Goal: Answer question/provide support: Share knowledge or assist other users

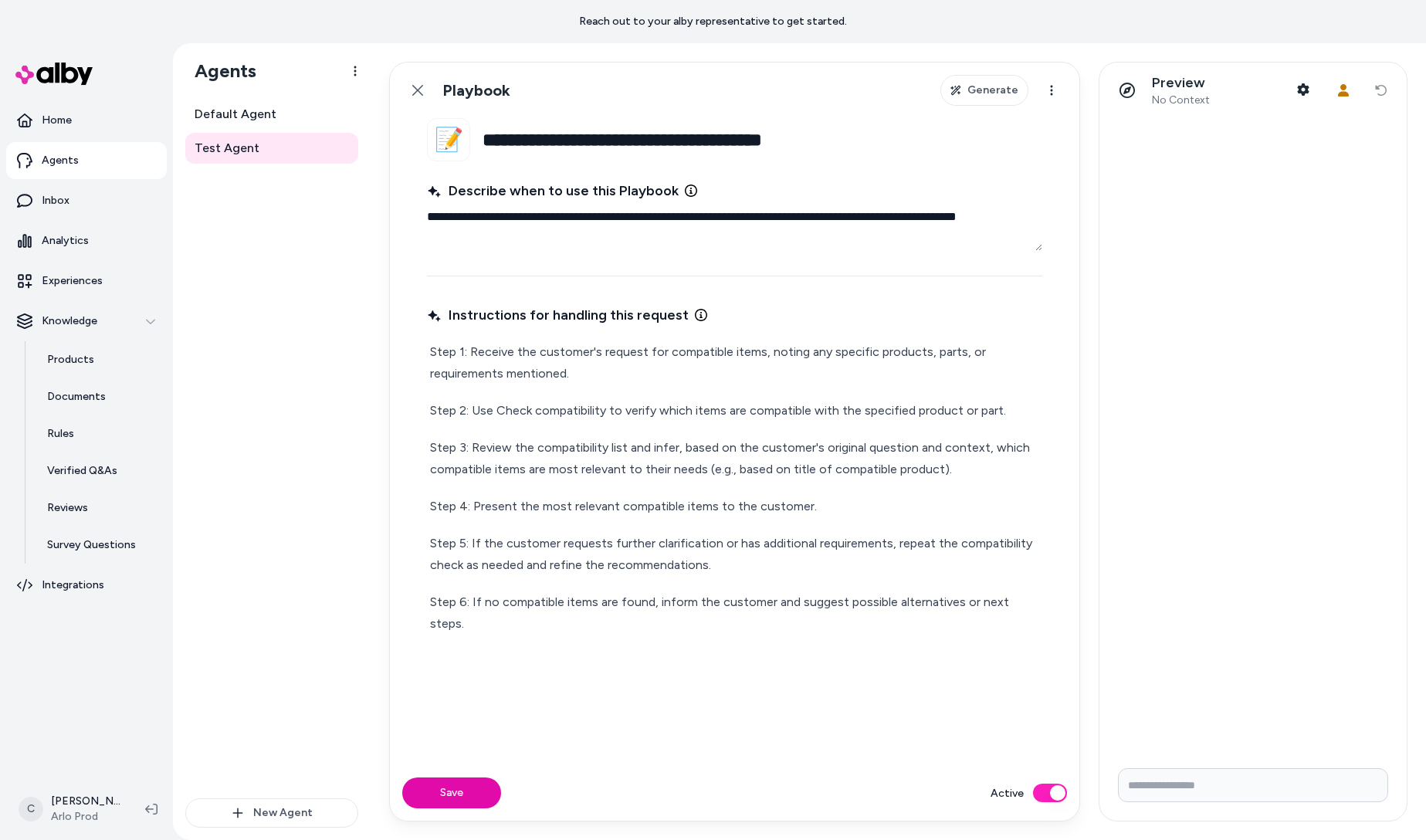
click at [741, 367] on p "Step 1: Receive the customer's request for compatible items, noting any specifi…" at bounding box center [734, 363] width 609 height 43
click at [720, 375] on p "Step 1: Receive the customer's request for compatible items, noting any specifi…" at bounding box center [734, 363] width 609 height 43
click at [640, 370] on p "Step 1: Receive the customer's request for compatible items, noting any specifi…" at bounding box center [734, 363] width 609 height 43
click at [673, 347] on p "Step 1: Receive the customer's request for compatible items, noting any specifi…" at bounding box center [734, 363] width 609 height 43
click at [660, 357] on p "Step 1: Receive the customer's request for compatible items, noting any specifi…" at bounding box center [734, 363] width 609 height 43
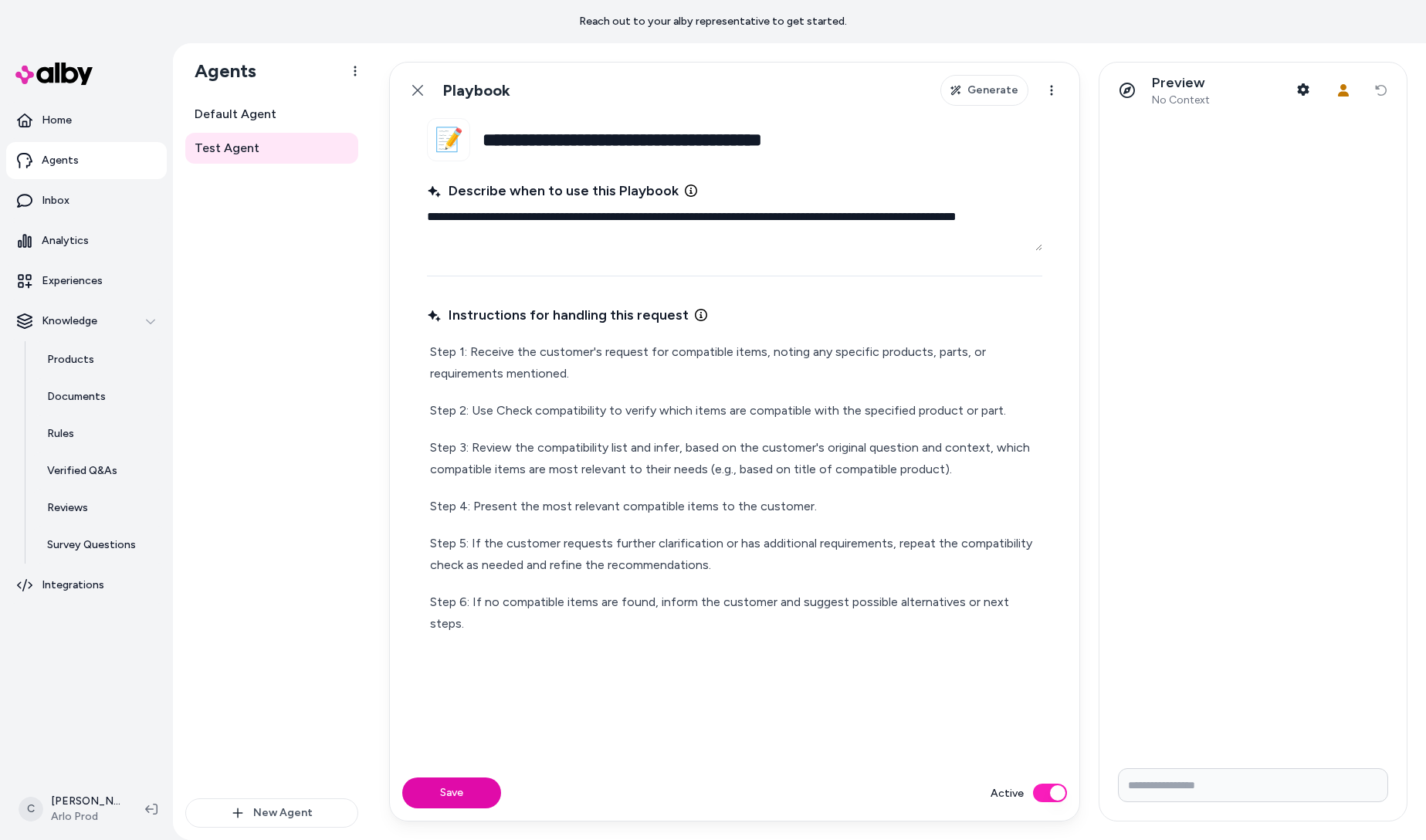
drag, startPoint x: 660, startPoint y: 363, endPoint x: 654, endPoint y: 372, distance: 10.8
click at [653, 370] on p "Step 1: Receive the customer's request for compatible items, noting any specifi…" at bounding box center [734, 363] width 609 height 43
click at [644, 360] on p "Step 1: Receive the customer's request for compatible items, noting any specifi…" at bounding box center [734, 363] width 609 height 43
click at [673, 364] on p "Step 1: Receive the customer's request for compatible items, noting any specifi…" at bounding box center [734, 363] width 609 height 43
drag, startPoint x: 664, startPoint y: 342, endPoint x: 695, endPoint y: 343, distance: 31.0
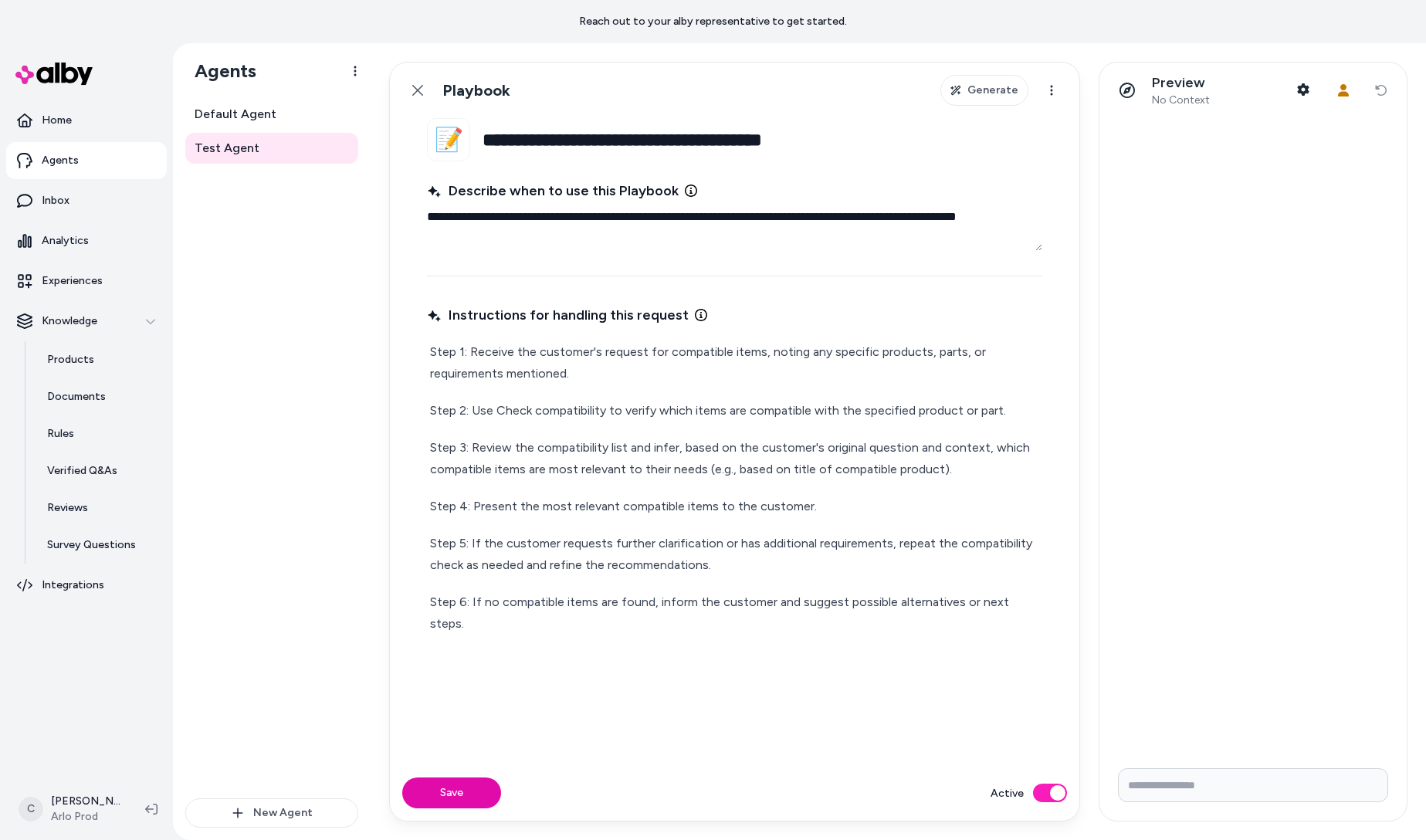
click at [664, 341] on p "Step 1: Receive the customer's request for compatible items, noting any specifi…" at bounding box center [734, 363] width 609 height 43
click at [462, 802] on button "Save" at bounding box center [452, 793] width 99 height 31
drag, startPoint x: 1244, startPoint y: 89, endPoint x: 1276, endPoint y: 91, distance: 32.1
click at [1245, 89] on div "Preview No Context Shopper Context" at bounding box center [1215, 89] width 207 height 32
click at [1301, 89] on icon "button" at bounding box center [1303, 89] width 11 height 12
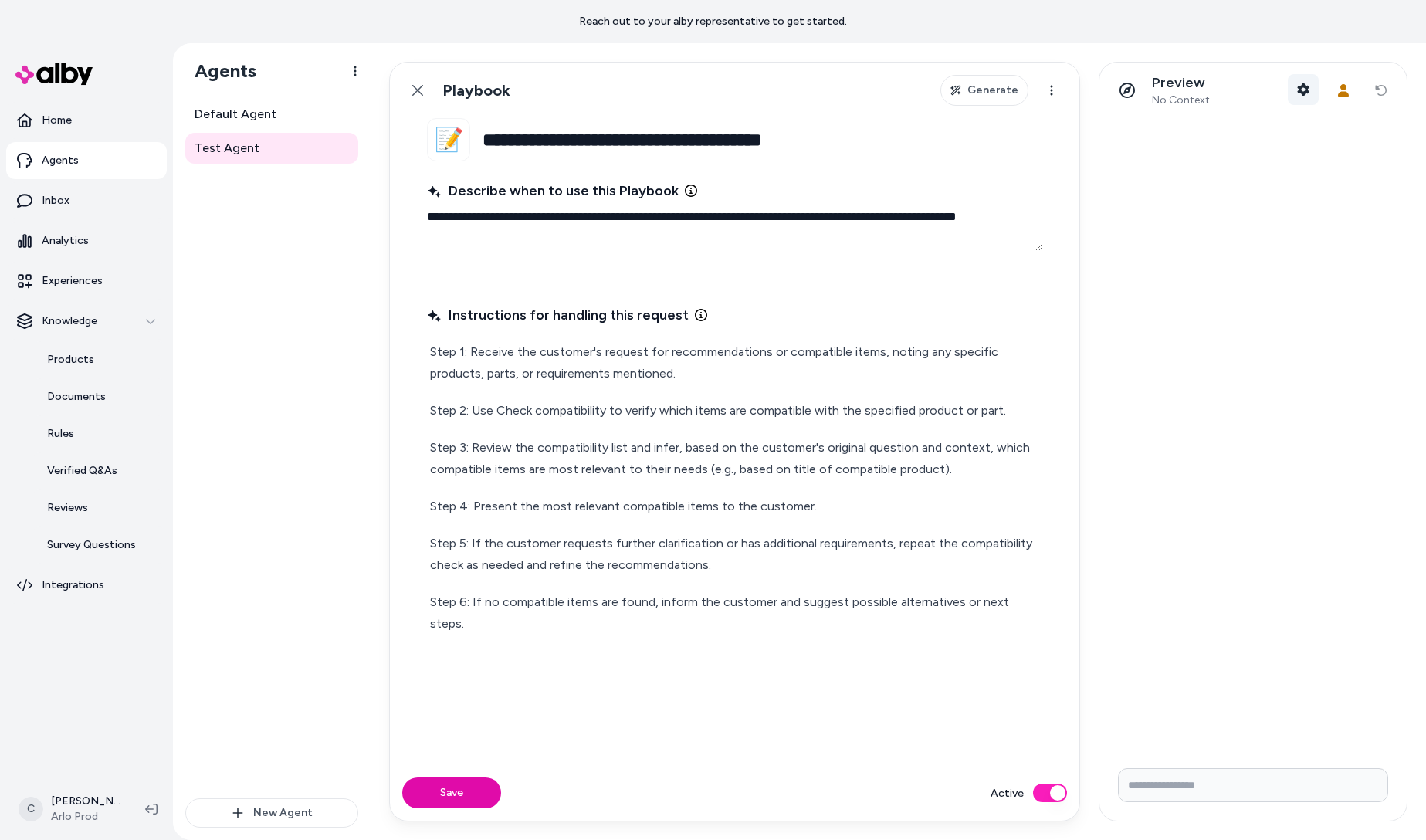
type textarea "*"
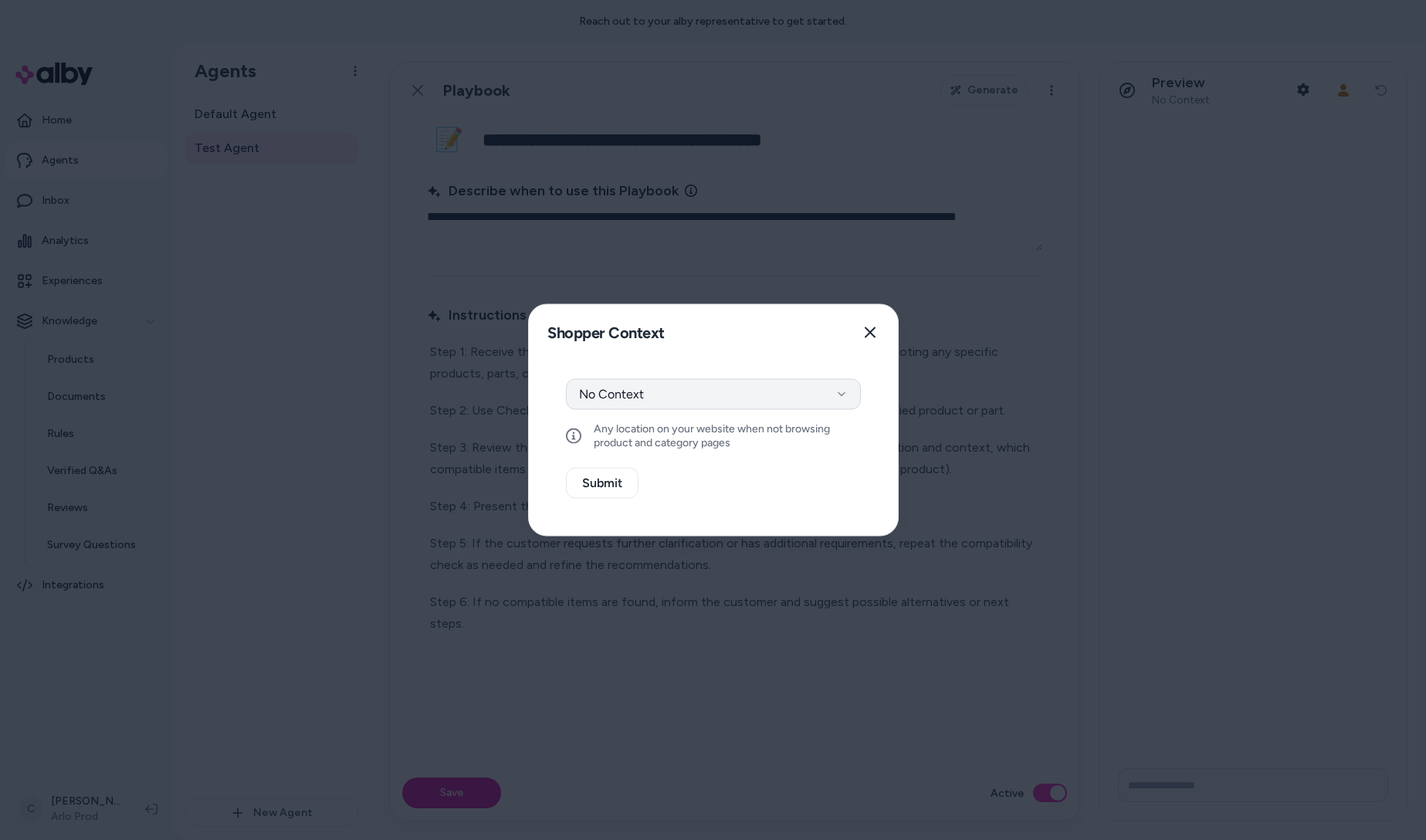
click at [671, 380] on button "No Context" at bounding box center [713, 394] width 295 height 31
drag, startPoint x: 645, startPoint y: 432, endPoint x: 646, endPoint y: 450, distance: 18.0
click at [646, 440] on button "Select a product" at bounding box center [713, 435] width 295 height 31
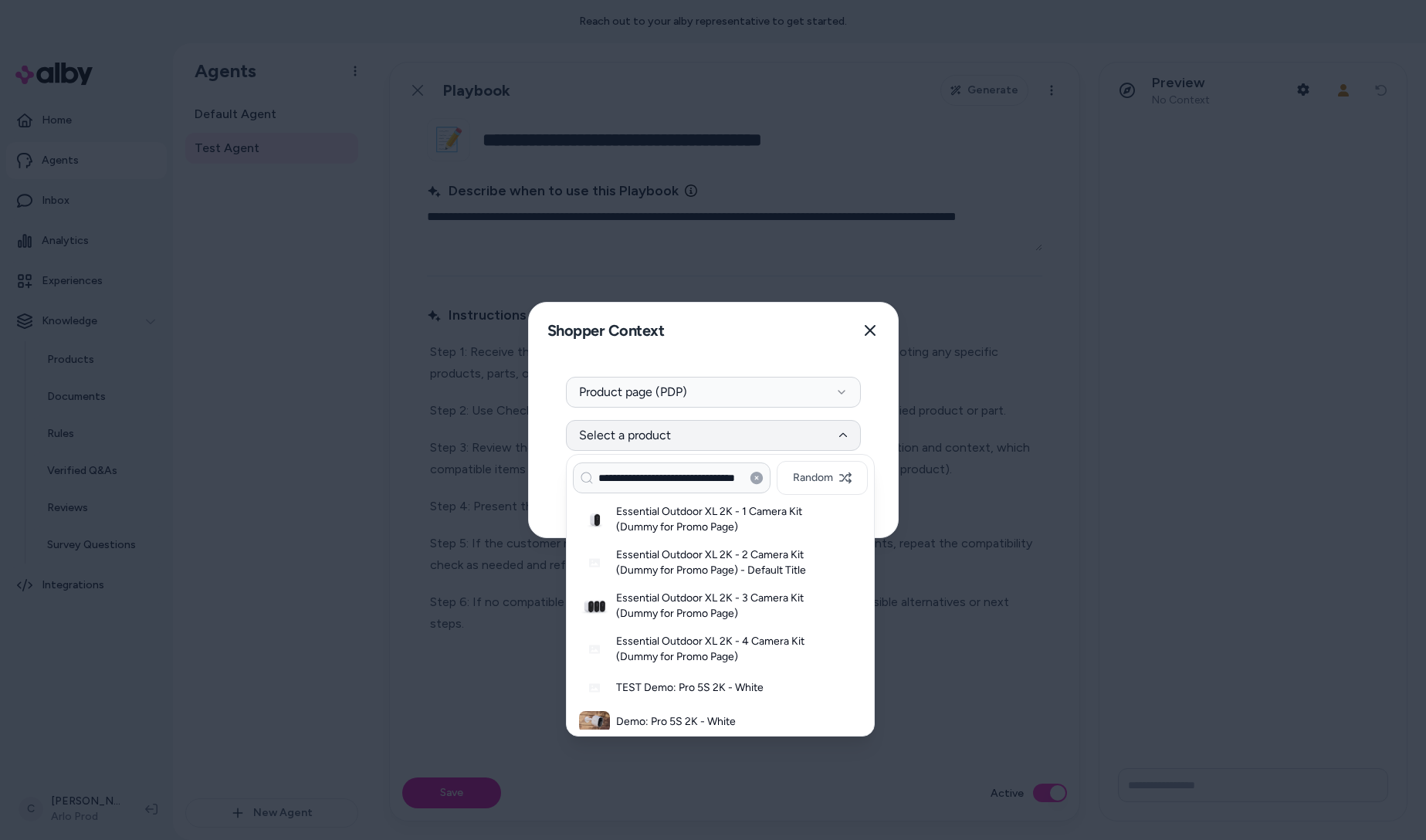
scroll to position [0, 28]
type input "**********"
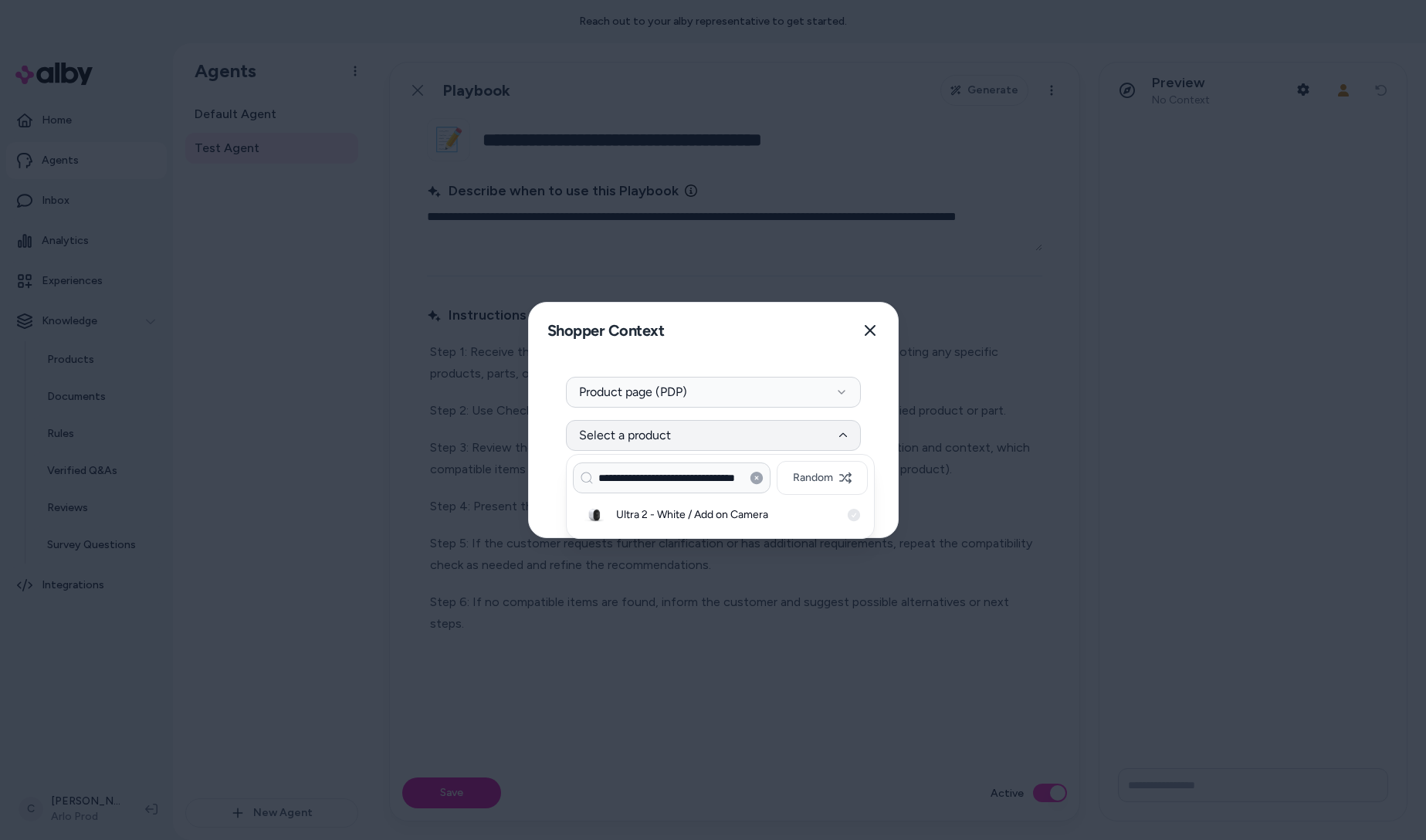
scroll to position [0, 0]
click at [737, 525] on div "Ultra 2 - White / Add on Camera" at bounding box center [720, 514] width 295 height 34
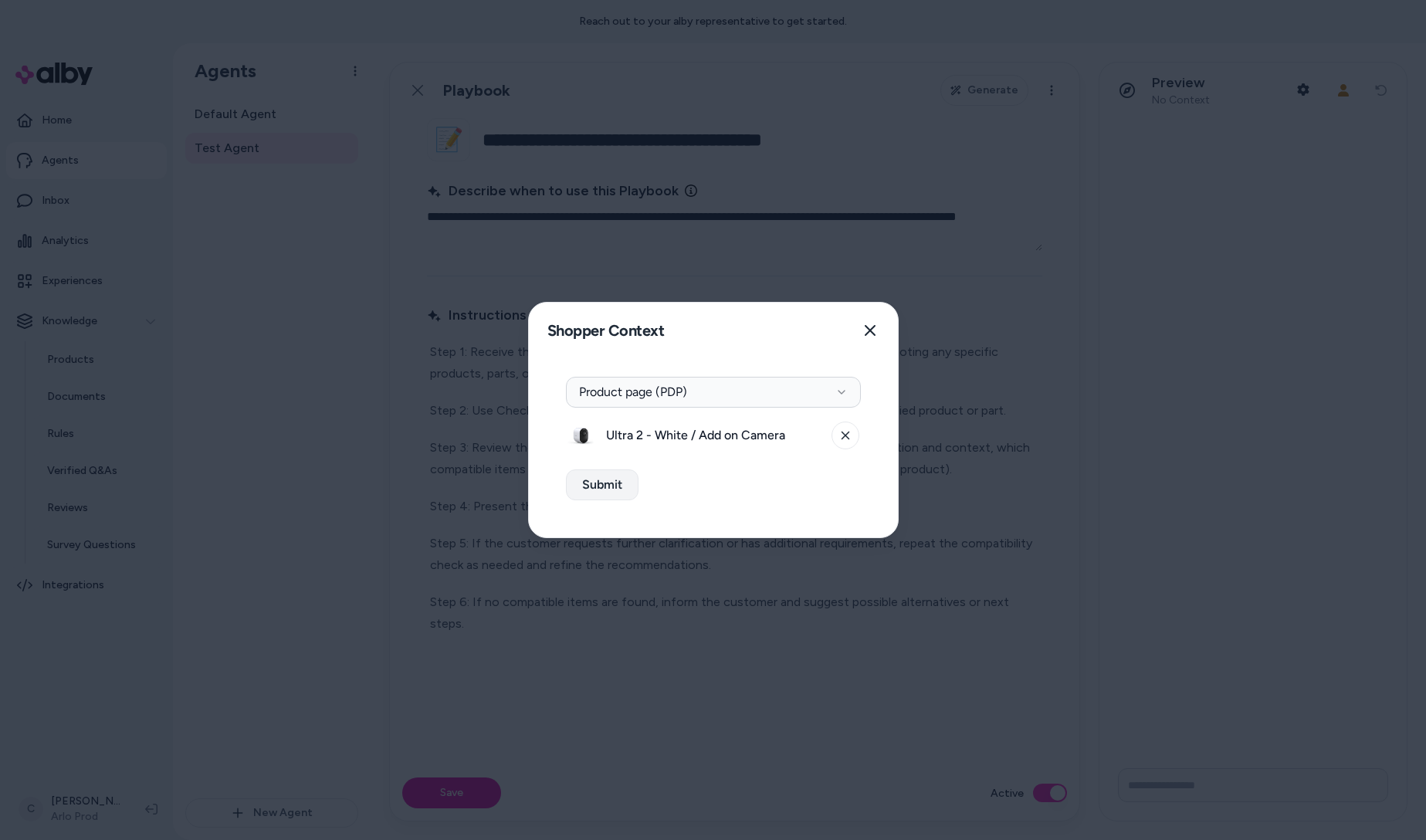
click at [620, 485] on button "Submit" at bounding box center [602, 485] width 73 height 31
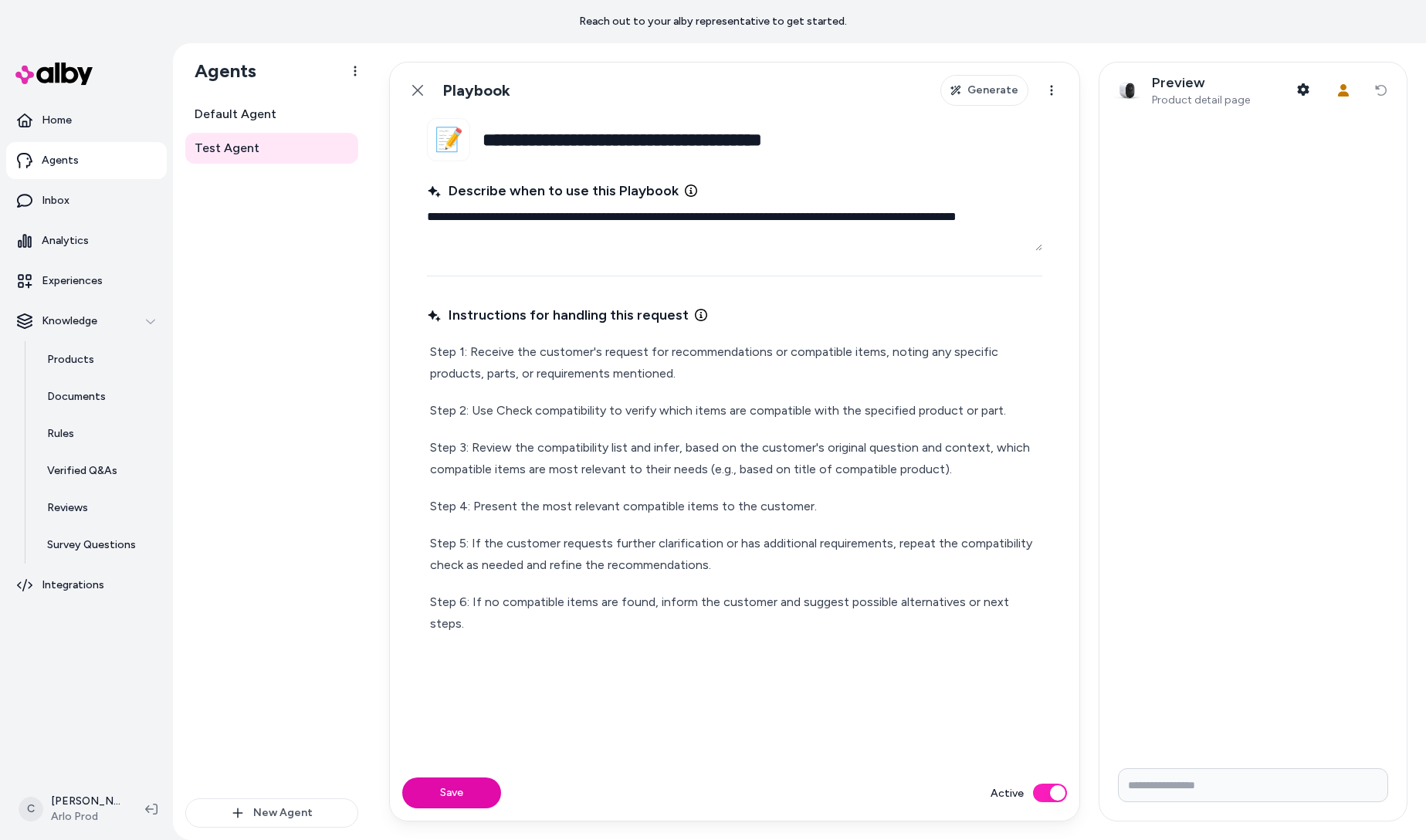
click at [1222, 793] on input "Write your prompt here" at bounding box center [1252, 784] width 270 height 34
type input "*"
type input "**********"
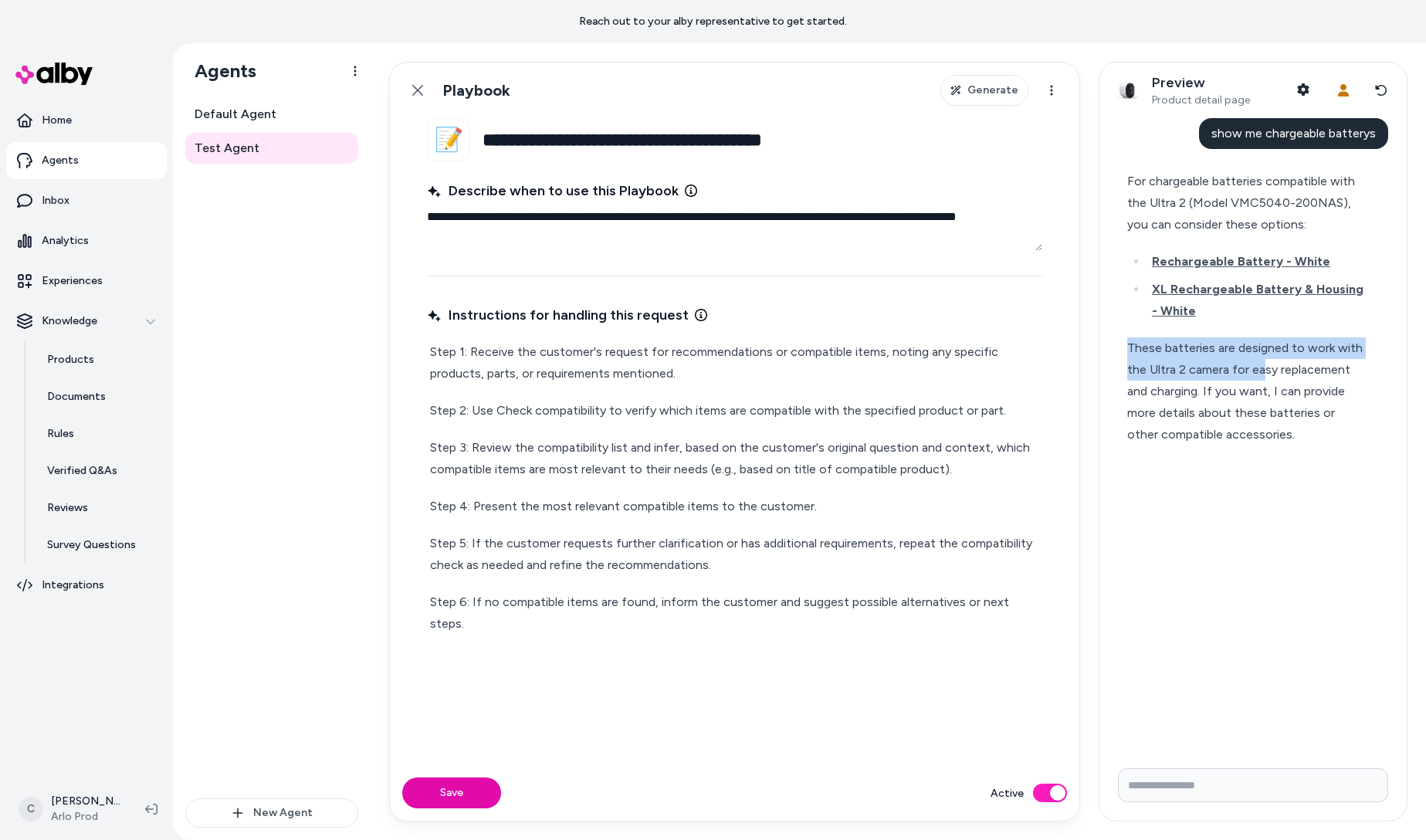
drag, startPoint x: 1263, startPoint y: 359, endPoint x: 1197, endPoint y: 270, distance: 110.8
click at [1204, 281] on div "For chargeable batteries compatible with the Ultra 2 (Model VMC5040-200NAS), yo…" at bounding box center [1246, 308] width 239 height 274
click at [1249, 364] on div "These batteries are designed to work with the Ultra 2 camera for easy replaceme…" at bounding box center [1246, 391] width 239 height 108
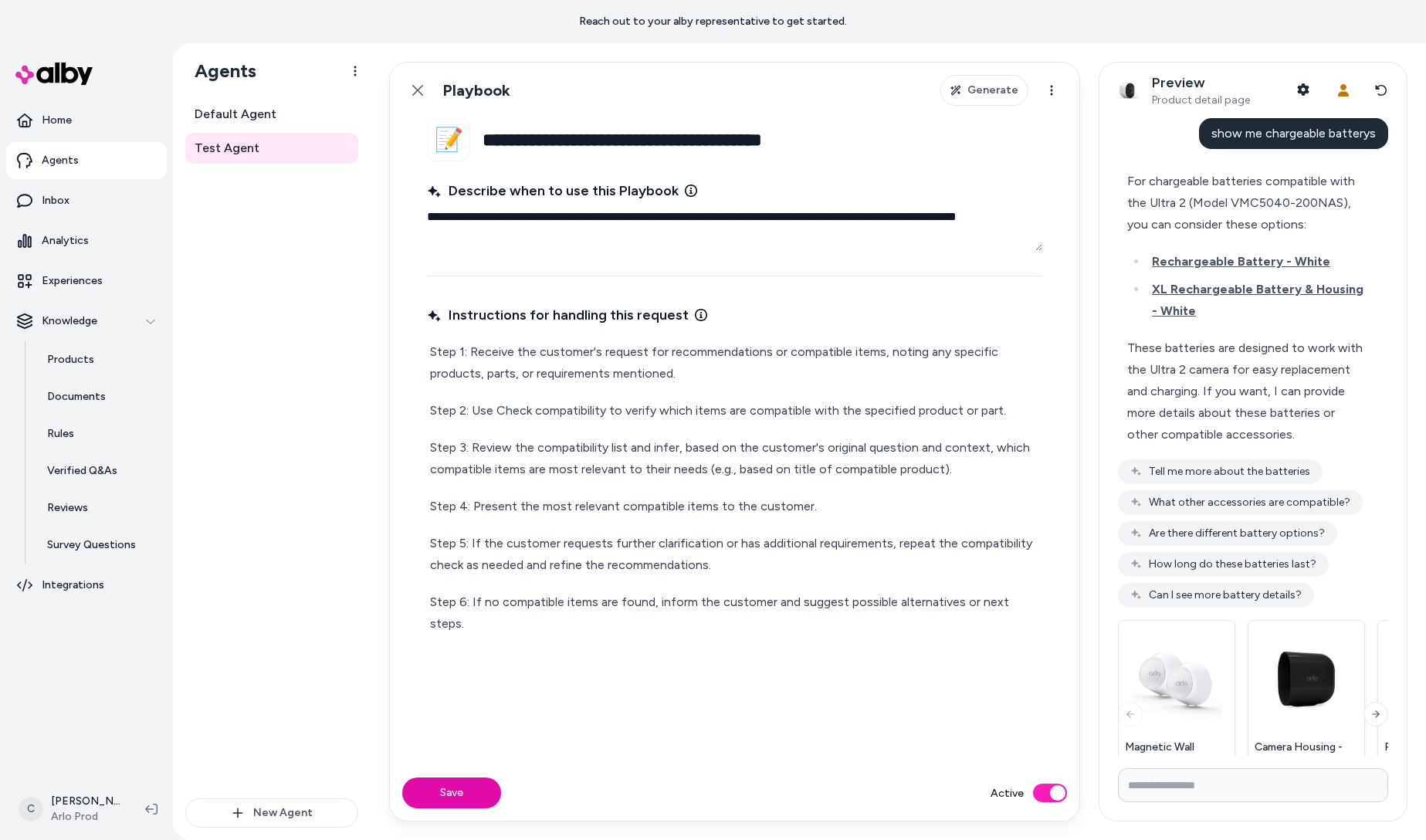
click at [1206, 776] on input "Write your prompt here" at bounding box center [1252, 784] width 270 height 34
paste input "**********"
drag, startPoint x: 1302, startPoint y: 785, endPoint x: 1084, endPoint y: 786, distance: 218.0
click at [1084, 786] on div "**********" at bounding box center [898, 441] width 1055 height 797
type input "**********"
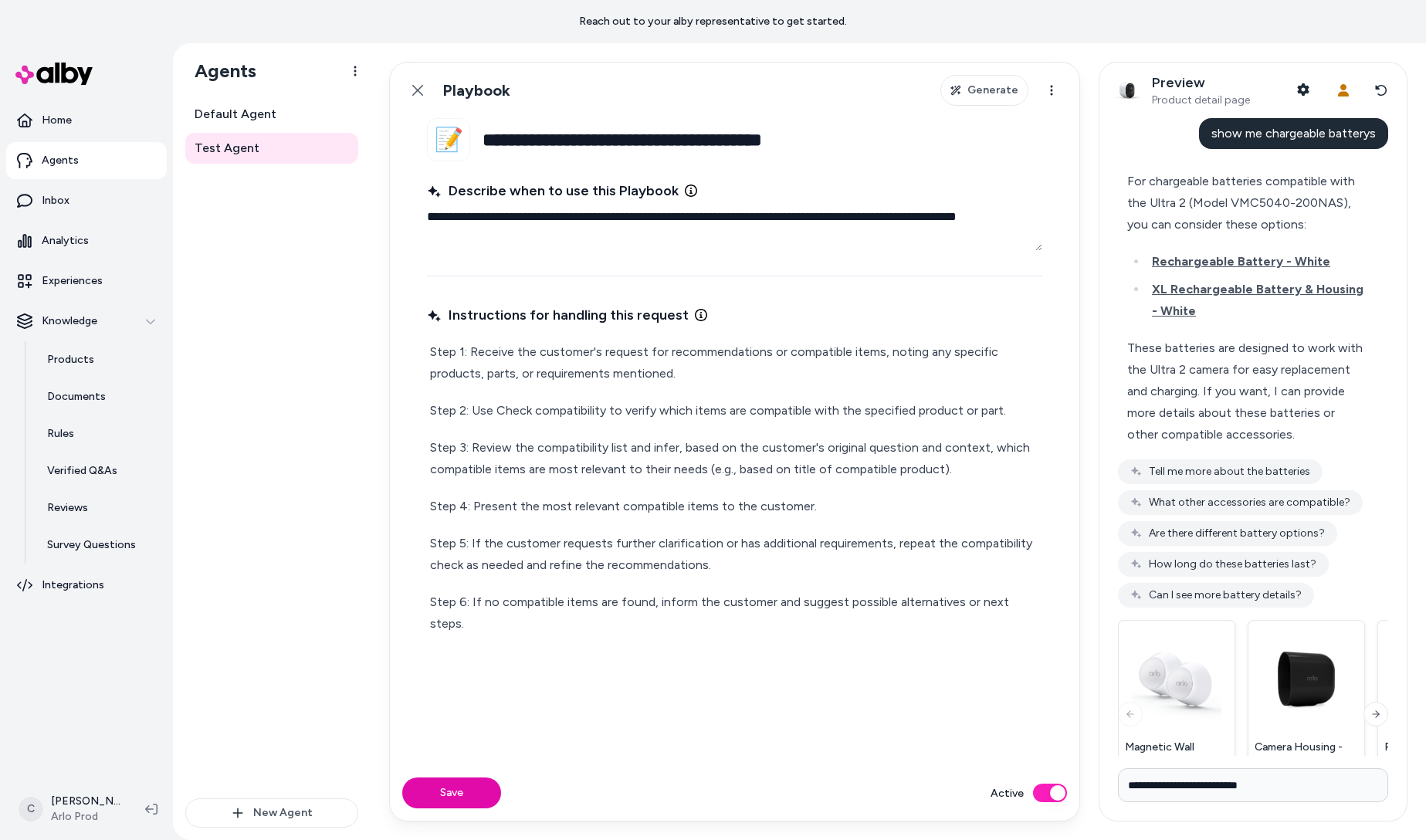
click at [858, 614] on div "Step 1: Receive the customer's request for recommendations or compatible items,…" at bounding box center [734, 487] width 615 height 300
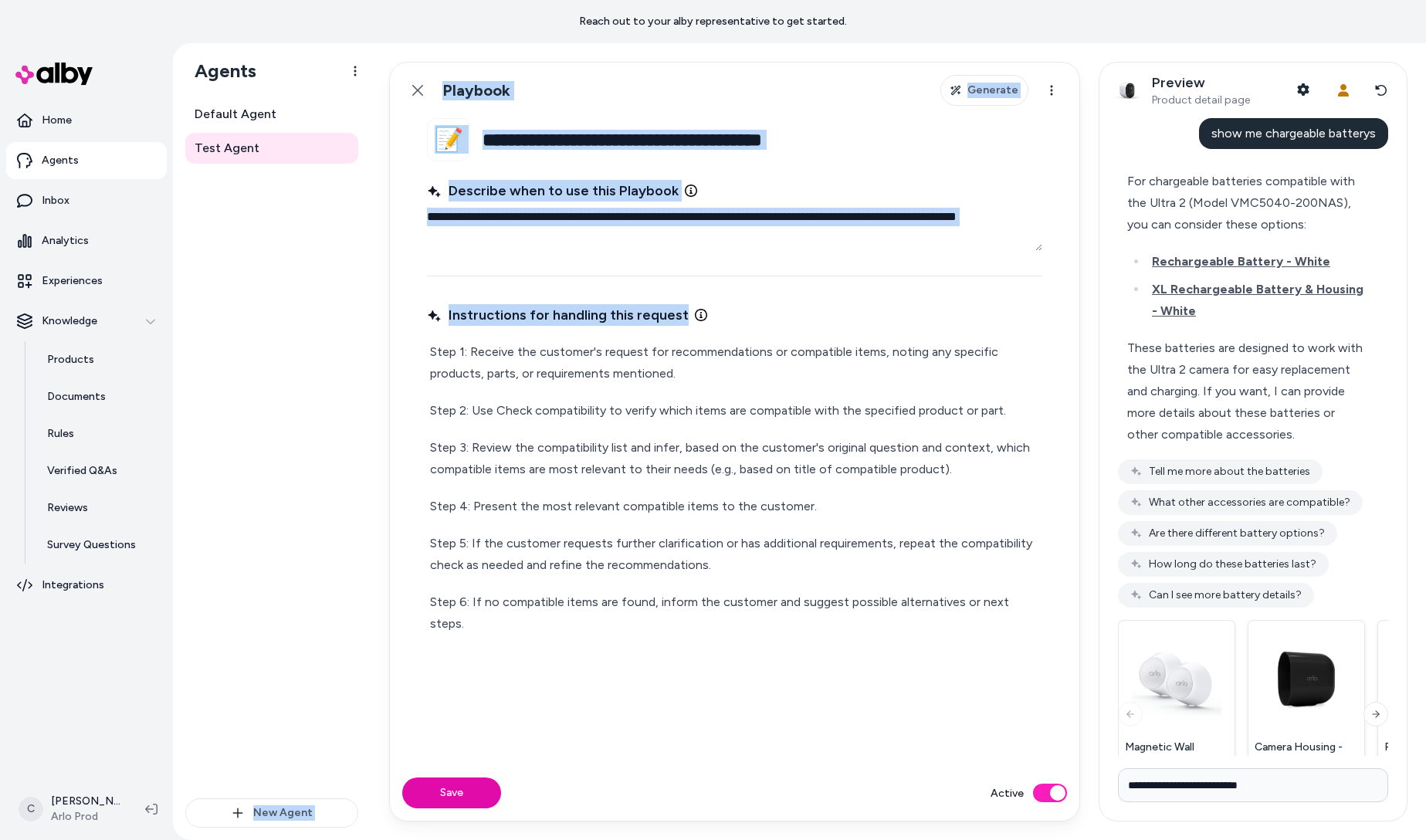
drag, startPoint x: 1043, startPoint y: 604, endPoint x: 370, endPoint y: 353, distance: 718.3
click at [368, 352] on div "**********" at bounding box center [799, 441] width 1253 height 797
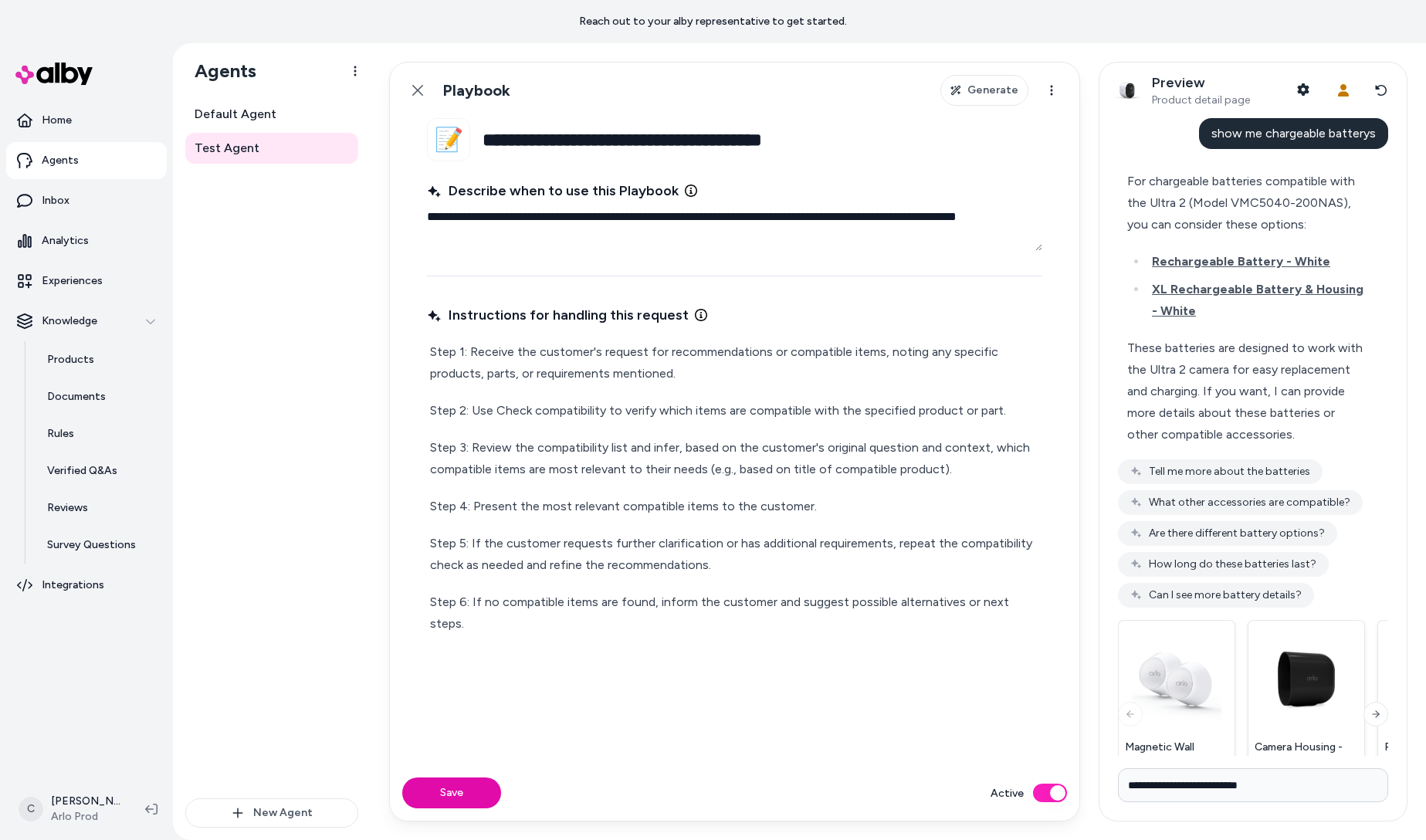
click at [567, 362] on p "Step 1: Receive the customer's request for recommendations or compatible items,…" at bounding box center [734, 363] width 609 height 43
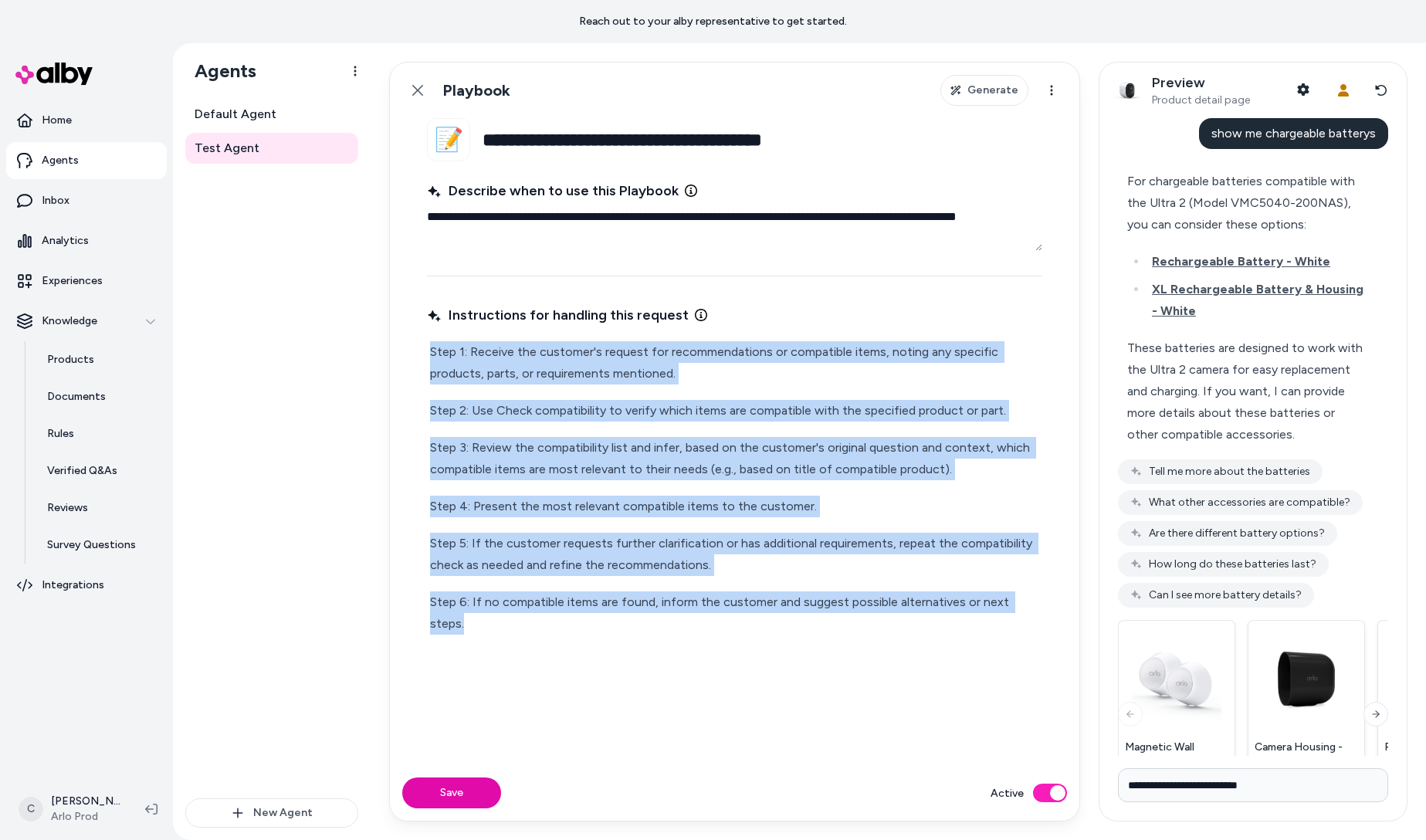
drag, startPoint x: 1039, startPoint y: 599, endPoint x: 406, endPoint y: 356, distance: 678.0
click at [406, 356] on fieldset "**********" at bounding box center [734, 441] width 689 height 647
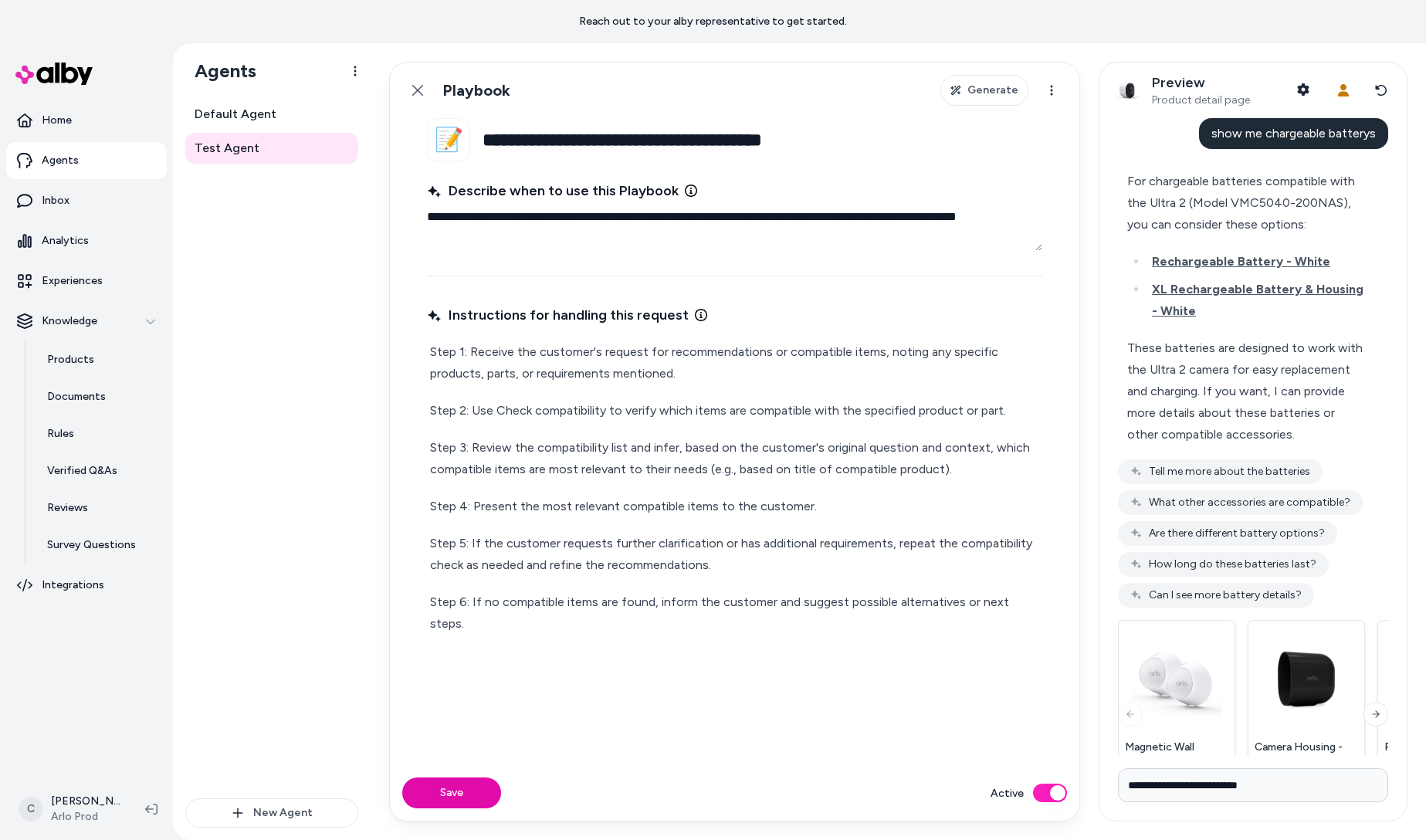
click at [1198, 195] on div "For chargeable batteries compatible with the Ultra 2 (Model VMC5040-200NAS), yo…" at bounding box center [1246, 202] width 239 height 65
click at [1198, 193] on div "For chargeable batteries compatible with the Ultra 2 (Model VMC5040-200NAS), yo…" at bounding box center [1246, 202] width 239 height 65
drag, startPoint x: 1194, startPoint y: 197, endPoint x: 1183, endPoint y: 195, distance: 11.2
click at [1178, 199] on div "For chargeable batteries compatible with the Ultra 2 (Model VMC5040-200NAS), yo…" at bounding box center [1246, 202] width 239 height 65
drag, startPoint x: 1183, startPoint y: 195, endPoint x: 1230, endPoint y: 225, distance: 55.8
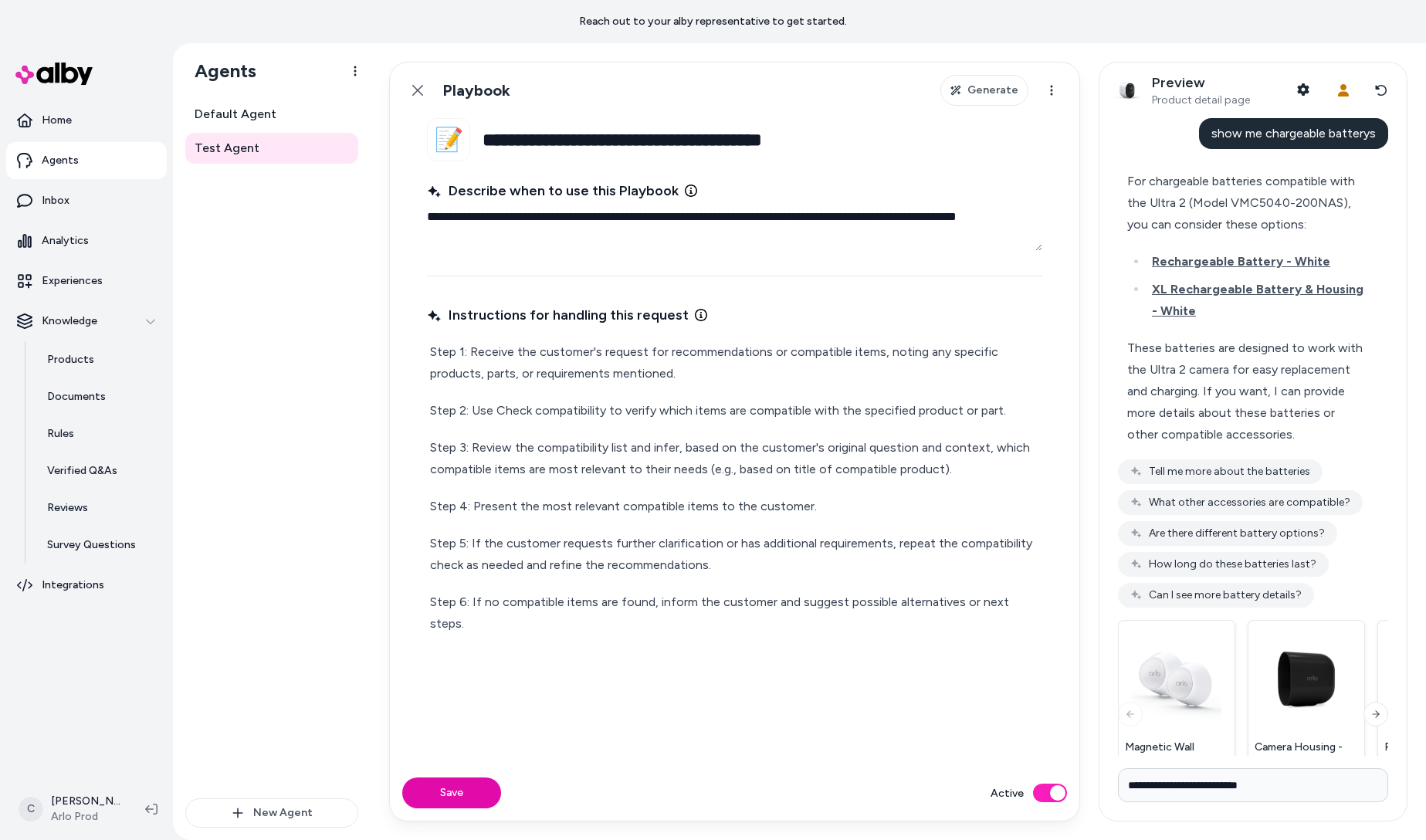
click at [1183, 195] on div "For chargeable batteries compatible with the Ultra 2 (Model VMC5040-200NAS), yo…" at bounding box center [1246, 202] width 239 height 65
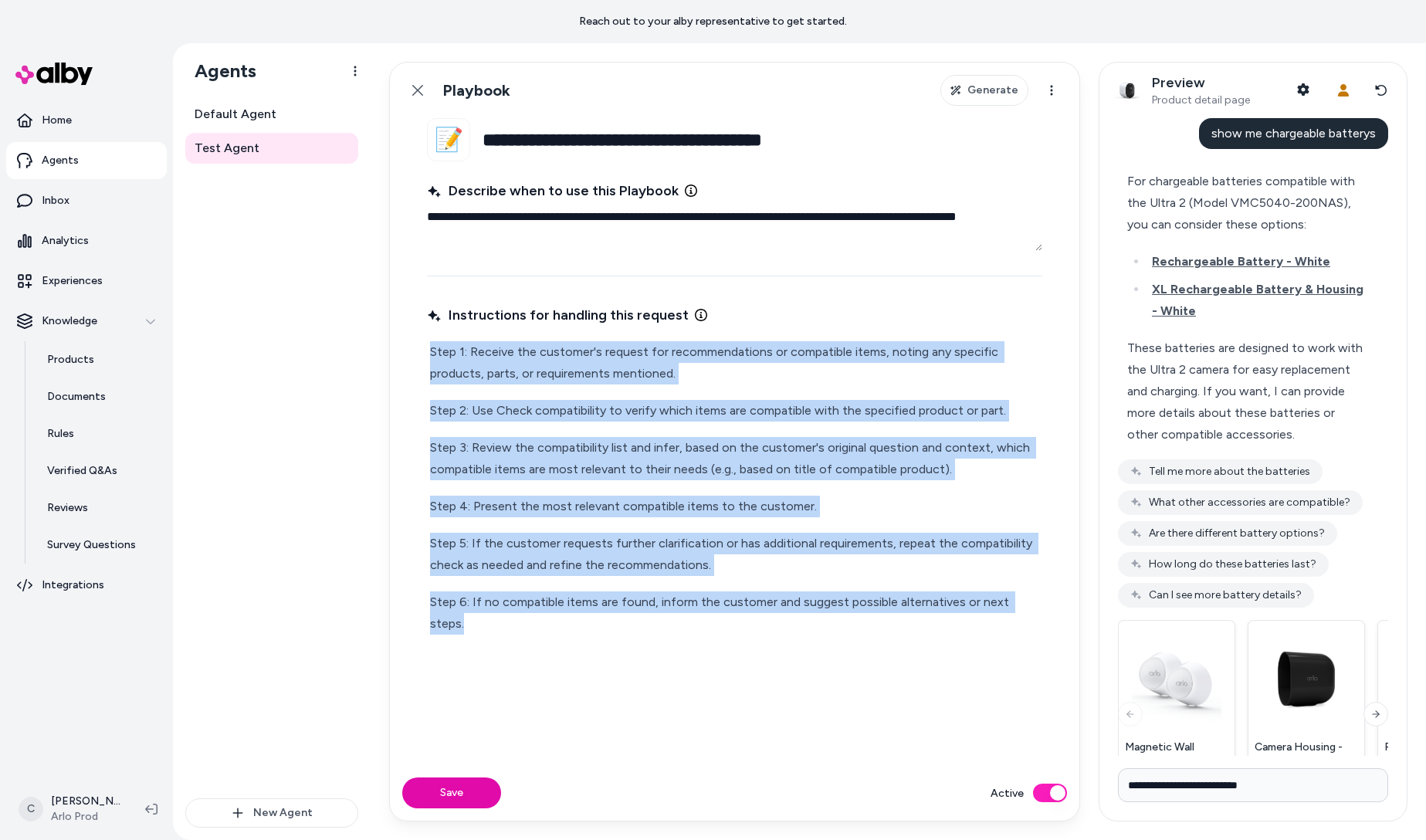
drag, startPoint x: 1035, startPoint y: 599, endPoint x: 417, endPoint y: 344, distance: 668.5
click at [417, 344] on fieldset "**********" at bounding box center [734, 441] width 689 height 647
copy div "Step 1: Receive the customer's request for recommendations or compatible items,…"
click at [261, 113] on span "Default Agent" at bounding box center [235, 114] width 82 height 18
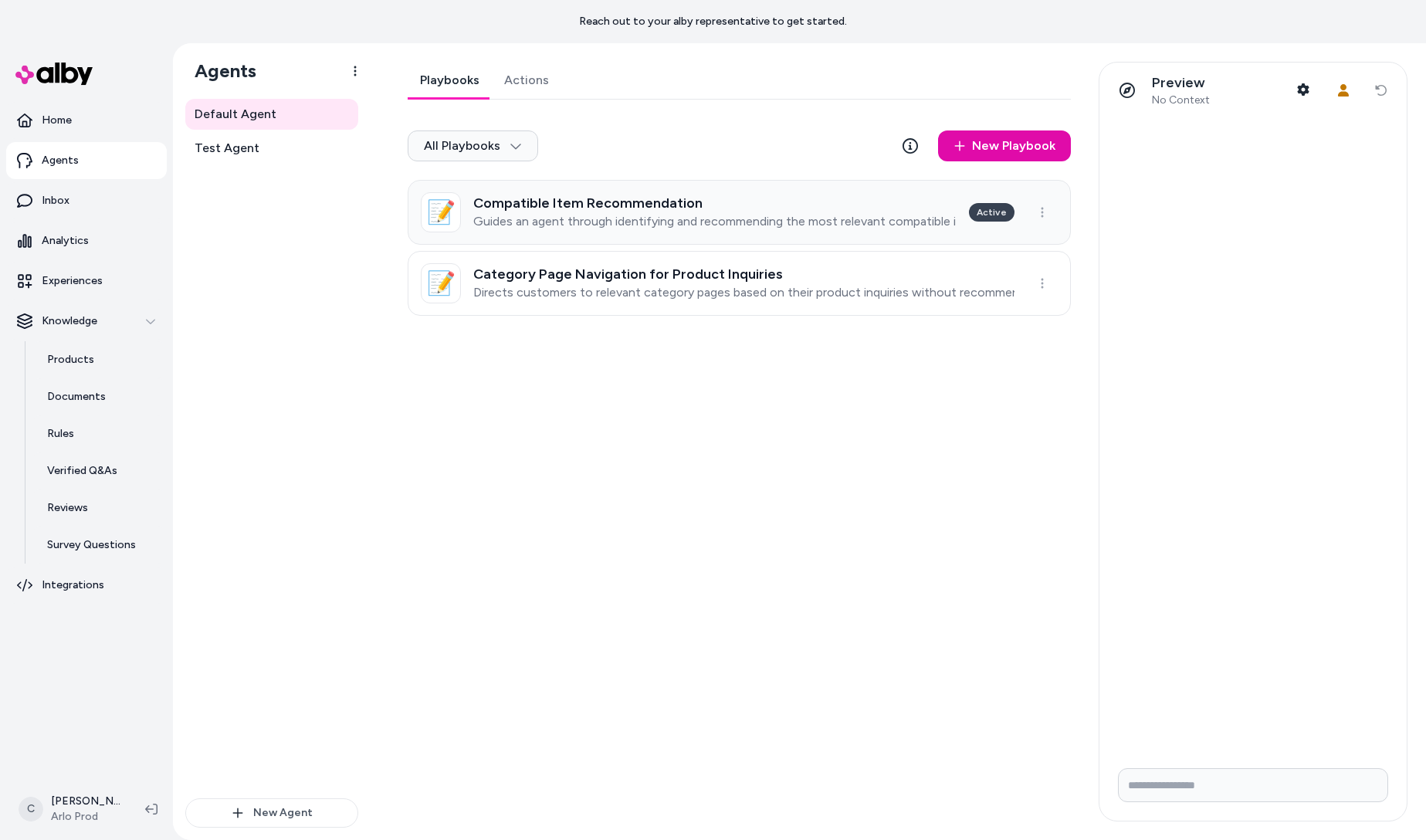
click at [607, 222] on p "Guides an agent through identifying and recommending the most relevant compatib…" at bounding box center [715, 222] width 483 height 16
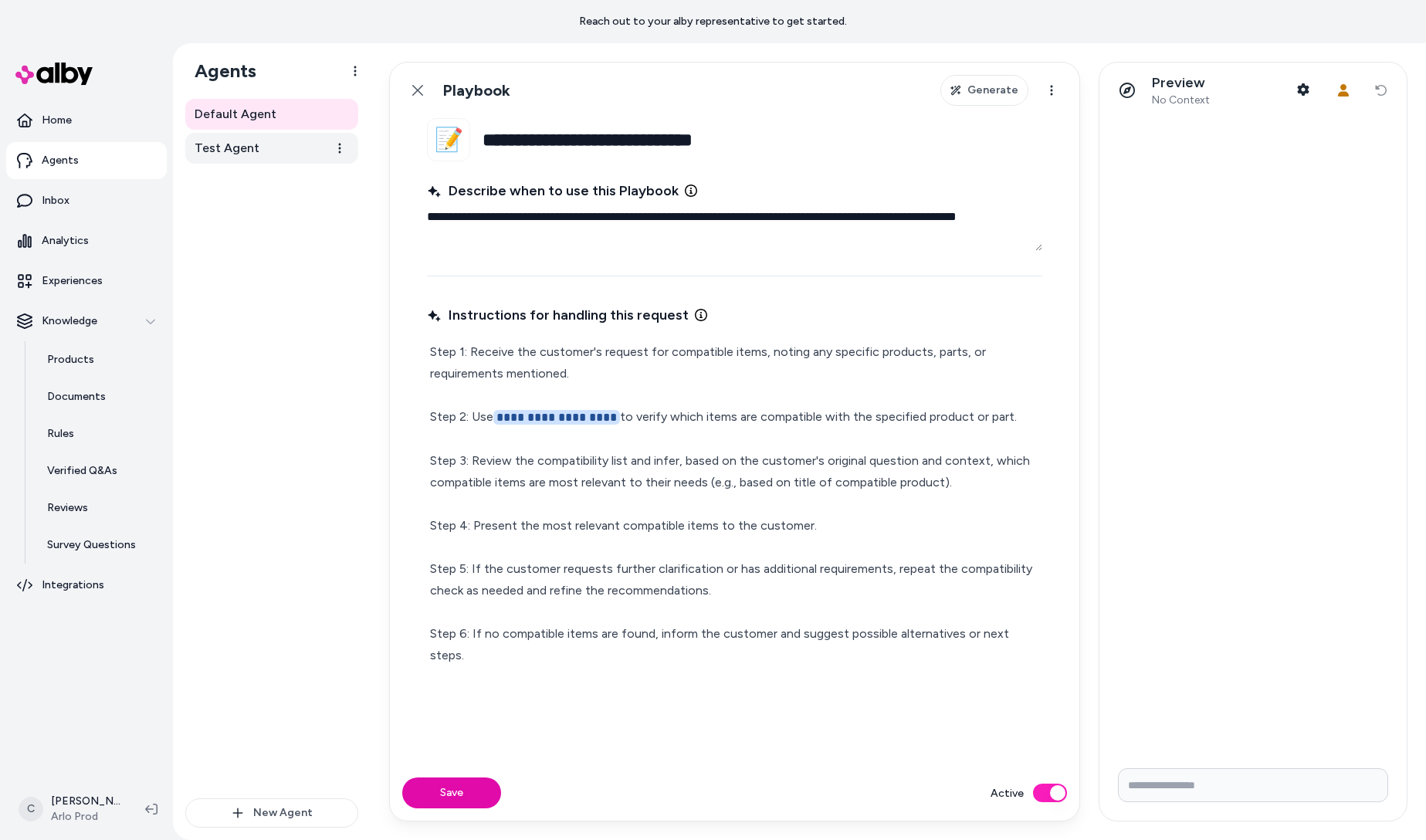
click at [234, 140] on span "Test Agent" at bounding box center [227, 148] width 65 height 18
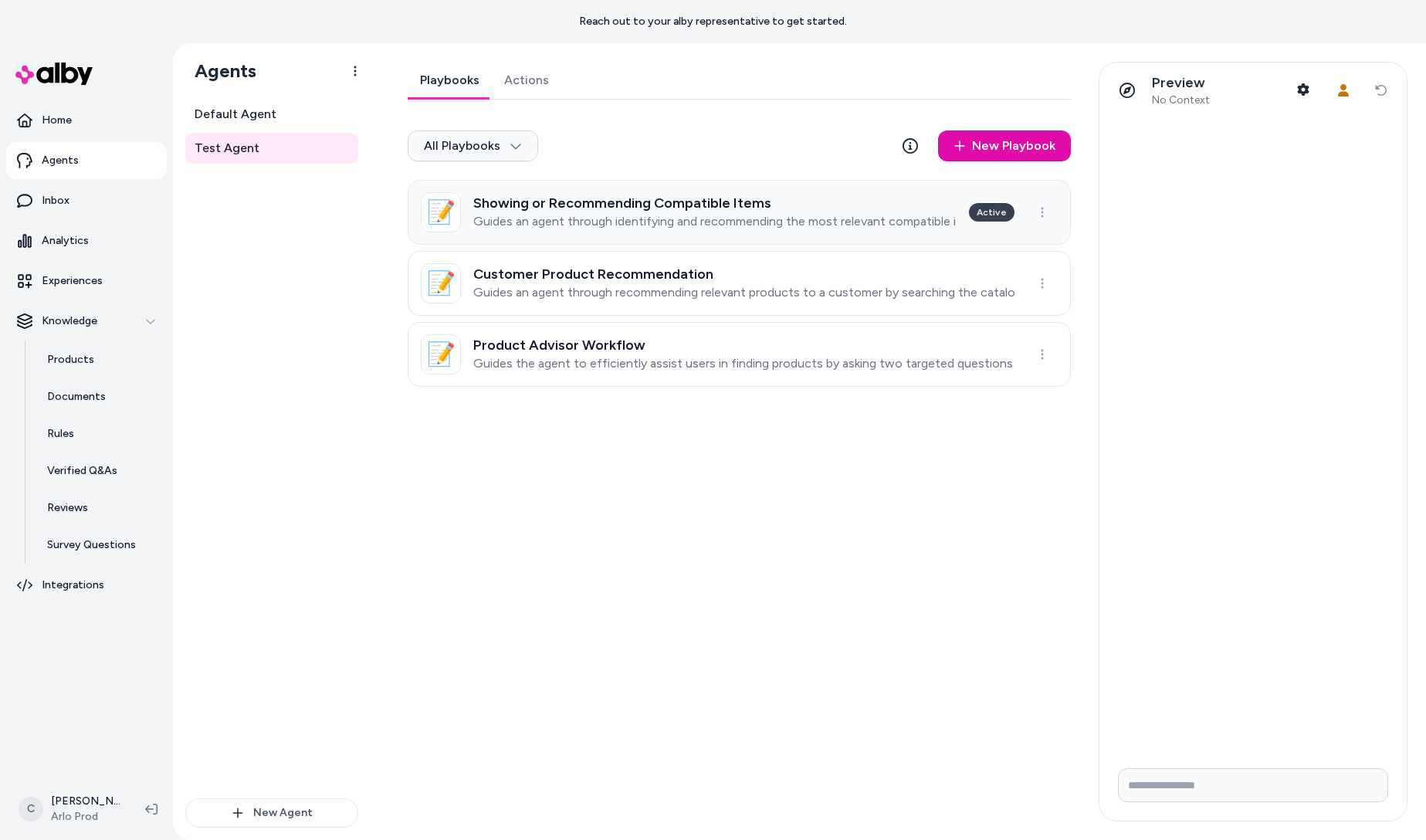
click at [585, 226] on p "Guides an agent through identifying and recommending the most relevant compatib…" at bounding box center [715, 222] width 483 height 16
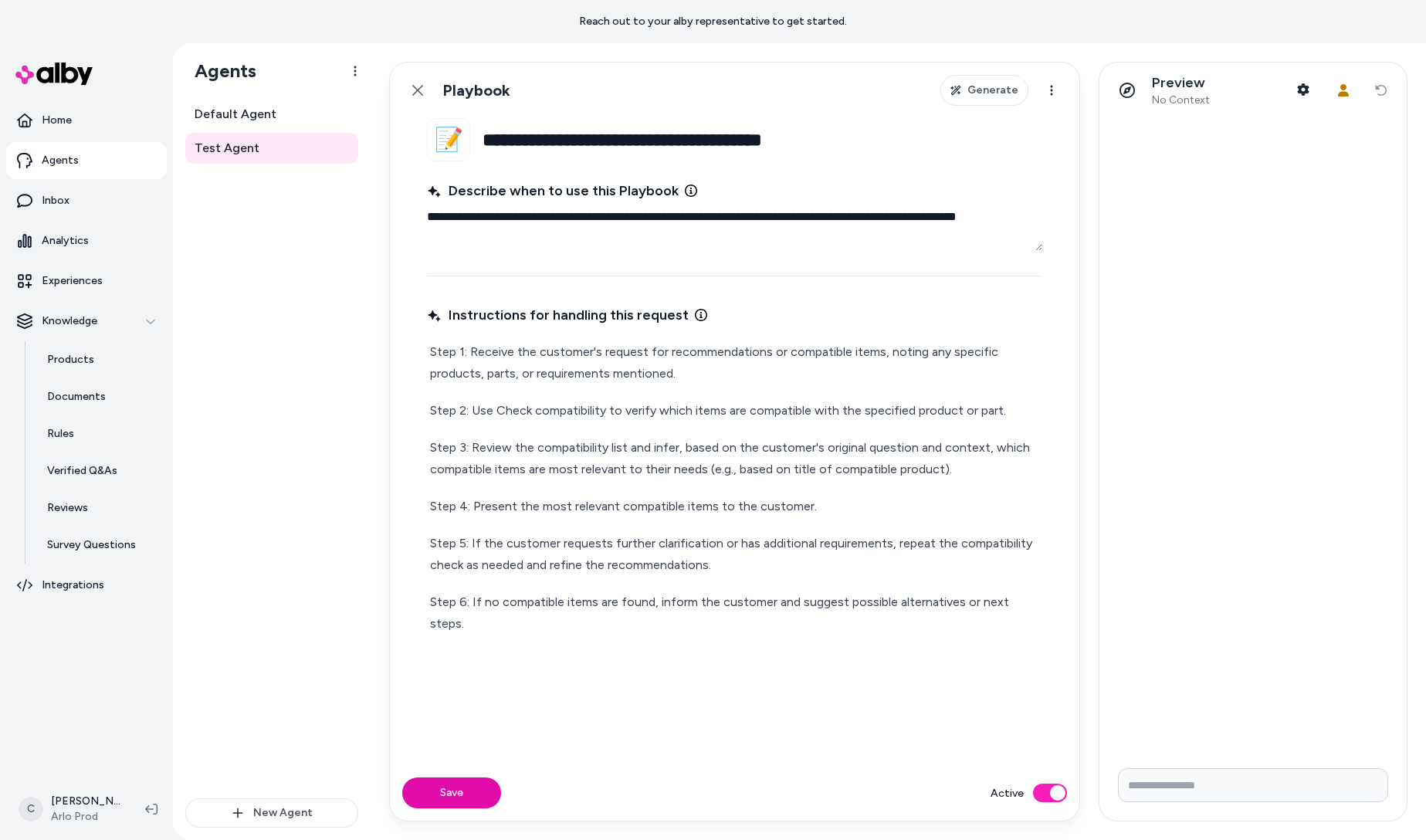
click at [580, 412] on p "Step 2: Use Check compatibility to verify which items are compatible with the s…" at bounding box center [734, 410] width 609 height 22
type textarea "*"
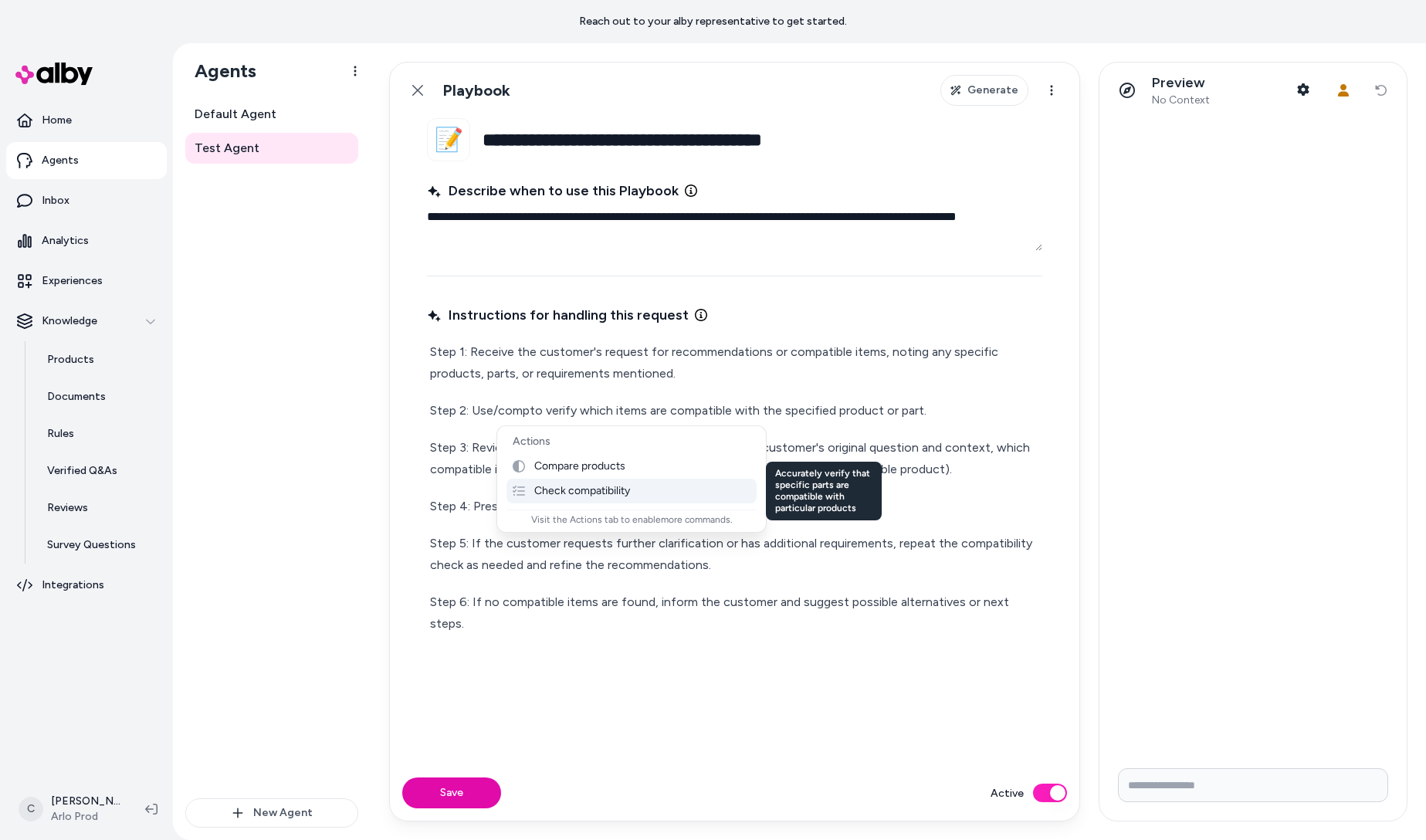
click at [627, 489] on p "Check compatibility" at bounding box center [582, 491] width 96 height 14
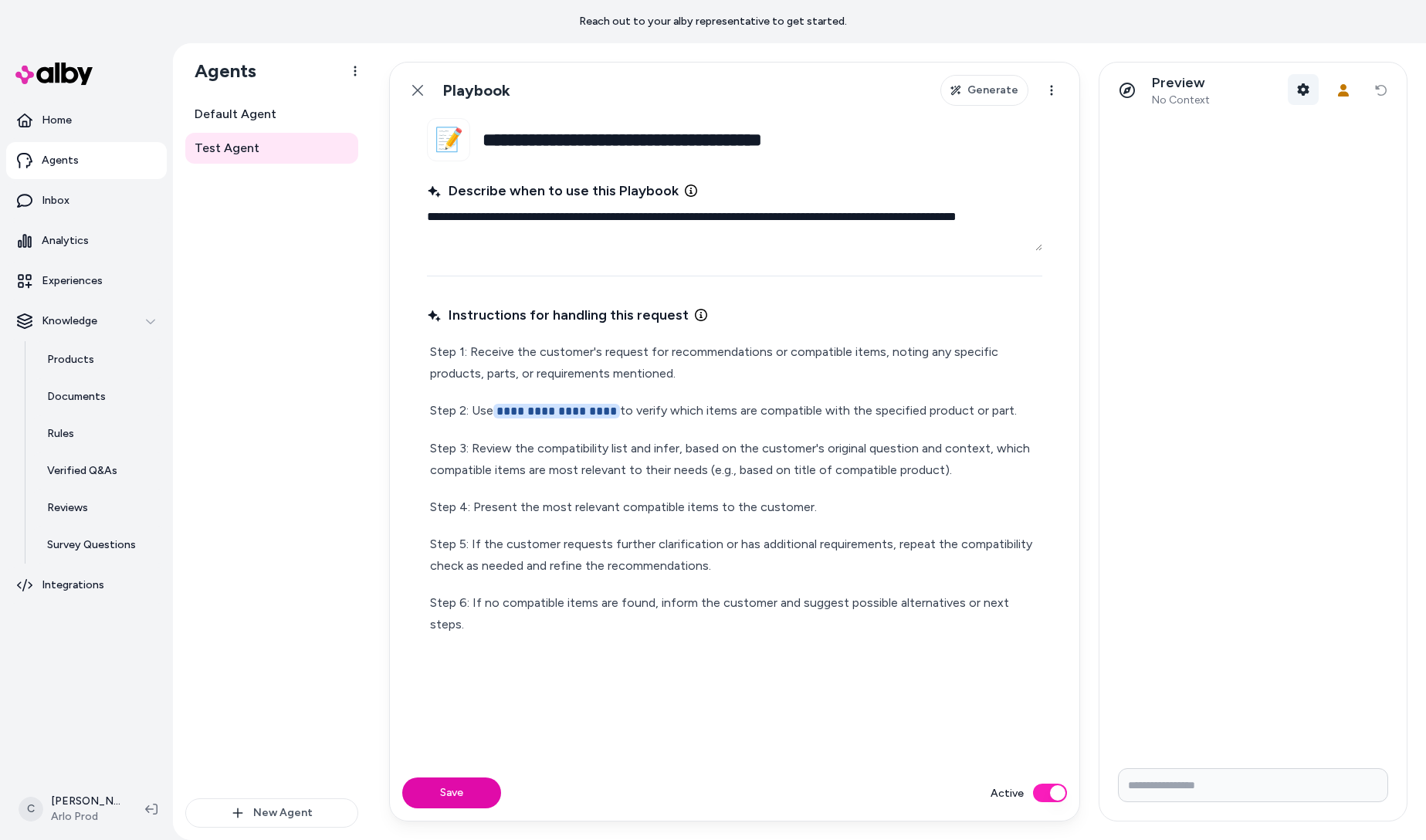
click at [1301, 95] on icon "button" at bounding box center [1303, 89] width 12 height 12
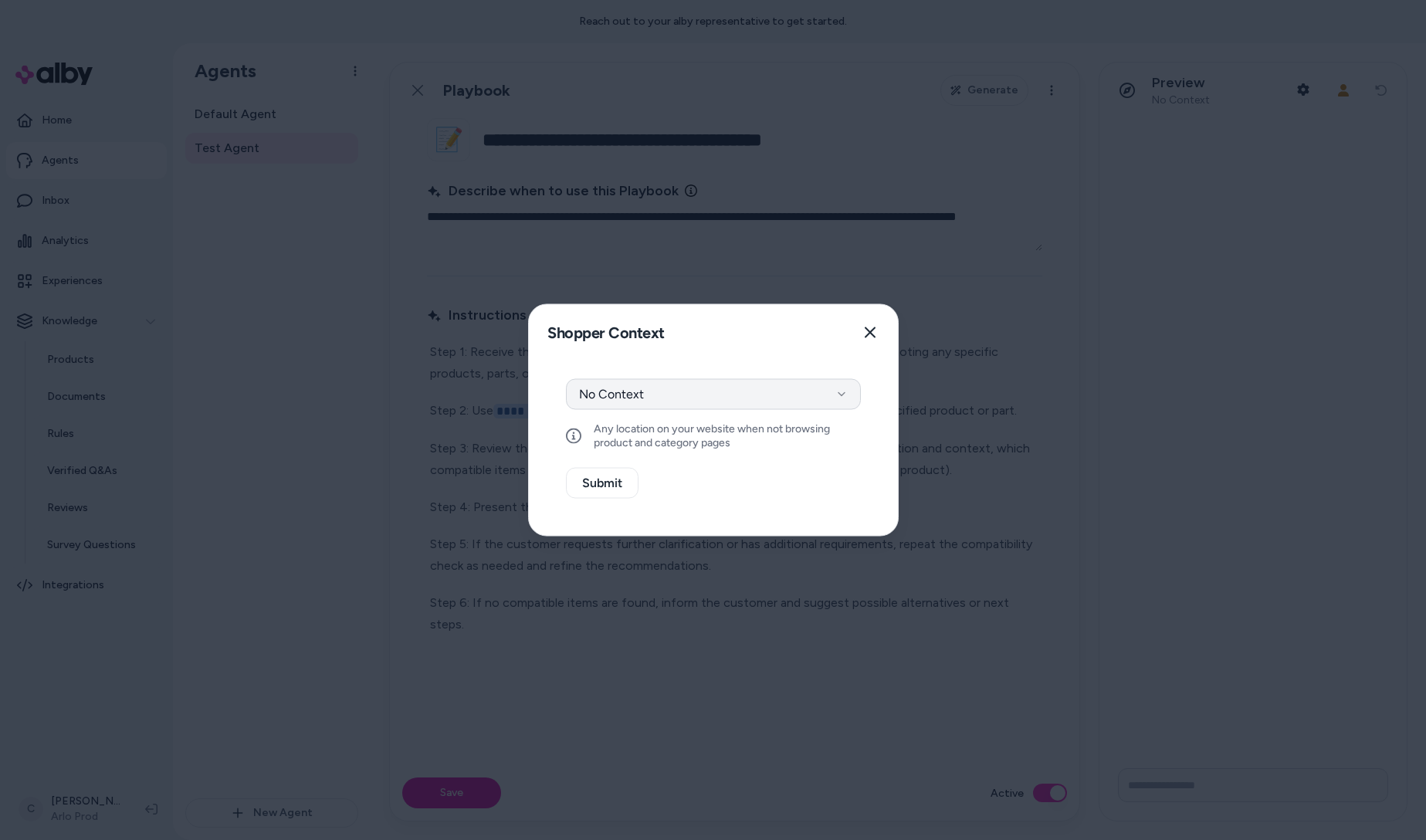
click at [674, 398] on button "No Context" at bounding box center [713, 394] width 295 height 31
click at [654, 434] on button "Select a product" at bounding box center [713, 435] width 295 height 31
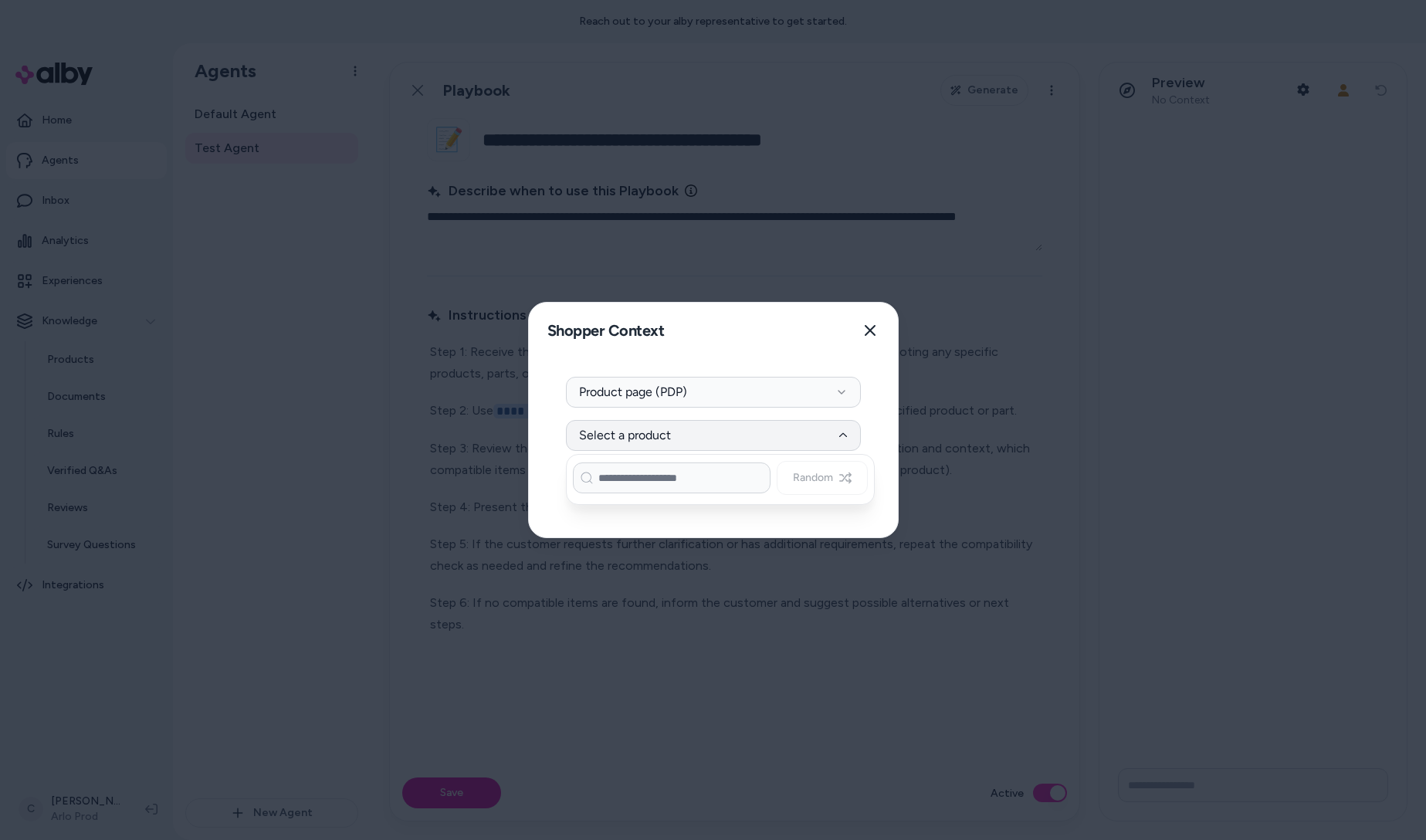
click at [657, 473] on input at bounding box center [671, 478] width 197 height 31
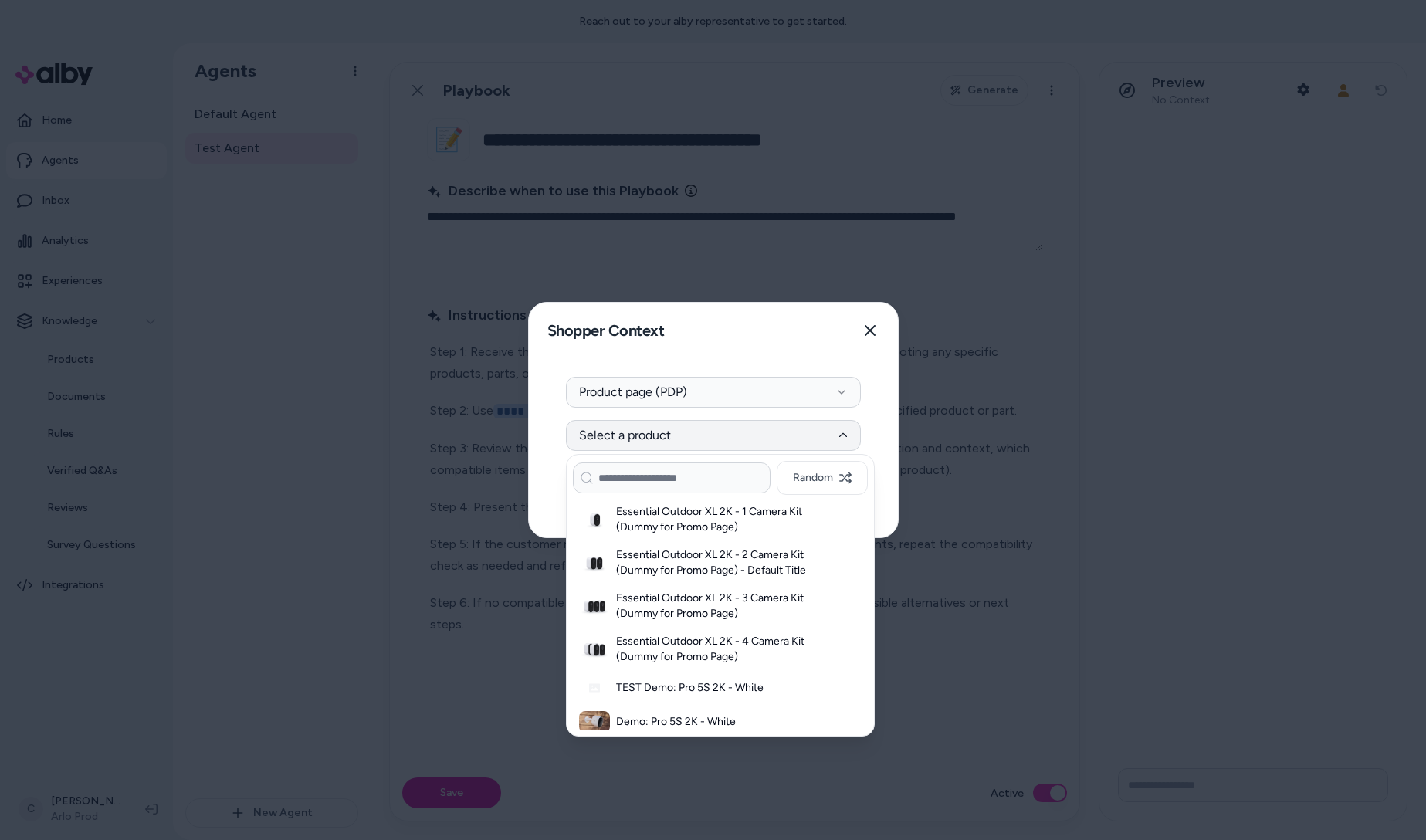
type input "**********"
paste input "**********"
type input "**********"
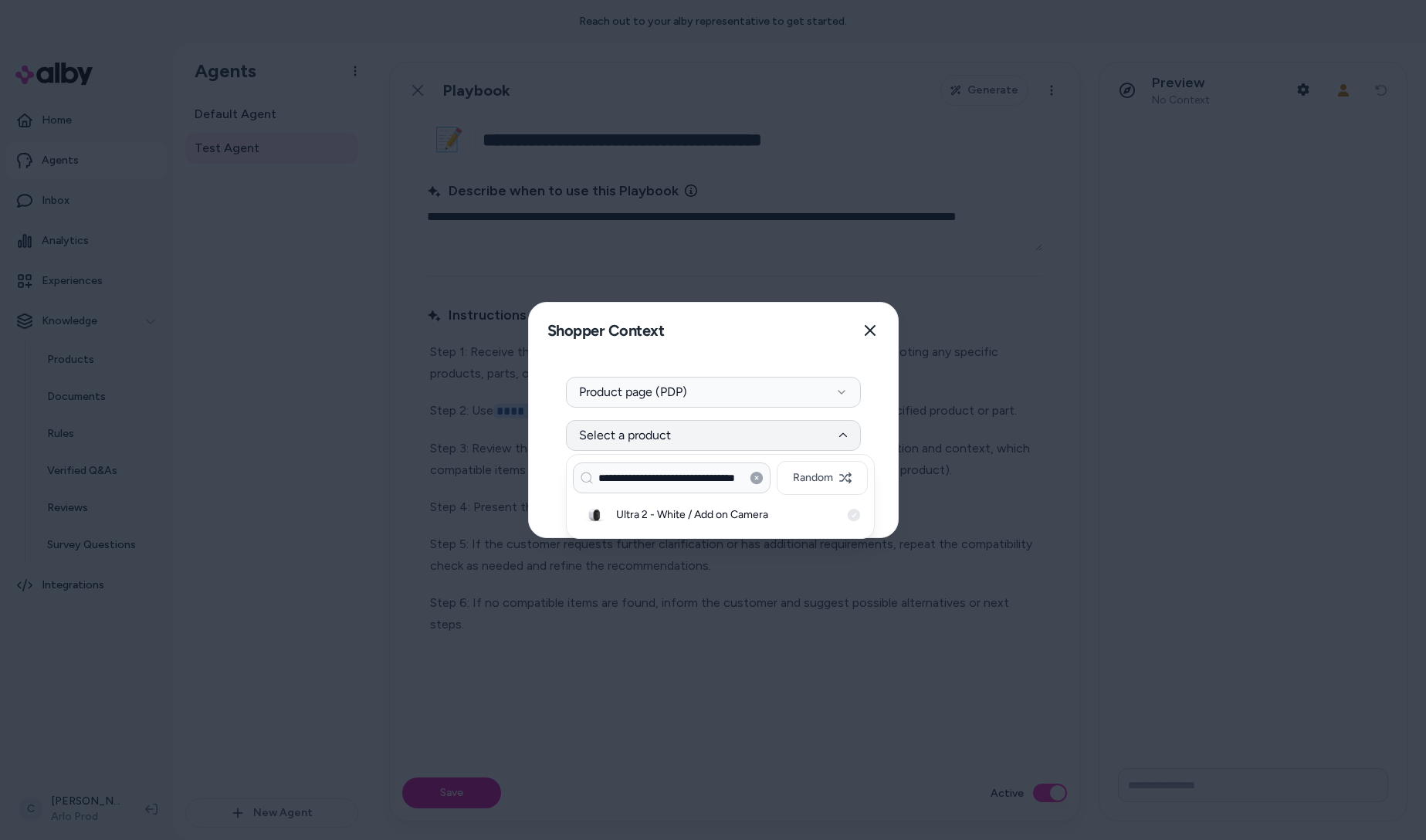
scroll to position [0, 0]
click at [719, 512] on h3 "Ultra 2 - White / Add on Camera" at bounding box center [728, 515] width 224 height 16
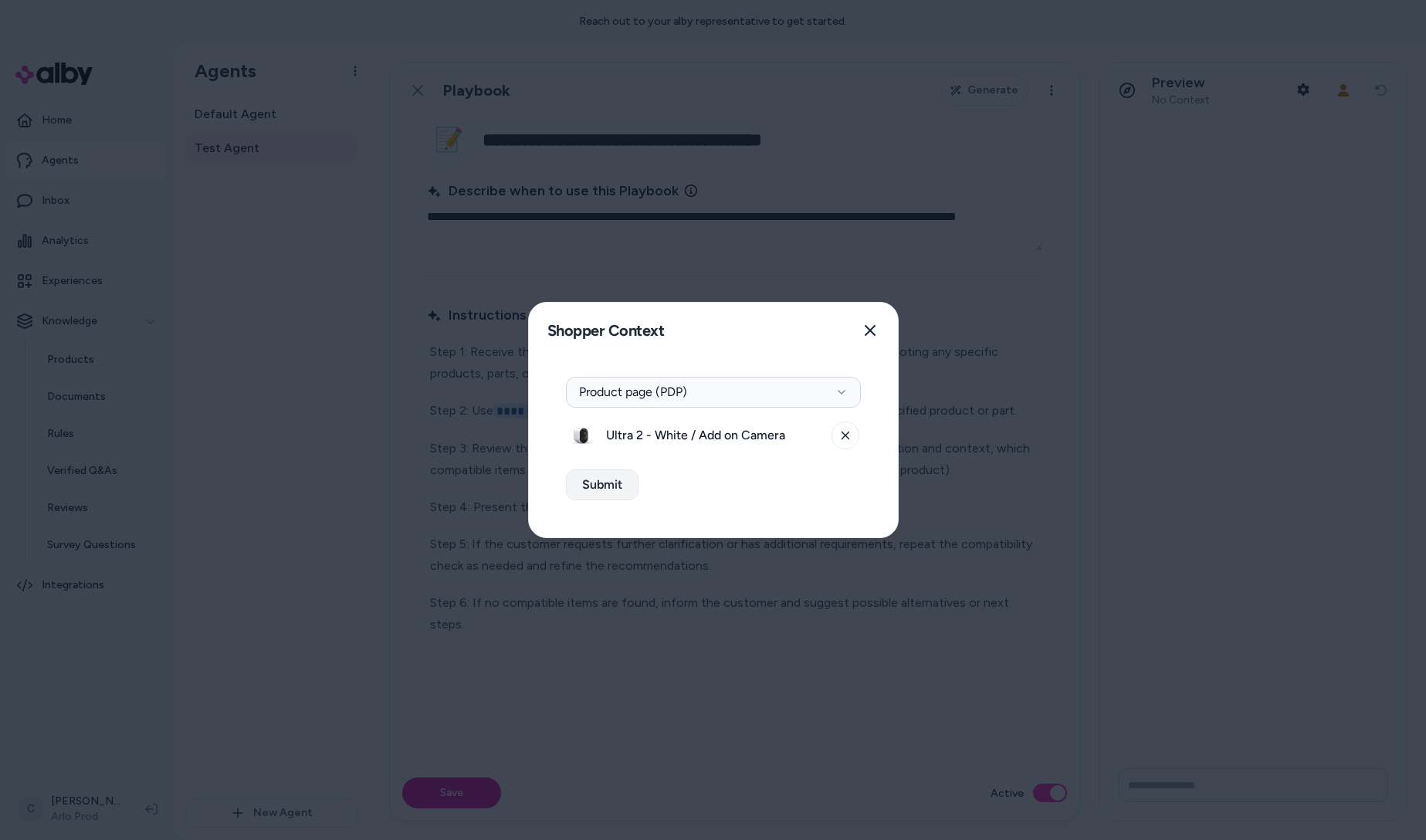
click at [617, 485] on button "Submit" at bounding box center [602, 485] width 73 height 31
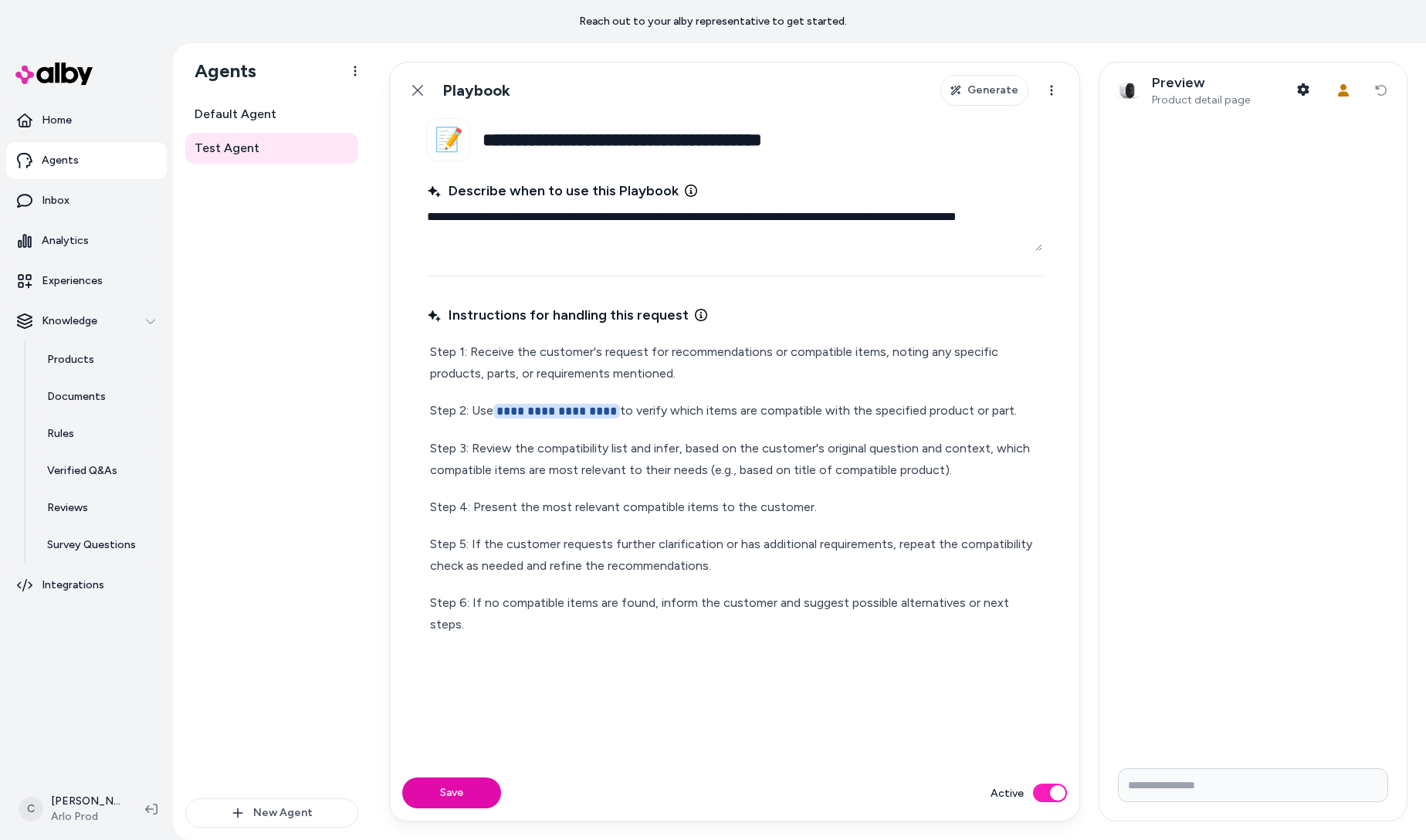
click at [1171, 789] on input "Write your prompt here" at bounding box center [1252, 784] width 270 height 34
click at [1195, 774] on input "Write your prompt here" at bounding box center [1252, 784] width 270 height 34
paste input "**********"
type input "**********"
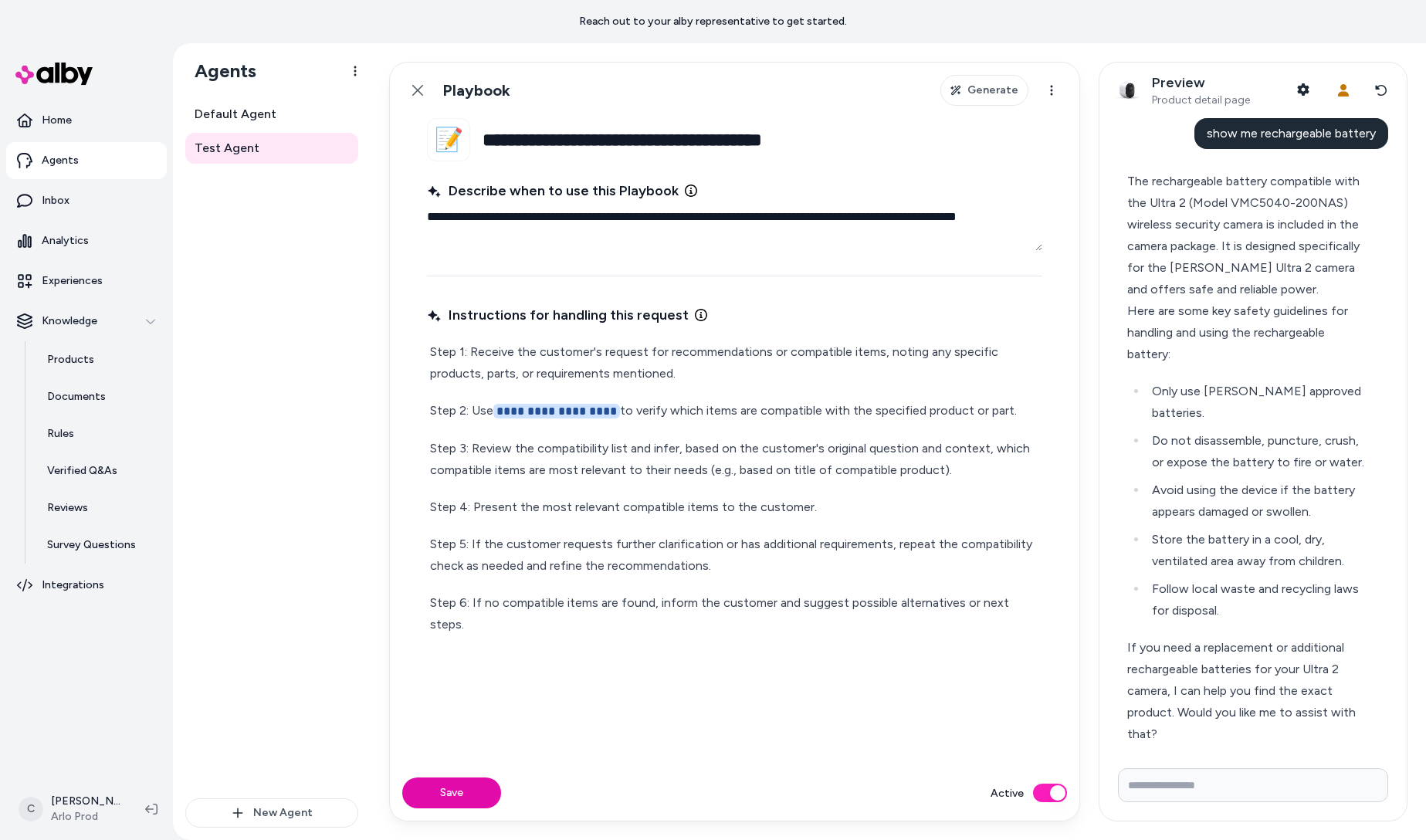
click at [1297, 136] on span "show me rechargeable battery" at bounding box center [1291, 133] width 169 height 15
click at [460, 790] on button "Save" at bounding box center [452, 793] width 99 height 31
click at [1172, 211] on div "The rechargeable battery compatible with the Ultra 2 (Model VMC5040-200NAS) wir…" at bounding box center [1246, 235] width 239 height 129
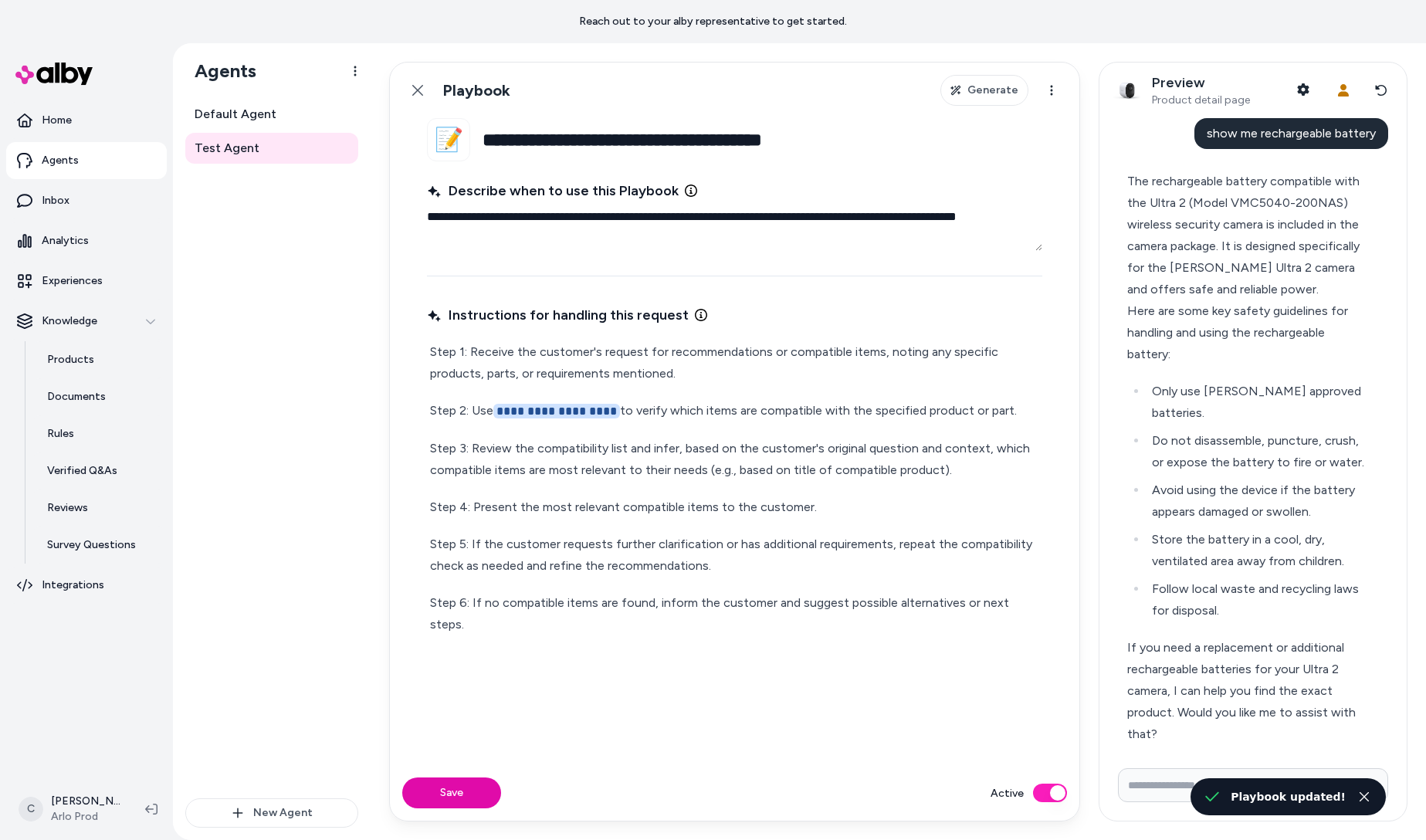
type textarea "*"
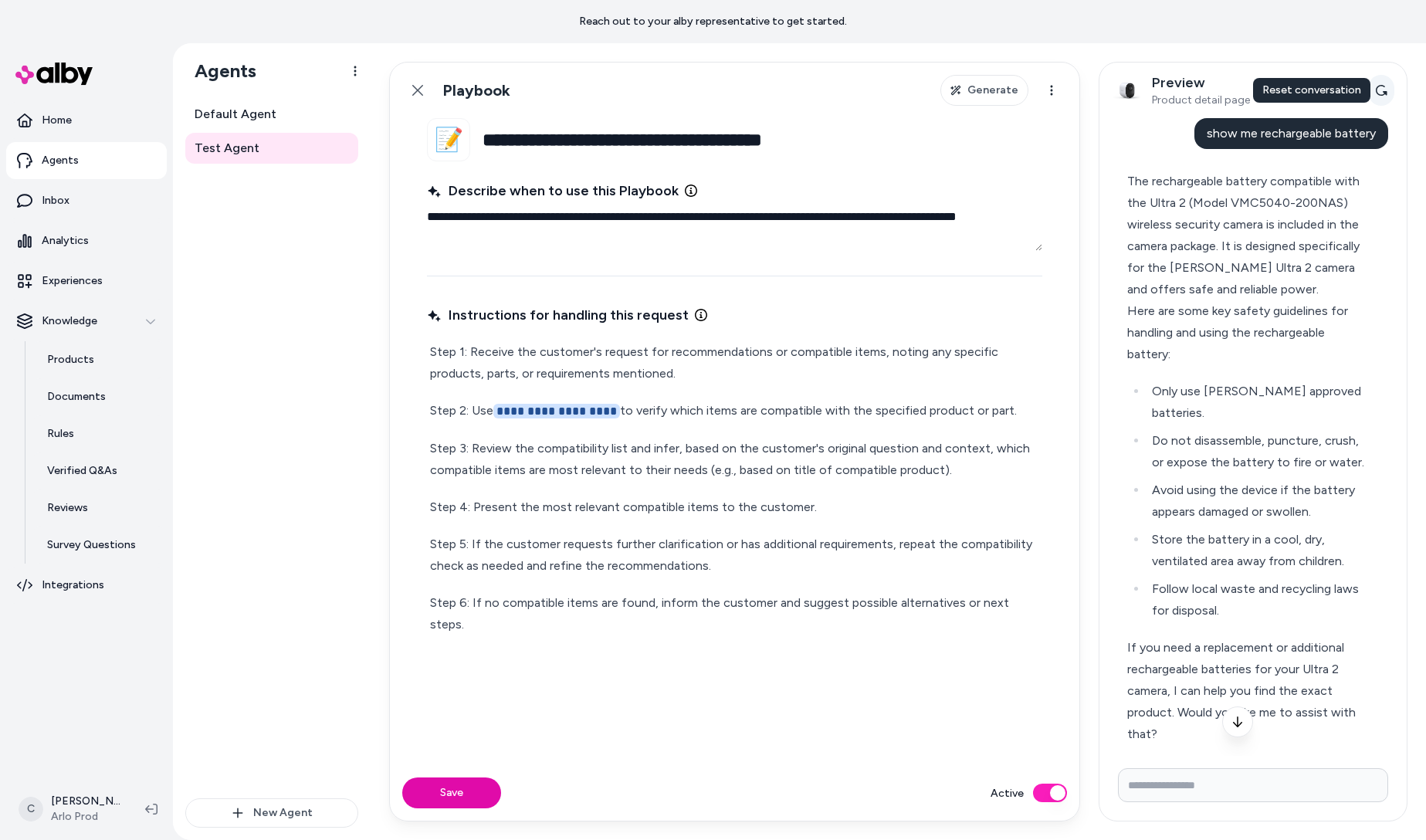
click at [1375, 87] on icon at bounding box center [1381, 90] width 12 height 12
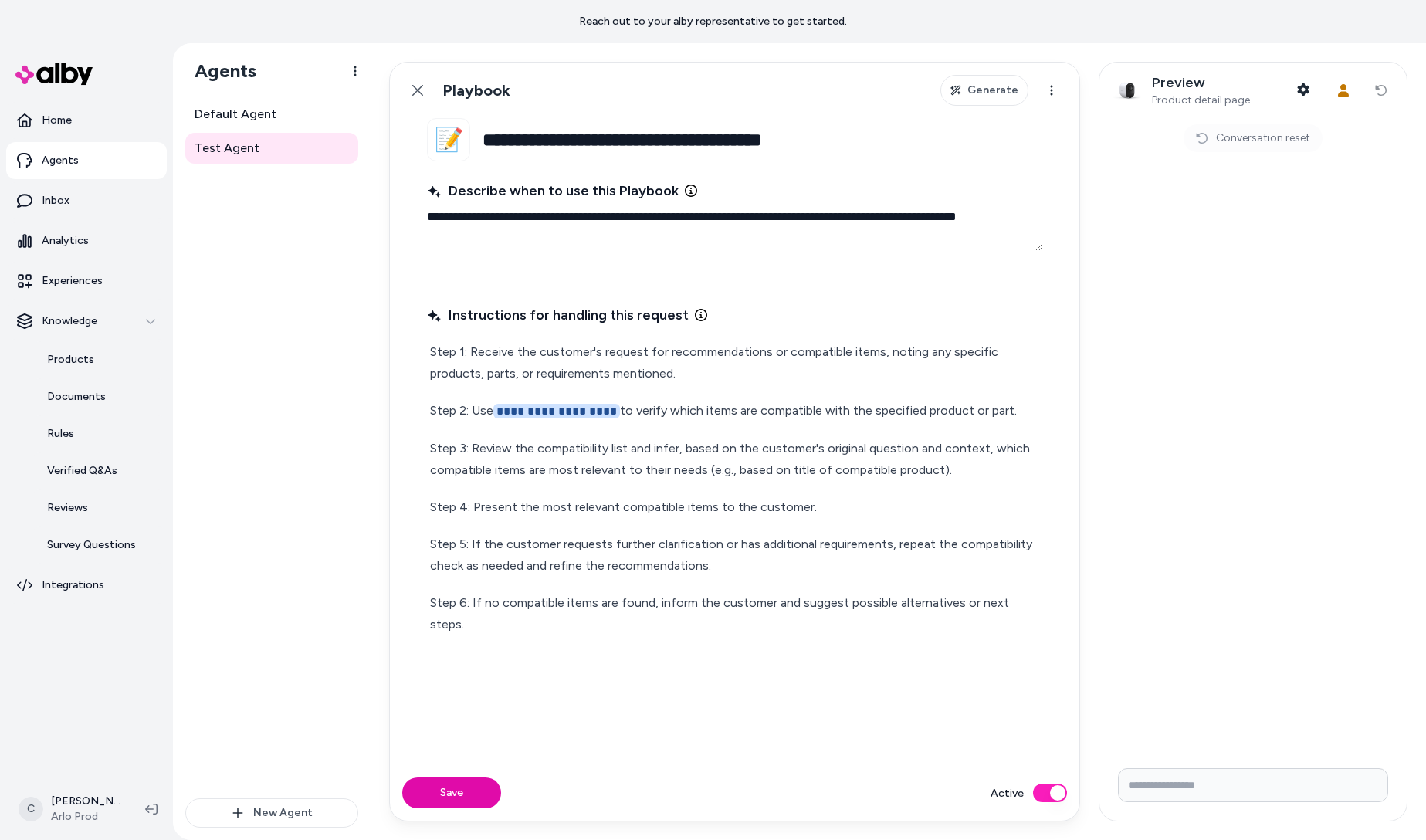
drag, startPoint x: 1201, startPoint y: 807, endPoint x: 1202, endPoint y: 791, distance: 16.0
click at [1201, 799] on form at bounding box center [1253, 788] width 308 height 65
click at [1215, 772] on input "Write your prompt here" at bounding box center [1252, 784] width 270 height 34
type input "**********"
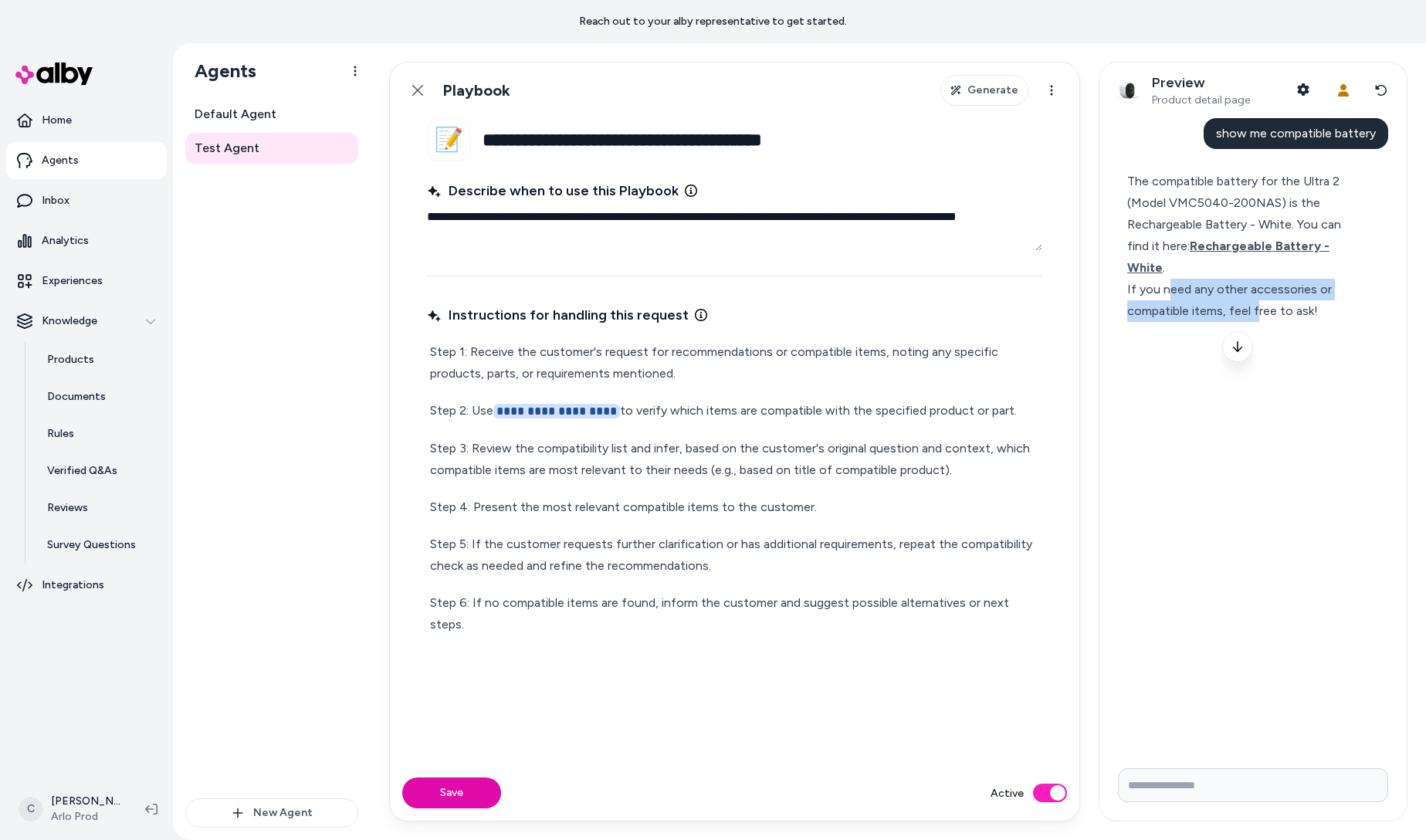
drag, startPoint x: 1257, startPoint y: 288, endPoint x: 1177, endPoint y: 263, distance: 83.8
click at [1167, 279] on div "If you need any other accessories or compatible items, feel free to ask!" at bounding box center [1246, 301] width 239 height 43
click at [1180, 279] on div "If you need any other accessories or compatible items, feel free to ask!" at bounding box center [1246, 301] width 239 height 43
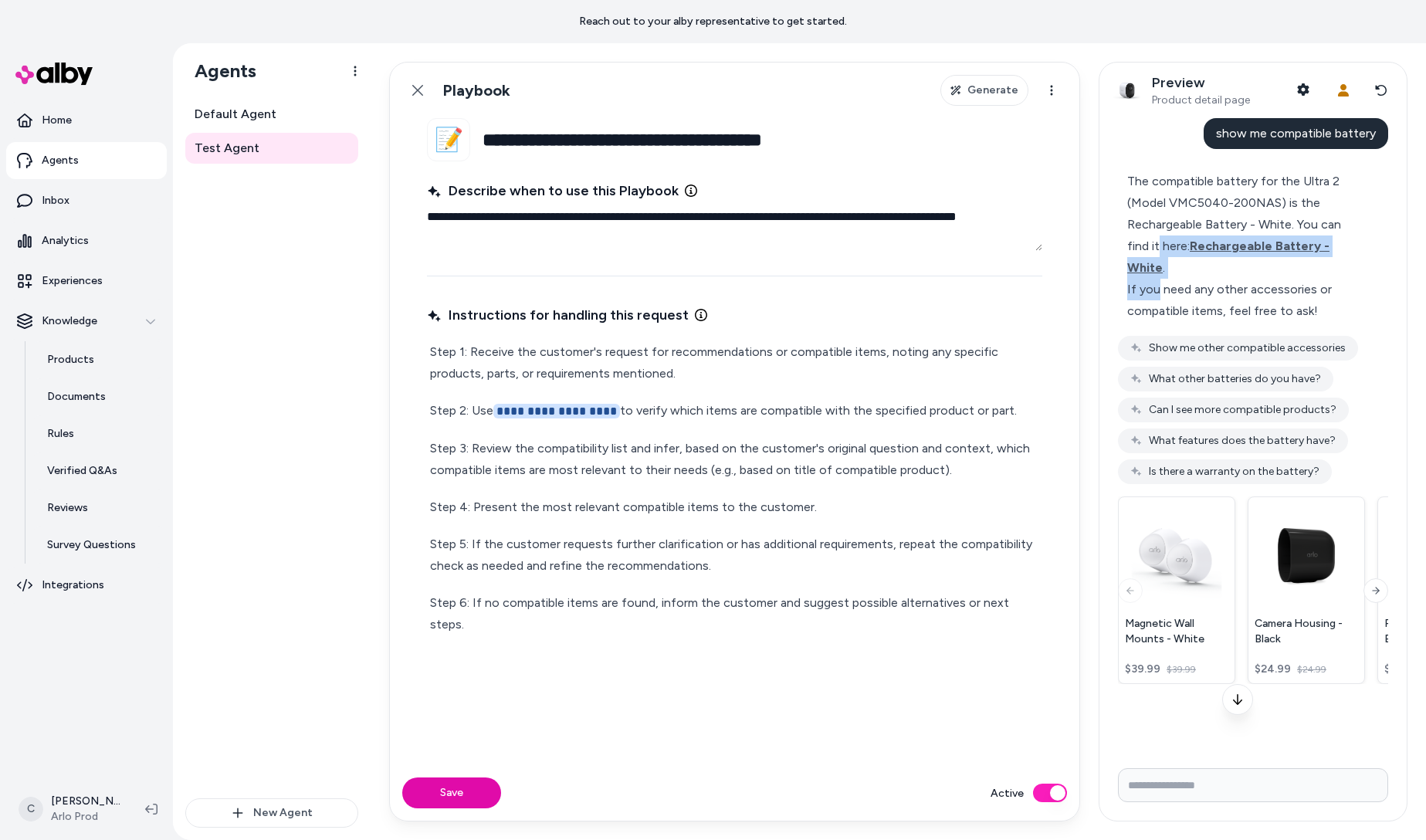
drag, startPoint x: 1132, startPoint y: 239, endPoint x: 1157, endPoint y: 278, distance: 46.3
click at [1157, 278] on div "The compatible battery for the Ultra 2 (Model VMC5040-200NAS) is the Rechargeab…" at bounding box center [1246, 246] width 239 height 151
click at [1157, 279] on div "If you need any other accessories or compatible items, feel free to ask!" at bounding box center [1246, 301] width 239 height 43
click at [1381, 95] on icon at bounding box center [1381, 90] width 11 height 10
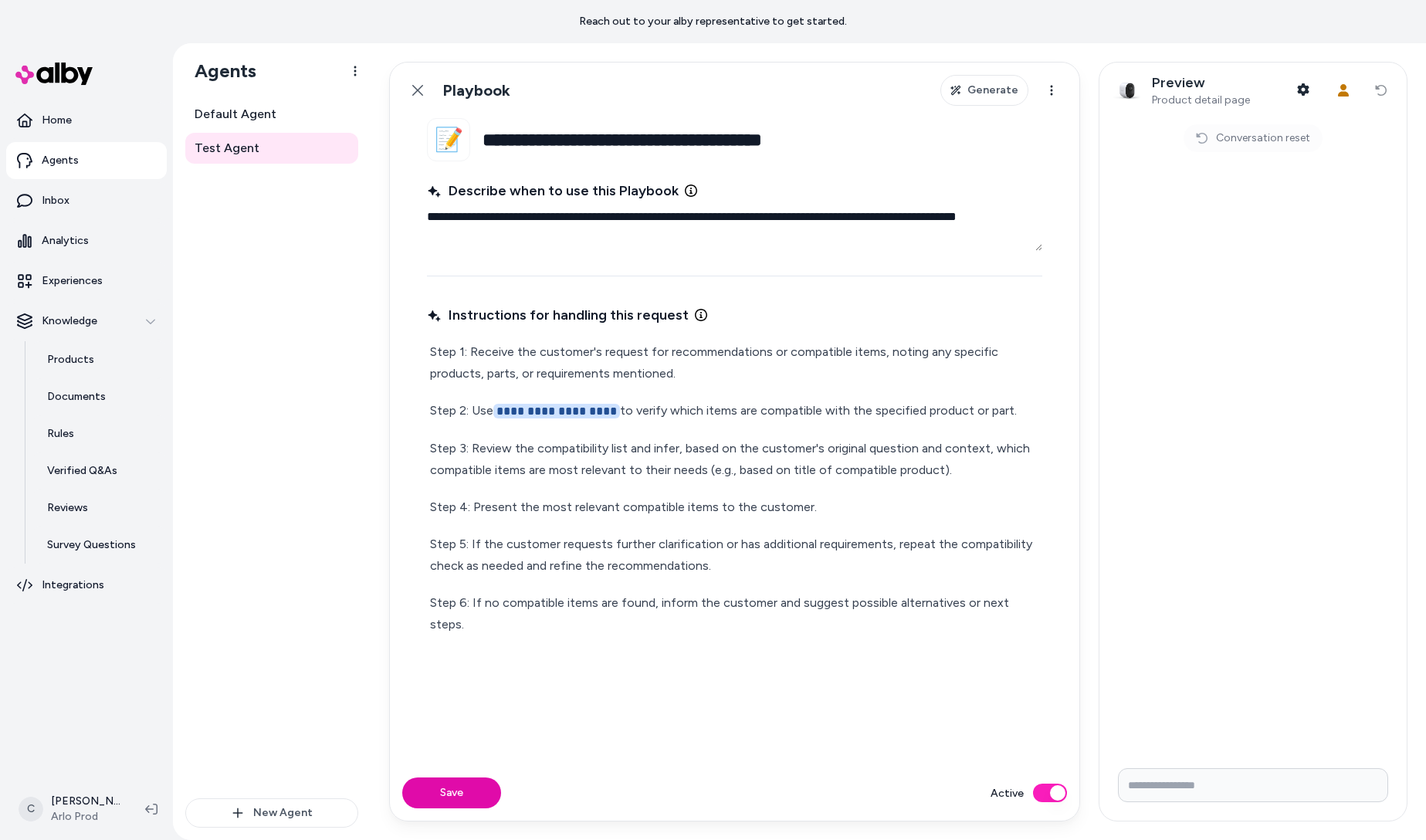
click at [1187, 795] on input "Write your prompt here" at bounding box center [1252, 784] width 270 height 34
paste input "**********"
type input "**********"
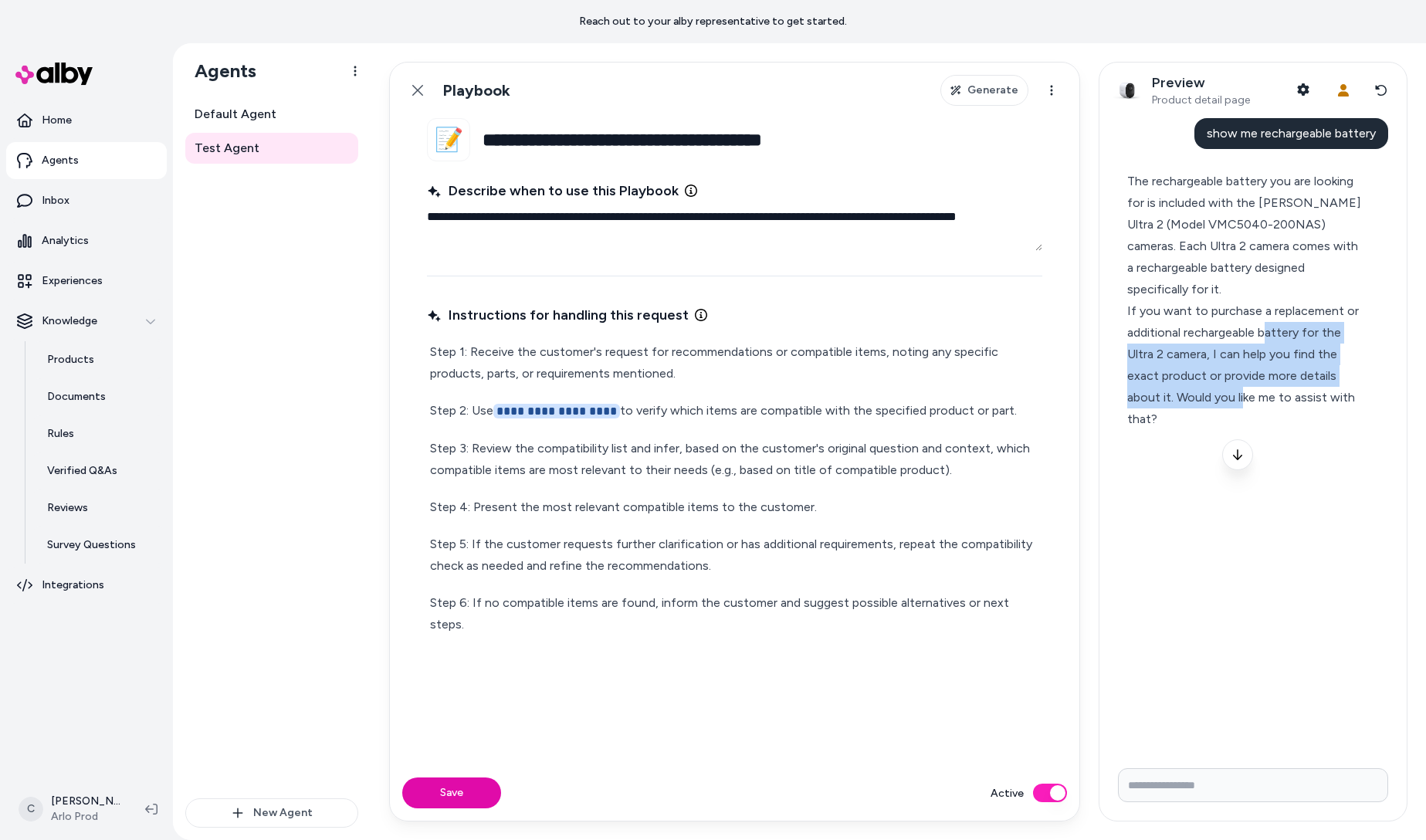
drag, startPoint x: 1267, startPoint y: 311, endPoint x: 1244, endPoint y: 369, distance: 62.4
click at [1244, 369] on div "If you want to purchase a replacement or additional rechargeable battery for th…" at bounding box center [1246, 365] width 239 height 129
click at [1244, 368] on div "If you want to purchase a replacement or additional rechargeable battery for th…" at bounding box center [1246, 365] width 239 height 129
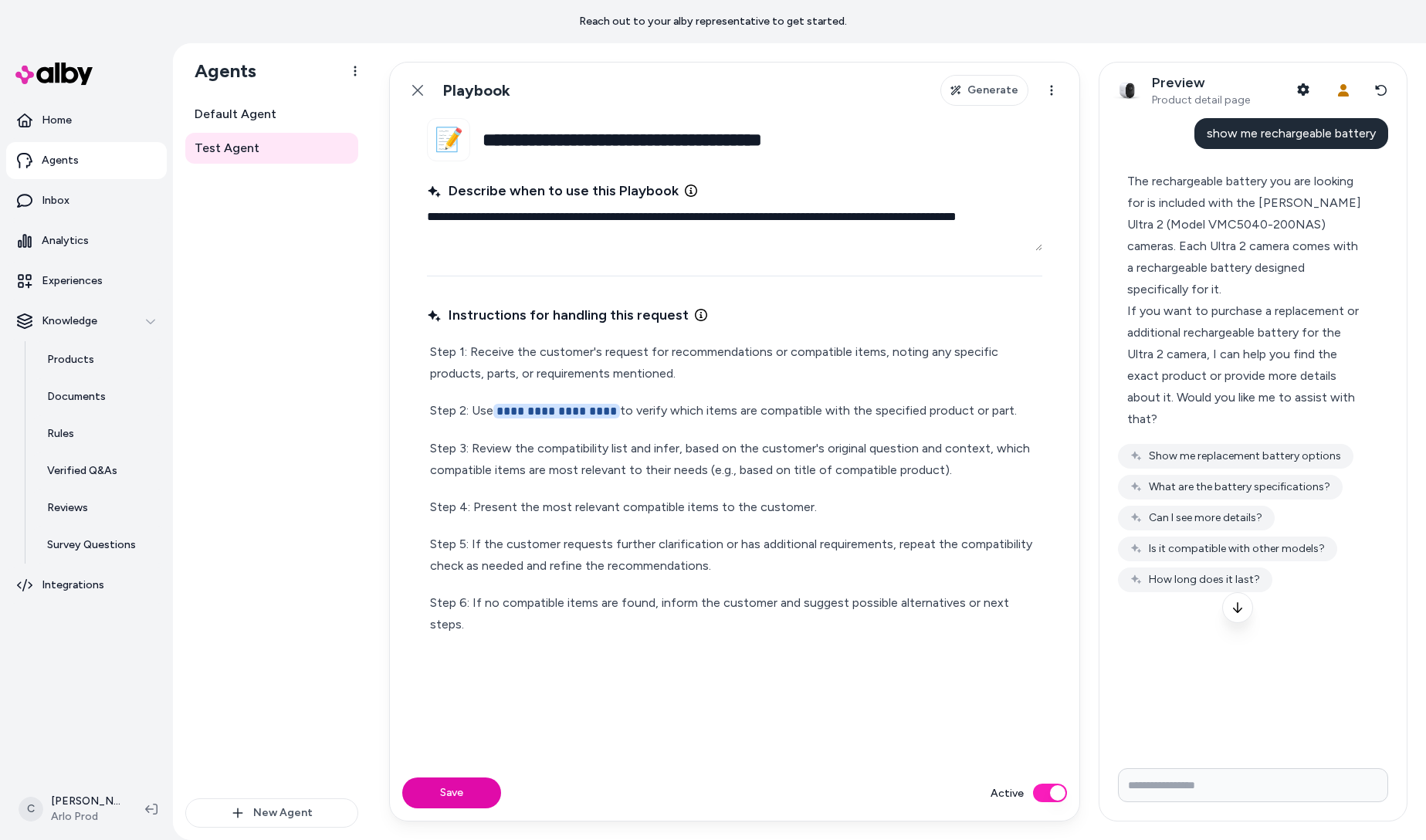
drag, startPoint x: 617, startPoint y: 405, endPoint x: 501, endPoint y: 405, distance: 116.0
click at [501, 405] on p "**********" at bounding box center [734, 411] width 609 height 23
type textarea "*"
click at [539, 416] on p "Step 2: Use check compatibility to verify which items are compatible with the s…" at bounding box center [734, 410] width 609 height 22
click at [499, 407] on p "Step 2: Use check Compatibility to verify which items are compatible with the s…" at bounding box center [734, 410] width 609 height 22
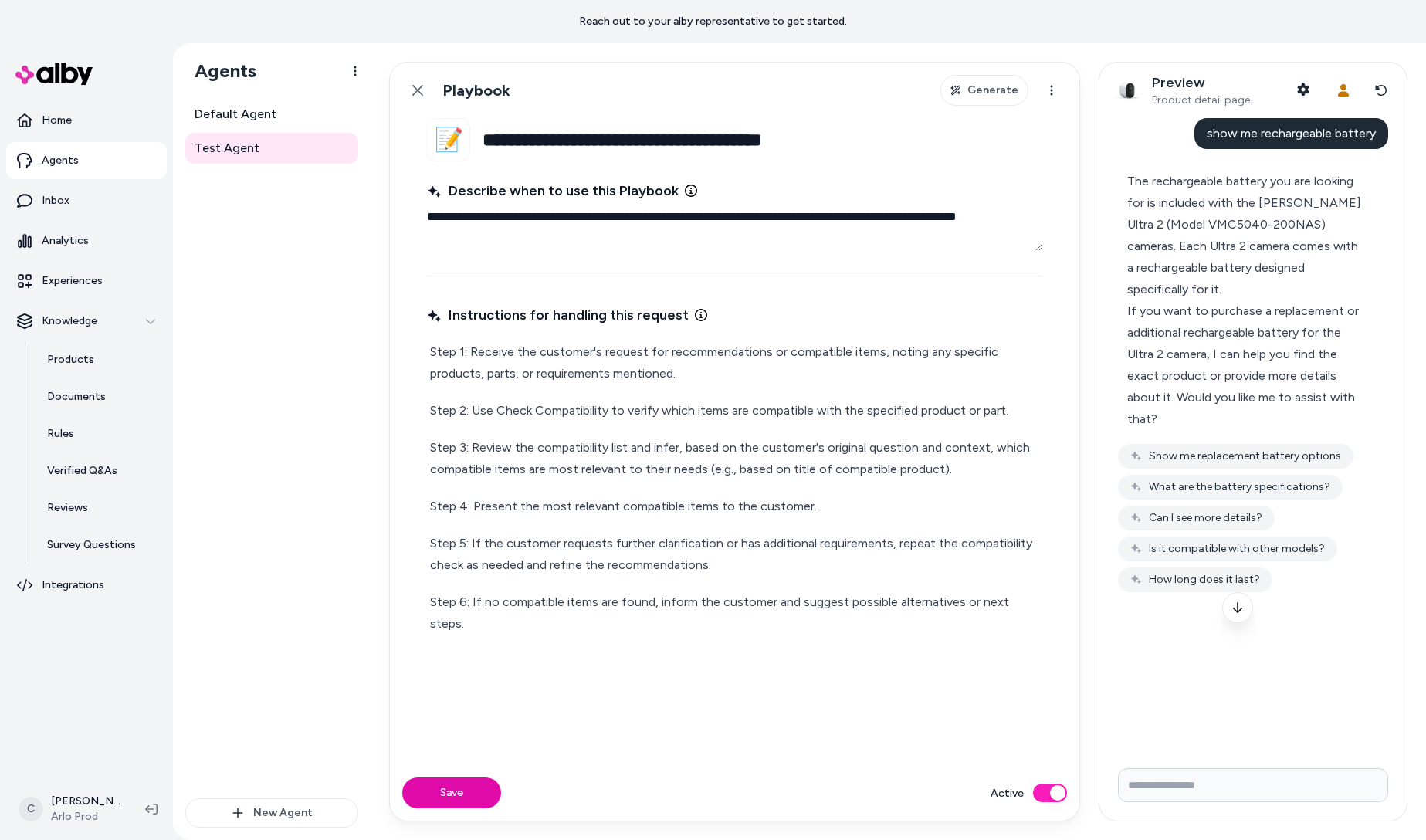
click at [1180, 782] on input "Write your prompt here" at bounding box center [1252, 784] width 270 height 34
click at [1353, 131] on span "show me rechargeable battery" at bounding box center [1291, 133] width 169 height 15
copy span "show me rechargeable battery"
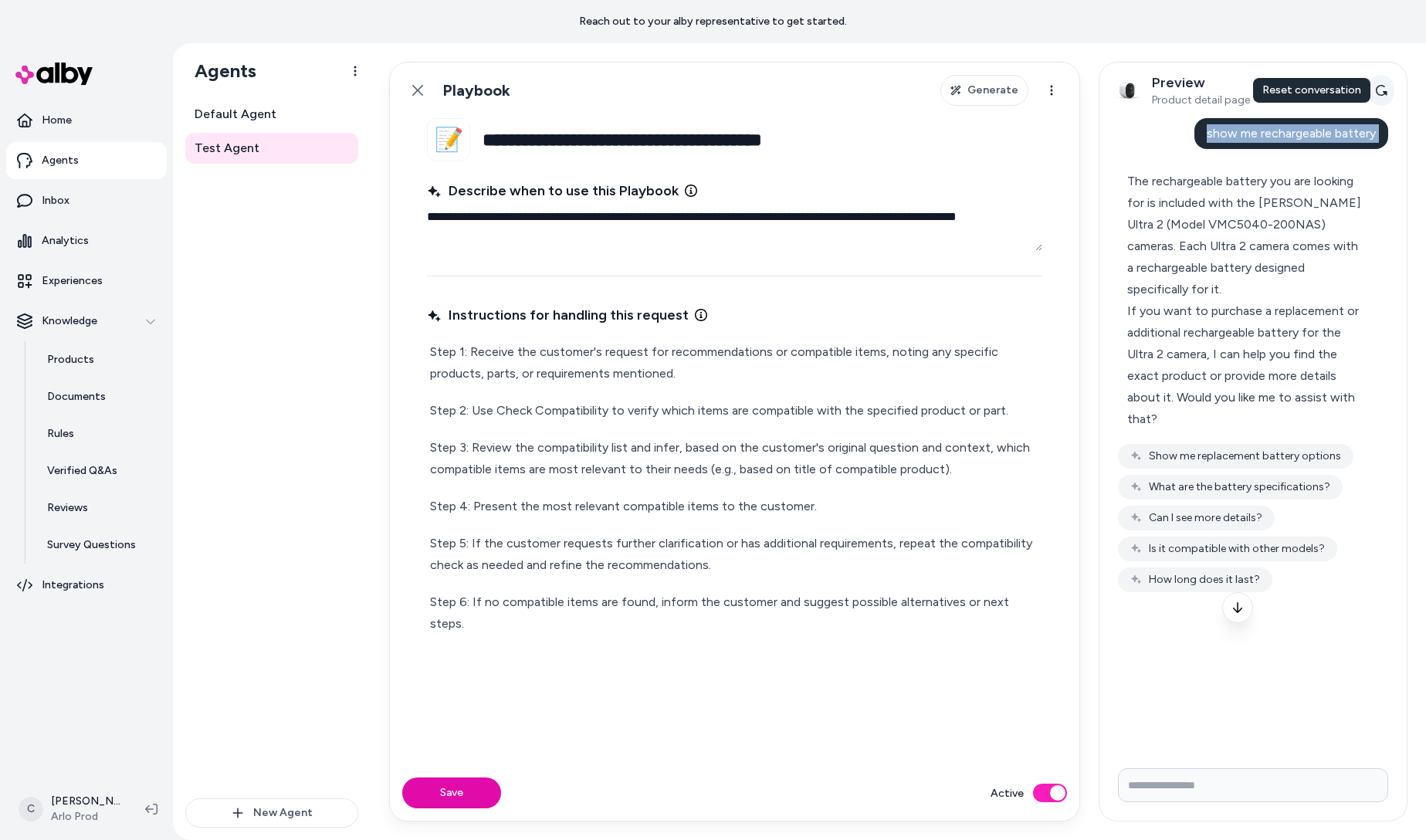
click at [1383, 97] on button "Reset conversation" at bounding box center [1381, 90] width 26 height 31
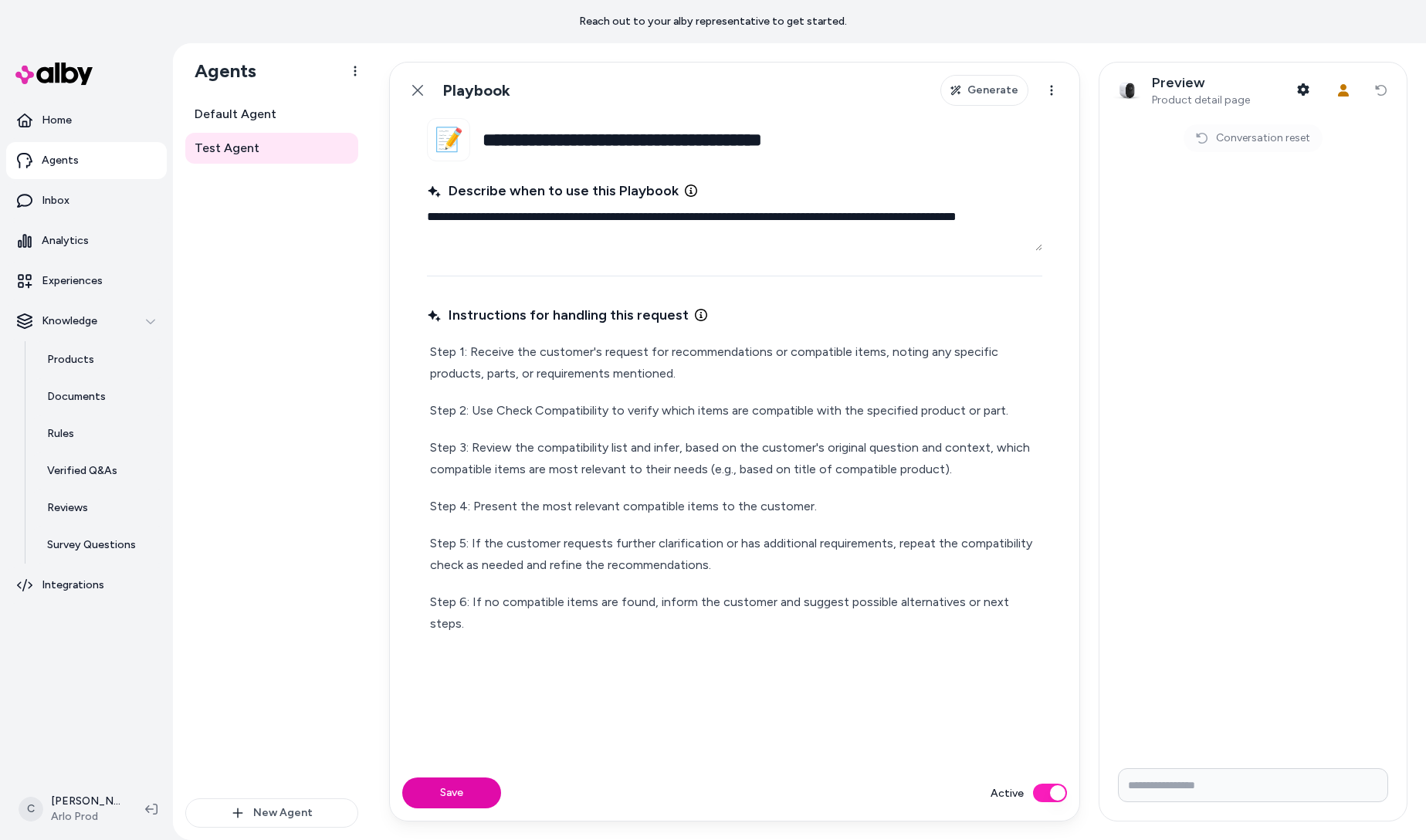
click at [1180, 783] on input "Write your prompt here" at bounding box center [1252, 784] width 270 height 34
paste input "**********"
type input "**********"
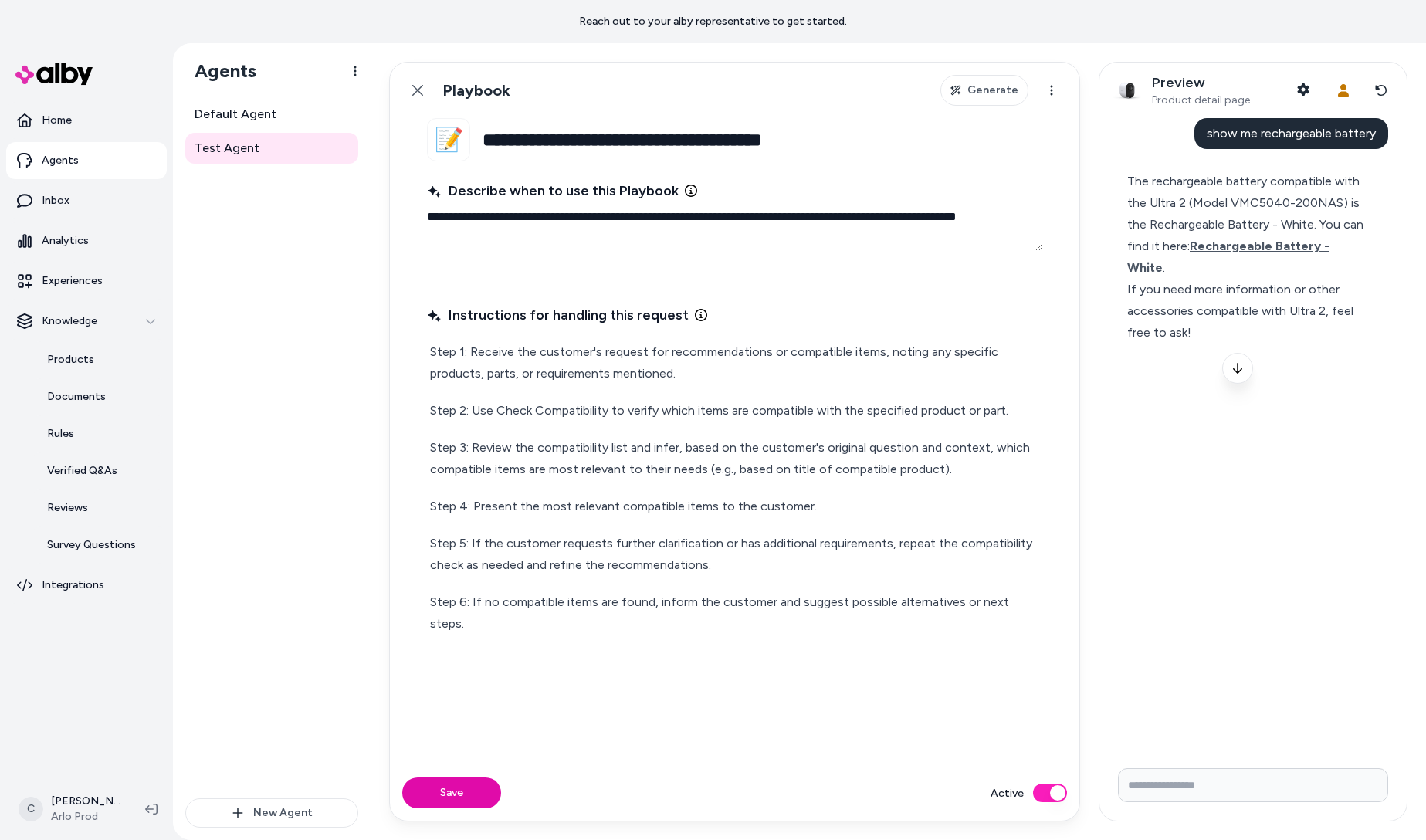
click at [1320, 302] on div "If you need more information or other accessories compatible with Ultra 2, feel…" at bounding box center [1246, 311] width 239 height 65
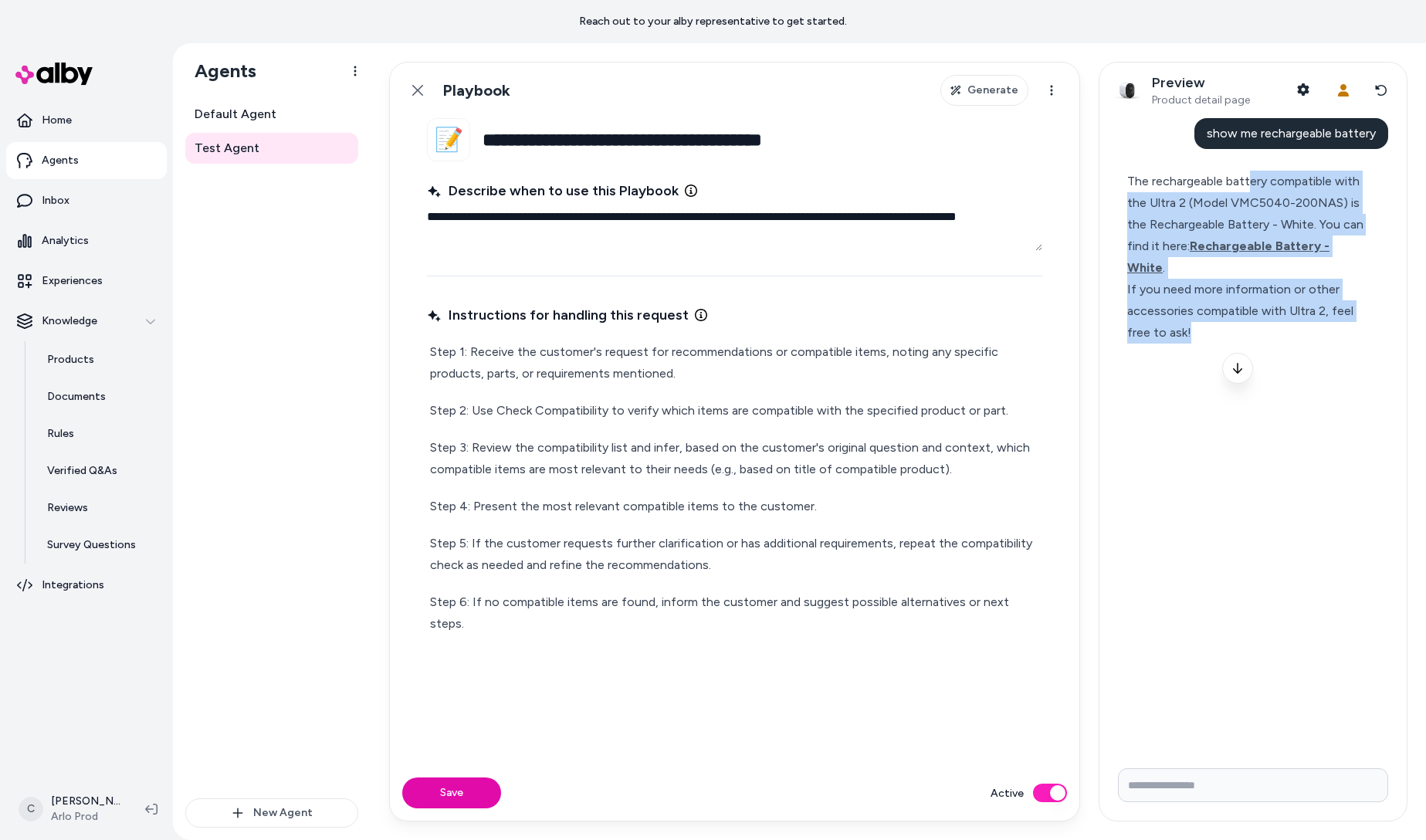
drag, startPoint x: 1250, startPoint y: 188, endPoint x: 1244, endPoint y: 305, distance: 117.2
click at [1244, 305] on div "The rechargeable battery compatible with the Ultra 2 (Model VMC5040-200NAS) is …" at bounding box center [1246, 256] width 239 height 173
click at [1232, 279] on div "If you need more information or other accessories compatible with Ultra 2, feel…" at bounding box center [1246, 311] width 239 height 65
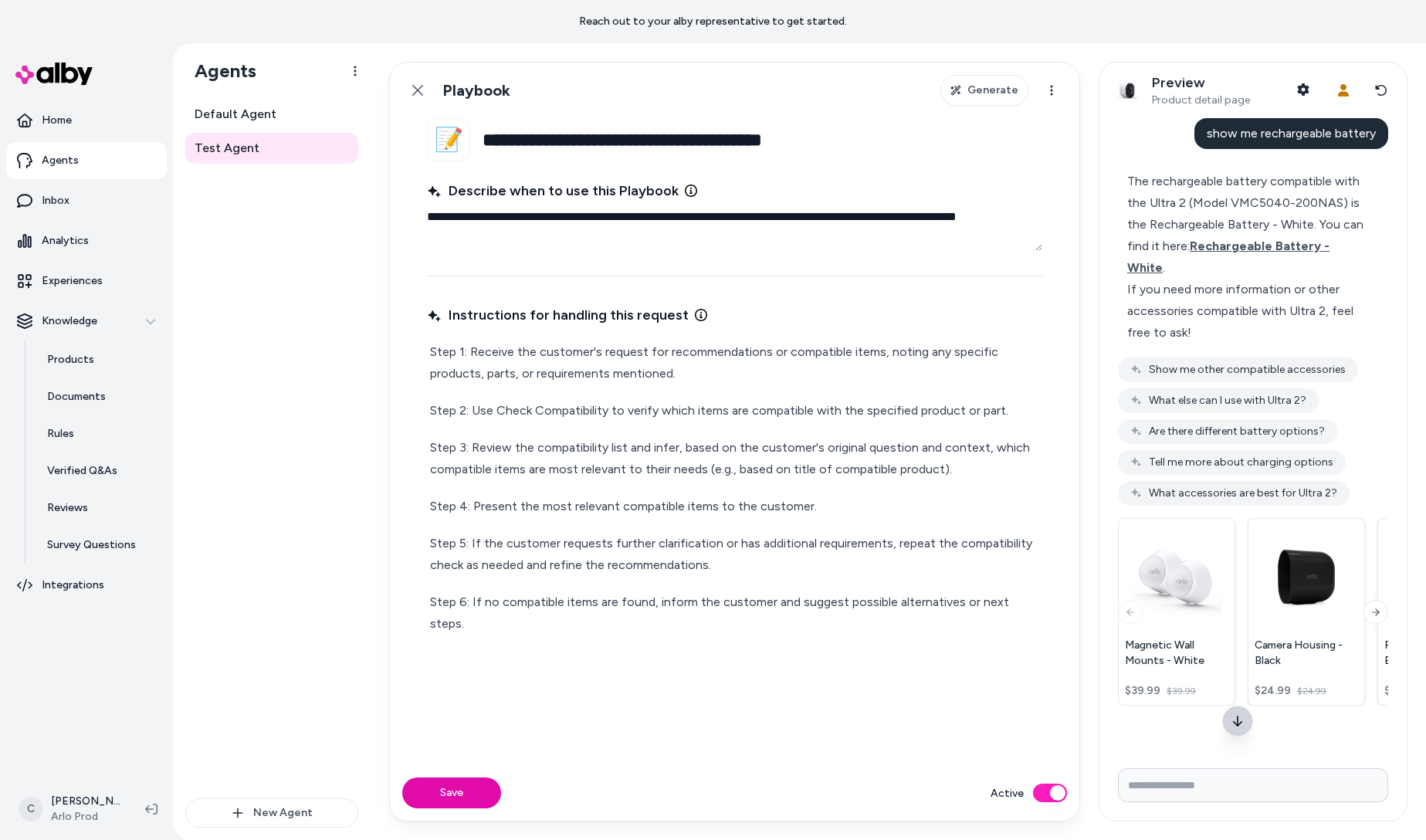
click at [1242, 706] on button at bounding box center [1237, 721] width 31 height 31
click at [1370, 605] on icon at bounding box center [1376, 612] width 10 height 12
click at [1376, 605] on icon at bounding box center [1376, 612] width 10 height 12
click at [1296, 139] on span "show me rechargeable battery" at bounding box center [1291, 133] width 169 height 15
click at [1372, 96] on button "Reset conversation" at bounding box center [1381, 90] width 26 height 31
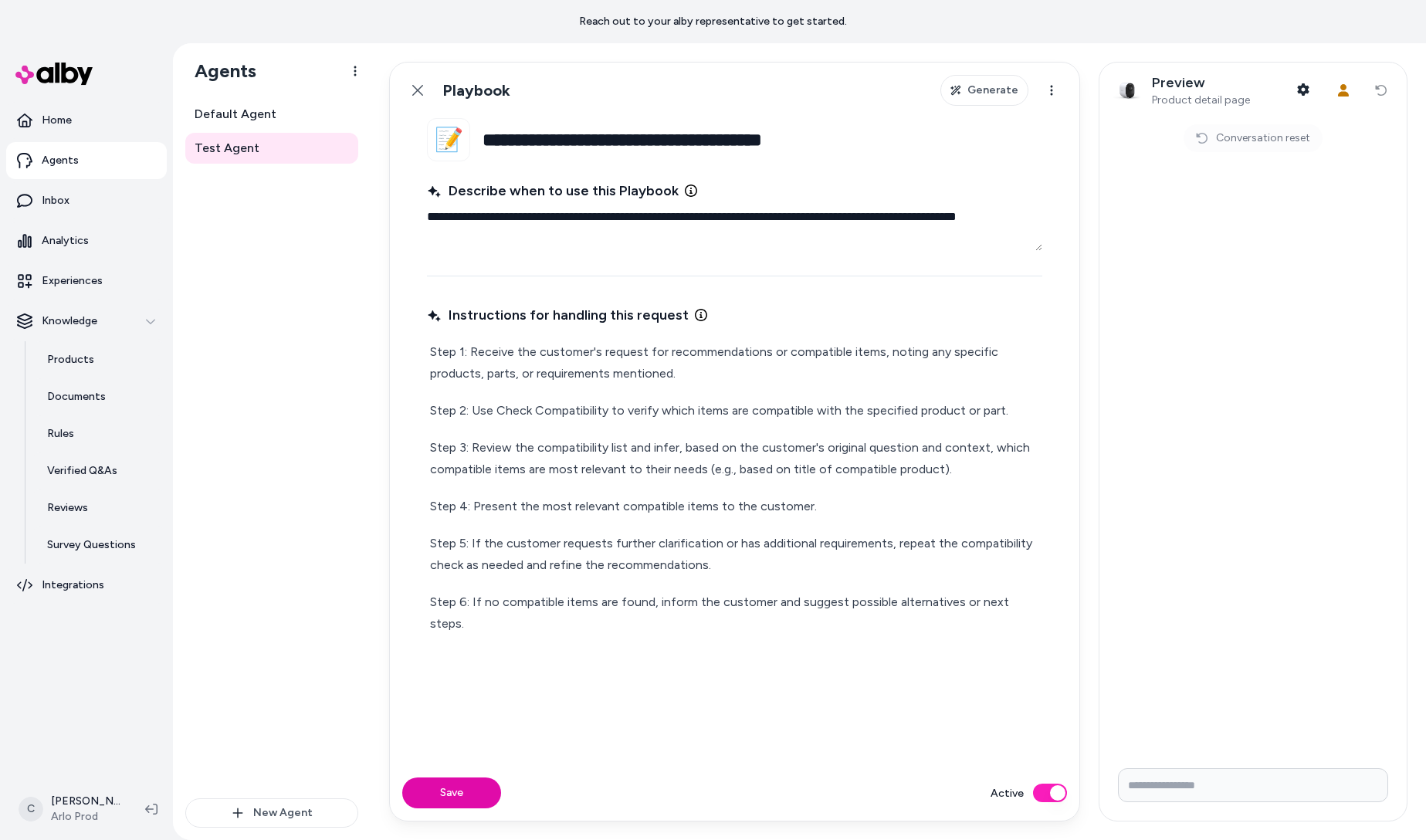
click at [1216, 791] on input "Write your prompt here" at bounding box center [1252, 784] width 270 height 34
click at [1179, 791] on input "Write your prompt here" at bounding box center [1252, 784] width 270 height 34
type input "**********"
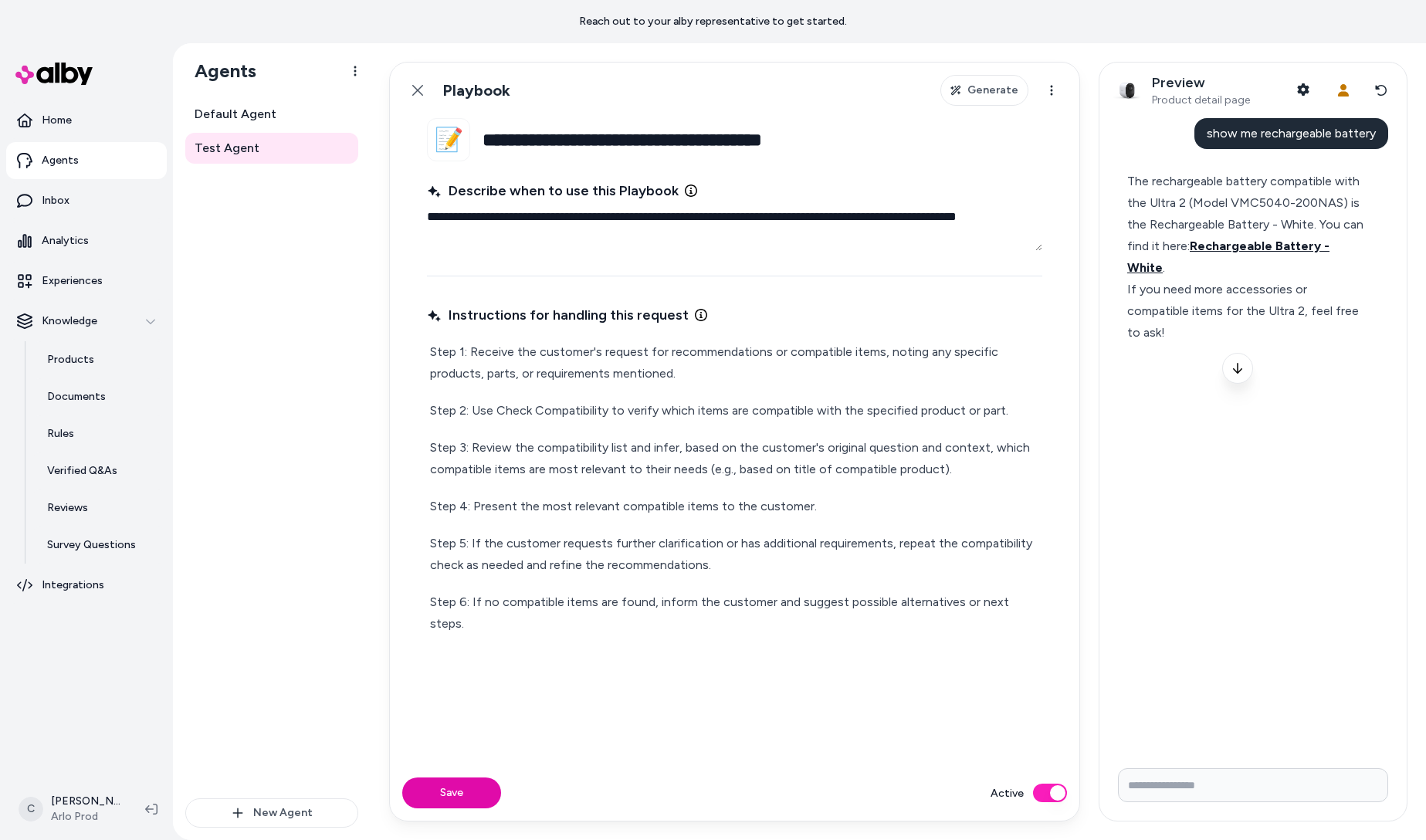
click at [1330, 240] on span "Rechargeable Battery - White" at bounding box center [1228, 257] width 202 height 36
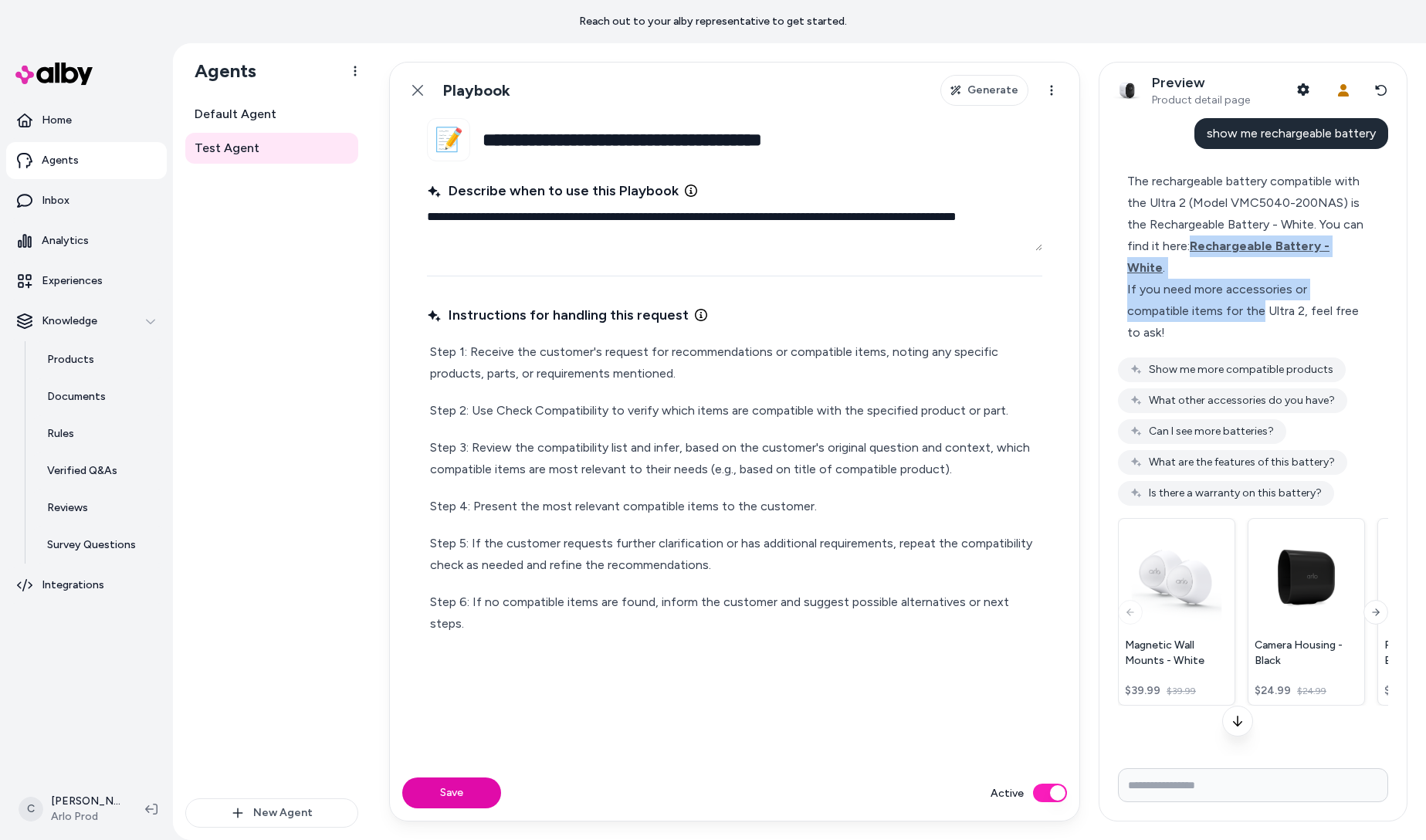
drag, startPoint x: 1263, startPoint y: 287, endPoint x: 1177, endPoint y: 241, distance: 97.5
click at [1177, 241] on div "The rechargeable battery compatible with the Ultra 2 (Model VMC5040-200NAS) is …" at bounding box center [1246, 256] width 239 height 173
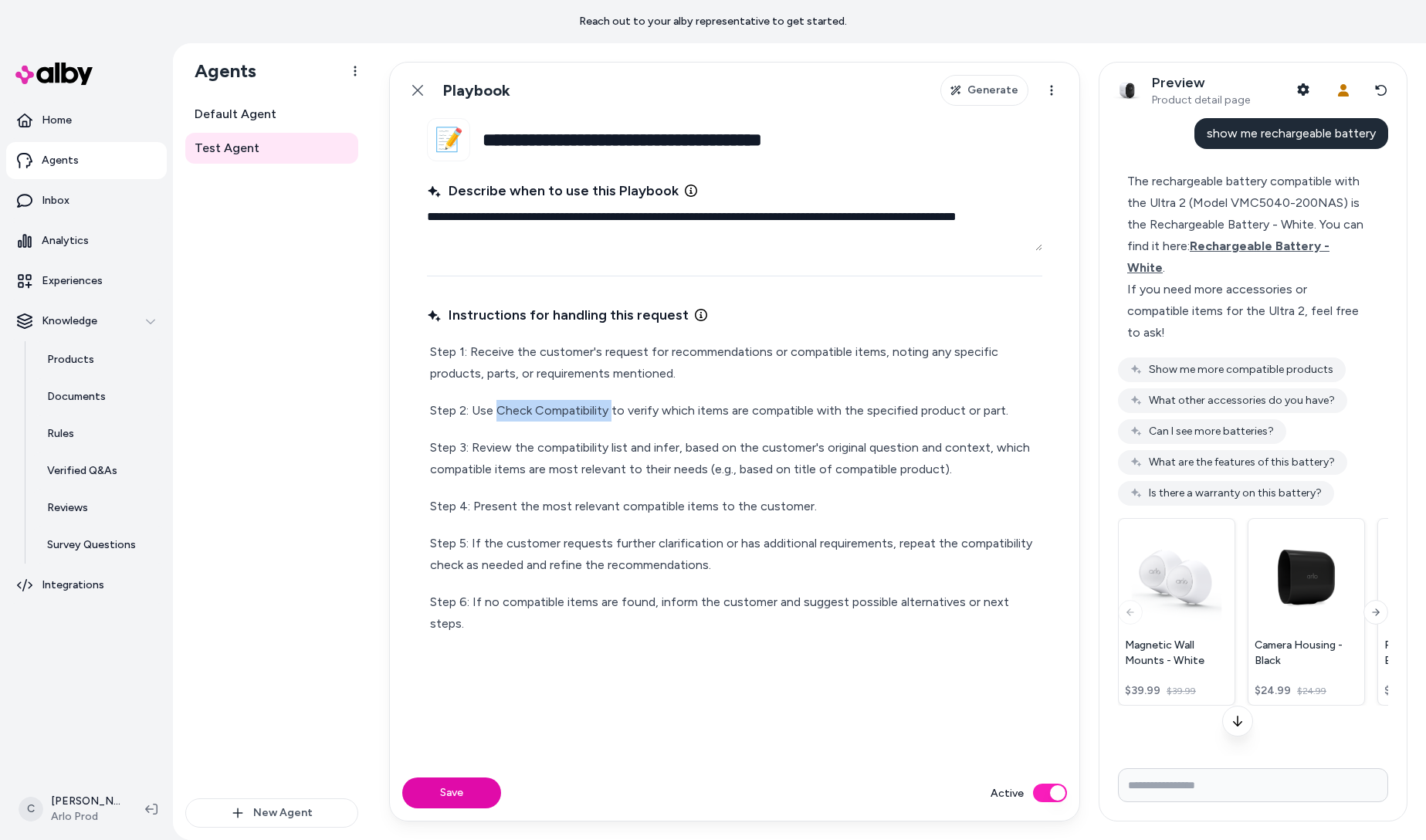
drag, startPoint x: 613, startPoint y: 413, endPoint x: 500, endPoint y: 413, distance: 113.0
click at [500, 413] on p "Step 2: Use Check Compatibility to verify which items are compatible with the s…" at bounding box center [734, 410] width 609 height 22
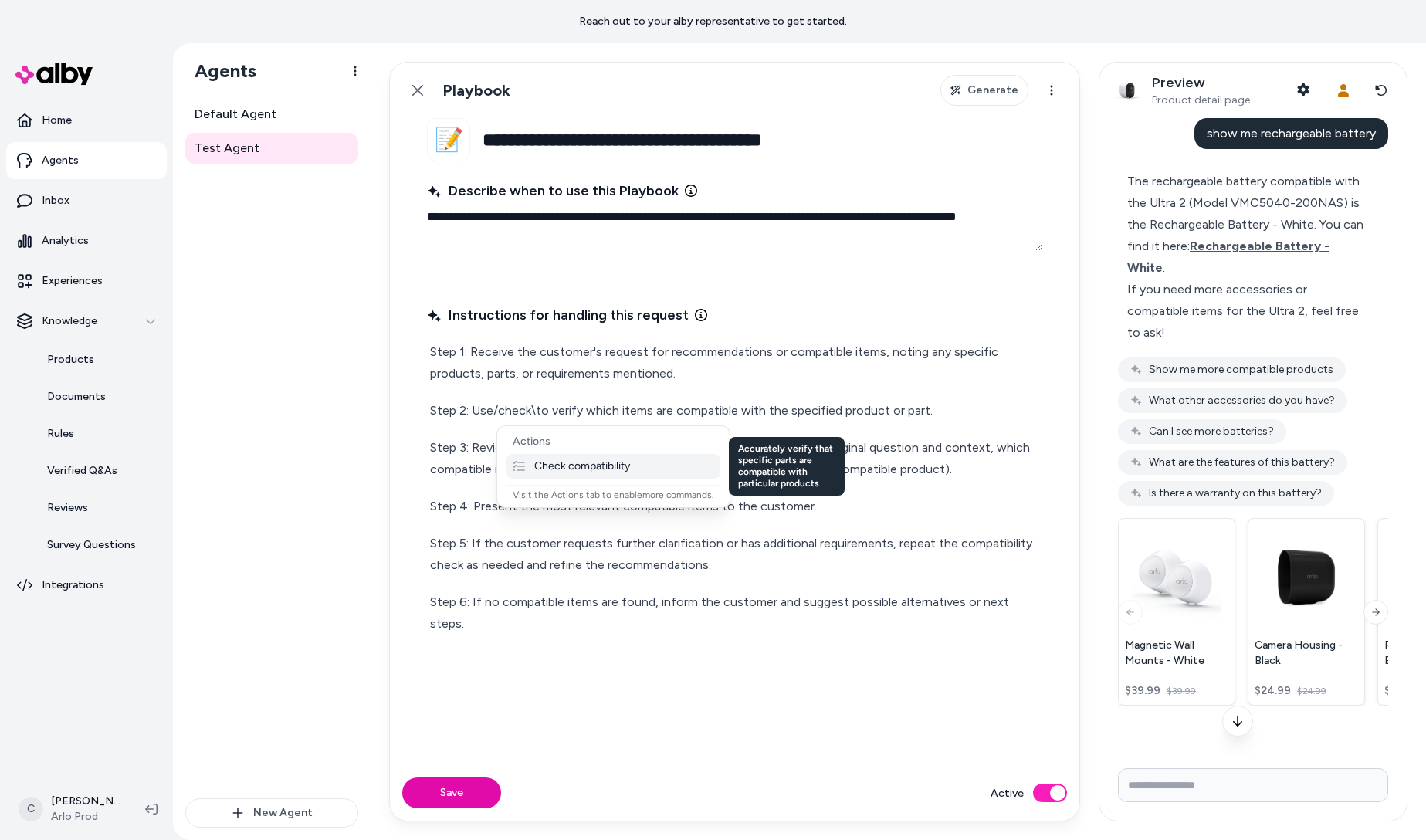
click at [580, 462] on p "Check compatibility" at bounding box center [582, 466] width 96 height 14
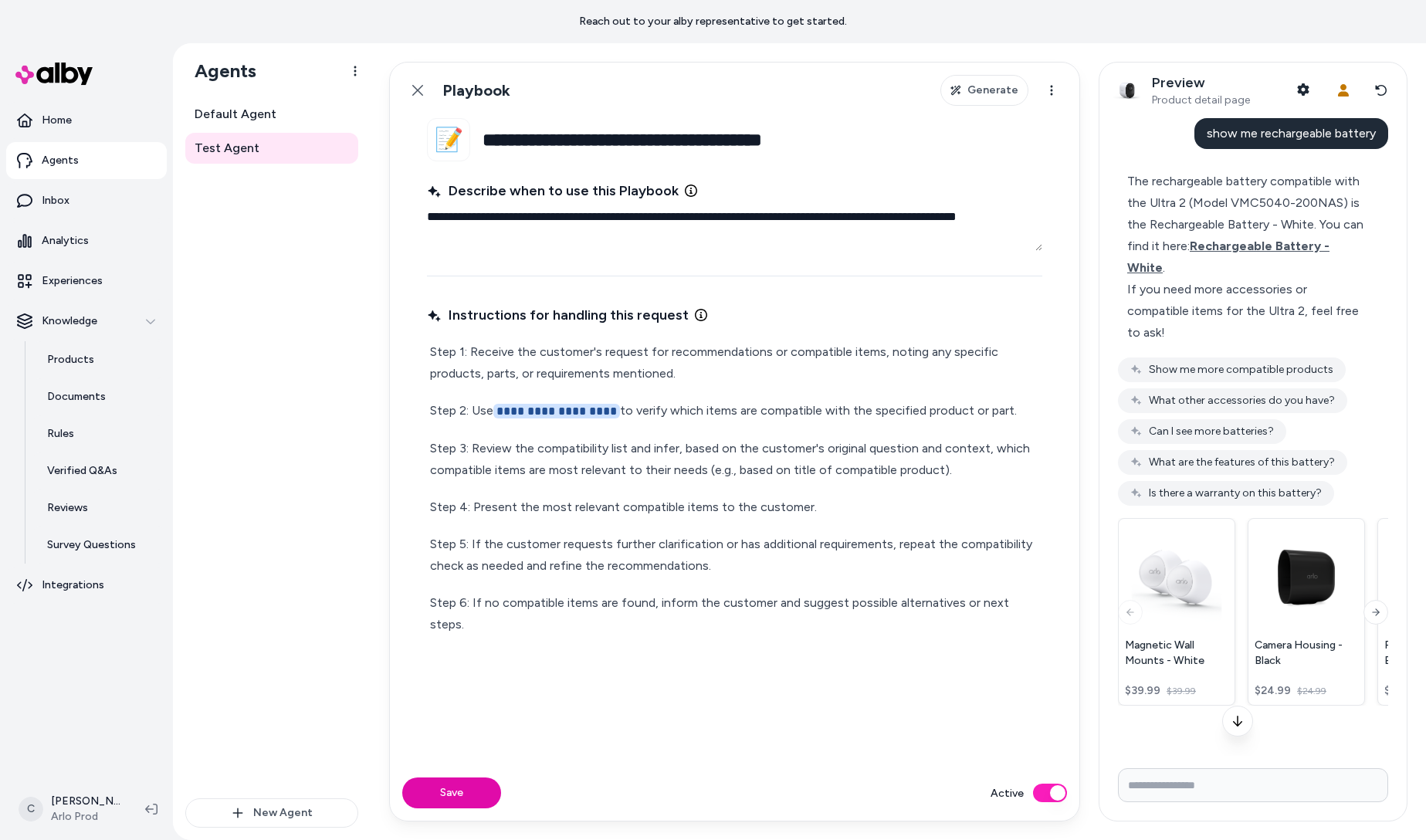
click at [633, 410] on p "**********" at bounding box center [734, 411] width 609 height 23
click at [487, 783] on button "Save" at bounding box center [452, 793] width 99 height 31
type textarea "*"
click at [1161, 786] on input "Write your prompt here" at bounding box center [1252, 784] width 270 height 34
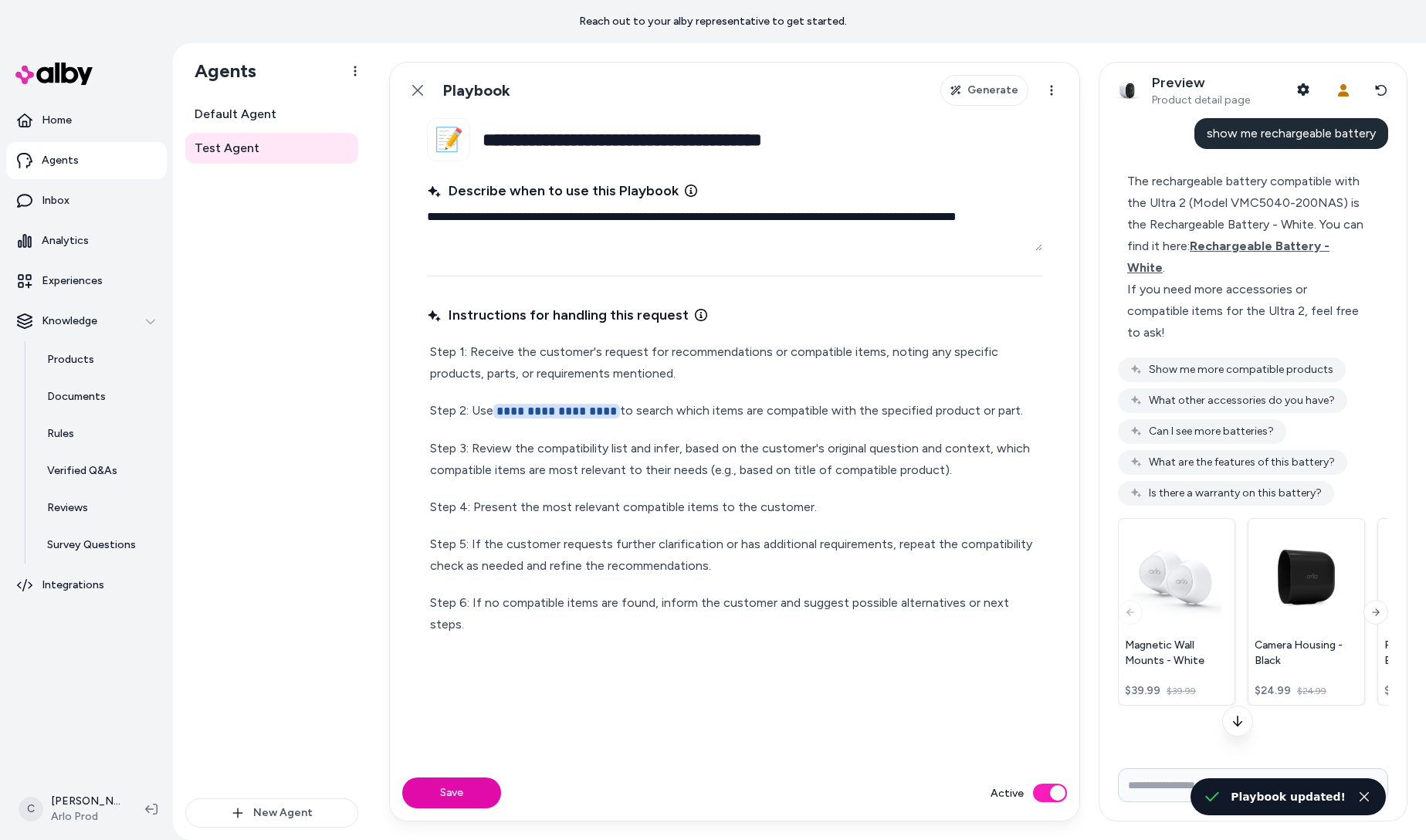
click at [1327, 138] on span "show me rechargeable battery" at bounding box center [1291, 133] width 169 height 15
copy span "show me rechargeable battery"
click at [1385, 89] on icon at bounding box center [1381, 90] width 12 height 12
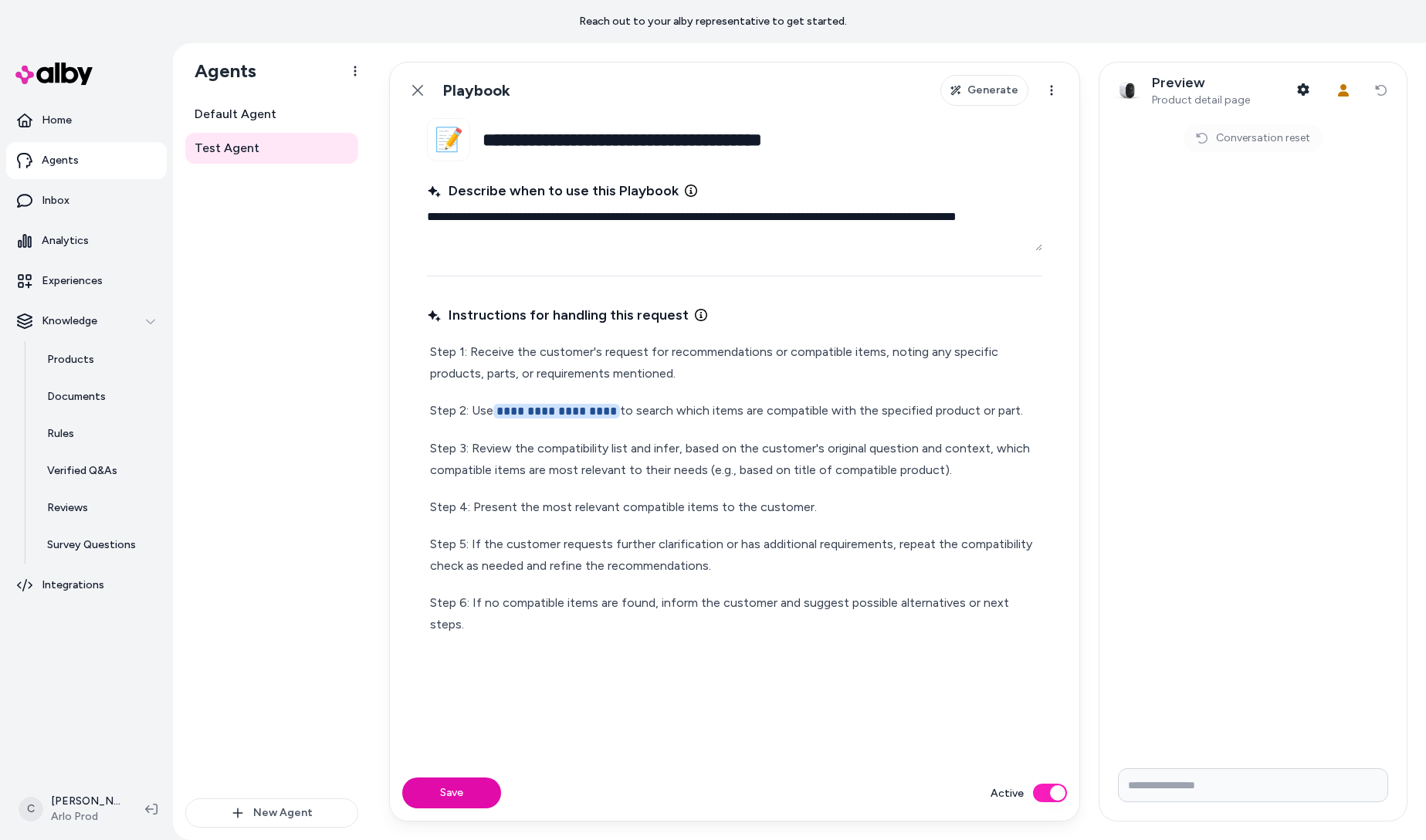
click at [1159, 790] on input "Write your prompt here" at bounding box center [1252, 784] width 270 height 34
paste input "**********"
type input "**********"
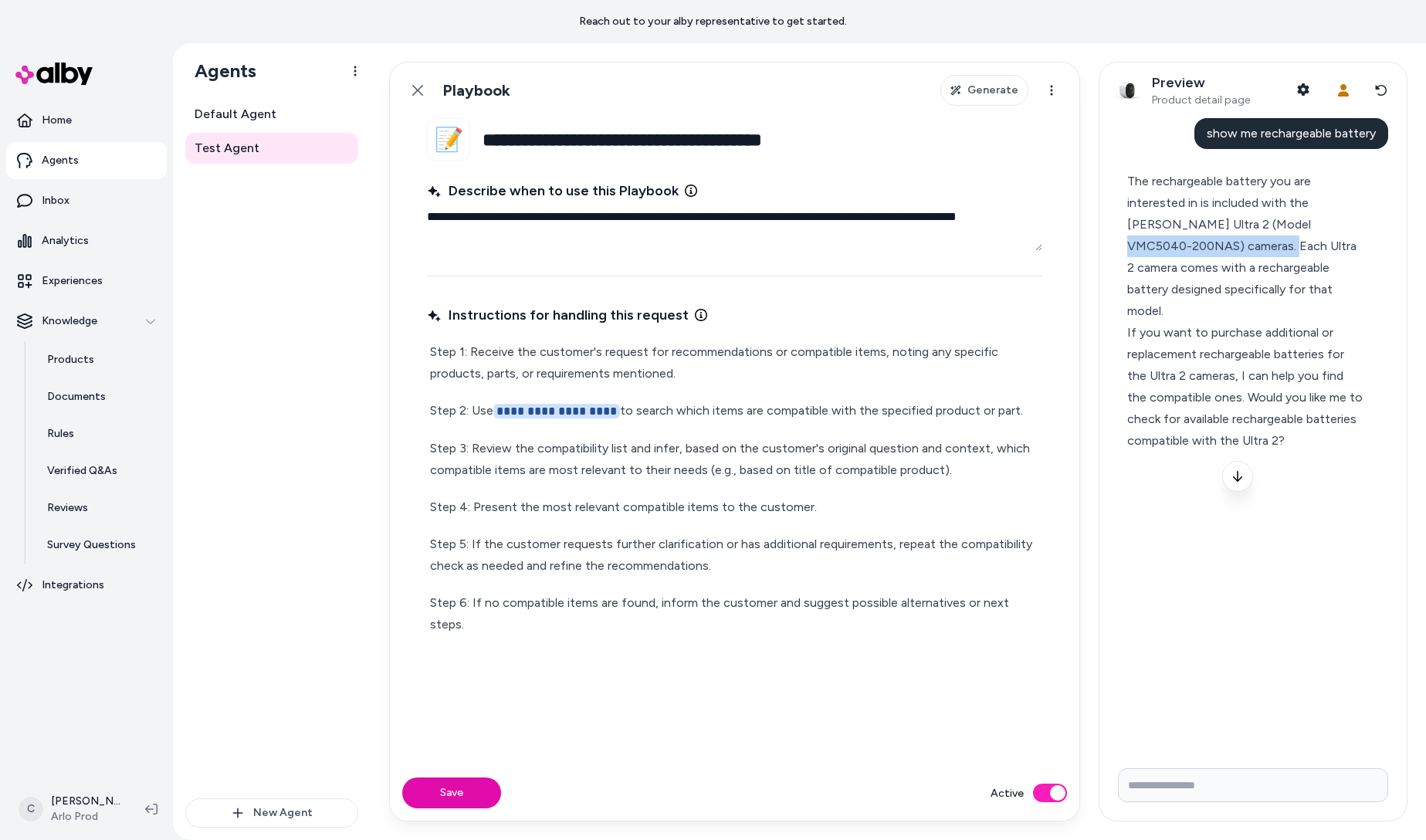
drag, startPoint x: 1232, startPoint y: 236, endPoint x: 1175, endPoint y: 240, distance: 57.1
click at [1176, 241] on div "The rechargeable battery you are interested in is included with the Arlo Ultra …" at bounding box center [1246, 246] width 239 height 151
drag, startPoint x: 1181, startPoint y: 249, endPoint x: 1195, endPoint y: 293, distance: 46.2
click at [1192, 291] on div "The rechargeable battery you are interested in is included with the Arlo Ultra …" at bounding box center [1246, 246] width 239 height 151
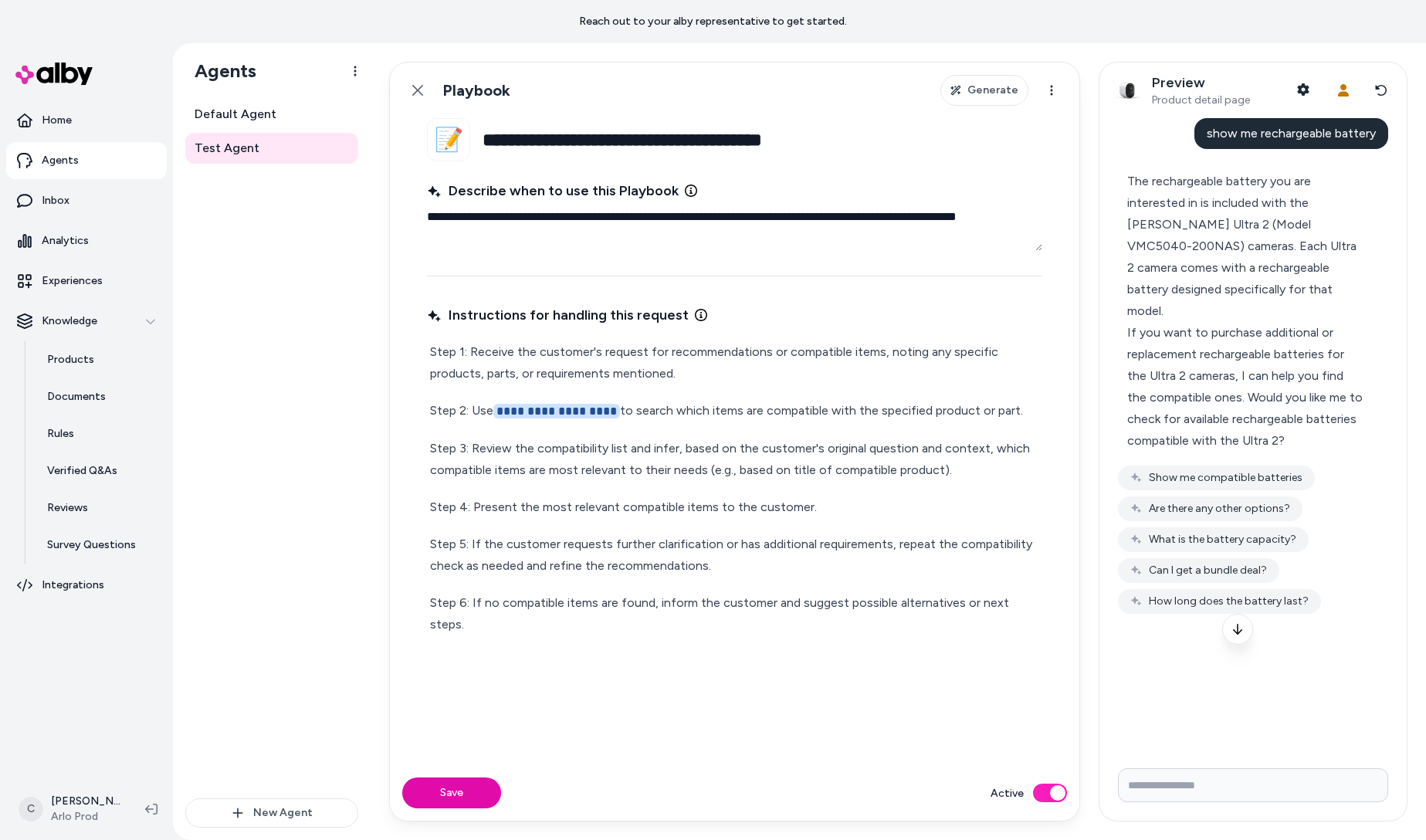
click at [870, 409] on p "**********" at bounding box center [734, 411] width 609 height 23
drag, startPoint x: 1163, startPoint y: 302, endPoint x: 1164, endPoint y: 362, distance: 60.0
click at [1161, 361] on div "If you want to purchase additional or replacement rechargeable batteries for th…" at bounding box center [1246, 386] width 239 height 129
drag, startPoint x: 1164, startPoint y: 362, endPoint x: 1180, endPoint y: 387, distance: 29.7
click at [1168, 370] on div "If you want to purchase additional or replacement rechargeable batteries for th…" at bounding box center [1246, 386] width 239 height 129
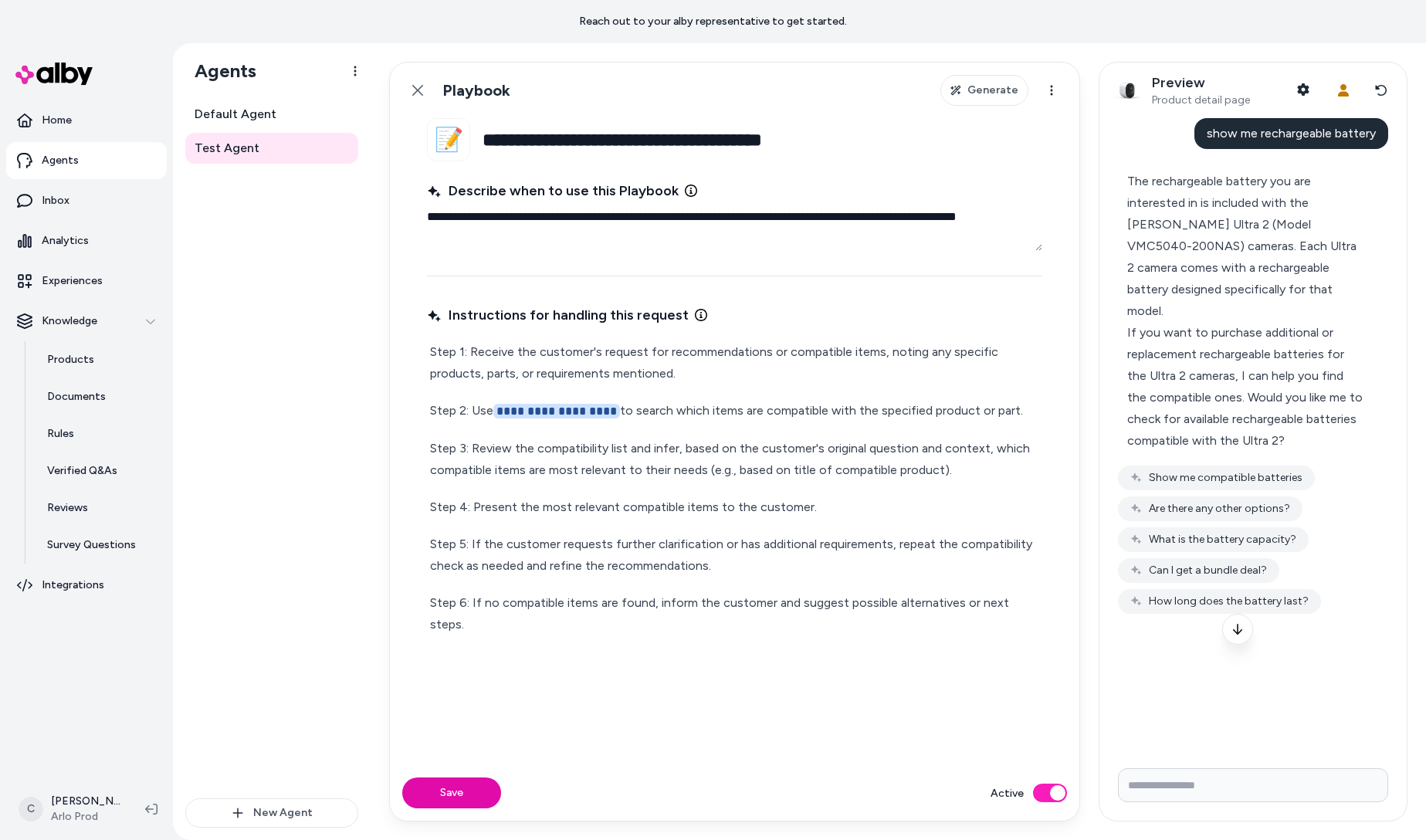
click at [1199, 406] on div "If you want to purchase additional or replacement rechargeable batteries for th…" at bounding box center [1246, 386] width 239 height 129
click at [1198, 778] on input "Write your prompt here" at bounding box center [1252, 784] width 270 height 34
drag, startPoint x: 1251, startPoint y: 314, endPoint x: 1250, endPoint y: 360, distance: 46.0
click at [1250, 360] on div "If you want to purchase additional or replacement rechargeable batteries for th…" at bounding box center [1246, 386] width 239 height 129
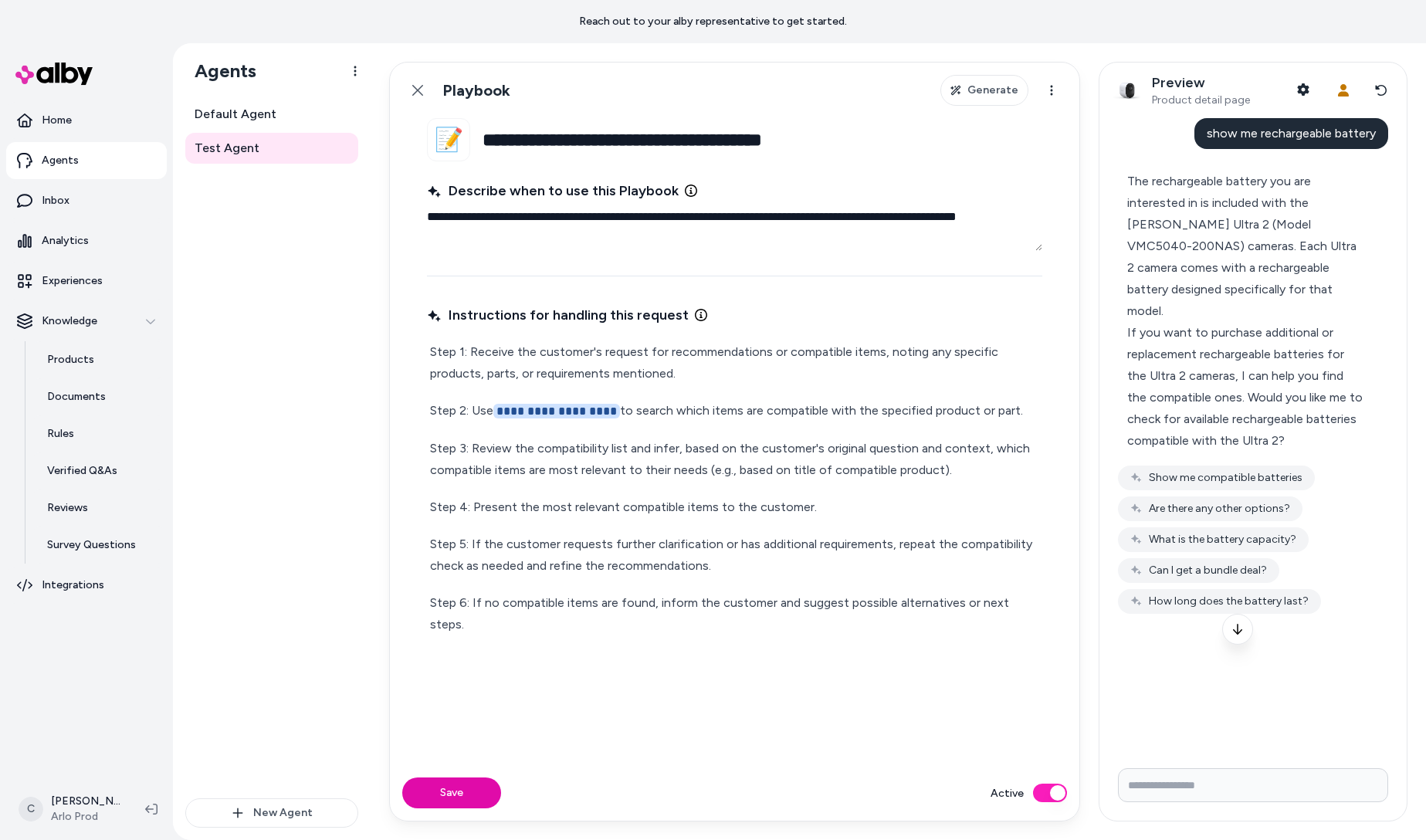
click at [1284, 771] on input "Write your prompt here" at bounding box center [1252, 784] width 270 height 34
type input "***"
click at [692, 360] on p "Step 1: Receive the customer's request for recommendations or compatible items,…" at bounding box center [734, 363] width 609 height 43
click at [772, 363] on p "Step 1: Receive the customer's request for recommendations or compatible items,…" at bounding box center [734, 363] width 609 height 43
click at [661, 215] on textarea "**********" at bounding box center [734, 226] width 615 height 50
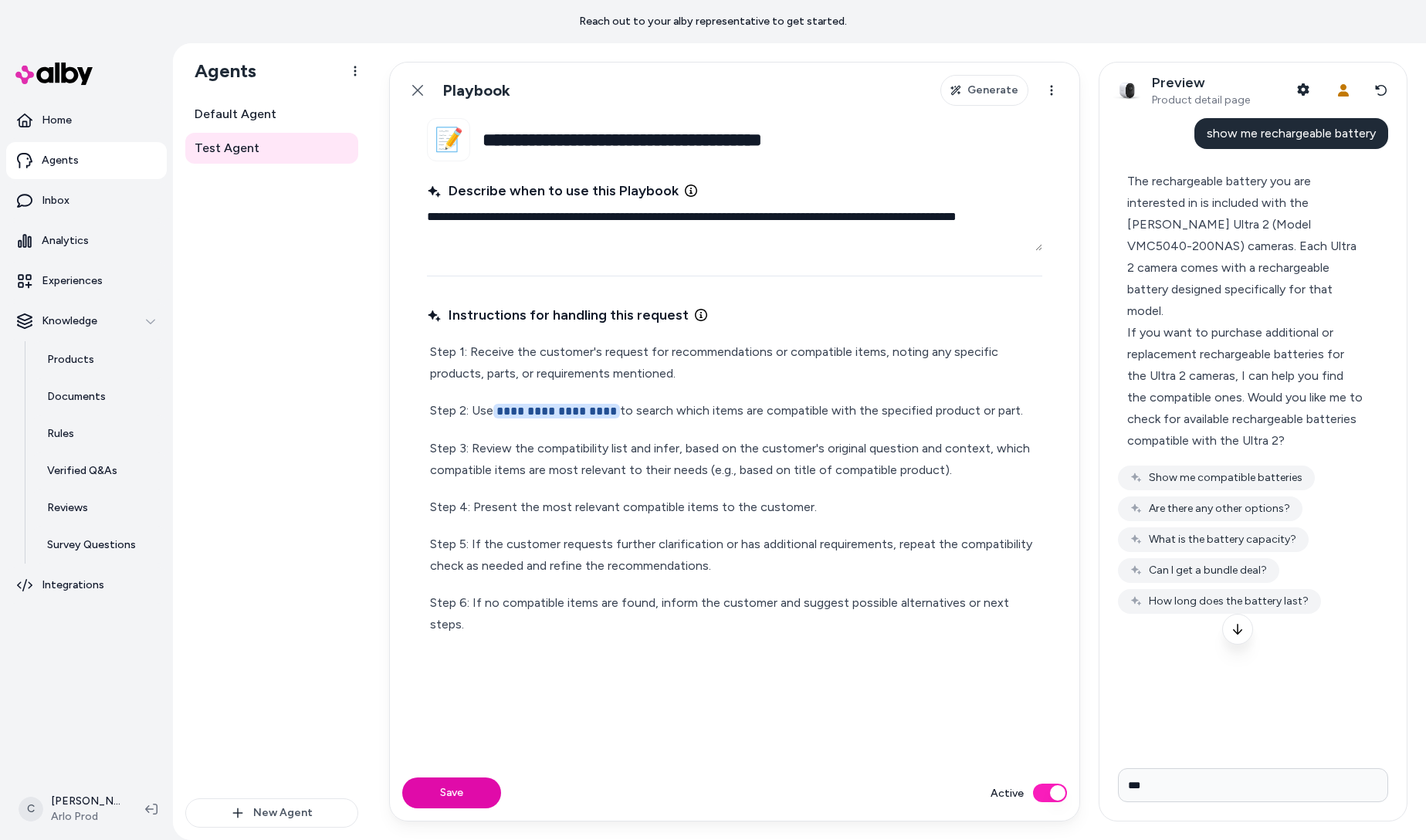
click at [772, 363] on p "Step 1: Receive the customer's request for recommendations or compatible items,…" at bounding box center [734, 363] width 609 height 43
click at [844, 368] on p "Step 1: Receive the customer's request for recommendations or compatible items,…" at bounding box center [734, 363] width 609 height 43
drag, startPoint x: 834, startPoint y: 377, endPoint x: 812, endPoint y: 373, distance: 22.4
click at [812, 373] on p "Step 1: Receive the customer's request for recommendations or compatible items,…" at bounding box center [734, 363] width 609 height 43
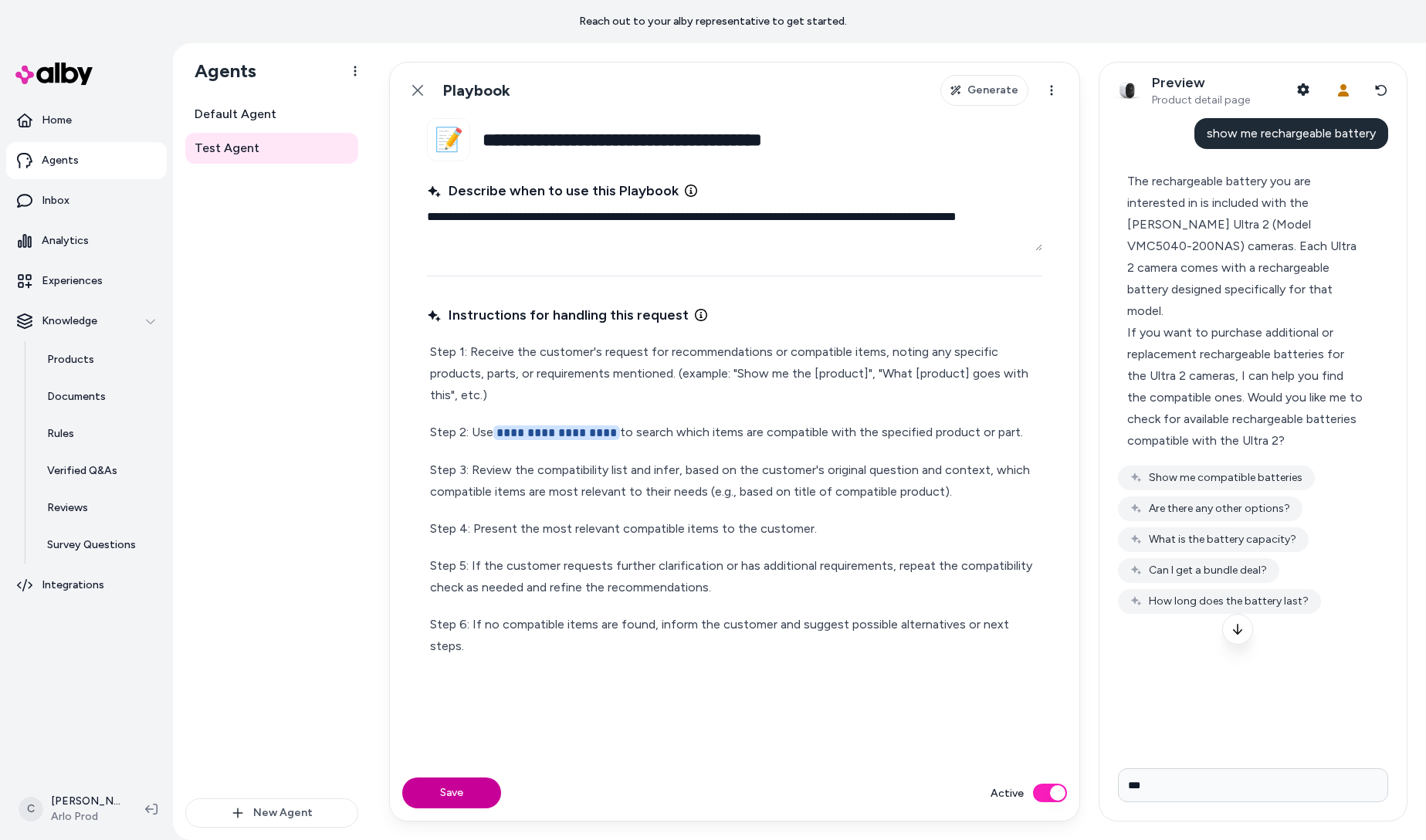
click at [452, 796] on button "Save" at bounding box center [452, 793] width 99 height 31
type textarea "*"
click at [756, 433] on p "**********" at bounding box center [734, 433] width 609 height 23
click at [679, 433] on p "**********" at bounding box center [734, 433] width 609 height 23
click at [822, 436] on p "**********" at bounding box center [734, 433] width 609 height 23
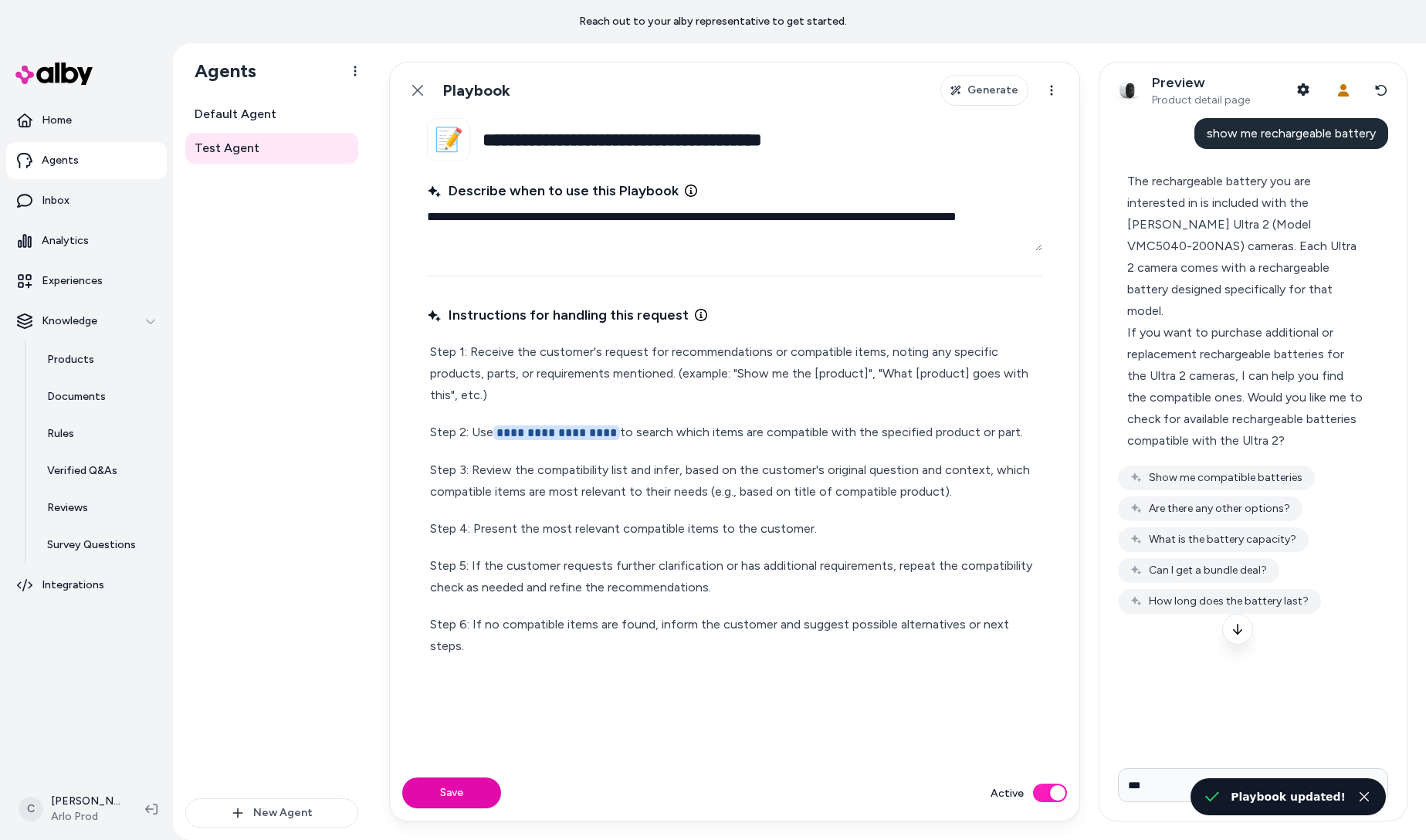
click at [903, 431] on p "**********" at bounding box center [734, 433] width 609 height 23
click at [971, 438] on p "**********" at bounding box center [734, 433] width 609 height 23
drag, startPoint x: 1007, startPoint y: 433, endPoint x: 998, endPoint y: 434, distance: 9.1
click at [998, 434] on p "**********" at bounding box center [734, 433] width 609 height 23
drag, startPoint x: 988, startPoint y: 436, endPoint x: 884, endPoint y: 431, distance: 104.1
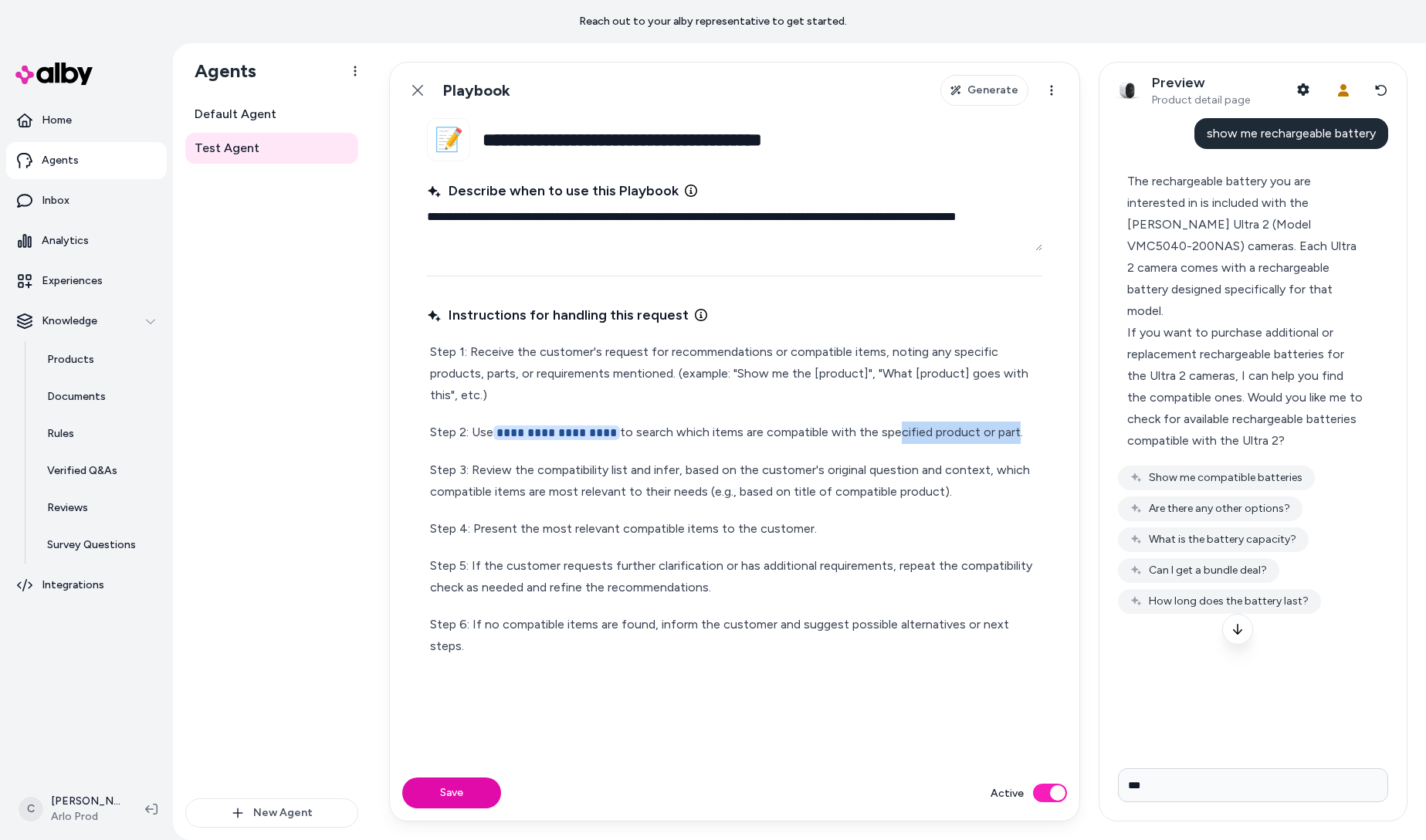
click at [884, 431] on p "**********" at bounding box center [734, 433] width 609 height 23
click at [883, 430] on p "**********" at bounding box center [734, 433] width 609 height 23
drag, startPoint x: 877, startPoint y: 423, endPoint x: 922, endPoint y: 427, distance: 45.2
click at [877, 423] on p "**********" at bounding box center [734, 433] width 609 height 23
click at [989, 432] on p "**********" at bounding box center [734, 433] width 609 height 23
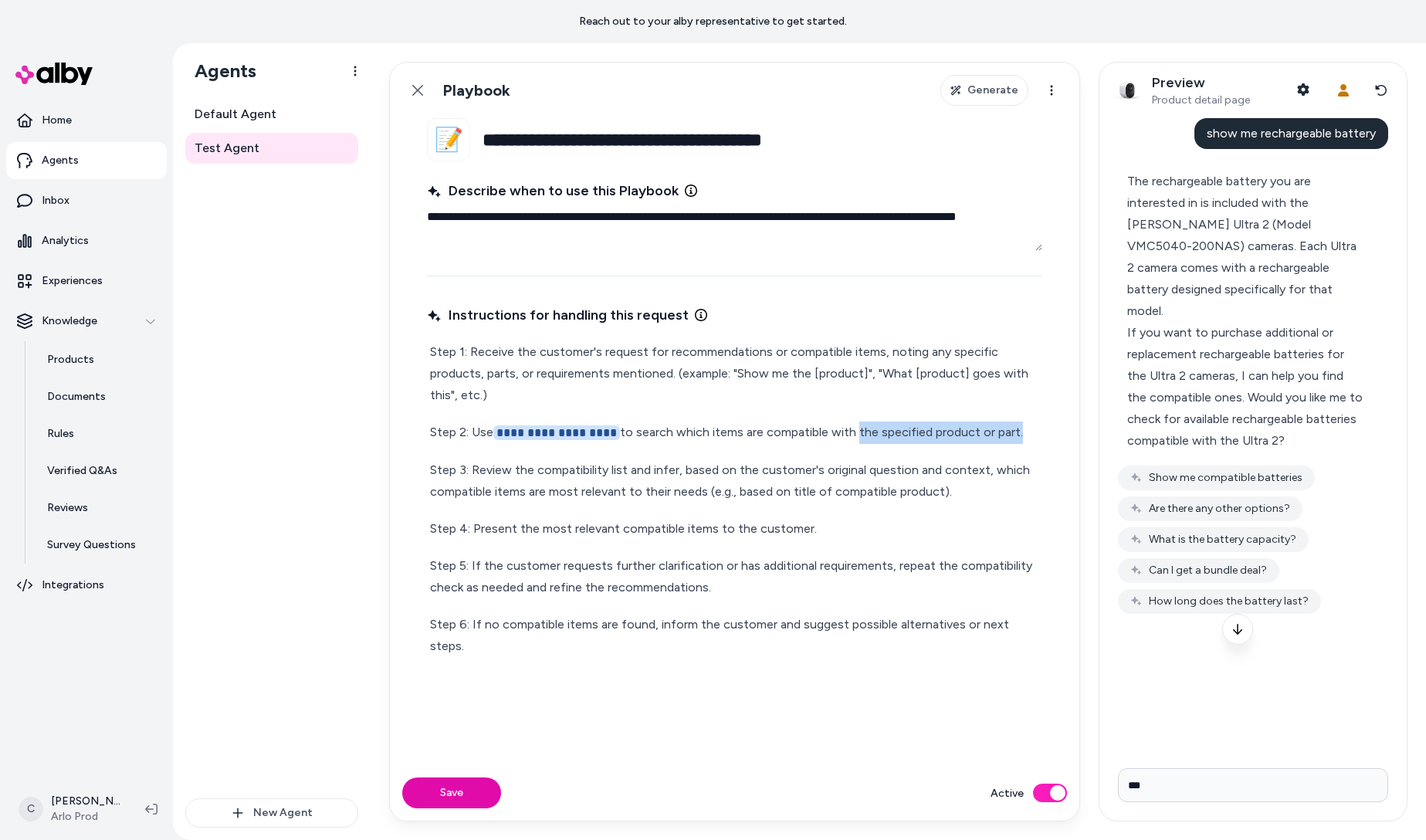
drag, startPoint x: 998, startPoint y: 436, endPoint x: 848, endPoint y: 442, distance: 150.1
click at [848, 442] on p "**********" at bounding box center [734, 433] width 609 height 23
click at [849, 442] on p "**********" at bounding box center [734, 433] width 609 height 23
click at [1380, 87] on icon at bounding box center [1381, 90] width 12 height 12
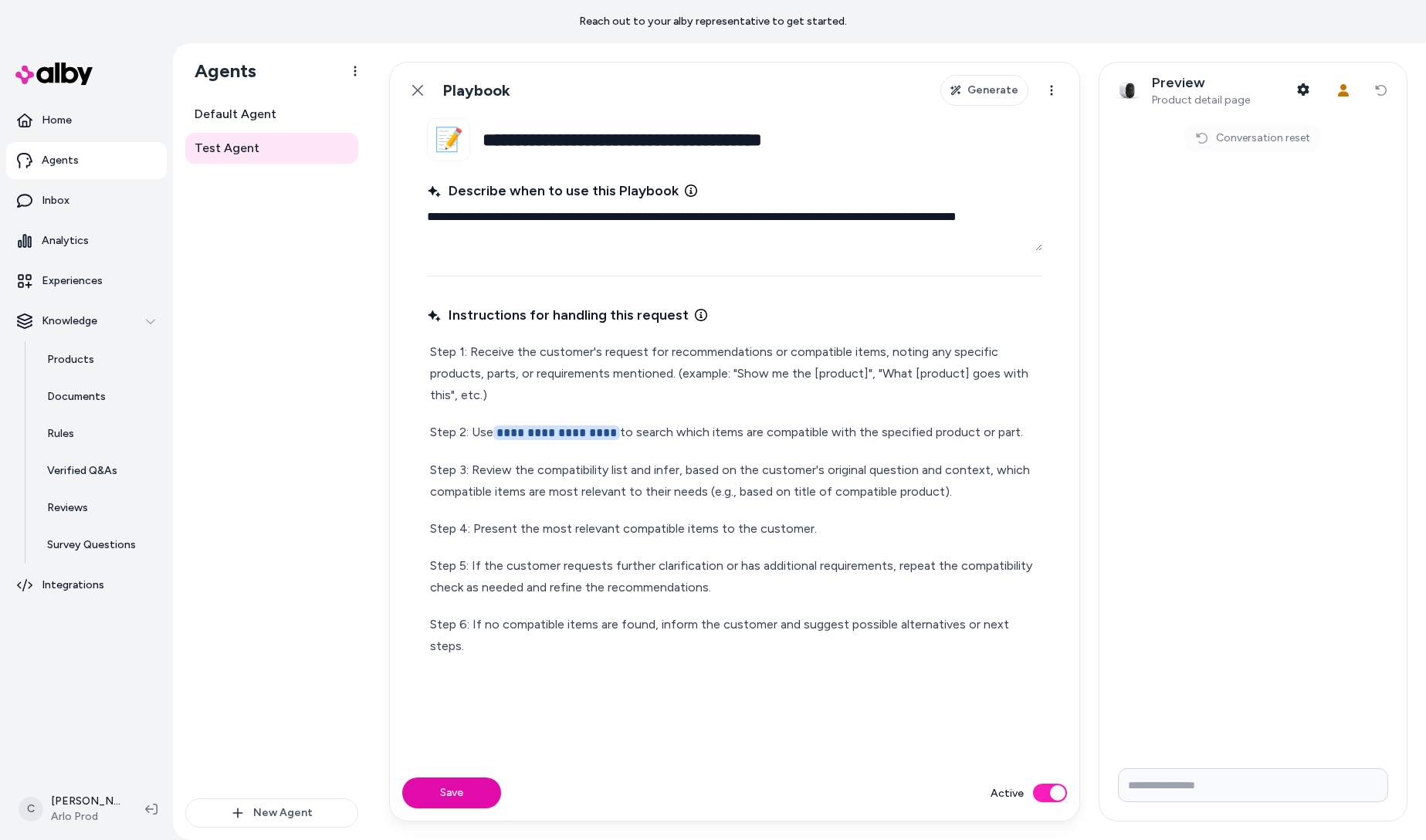
click at [904, 427] on p "**********" at bounding box center [734, 433] width 609 height 23
click at [468, 788] on button "Save" at bounding box center [452, 793] width 99 height 31
type textarea "*"
click at [1172, 787] on input "Write your prompt here" at bounding box center [1252, 784] width 270 height 34
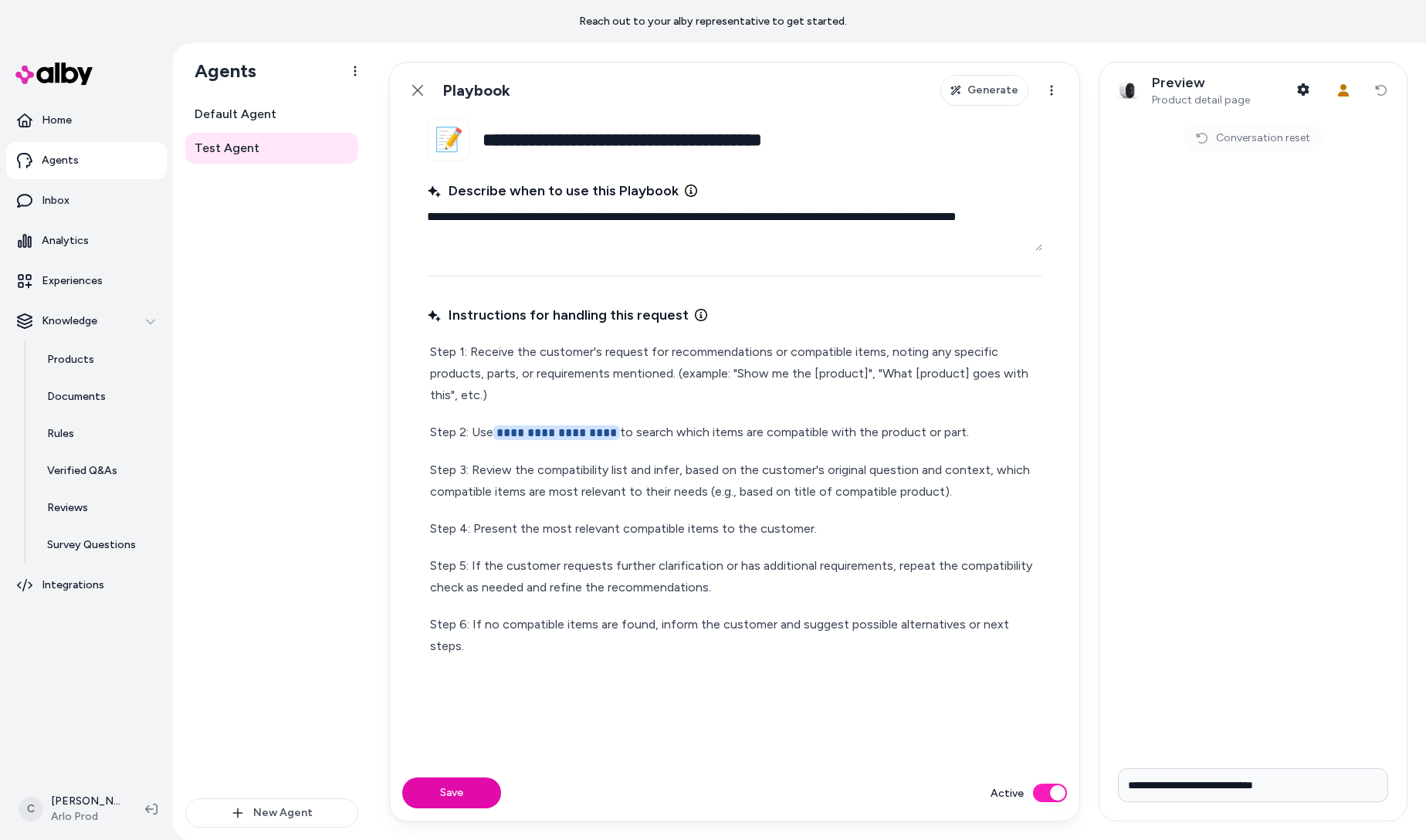
type input "**********"
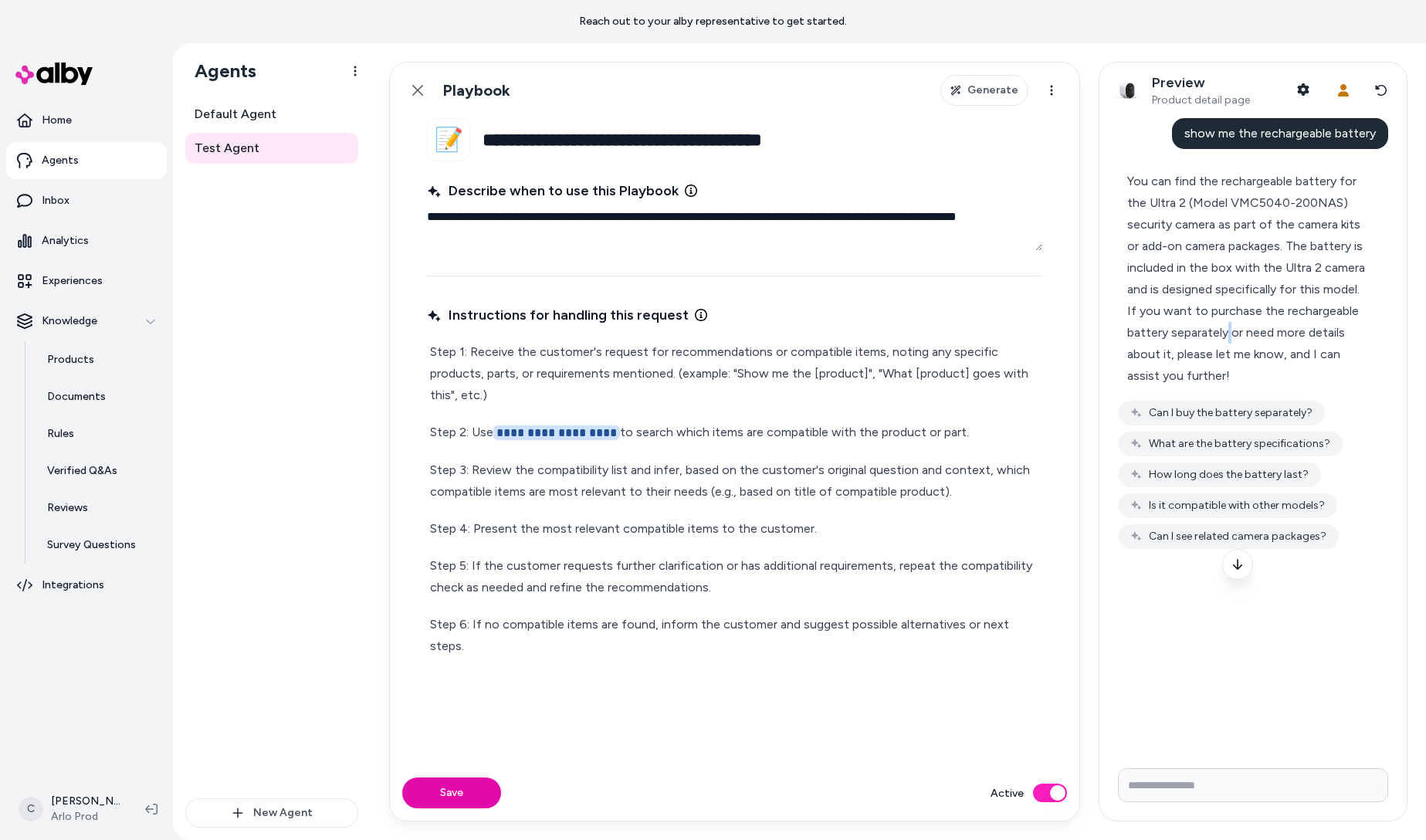
drag, startPoint x: 1230, startPoint y: 325, endPoint x: 1226, endPoint y: 341, distance: 16.5
click at [1226, 341] on div "If you want to purchase the rechargeable battery separately or need more detail…" at bounding box center [1246, 344] width 239 height 87
click at [1179, 771] on input "Write your prompt here" at bounding box center [1252, 784] width 270 height 34
type input "**********"
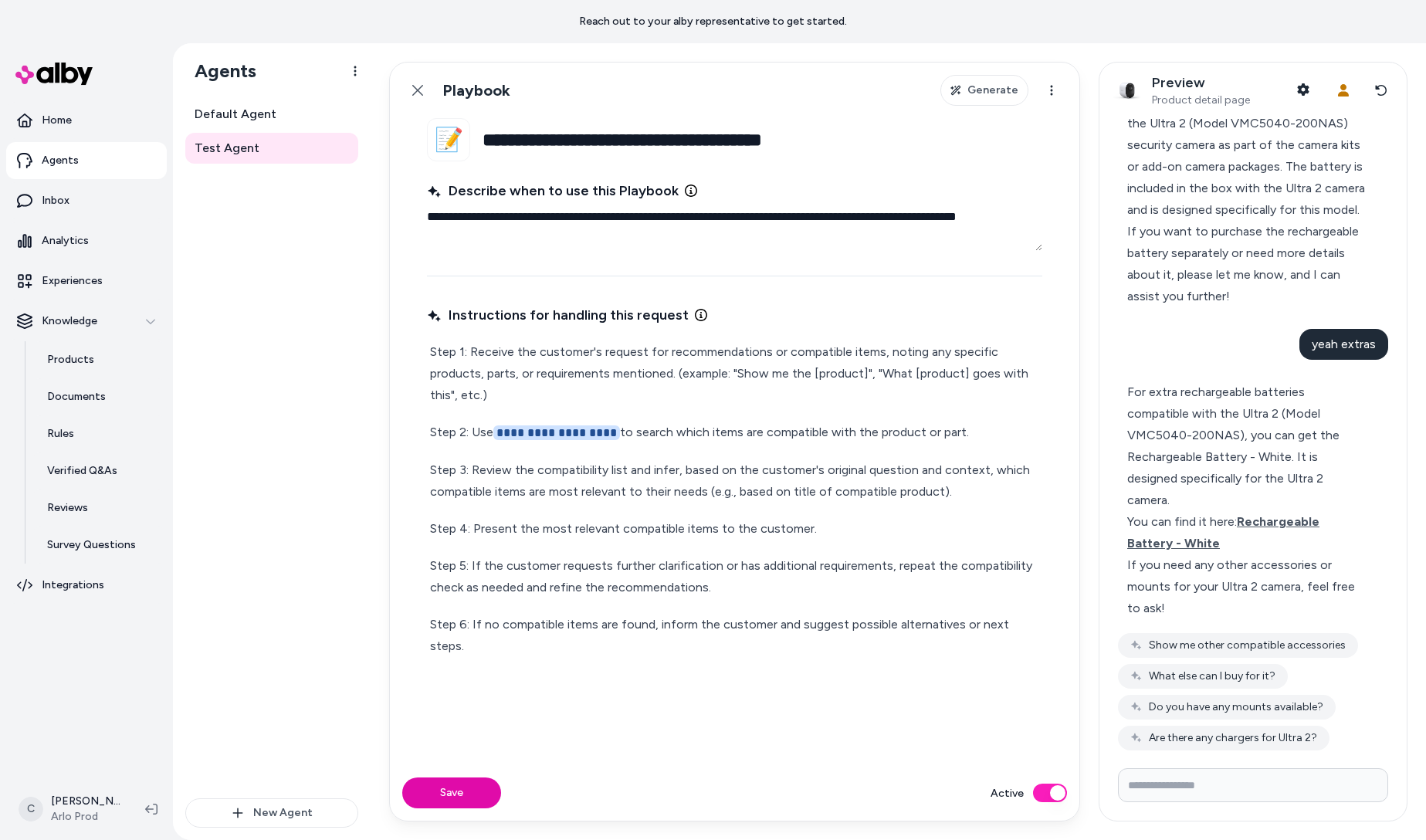
scroll to position [345, 0]
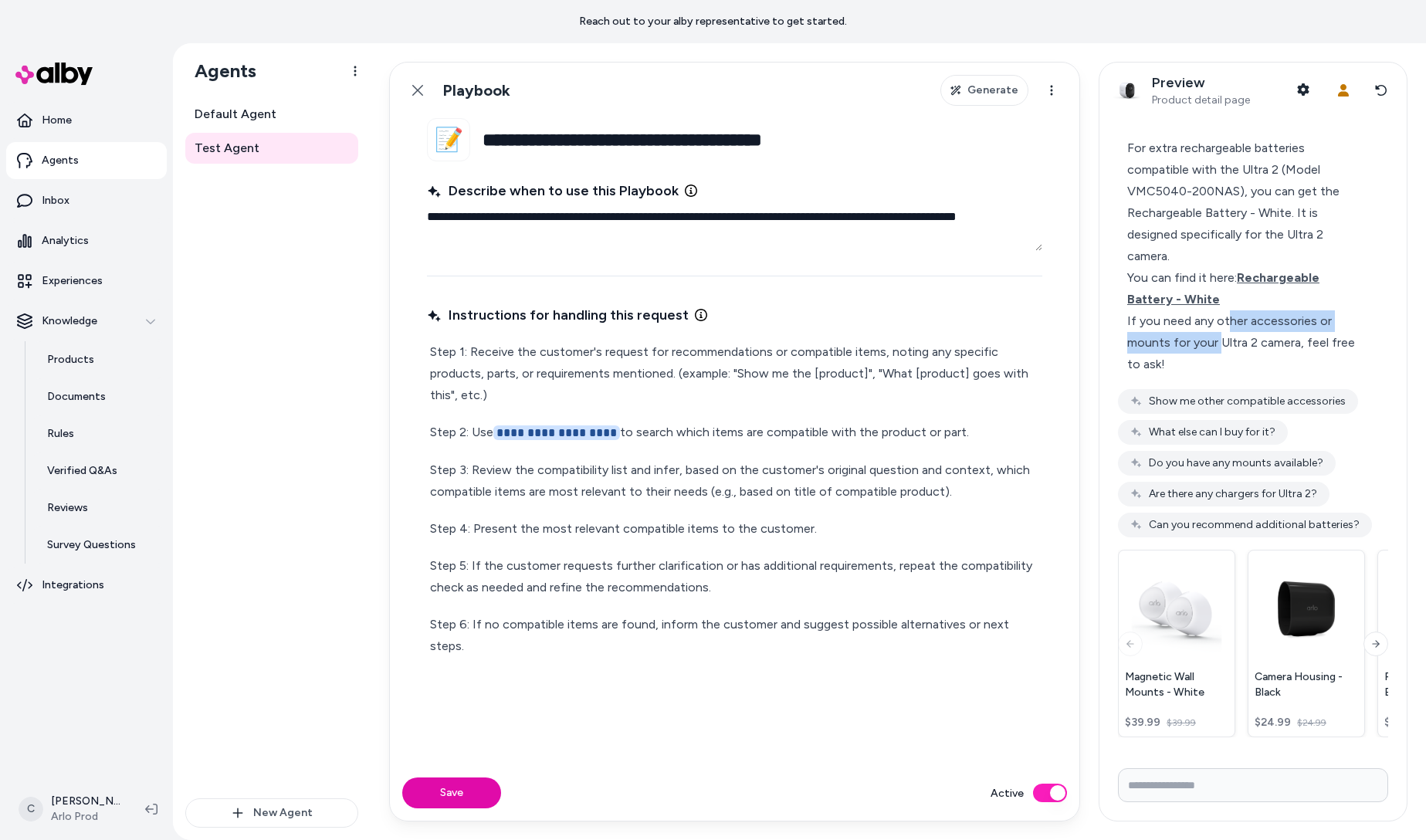
click at [1222, 344] on div "If you need any other accessories or mounts for your Ultra 2 camera, feel free …" at bounding box center [1246, 342] width 239 height 65
click at [1221, 340] on div "If you need any other accessories or mounts for your Ultra 2 camera, feel free …" at bounding box center [1246, 342] width 239 height 65
click at [1363, 641] on button "Next slide" at bounding box center [1376, 644] width 24 height 24
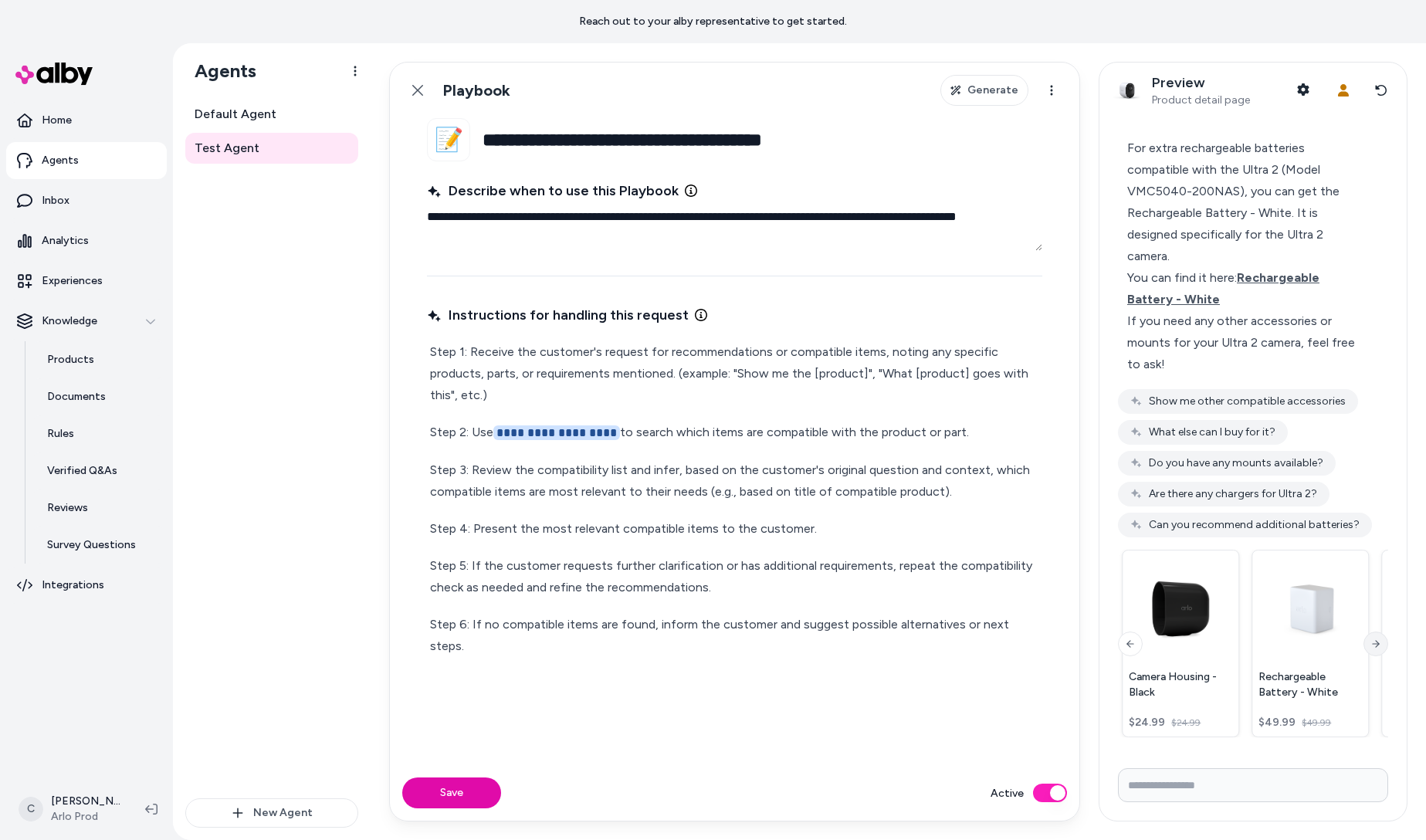
click at [1370, 642] on icon at bounding box center [1376, 644] width 10 height 12
click at [1370, 641] on icon at bounding box center [1376, 644] width 10 height 12
click at [1373, 644] on icon at bounding box center [1376, 644] width 6 height 0
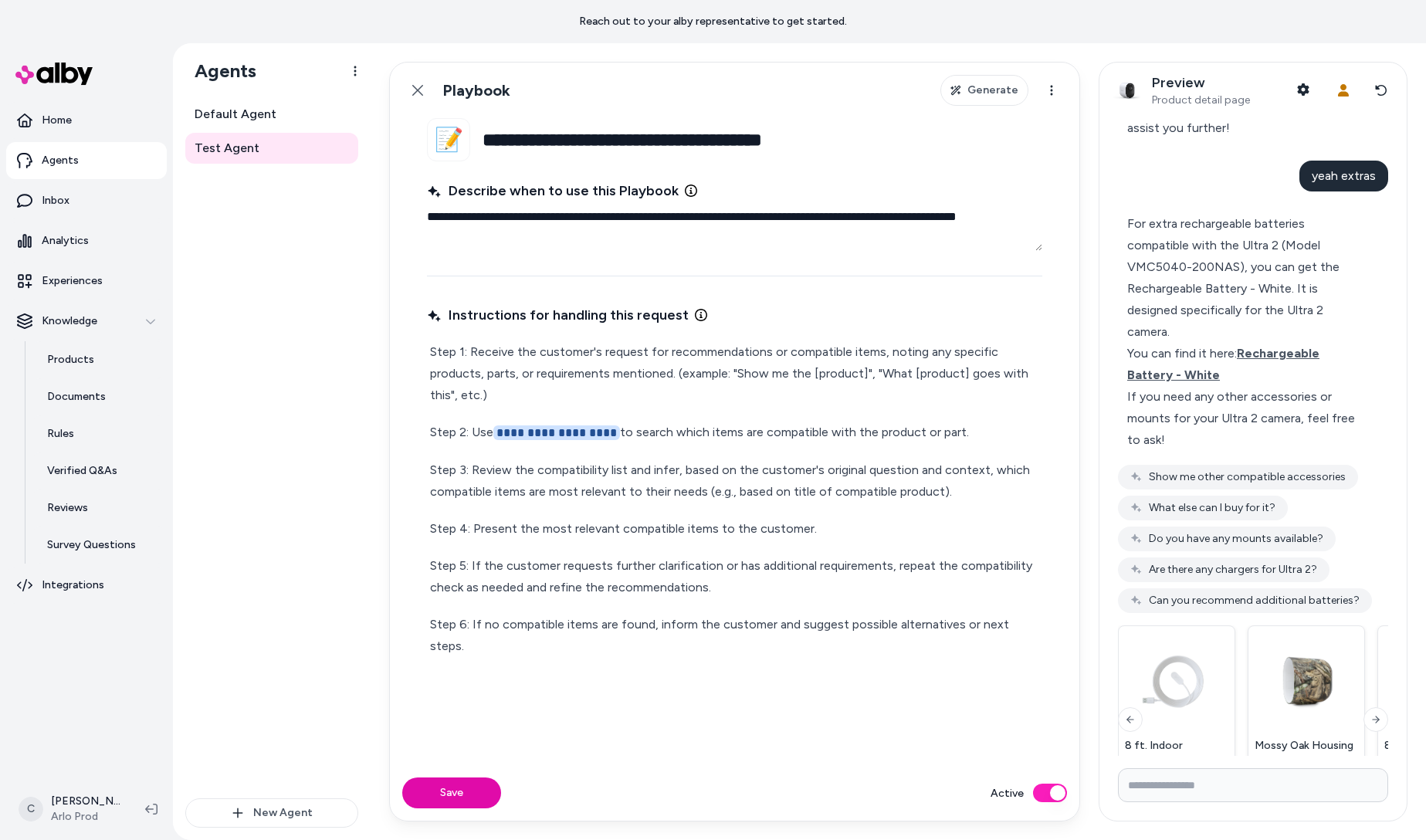
scroll to position [58, 0]
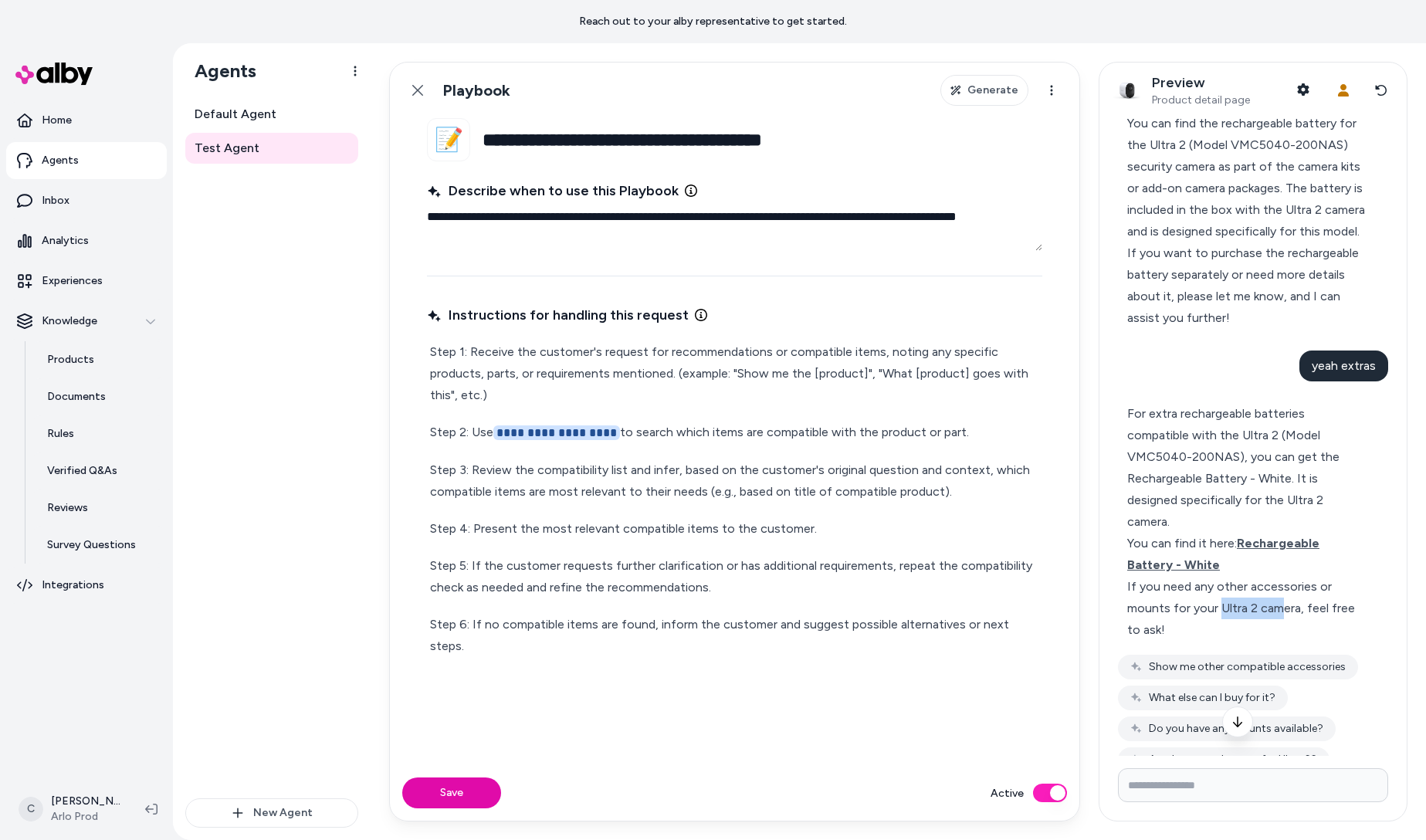
drag, startPoint x: 1283, startPoint y: 640, endPoint x: 1191, endPoint y: 631, distance: 92.4
click at [1191, 632] on div "If you need any other accessories or mounts for your Ultra 2 camera, feel free …" at bounding box center [1246, 608] width 239 height 65
click at [1192, 631] on div "If you need any other accessories or mounts for your Ultra 2 camera, feel free …" at bounding box center [1246, 608] width 239 height 65
drag, startPoint x: 1184, startPoint y: 622, endPoint x: 1185, endPoint y: 638, distance: 16.0
click at [1185, 638] on div "If you need any other accessories or mounts for your Ultra 2 camera, feel free …" at bounding box center [1246, 608] width 239 height 65
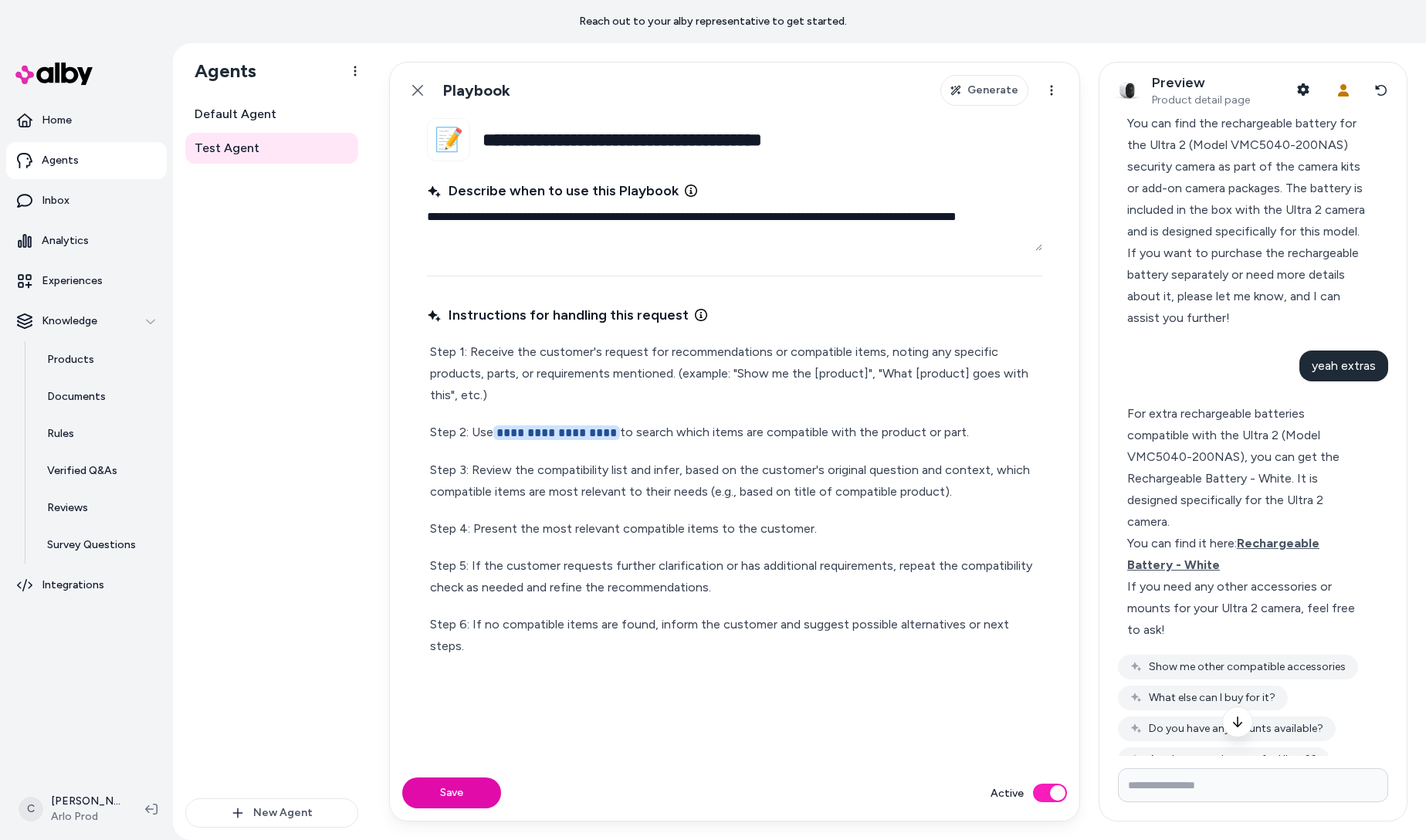
click at [1187, 638] on div "If you need any other accessories or mounts for your Ultra 2 camera, feel free …" at bounding box center [1246, 608] width 239 height 65
drag, startPoint x: 721, startPoint y: 532, endPoint x: 660, endPoint y: 516, distance: 63.1
click at [659, 515] on div "**********" at bounding box center [734, 499] width 615 height 321
drag, startPoint x: 660, startPoint y: 516, endPoint x: 651, endPoint y: 526, distance: 13.5
click at [660, 518] on p "Step 4: Present the most relevant compatible items to the customer." at bounding box center [734, 528] width 609 height 22
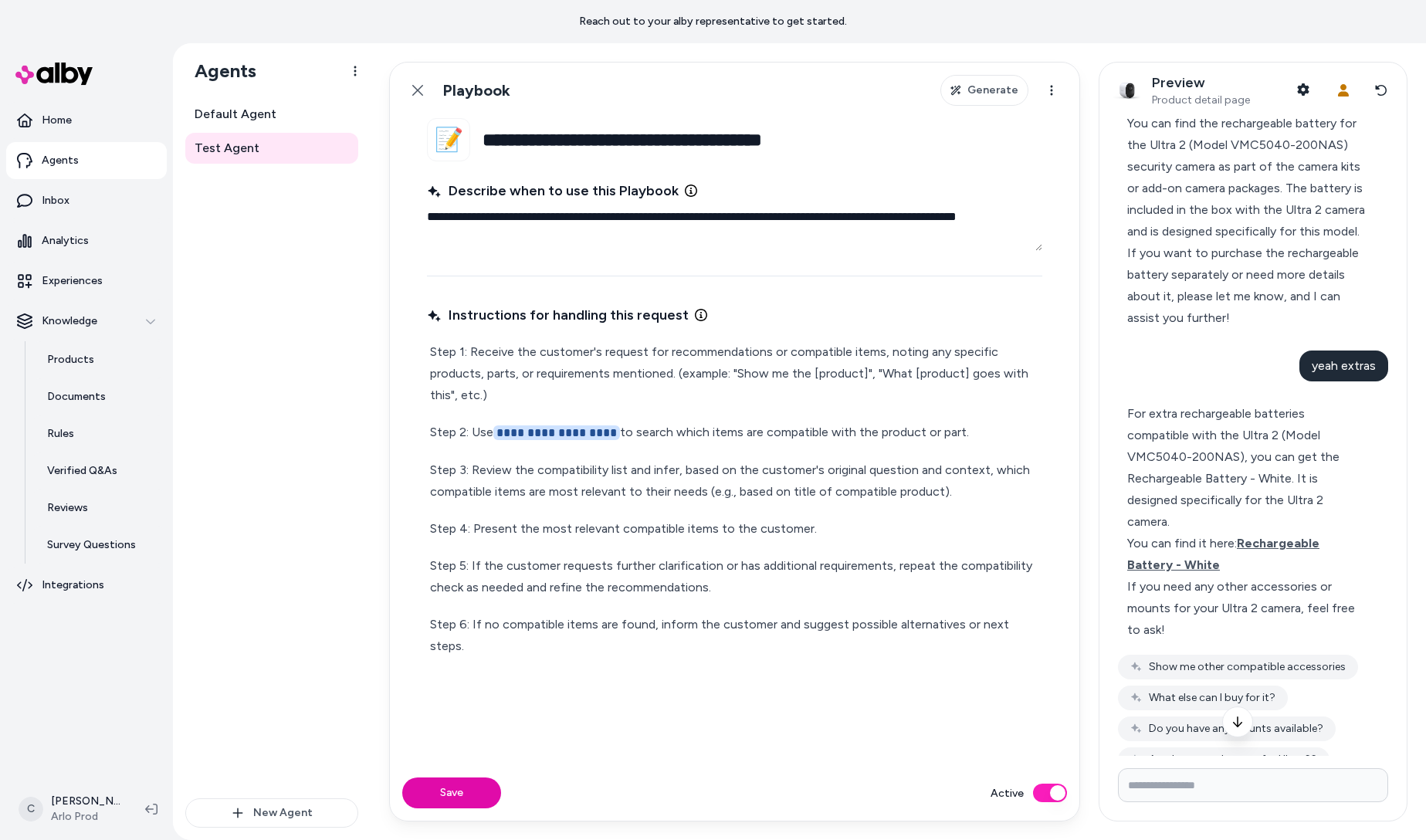
click at [800, 529] on p "Step 4: Present the most relevant compatible items to the customer." at bounding box center [734, 528] width 609 height 22
click at [805, 531] on p "Step 4: Present the most relevant compatible items to the customer." at bounding box center [734, 528] width 609 height 22
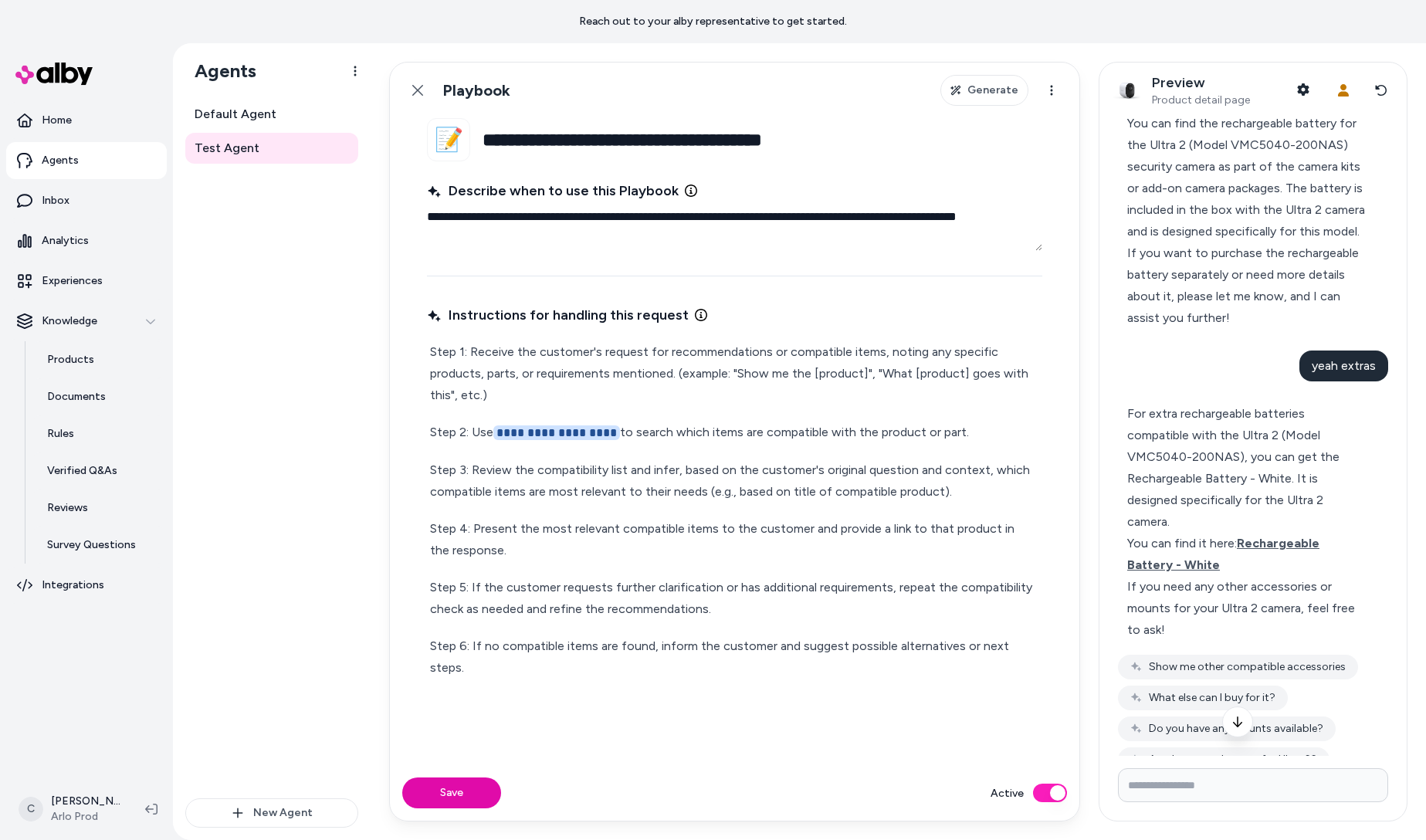
click at [461, 795] on button "Save" at bounding box center [452, 793] width 99 height 31
type textarea "*"
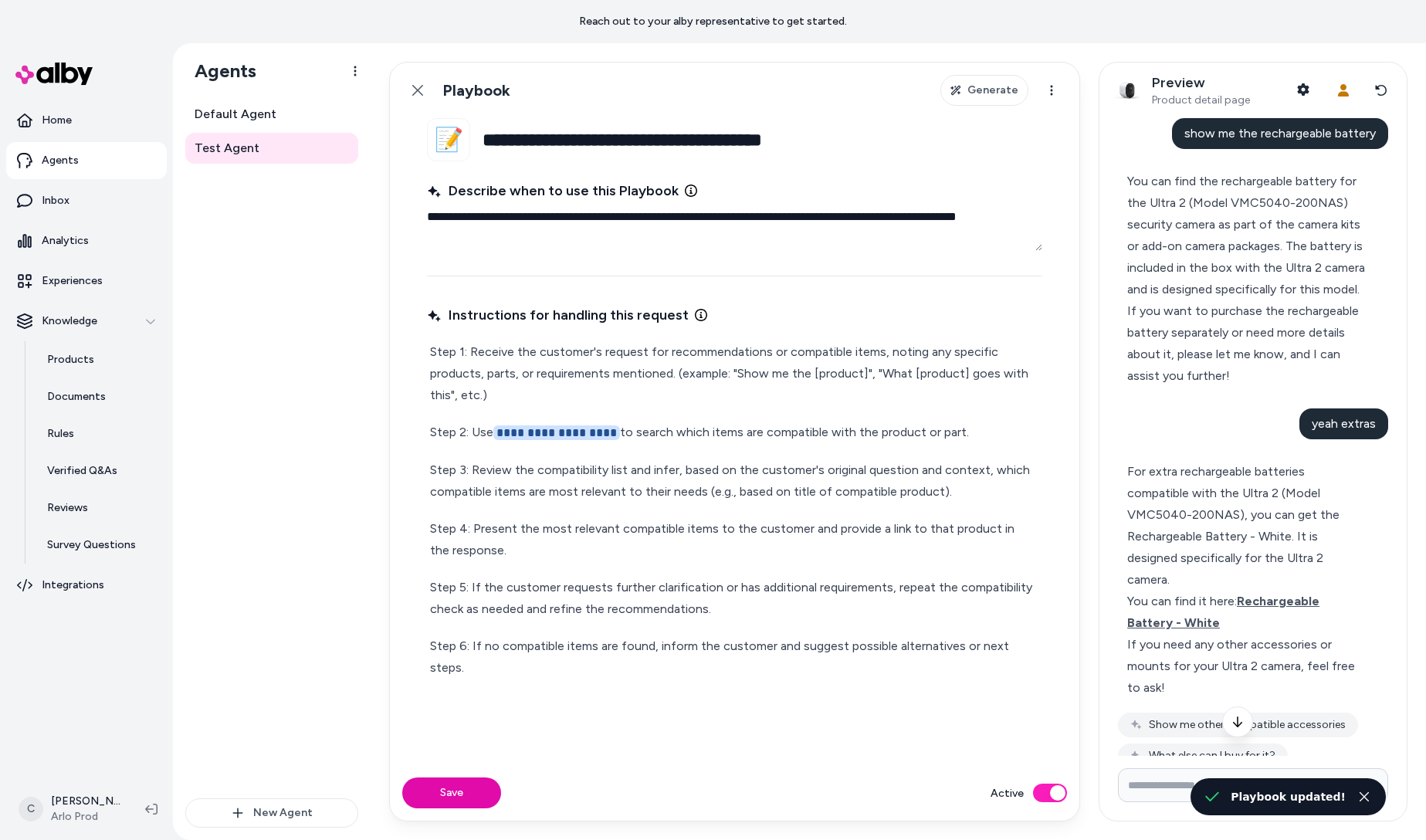
click at [1308, 137] on span "show me the rechargeable battery" at bounding box center [1280, 133] width 191 height 15
copy span "show me the rechargeable battery"
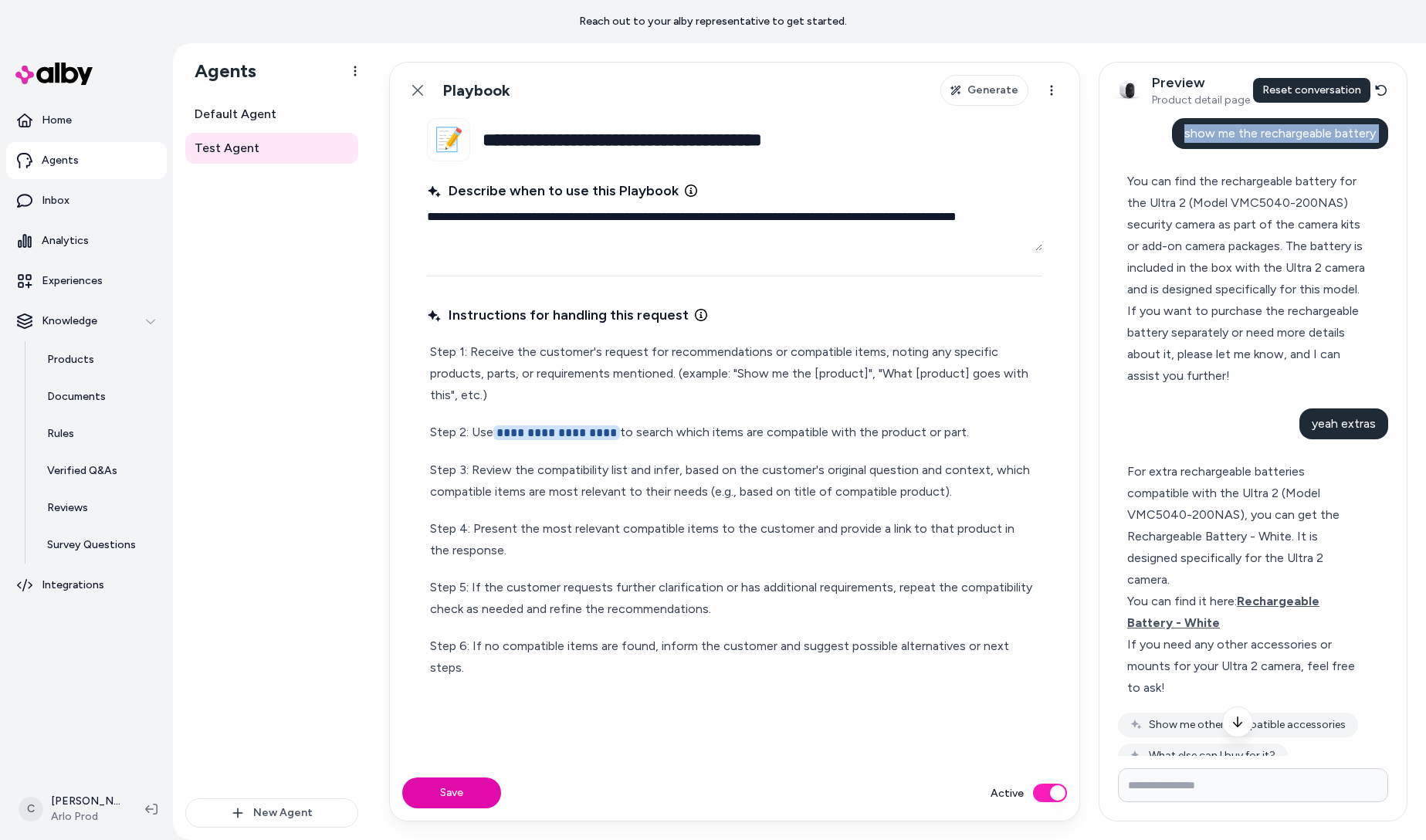
drag, startPoint x: 1388, startPoint y: 87, endPoint x: 1356, endPoint y: 579, distance: 493.0
click at [1388, 87] on button "Reset conversation" at bounding box center [1381, 90] width 26 height 31
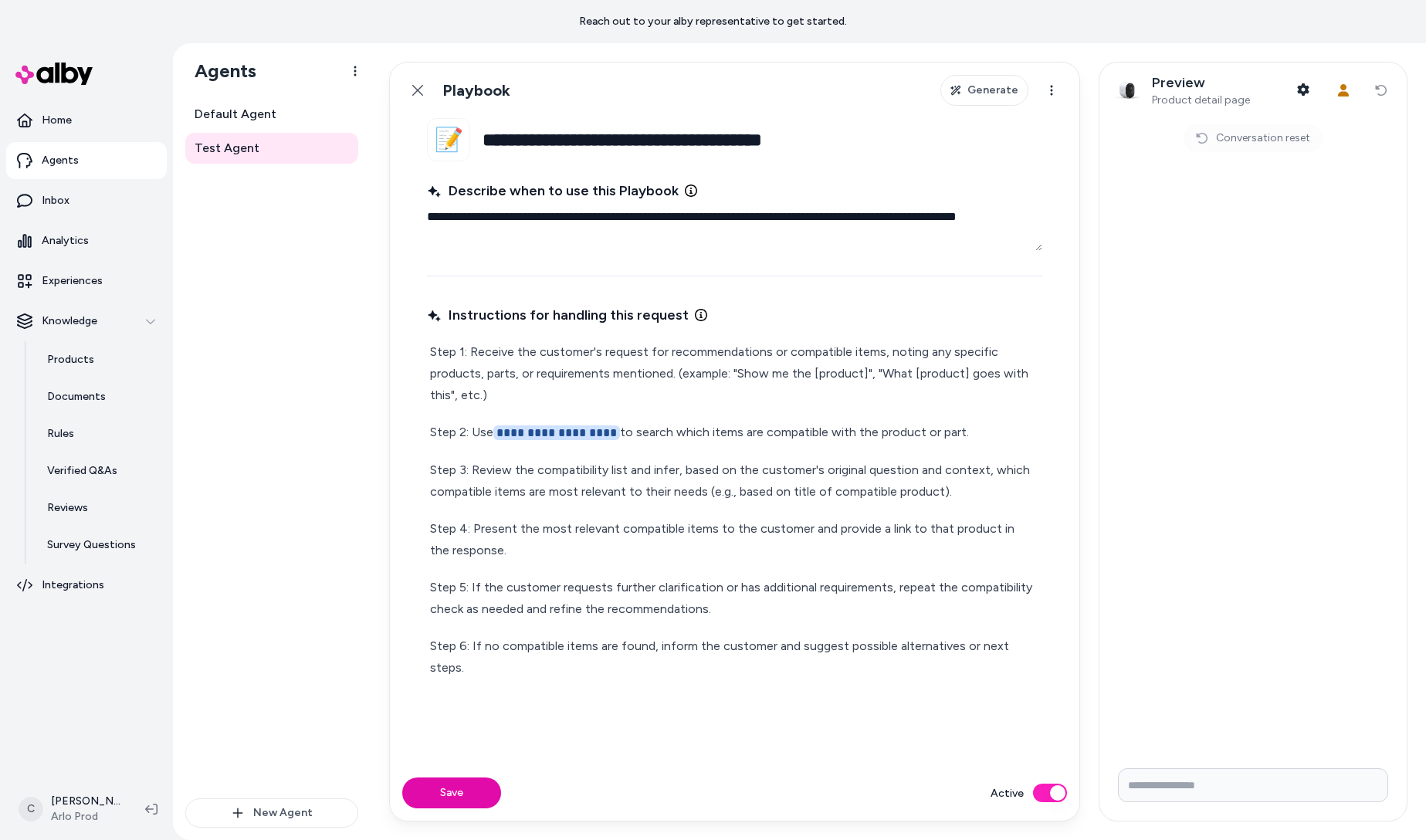
click at [1229, 786] on input "Write your prompt here" at bounding box center [1252, 784] width 270 height 34
paste input "**********"
type input "**********"
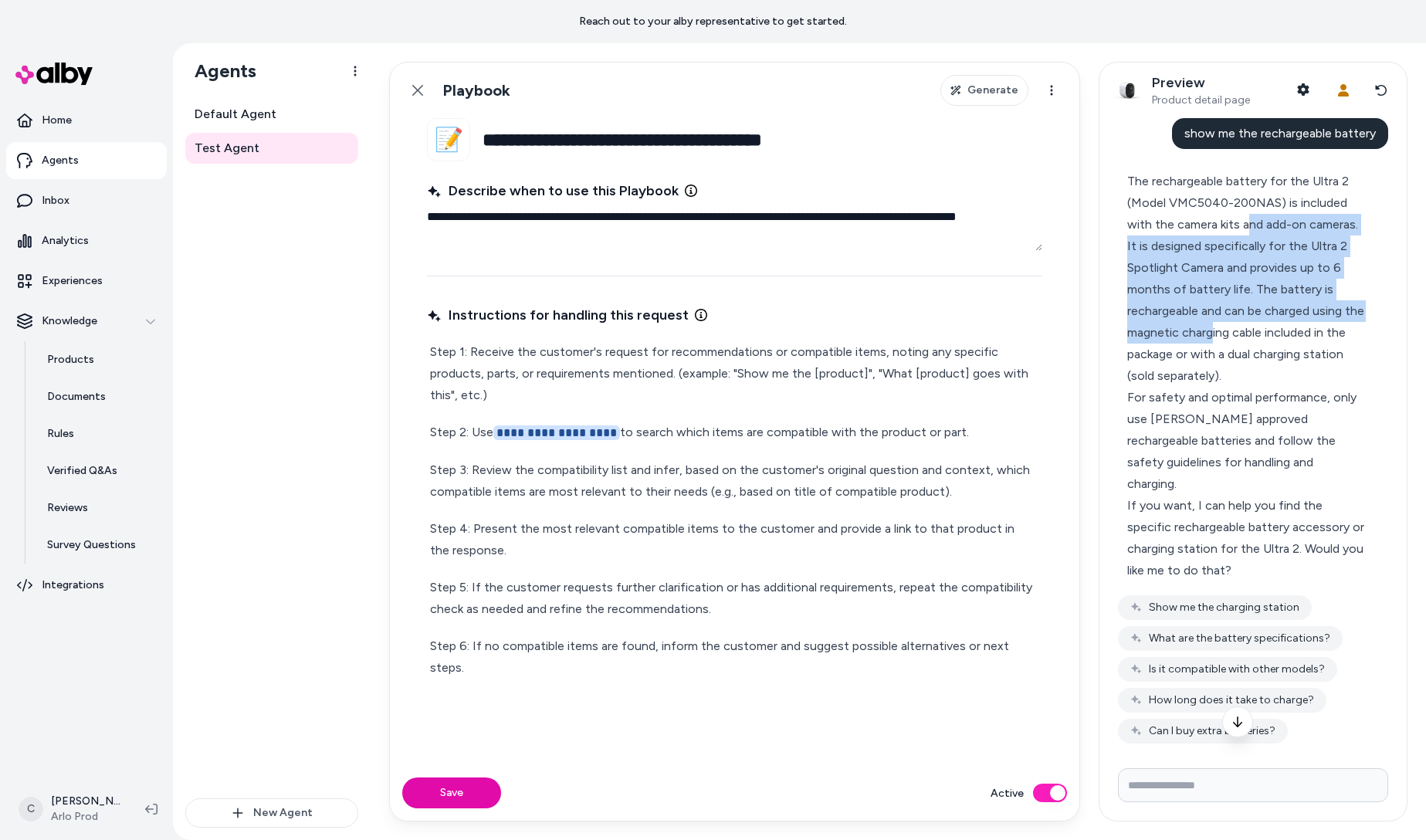
drag, startPoint x: 1244, startPoint y: 222, endPoint x: 1237, endPoint y: 317, distance: 95.3
click at [1232, 338] on div "The rechargeable battery for the Ultra 2 (Model VMC5040-200NAS) is included wit…" at bounding box center [1246, 278] width 239 height 216
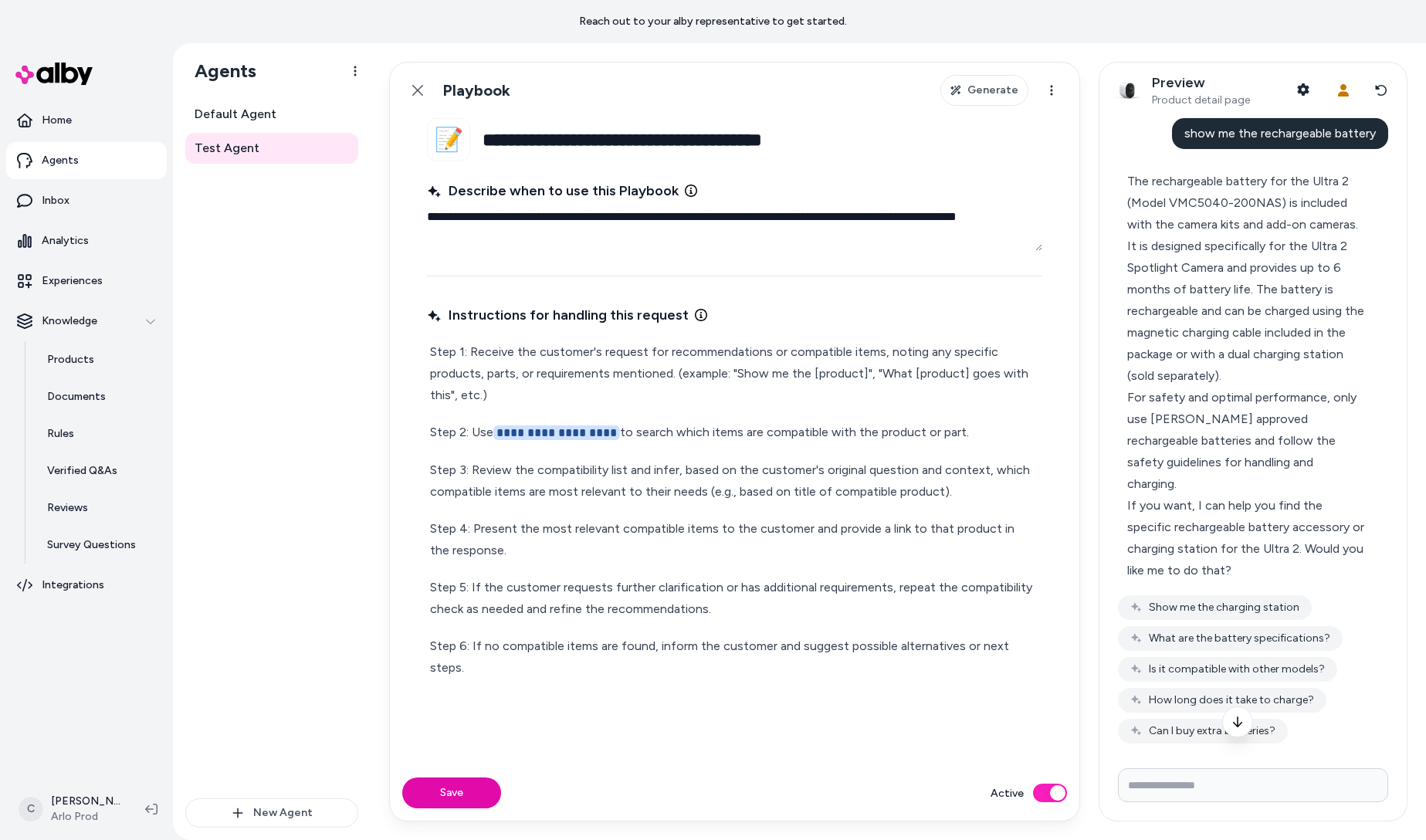
click at [1237, 316] on div "The rechargeable battery for the Ultra 2 (Model VMC5040-200NAS) is included wit…" at bounding box center [1246, 278] width 239 height 216
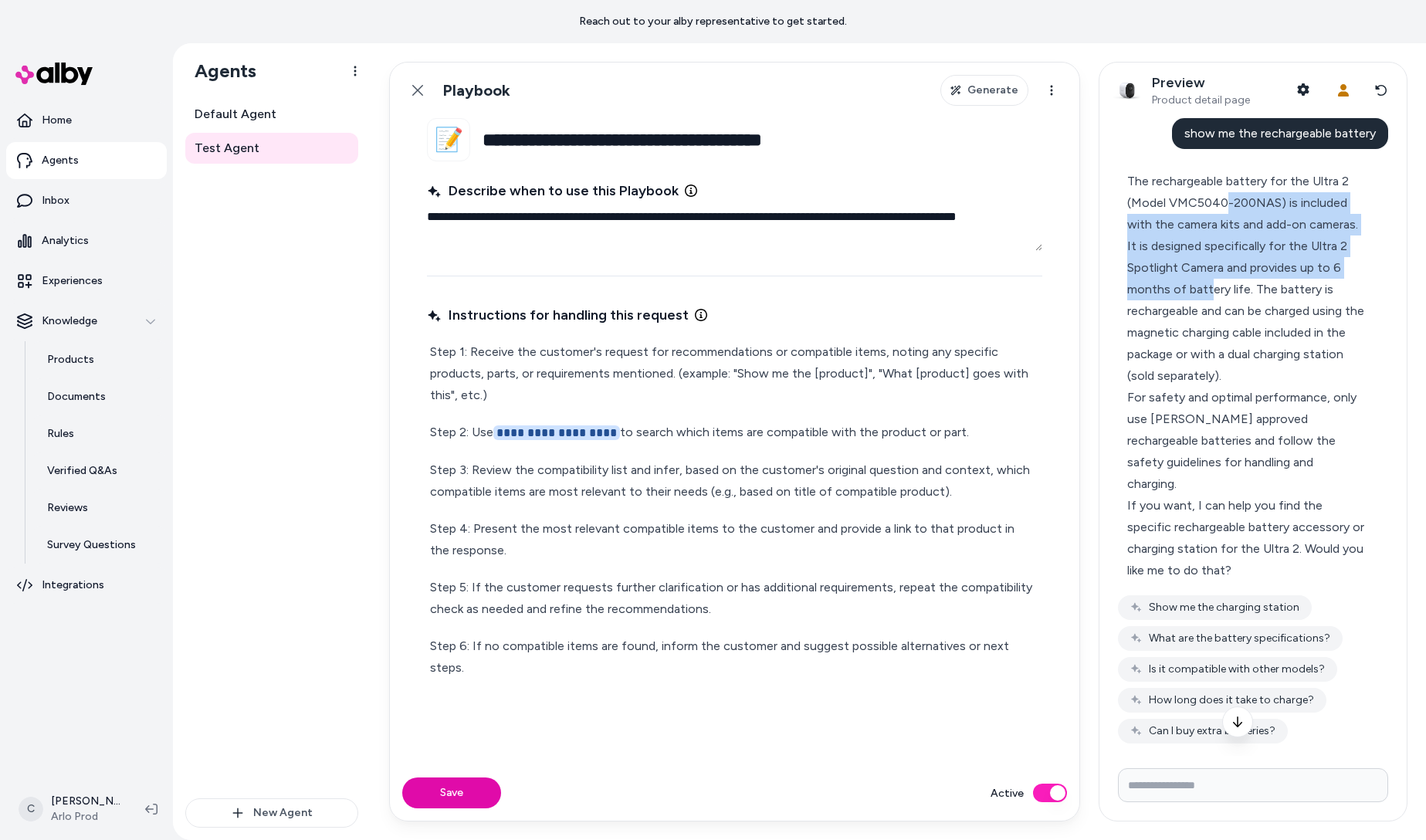
drag, startPoint x: 1223, startPoint y: 200, endPoint x: 1211, endPoint y: 282, distance: 82.9
click at [1211, 282] on div "The rechargeable battery for the Ultra 2 (Model VMC5040-200NAS) is included wit…" at bounding box center [1246, 278] width 239 height 216
drag, startPoint x: 1210, startPoint y: 282, endPoint x: 1260, endPoint y: 351, distance: 85.2
click at [1210, 282] on div "The rechargeable battery for the Ultra 2 (Model VMC5040-200NAS) is included wit…" at bounding box center [1246, 278] width 239 height 216
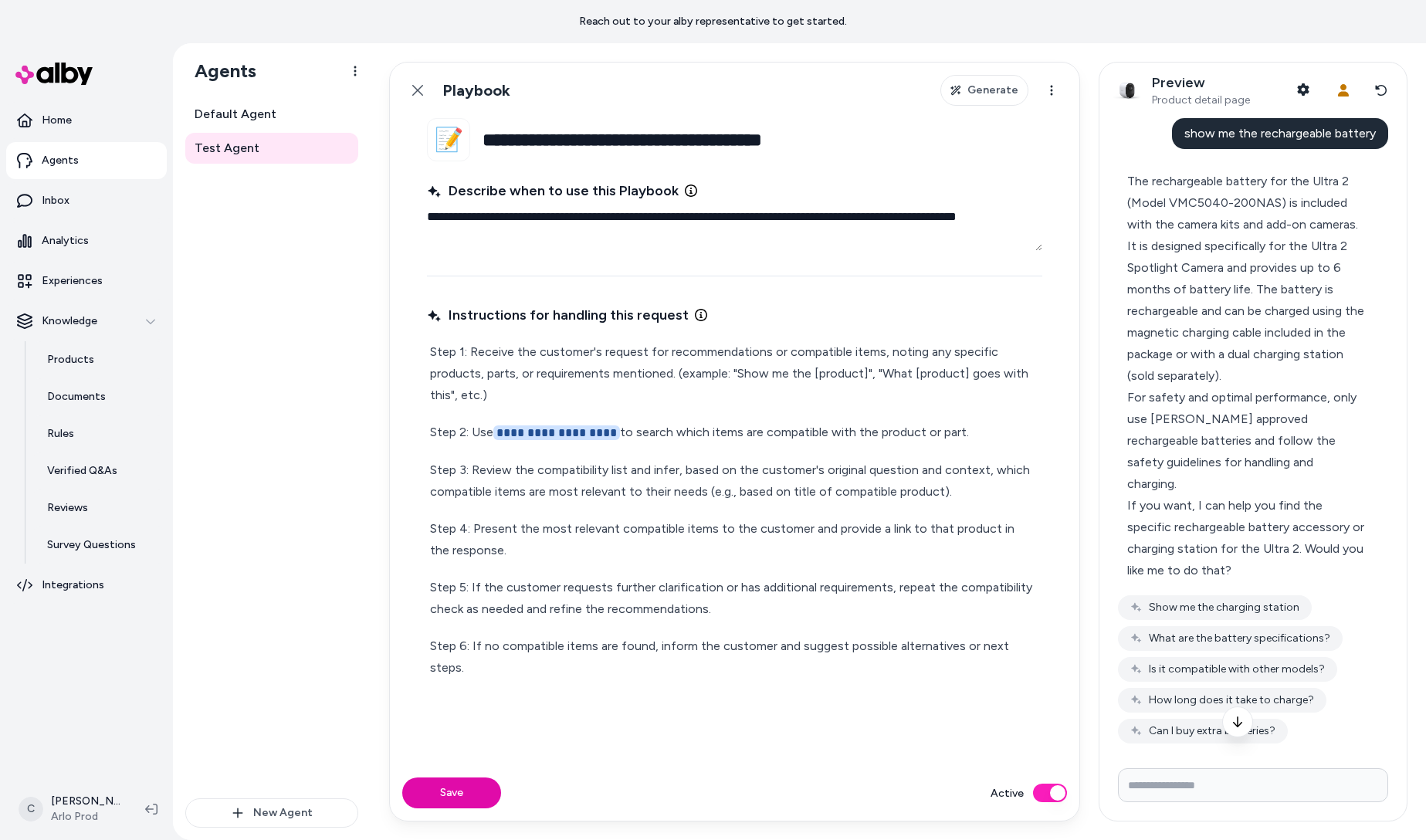
click at [1221, 797] on input "Write your prompt here" at bounding box center [1252, 784] width 270 height 34
drag, startPoint x: 1283, startPoint y: 777, endPoint x: 1171, endPoint y: 764, distance: 112.8
click at [1159, 757] on form "**********" at bounding box center [1253, 788] width 308 height 65
click at [1180, 788] on input "**********" at bounding box center [1252, 784] width 270 height 34
click at [1180, 787] on input "**********" at bounding box center [1252, 784] width 270 height 34
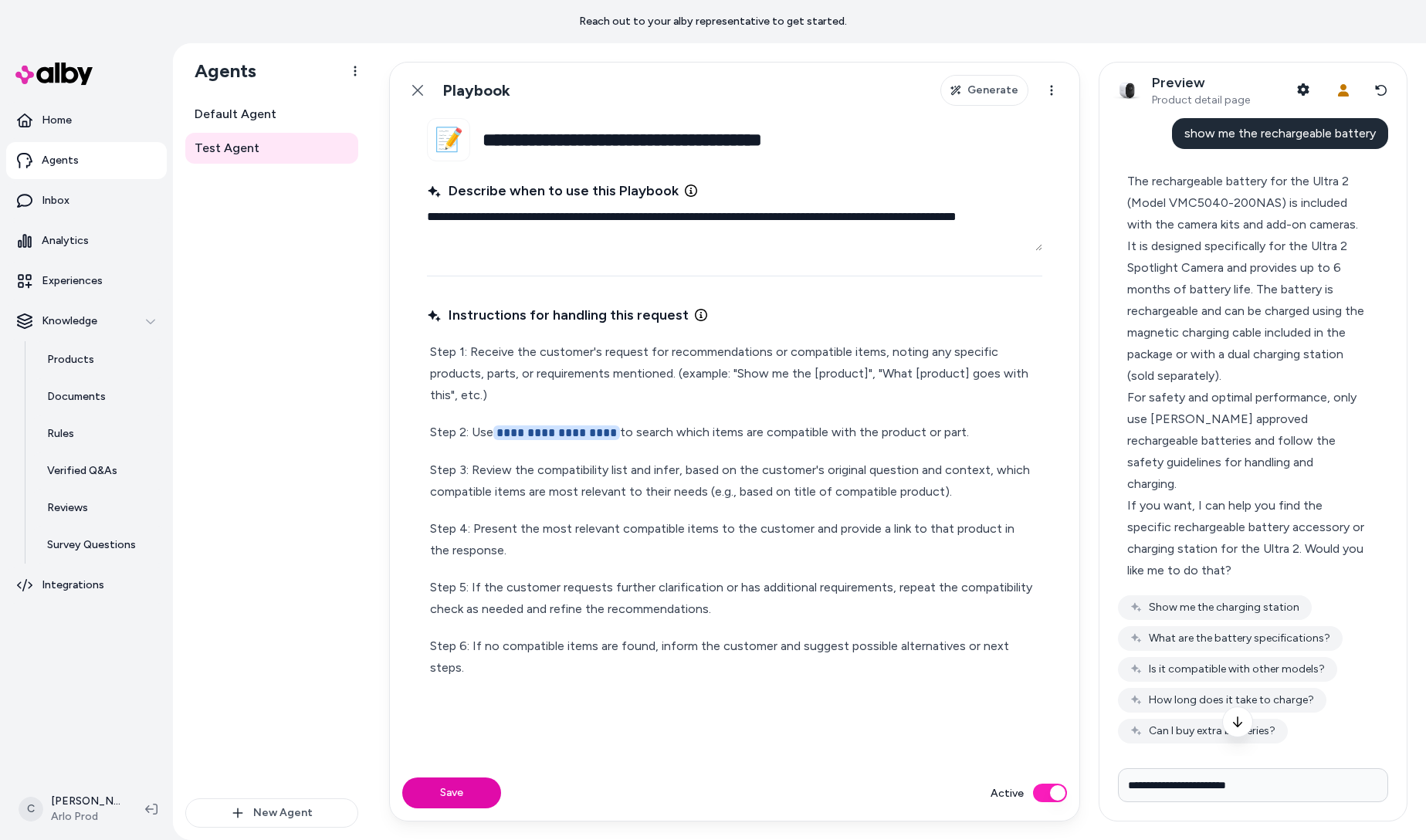
click at [1180, 787] on input "**********" at bounding box center [1252, 784] width 270 height 34
type input "**********"
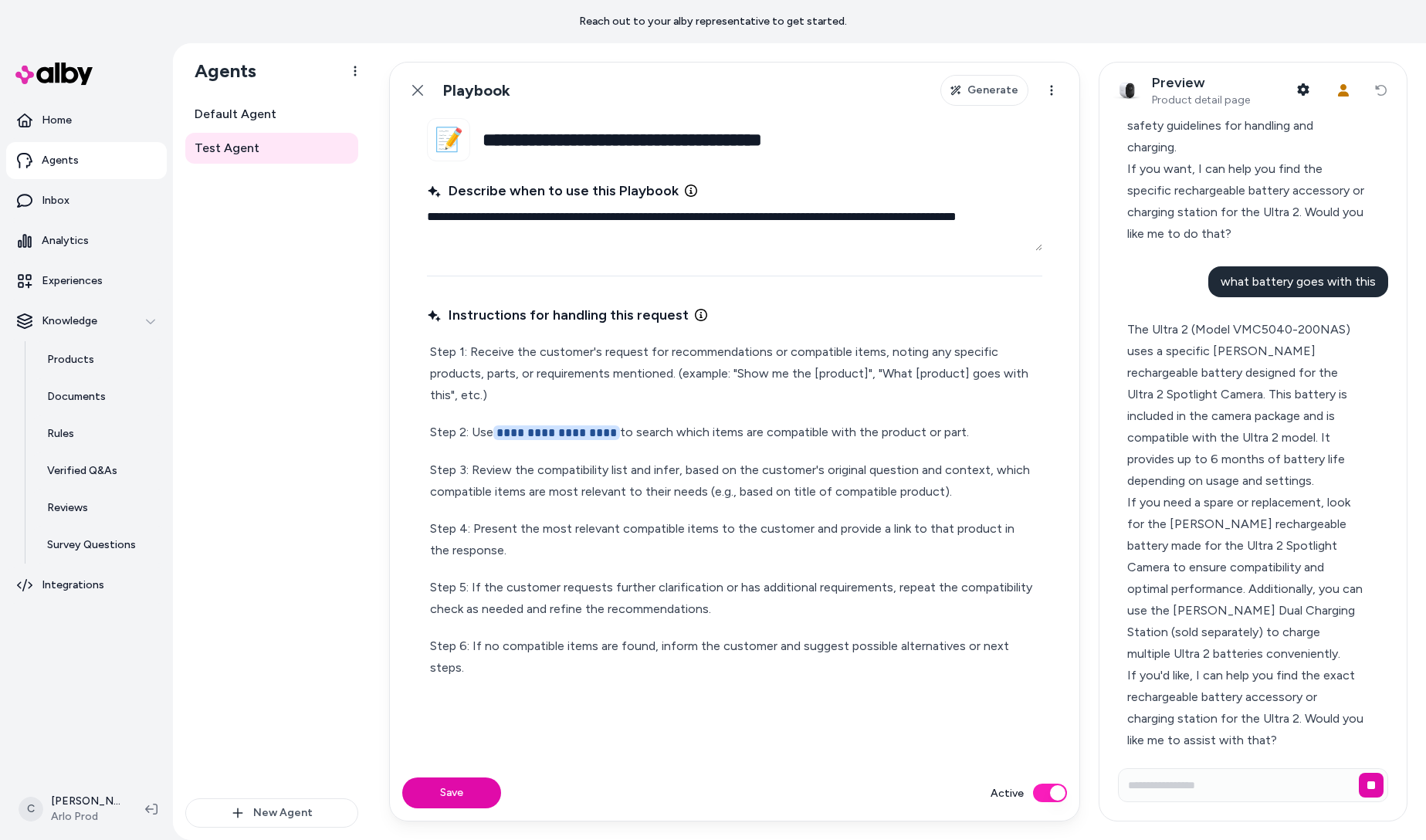
scroll to position [338, 0]
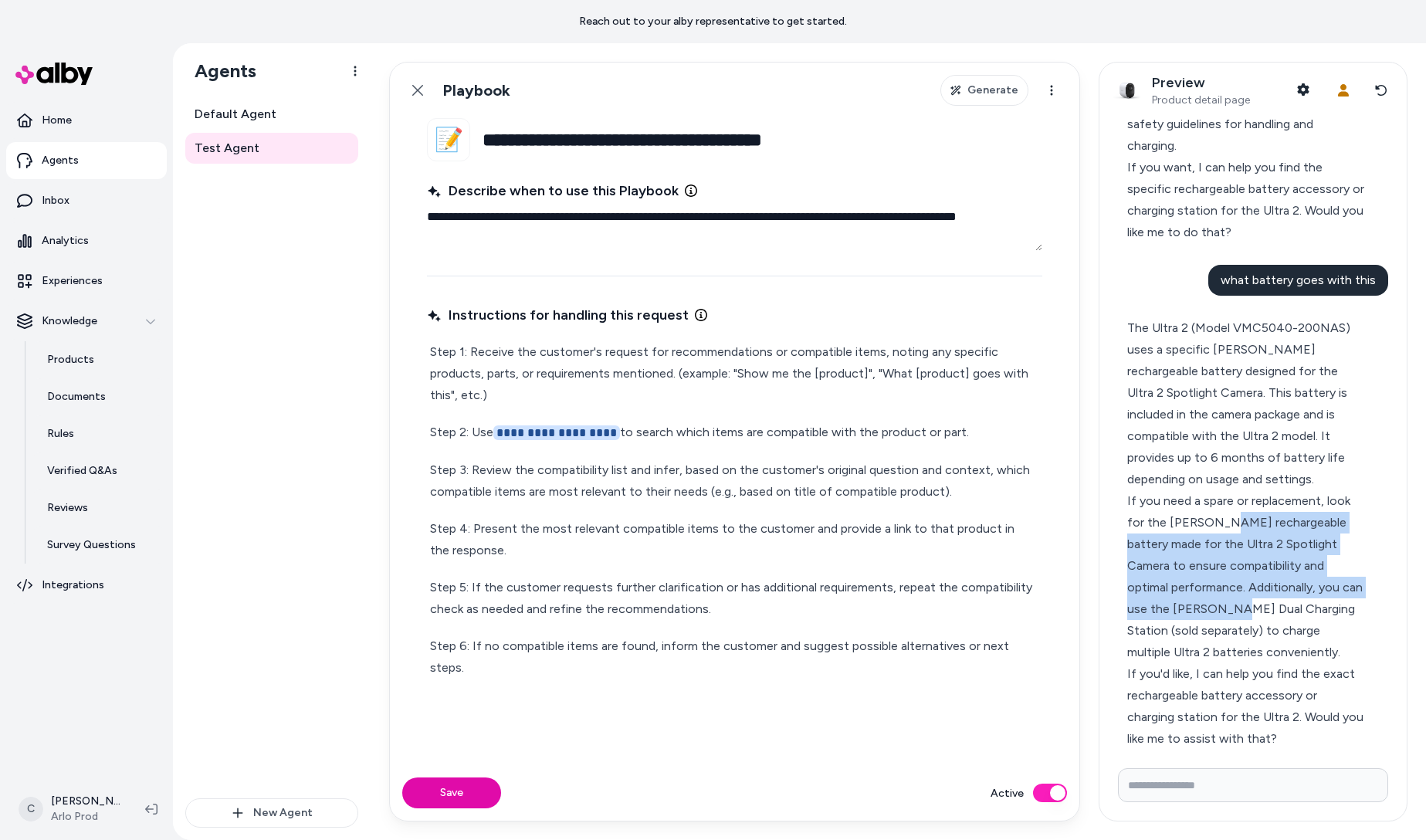
drag, startPoint x: 1217, startPoint y: 491, endPoint x: 1257, endPoint y: 598, distance: 114.2
click at [1257, 598] on div "If you need a spare or replacement, look for the Arlo rechargeable battery made…" at bounding box center [1246, 576] width 239 height 173
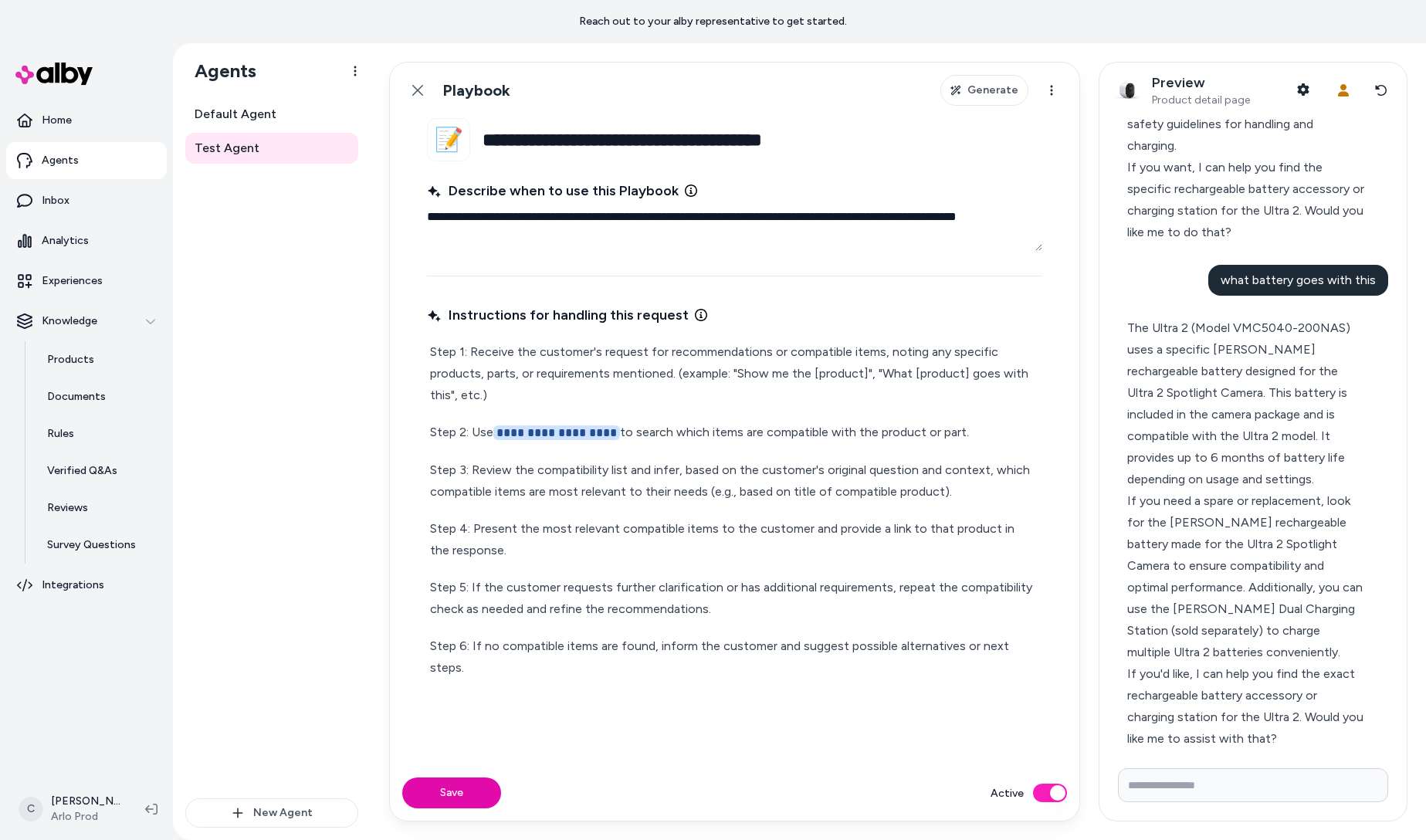
click at [1258, 600] on div "If you need a spare or replacement, look for the Arlo rechargeable battery made…" at bounding box center [1246, 576] width 239 height 173
drag, startPoint x: 1238, startPoint y: 390, endPoint x: 1242, endPoint y: 438, distance: 48.2
click at [1242, 438] on div "The Ultra 2 (Model VMC5040-200NAS) uses a specific Arlo rechargeable battery de…" at bounding box center [1246, 403] width 239 height 173
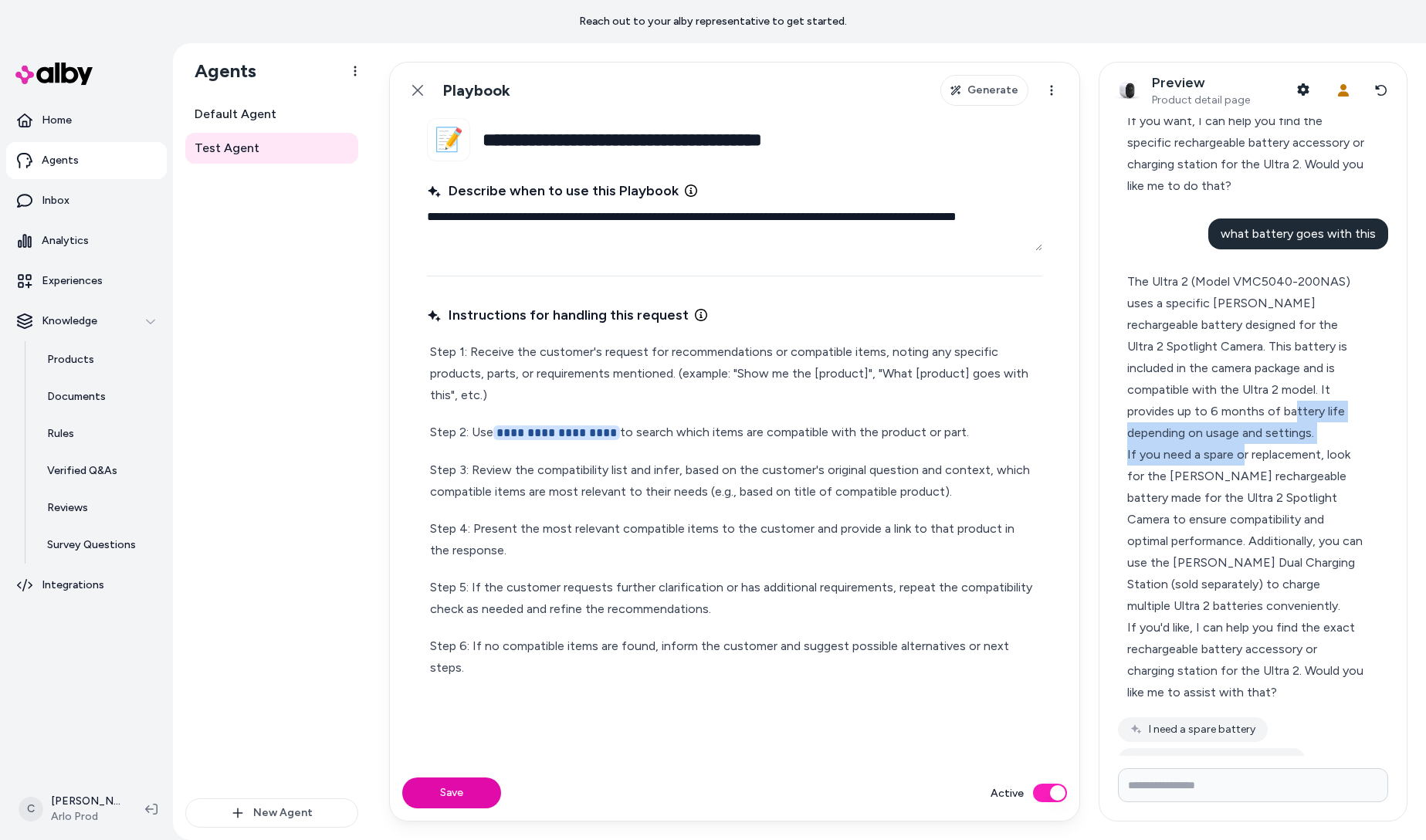
drag, startPoint x: 1242, startPoint y: 438, endPoint x: 1242, endPoint y: 446, distance: 8.0
click at [1242, 443] on div "The Ultra 2 (Model VMC5040-200NAS) uses a specific Arlo rechargeable battery de…" at bounding box center [1246, 487] width 239 height 433
click at [1270, 578] on div "If you need a spare or replacement, look for the Arlo rechargeable battery made…" at bounding box center [1246, 530] width 239 height 173
drag, startPoint x: 1263, startPoint y: 654, endPoint x: 1261, endPoint y: 637, distance: 17.1
click at [1261, 645] on div "If you'd like, I can help you find the exact rechargeable battery accessory or …" at bounding box center [1246, 660] width 239 height 87
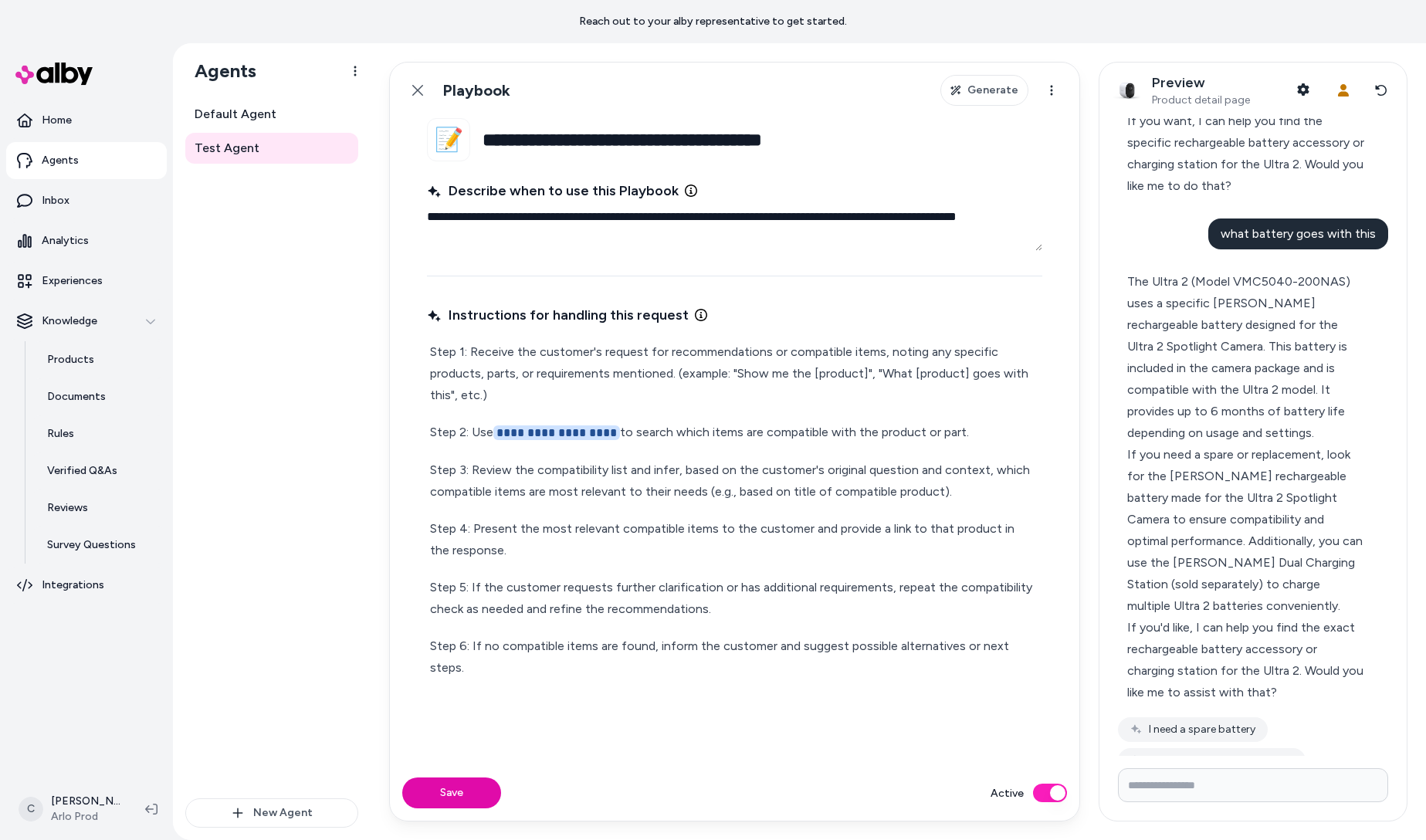
click at [1262, 638] on div "If you'd like, I can help you find the exact rechargeable battery accessory or …" at bounding box center [1246, 660] width 239 height 87
drag, startPoint x: 1249, startPoint y: 632, endPoint x: 1230, endPoint y: 632, distance: 19.0
click at [1230, 632] on div "If you'd like, I can help you find the exact rechargeable battery accessory or …" at bounding box center [1246, 660] width 239 height 87
drag, startPoint x: 1230, startPoint y: 632, endPoint x: 1252, endPoint y: 693, distance: 64.8
click at [1230, 633] on div "If you'd like, I can help you find the exact rechargeable battery accessory or …" at bounding box center [1246, 660] width 239 height 87
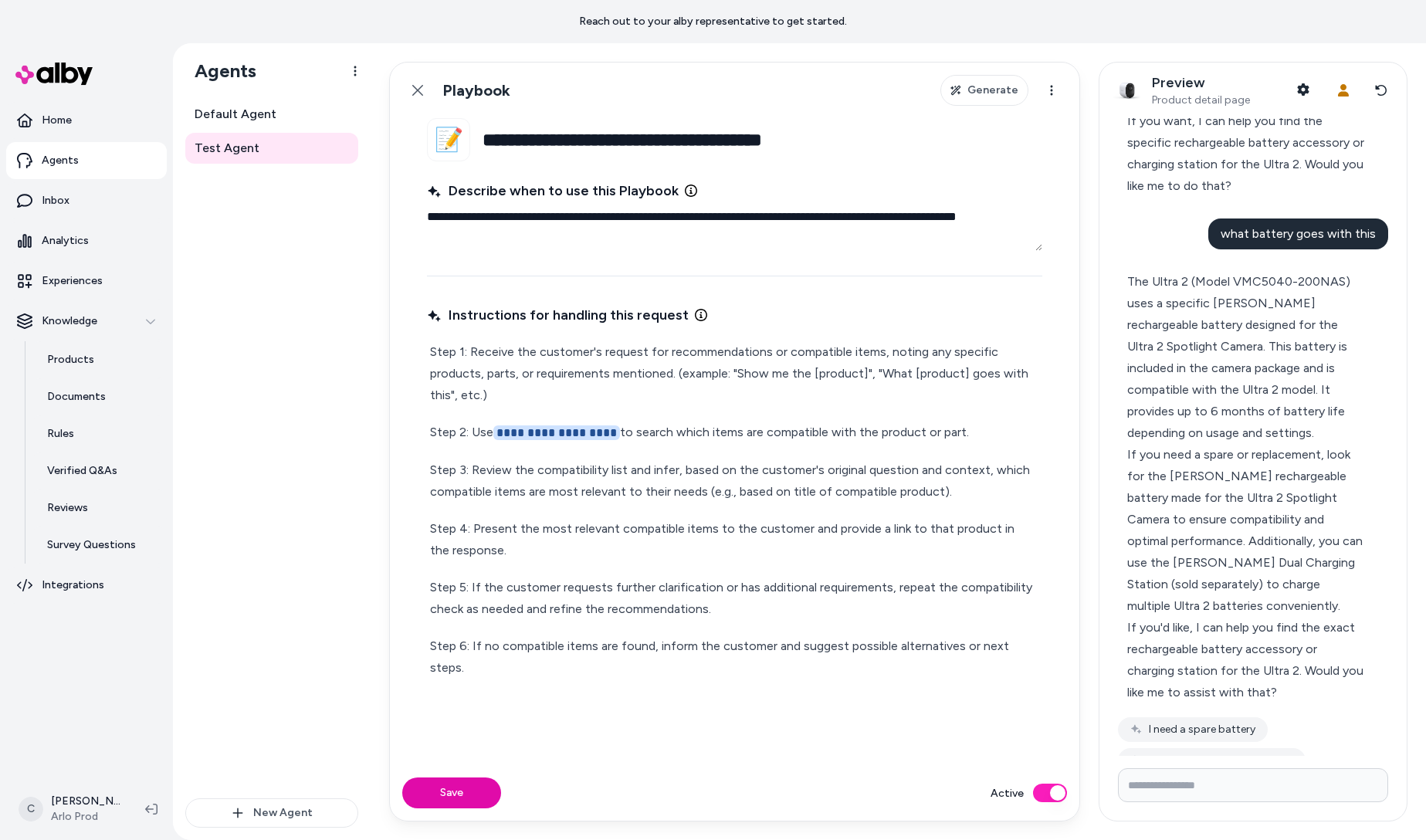
click at [1236, 783] on input "Write your prompt here" at bounding box center [1252, 784] width 270 height 34
type input "***"
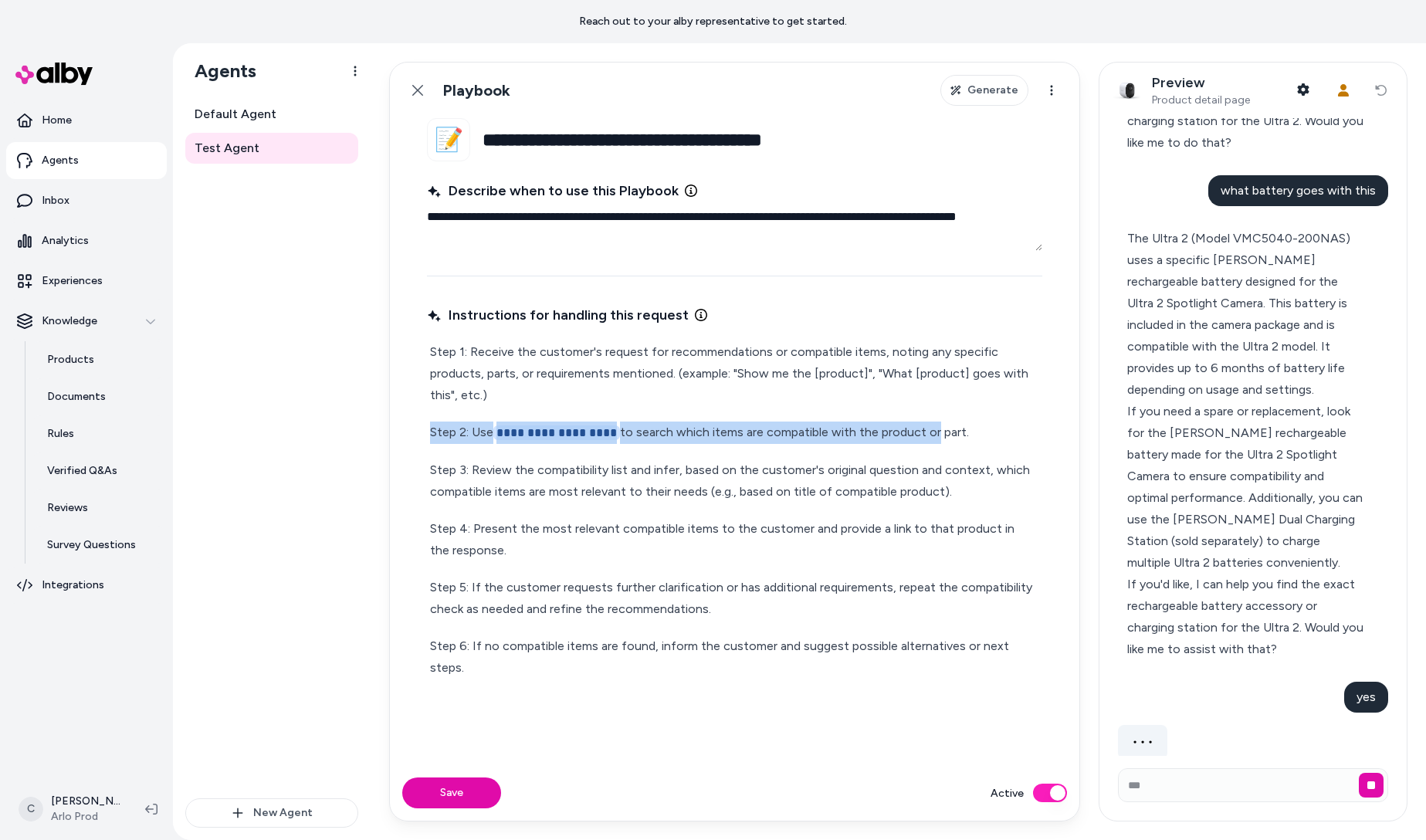
click at [923, 431] on p "**********" at bounding box center [734, 433] width 609 height 23
click at [924, 434] on p "**********" at bounding box center [734, 433] width 609 height 23
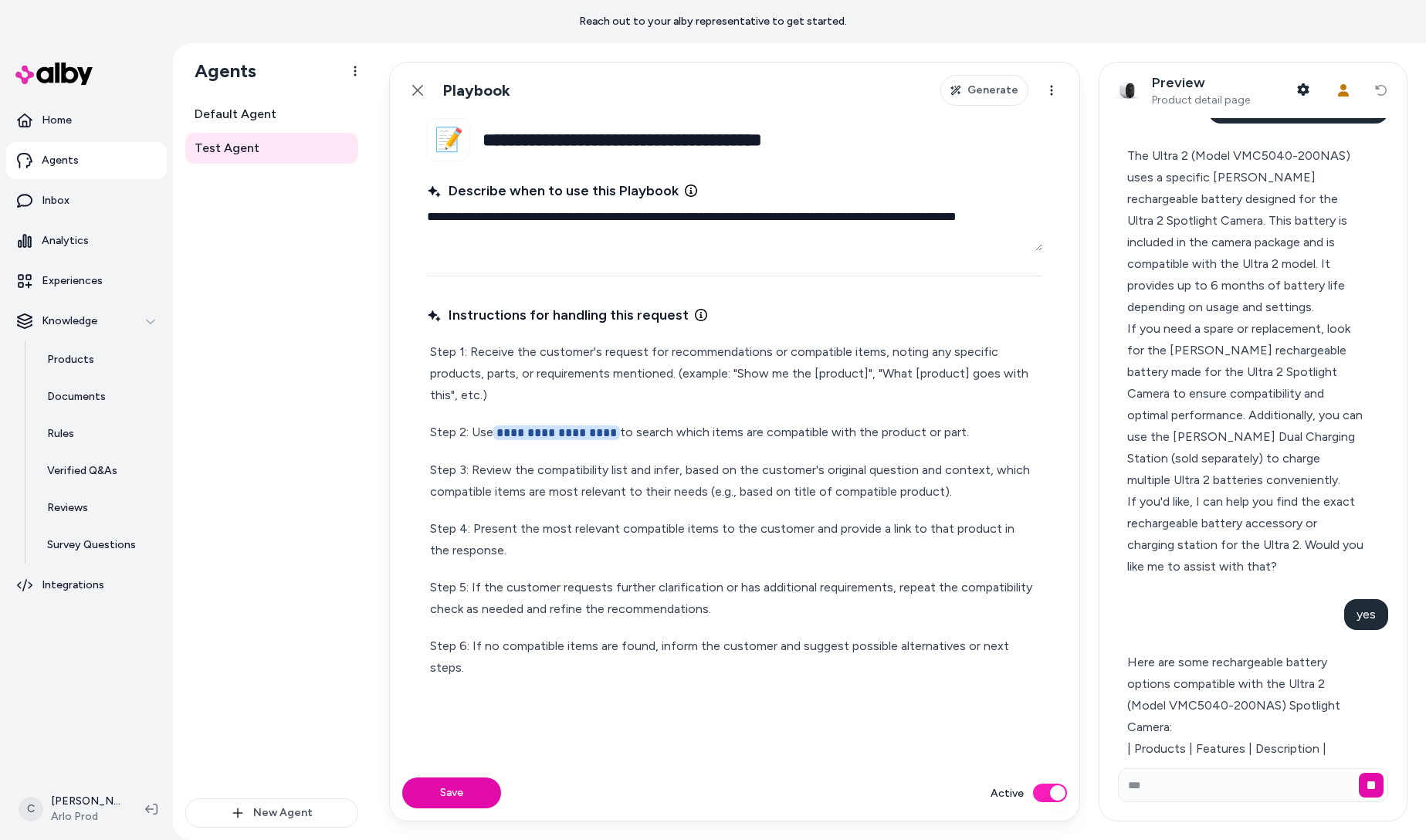
click at [660, 374] on p "Step 1: Receive the customer's request for recommendations or compatible items,…" at bounding box center [734, 374] width 609 height 65
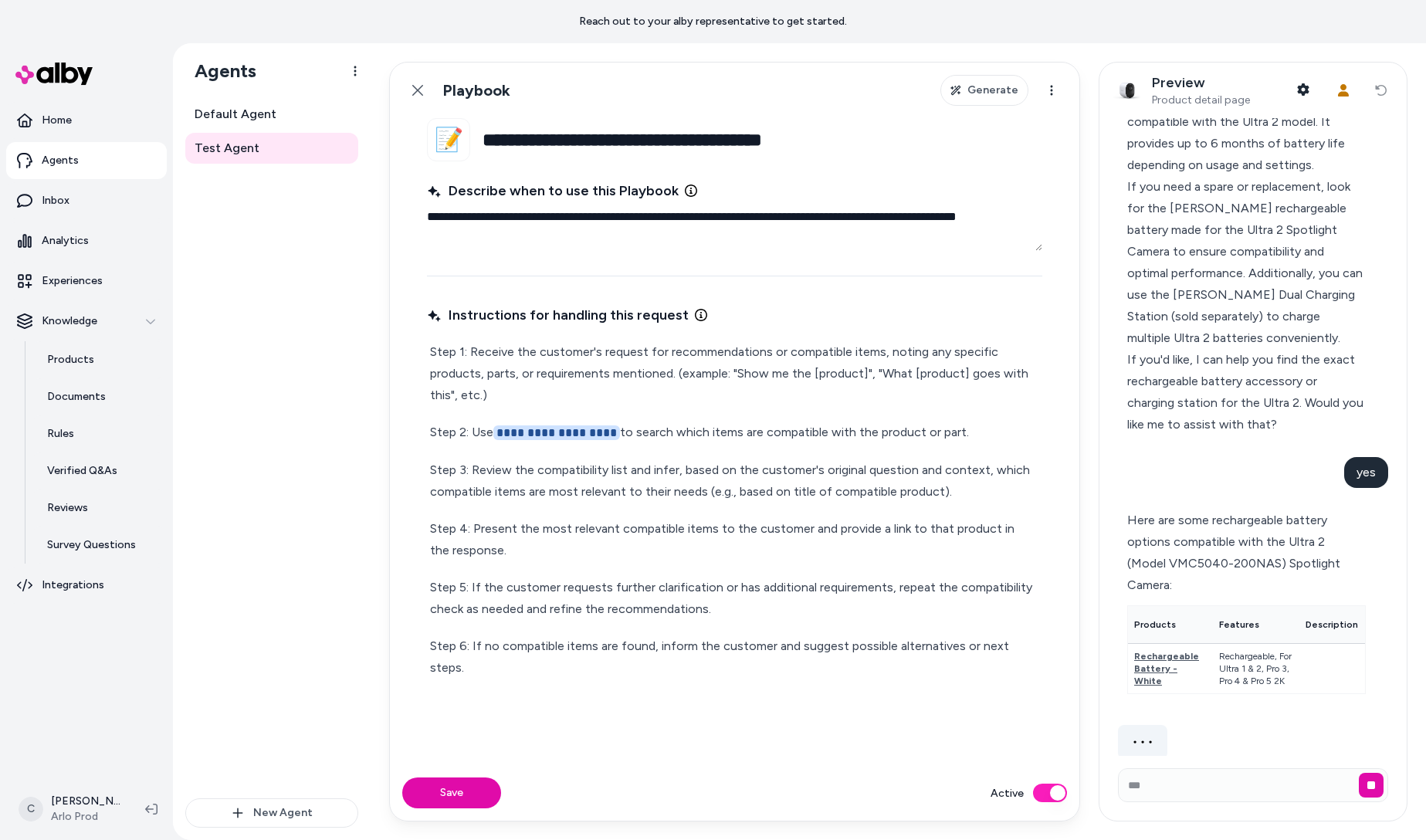
click at [667, 378] on p "Step 1: Receive the customer's request for recommendations or compatible items,…" at bounding box center [734, 374] width 609 height 65
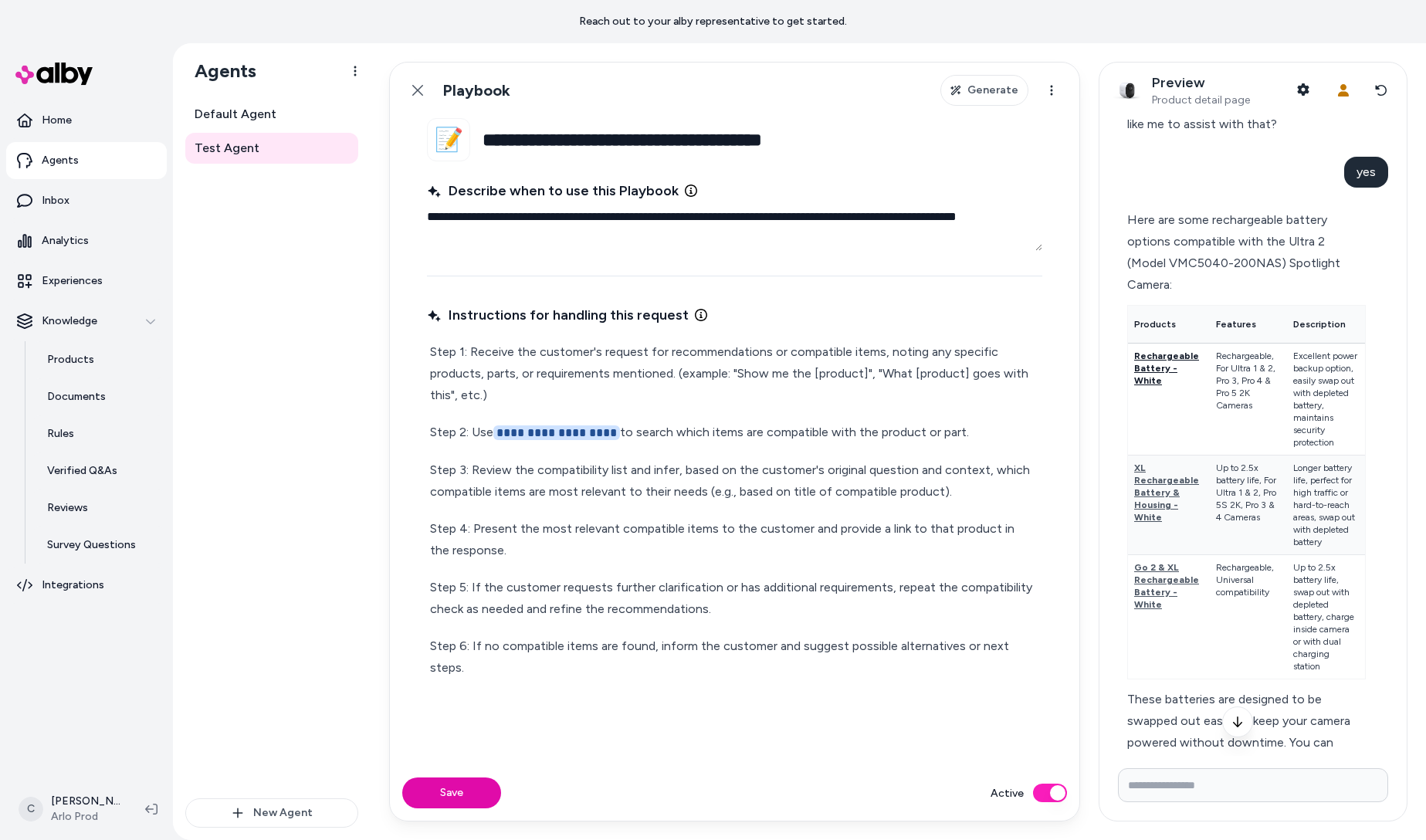
scroll to position [694, 0]
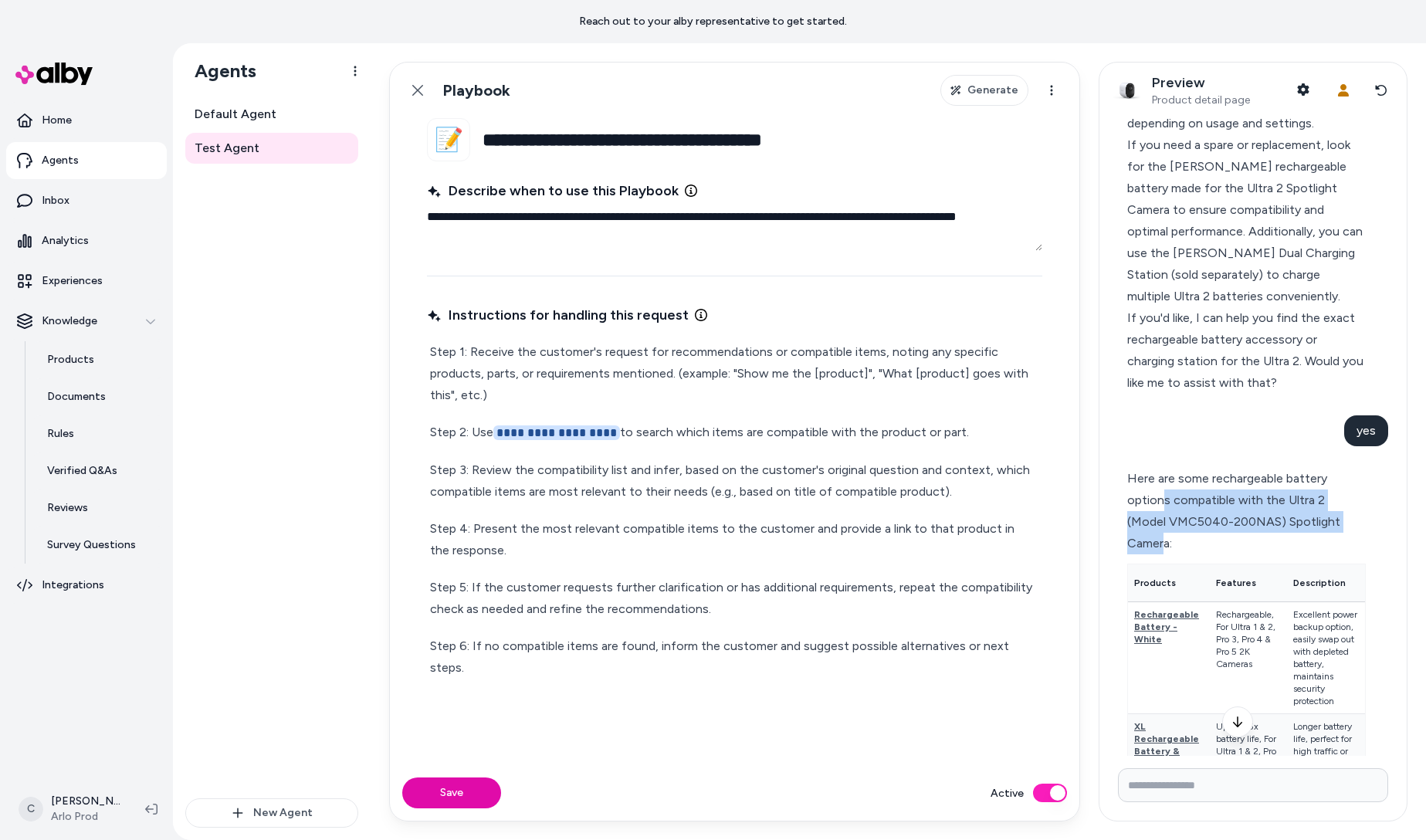
drag, startPoint x: 1165, startPoint y: 473, endPoint x: 1165, endPoint y: 530, distance: 57.0
click at [1165, 530] on div "Here are some rechargeable battery options compatible with the Ultra 2 (Model V…" at bounding box center [1246, 511] width 239 height 87
click at [1157, 513] on div "Here are some rechargeable battery options compatible with the Ultra 2 (Model V…" at bounding box center [1246, 511] width 239 height 87
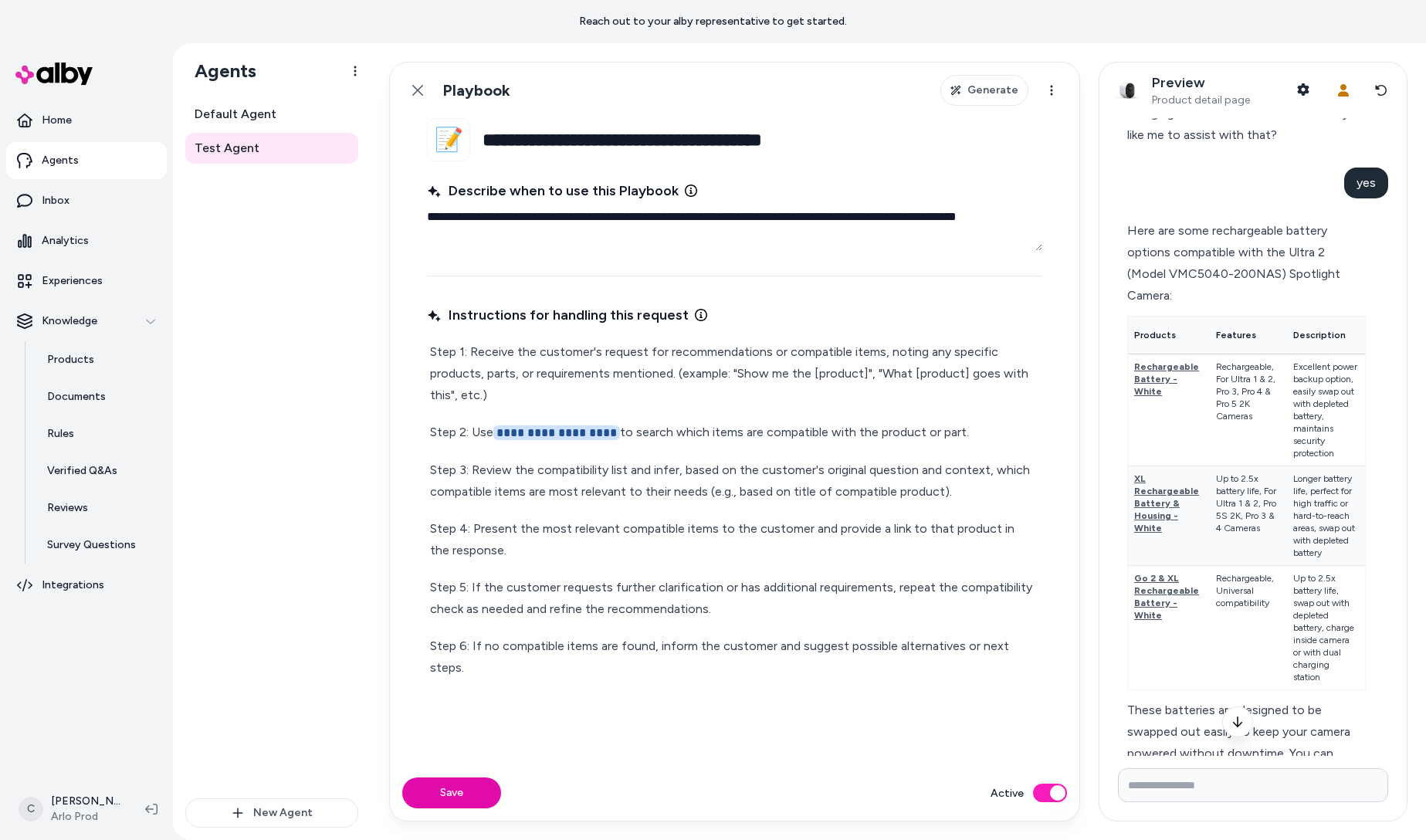
scroll to position [1166, 0]
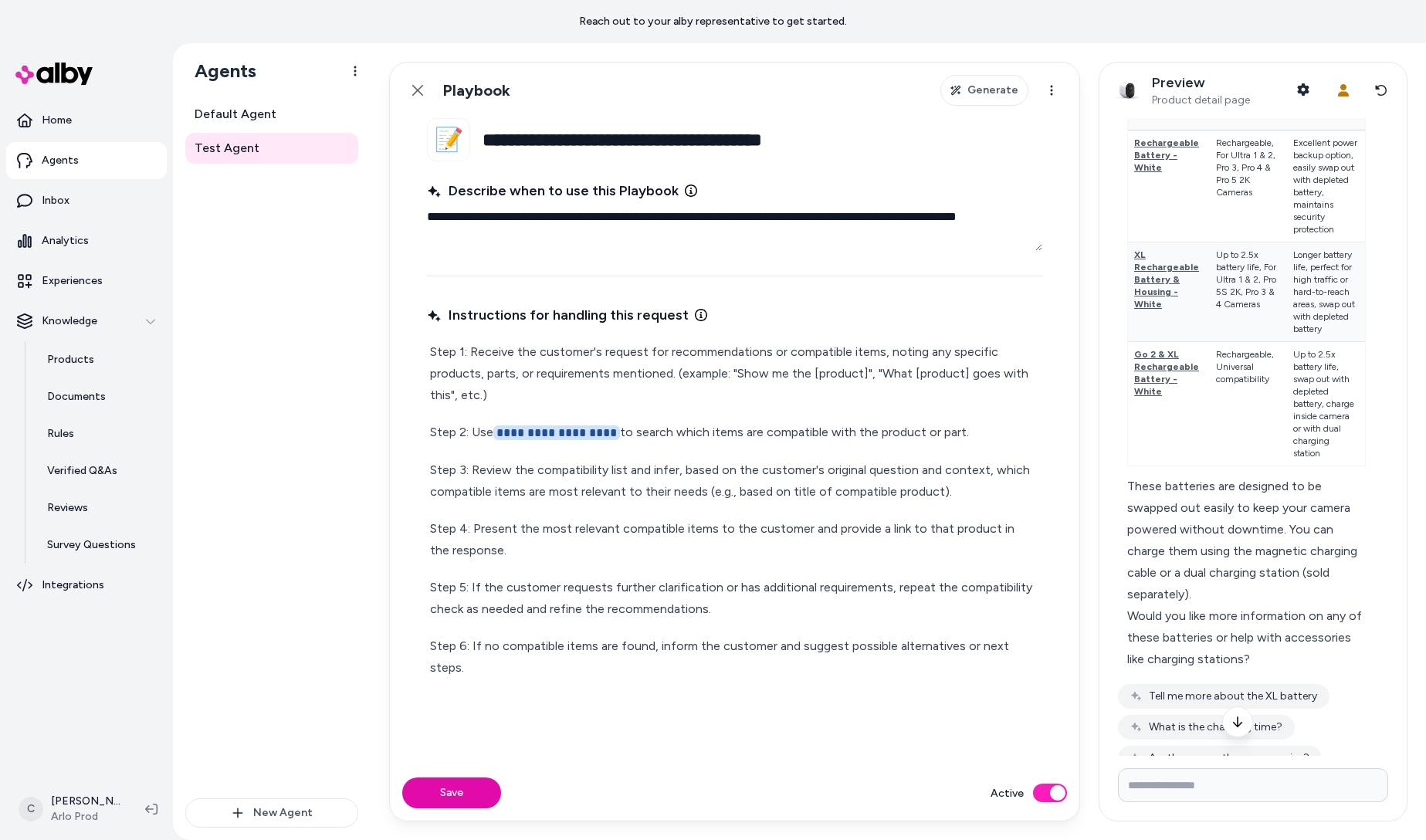
drag, startPoint x: 1048, startPoint y: 647, endPoint x: 716, endPoint y: 435, distance: 393.9
click at [710, 433] on fieldset "**********" at bounding box center [734, 441] width 689 height 647
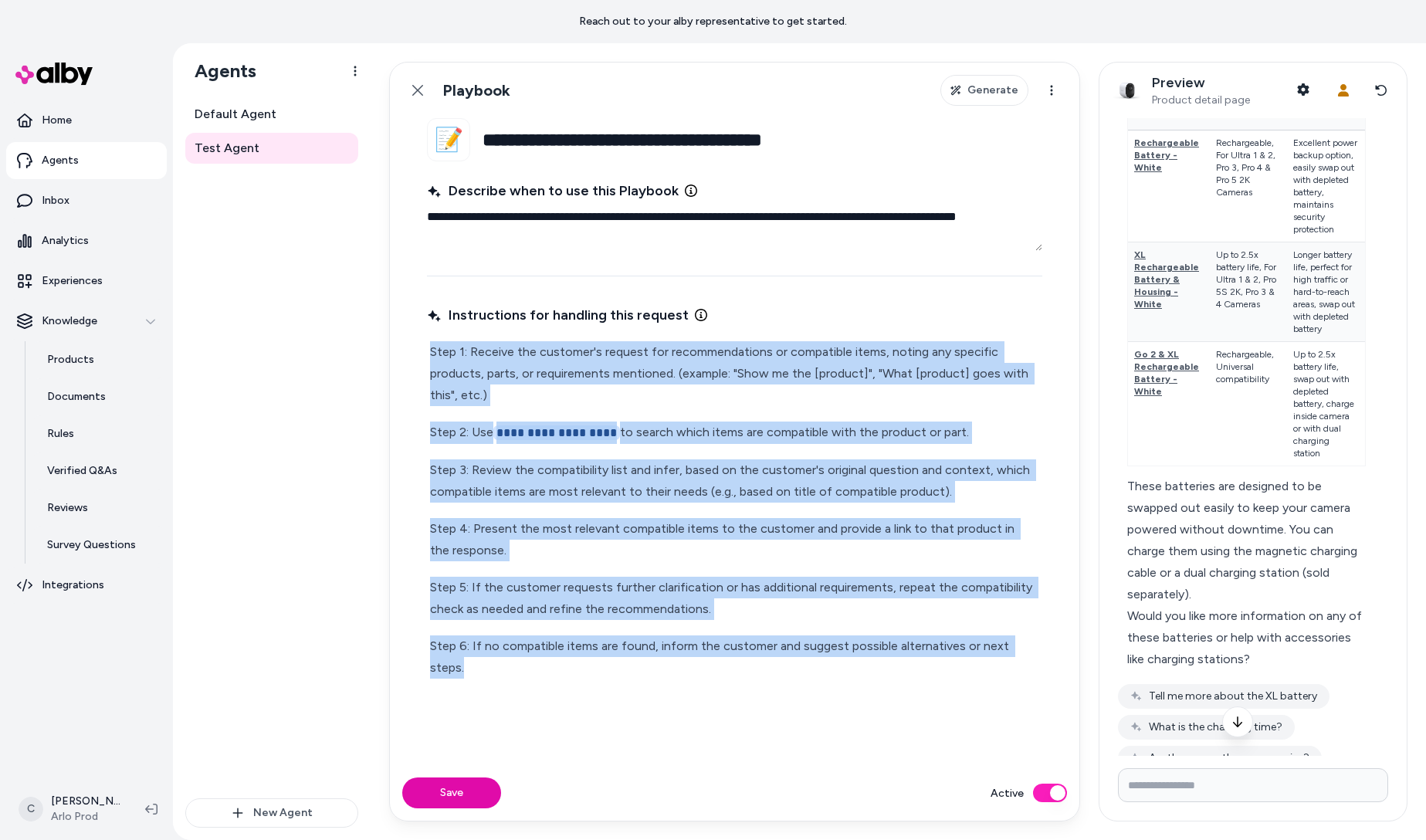
drag, startPoint x: 1036, startPoint y: 651, endPoint x: 420, endPoint y: 321, distance: 698.8
click at [420, 321] on fieldset "**********" at bounding box center [734, 441] width 689 height 647
copy div "**********"
click at [229, 115] on span "Default Agent" at bounding box center [235, 114] width 82 height 18
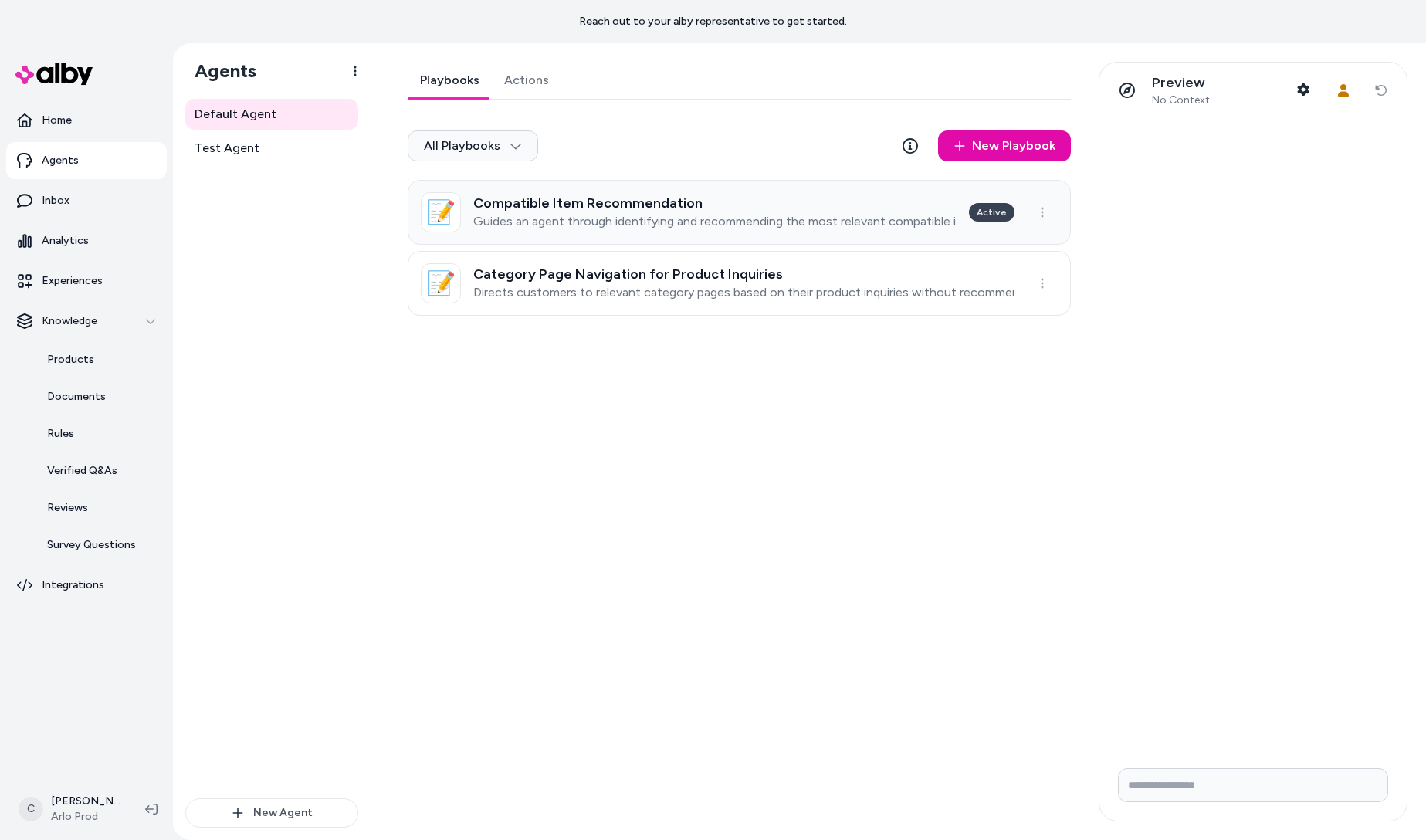
click at [607, 217] on p "Guides an agent through identifying and recommending the most relevant compatib…" at bounding box center [715, 222] width 483 height 16
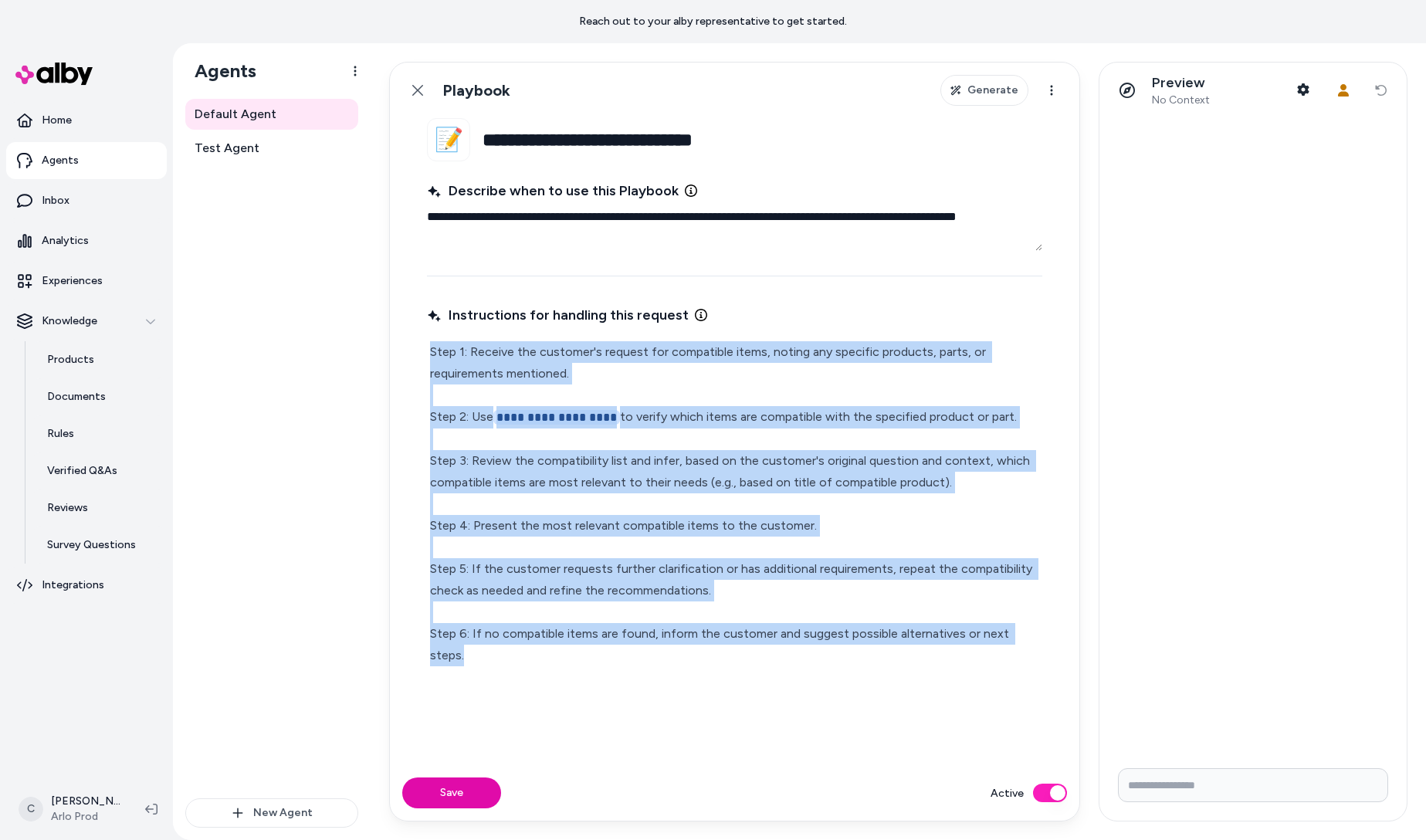
drag, startPoint x: 1038, startPoint y: 633, endPoint x: 407, endPoint y: 339, distance: 696.1
click at [407, 339] on fieldset "**********" at bounding box center [734, 441] width 689 height 647
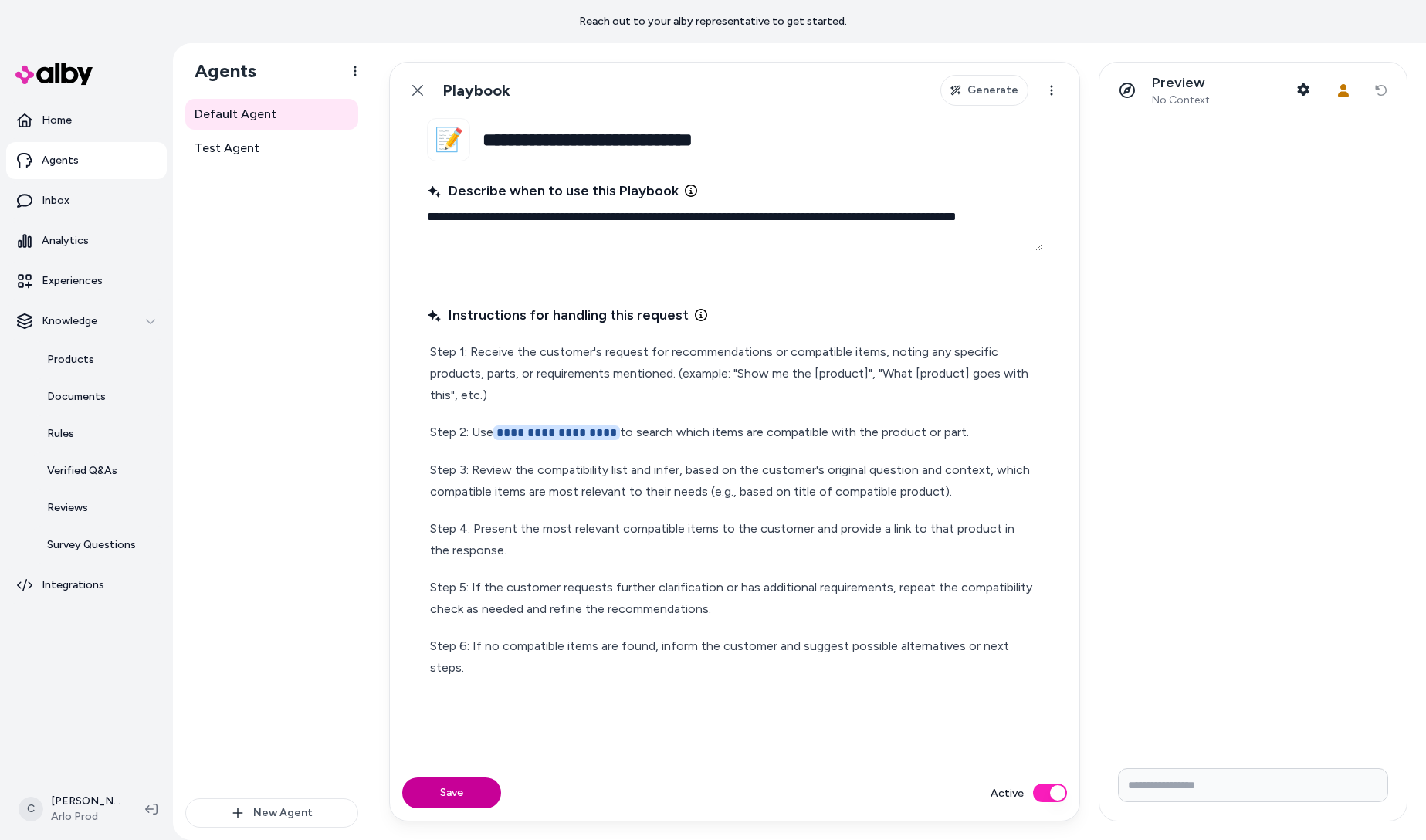
click at [454, 794] on button "Save" at bounding box center [452, 793] width 99 height 31
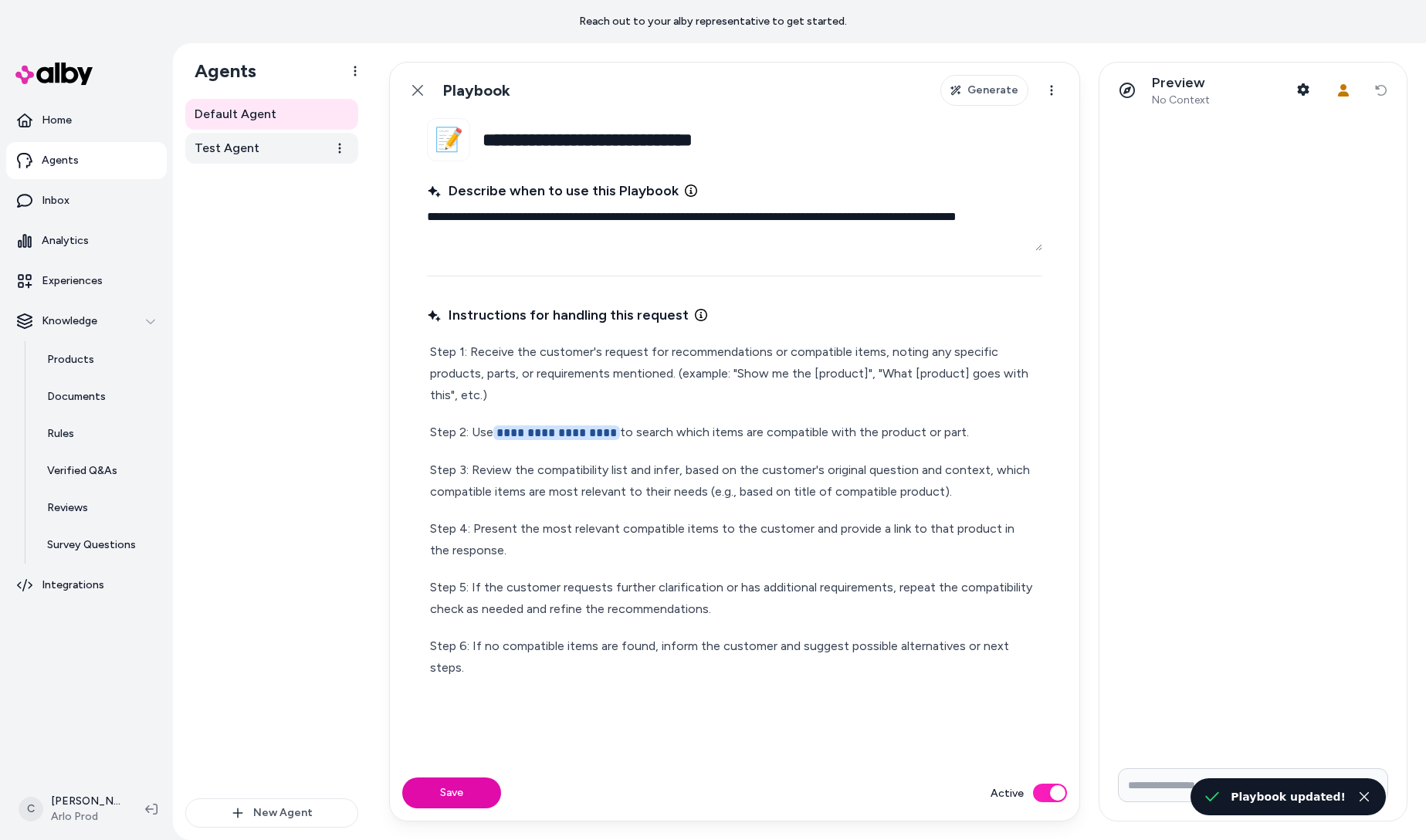
click at [229, 149] on span "Test Agent" at bounding box center [227, 148] width 65 height 18
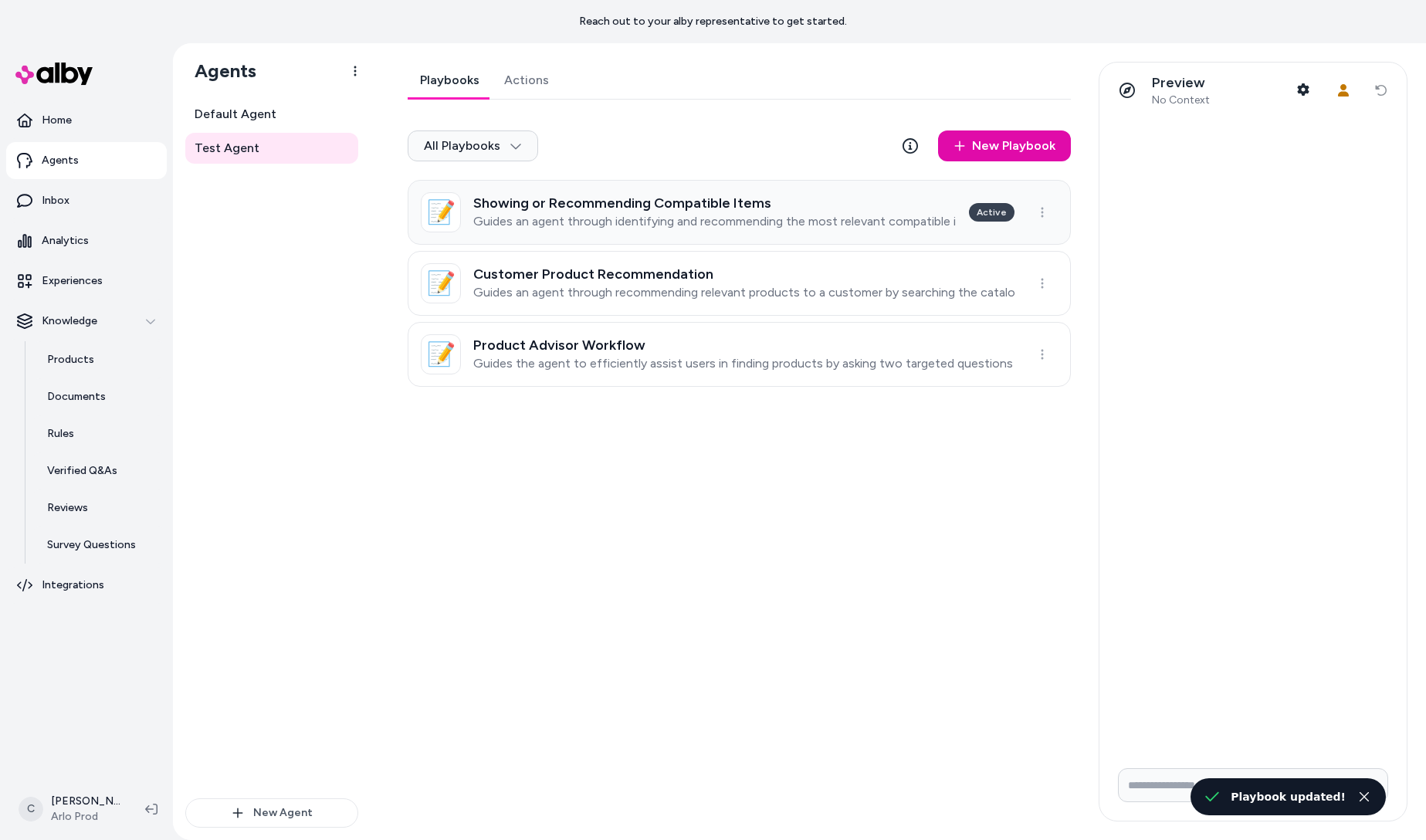
click at [786, 235] on link "📝 Showing or Recommending Compatible Items Guides an agent through identifying …" at bounding box center [739, 212] width 663 height 65
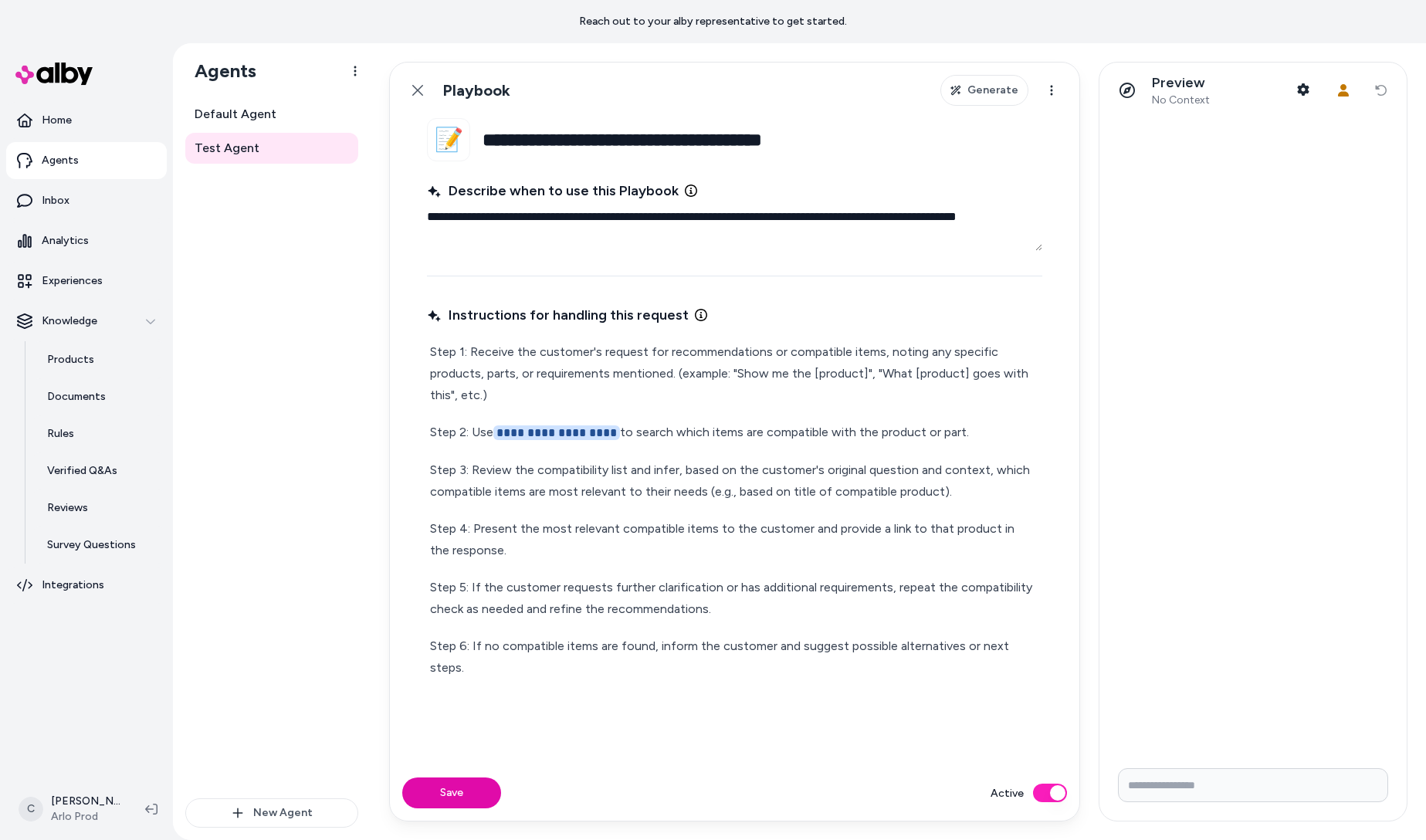
drag, startPoint x: 765, startPoint y: 460, endPoint x: 768, endPoint y: 485, distance: 25.2
click at [768, 485] on p "Step 3: Review the compatibility list and infer, based on the customer's origin…" at bounding box center [734, 481] width 609 height 43
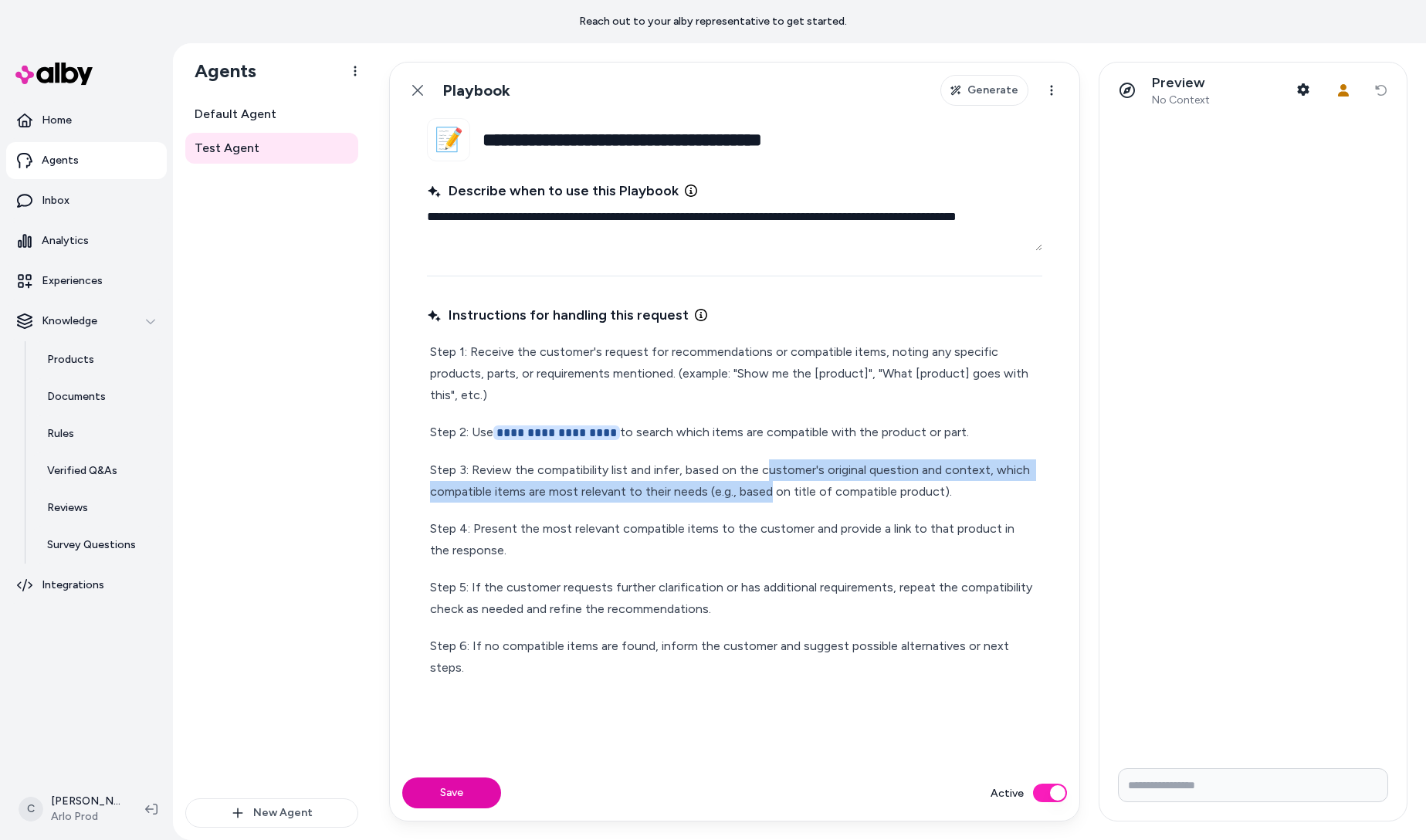
click at [768, 485] on p "Step 3: Review the compatibility list and infer, based on the customer's origin…" at bounding box center [734, 481] width 609 height 43
drag, startPoint x: 759, startPoint y: 476, endPoint x: 633, endPoint y: 498, distance: 127.9
click at [633, 498] on p "Step 3: Review the compatibility list and infer, based on the customer's origin…" at bounding box center [734, 481] width 609 height 43
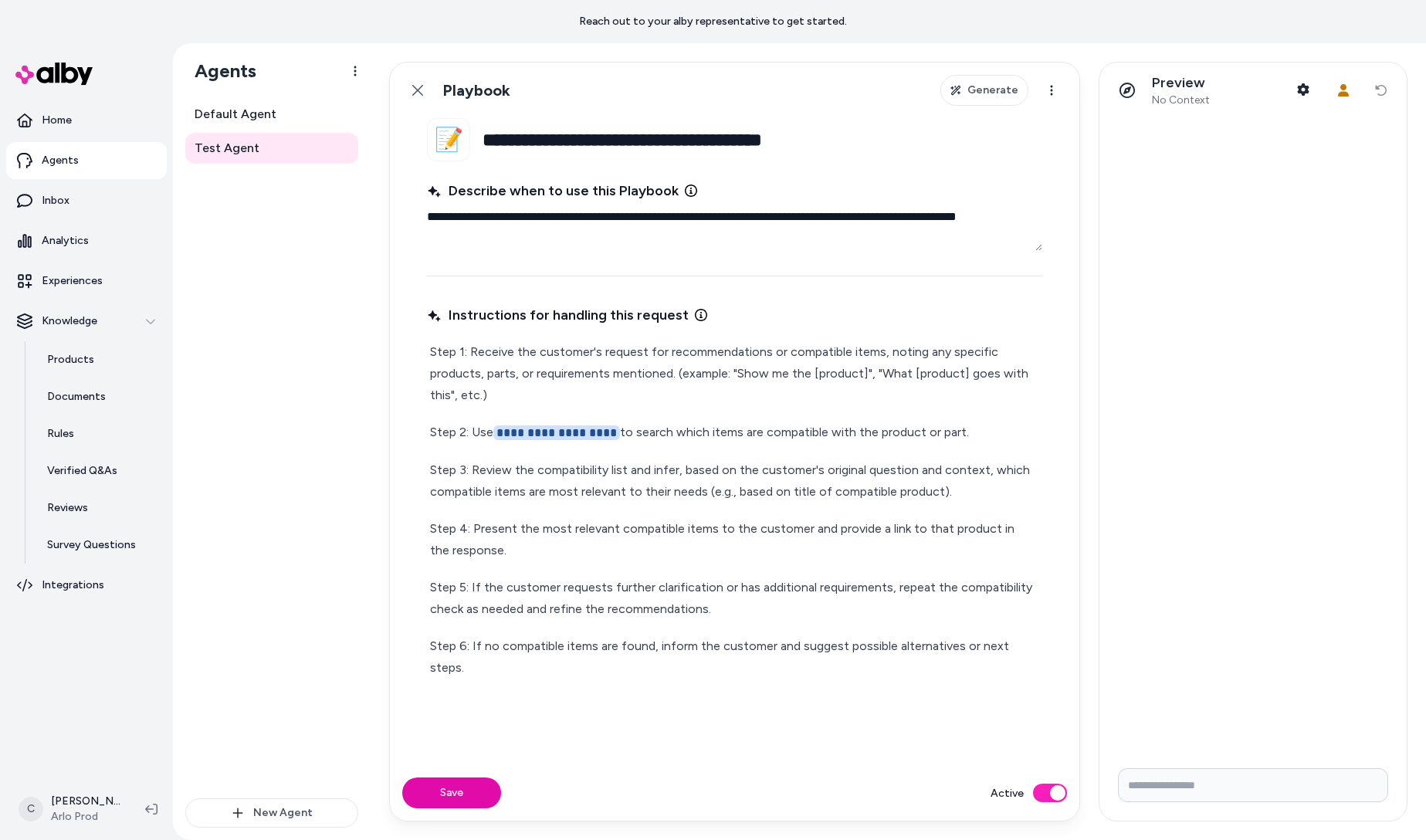
click at [807, 484] on p "Step 3: Review the compatibility list and infer, based on the customer's origin…" at bounding box center [734, 481] width 609 height 43
click at [932, 482] on p "Step 3: Review the compatibility list and infer, based on the customer's origin…" at bounding box center [734, 481] width 609 height 43
click at [812, 489] on p "Step 3: Review the compatibility list and infer, based on the customer's origin…" at bounding box center [734, 481] width 609 height 43
click at [217, 122] on span "Default Agent" at bounding box center [235, 114] width 82 height 18
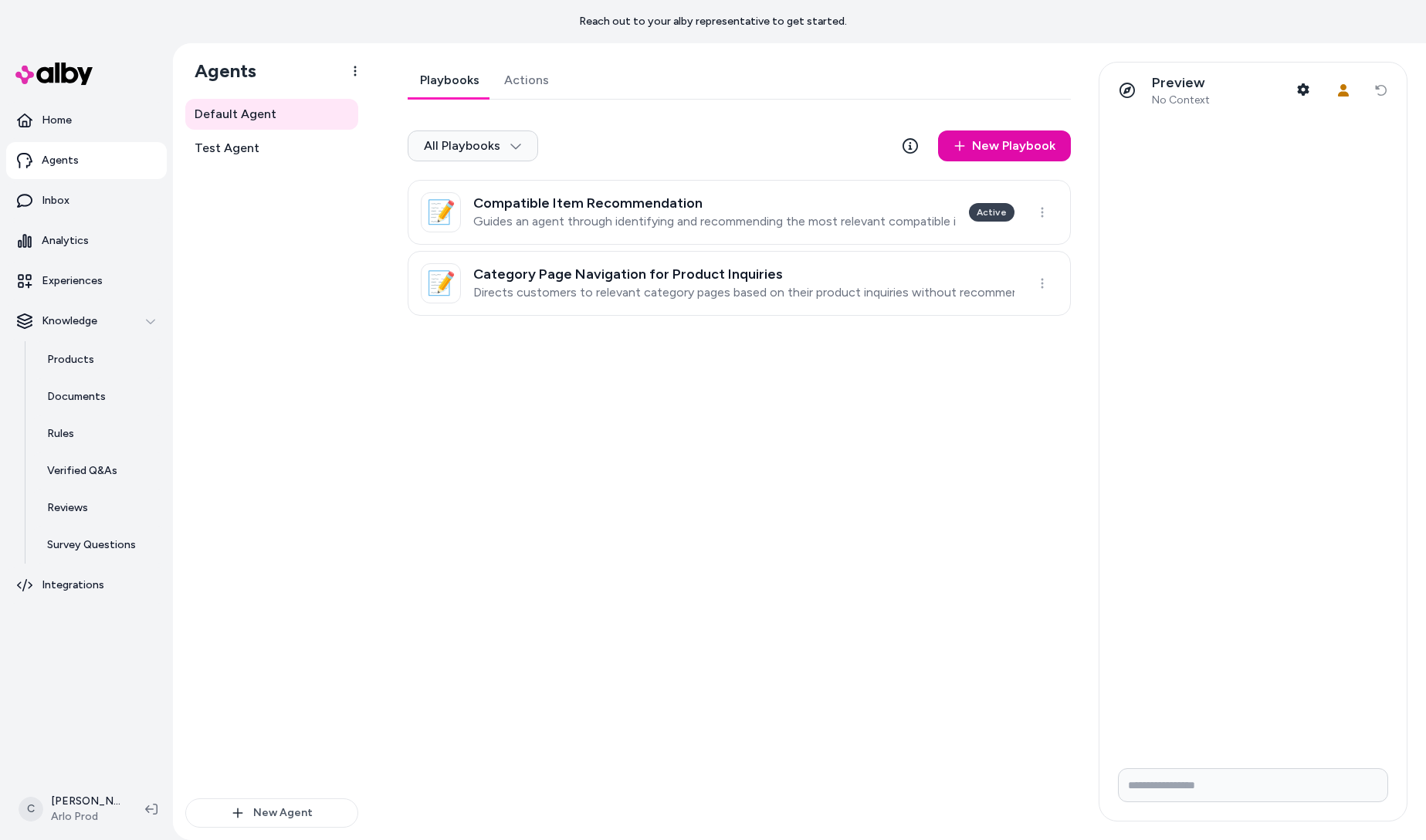
click at [599, 219] on p "Guides an agent through identifying and recommending the most relevant compatib…" at bounding box center [715, 222] width 483 height 16
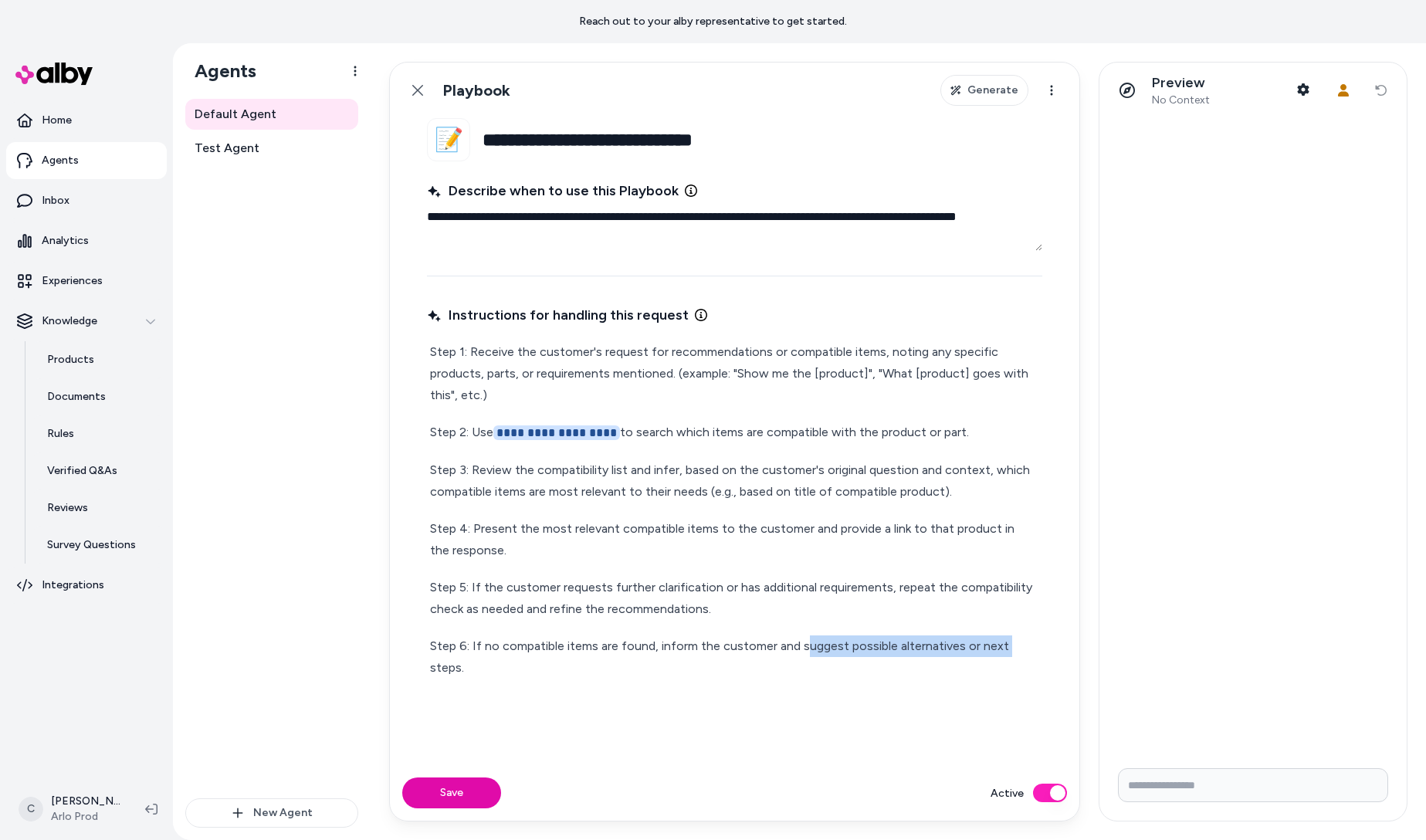
drag, startPoint x: 1005, startPoint y: 641, endPoint x: 801, endPoint y: 644, distance: 204.0
click at [805, 644] on p "Step 6: If no compatible items are found, inform the customer and suggest possi…" at bounding box center [734, 657] width 609 height 43
click at [801, 644] on p "Step 6: If no compatible items are found, inform the customer and suggest possi…" at bounding box center [734, 657] width 609 height 43
click at [979, 651] on p "Step 6: If no compatible items are found, inform the customer and suggest possi…" at bounding box center [734, 657] width 609 height 43
drag, startPoint x: 1031, startPoint y: 645, endPoint x: 799, endPoint y: 644, distance: 232.0
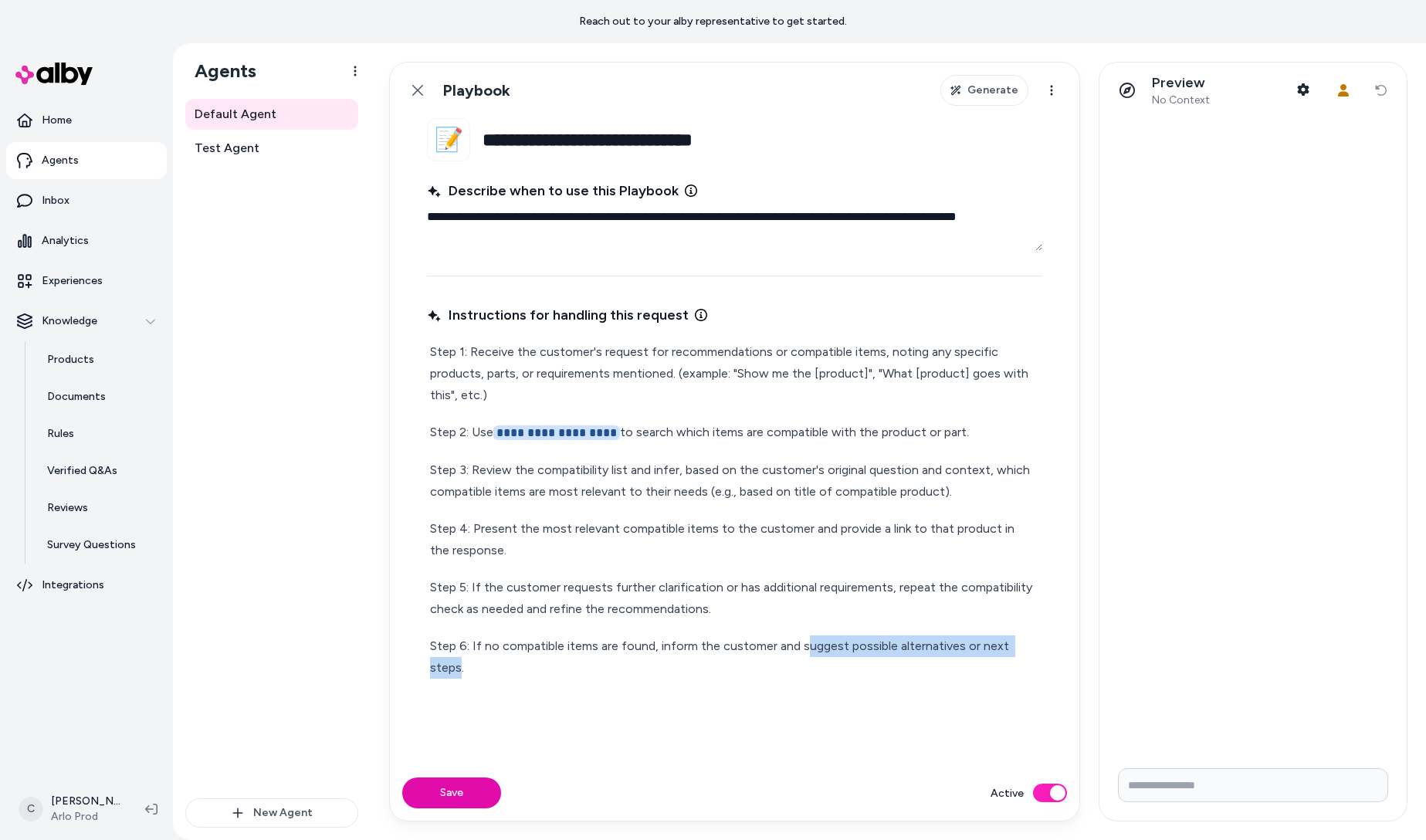
click at [800, 644] on p "Step 6: If no compatible items are found, inform the customer and suggest possi…" at bounding box center [734, 657] width 609 height 43
type textarea "*"
click at [490, 792] on button "Save" at bounding box center [452, 793] width 99 height 31
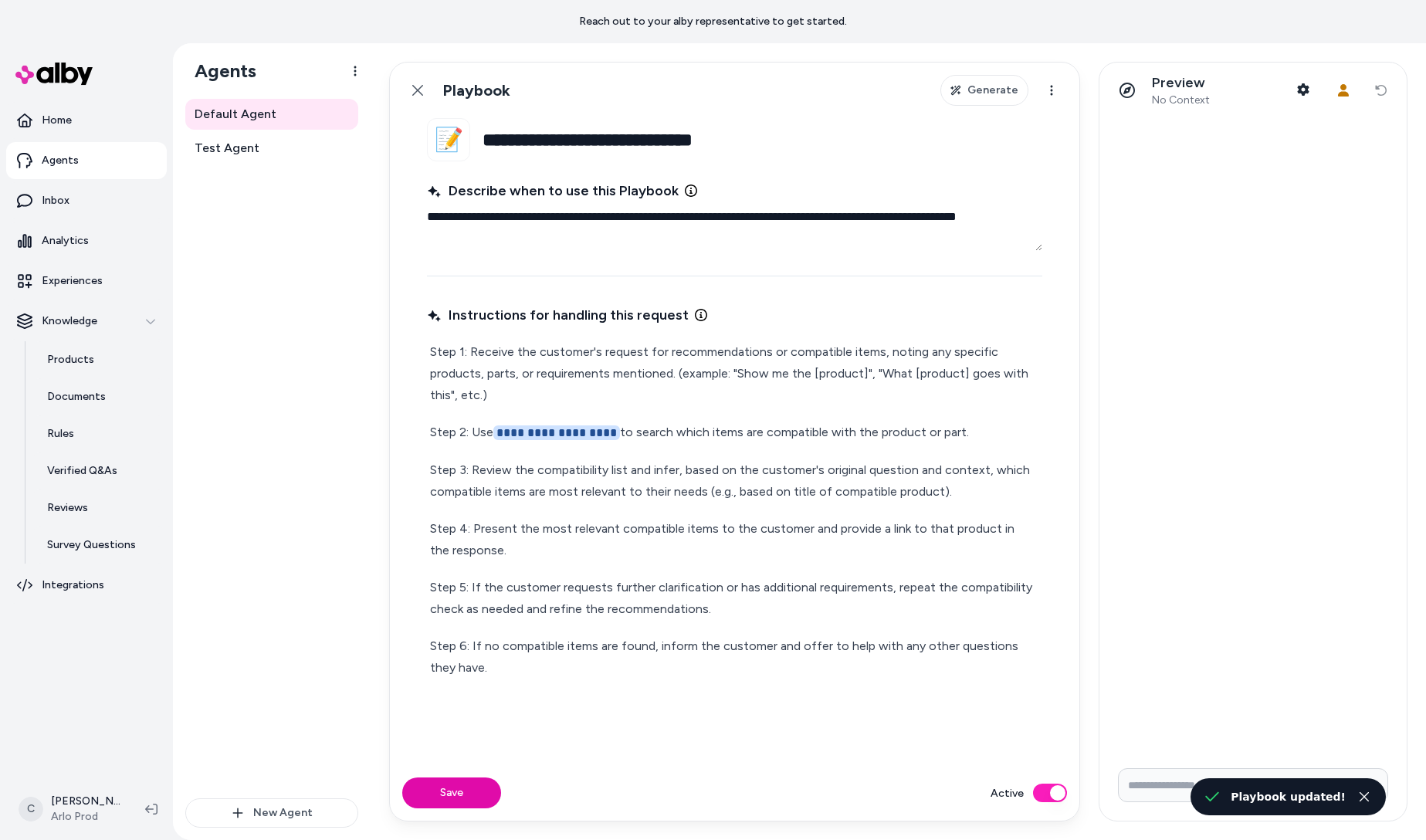
click at [1171, 777] on input "Write your prompt here" at bounding box center [1252, 784] width 270 height 34
type textarea "*"
type input "**********"
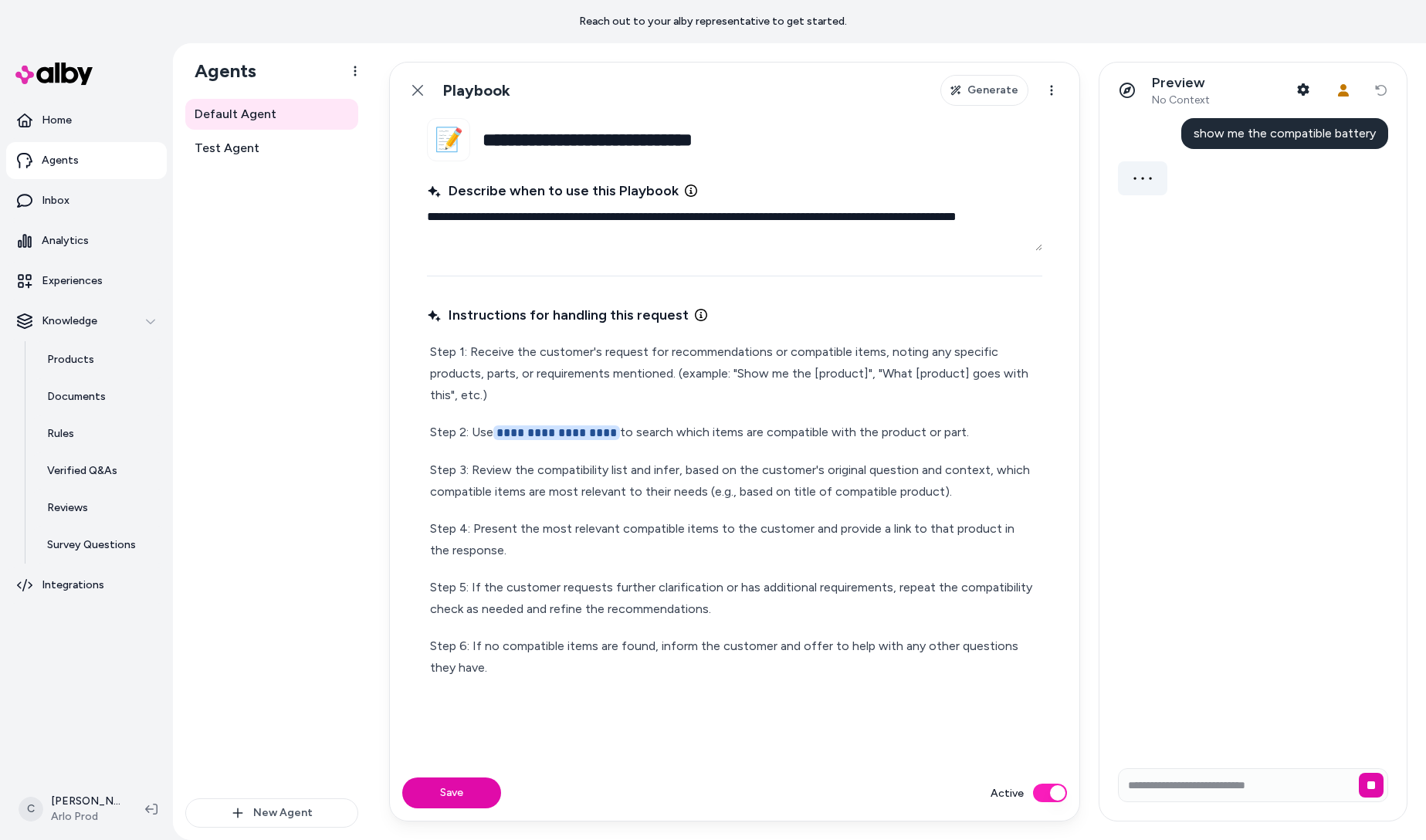
click at [1358, 314] on div "show me the compatible battery" at bounding box center [1253, 437] width 308 height 638
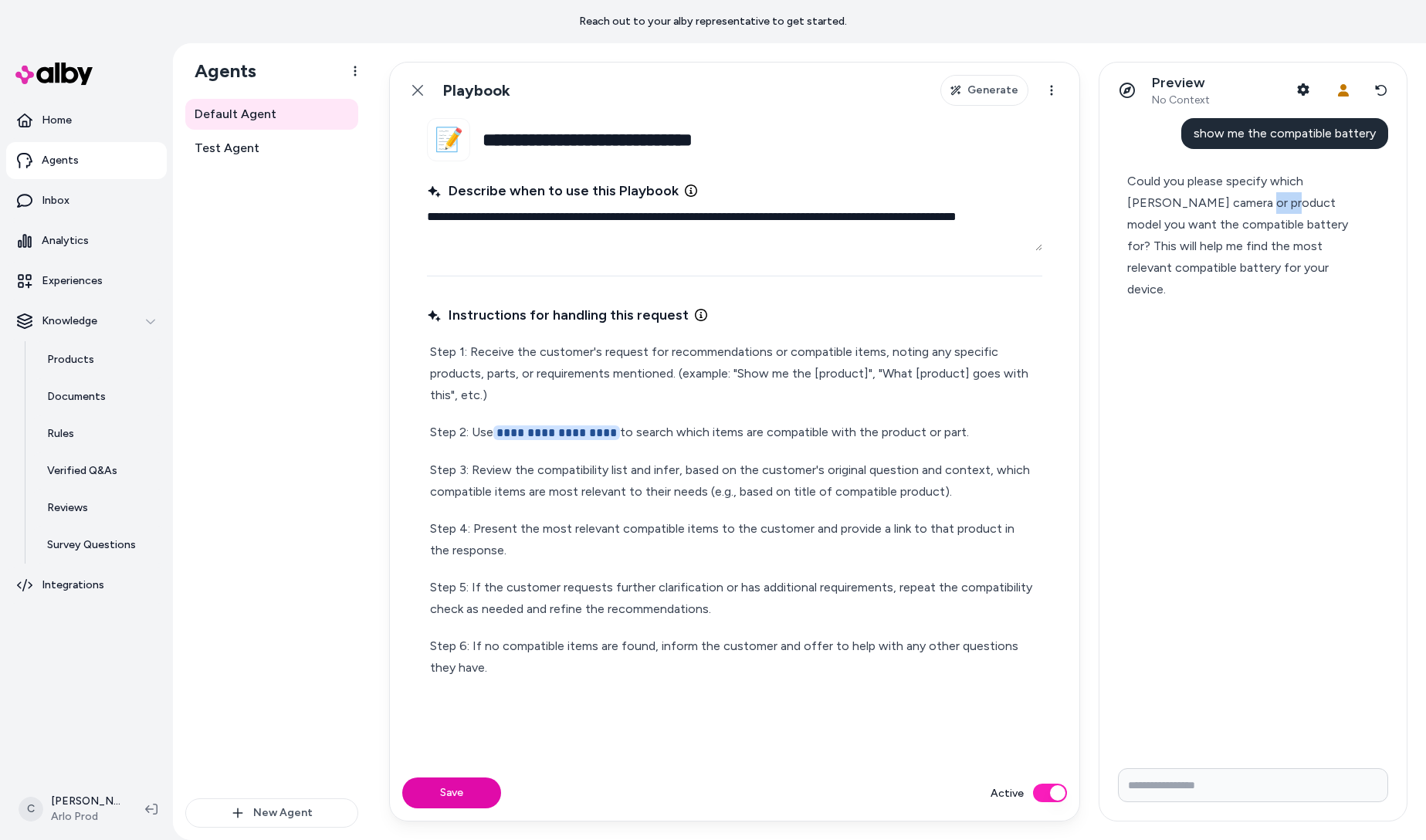
drag, startPoint x: 1256, startPoint y: 203, endPoint x: 1211, endPoint y: 209, distance: 45.4
click at [1211, 208] on div "Could you please specify which Arlo camera or product model you want the compat…" at bounding box center [1246, 235] width 239 height 129
drag, startPoint x: 1222, startPoint y: 225, endPoint x: 1227, endPoint y: 249, distance: 24.5
click at [1227, 249] on div "Could you please specify which Arlo camera or product model you want the compat…" at bounding box center [1246, 235] width 239 height 129
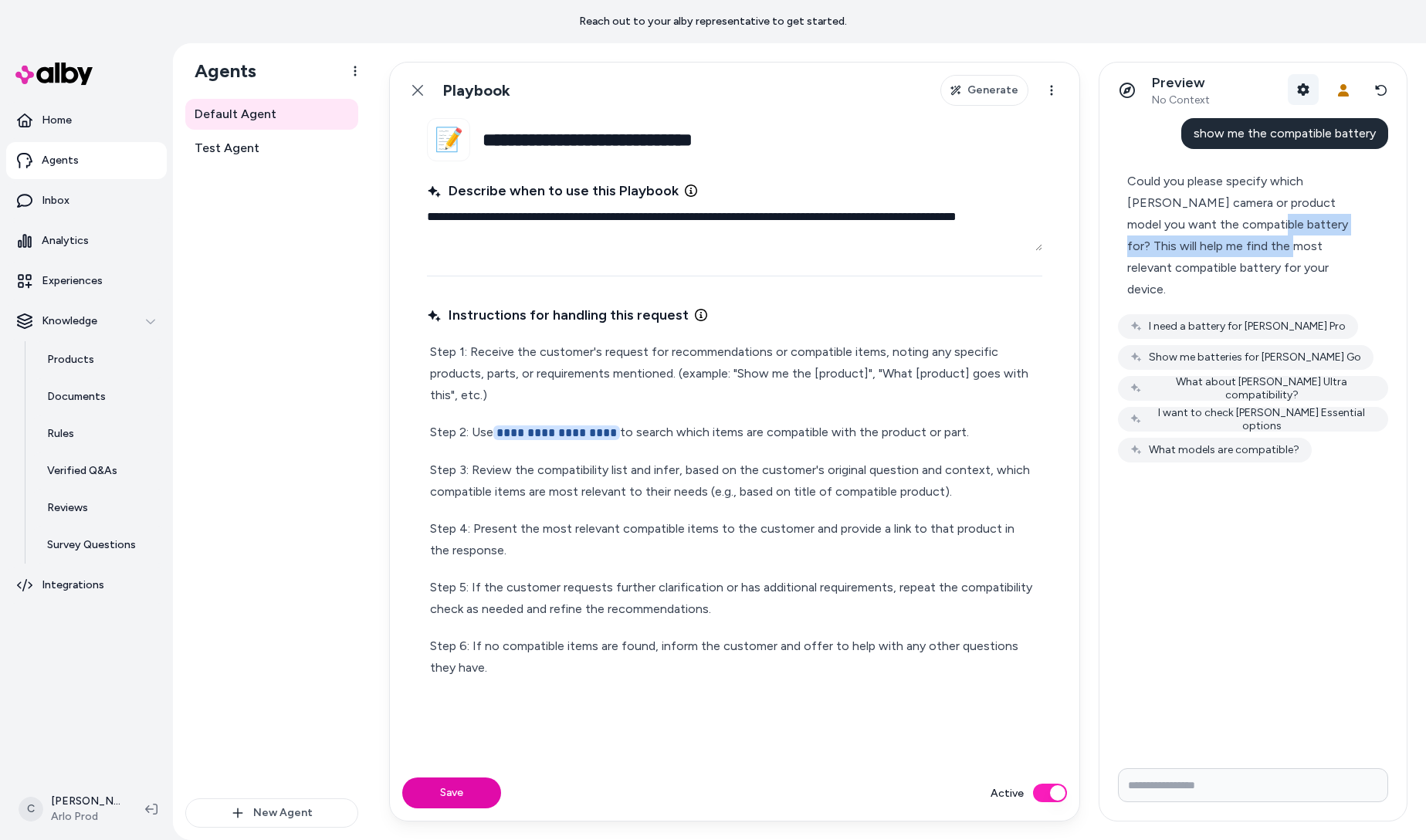
click at [1304, 89] on icon "button" at bounding box center [1303, 89] width 12 height 12
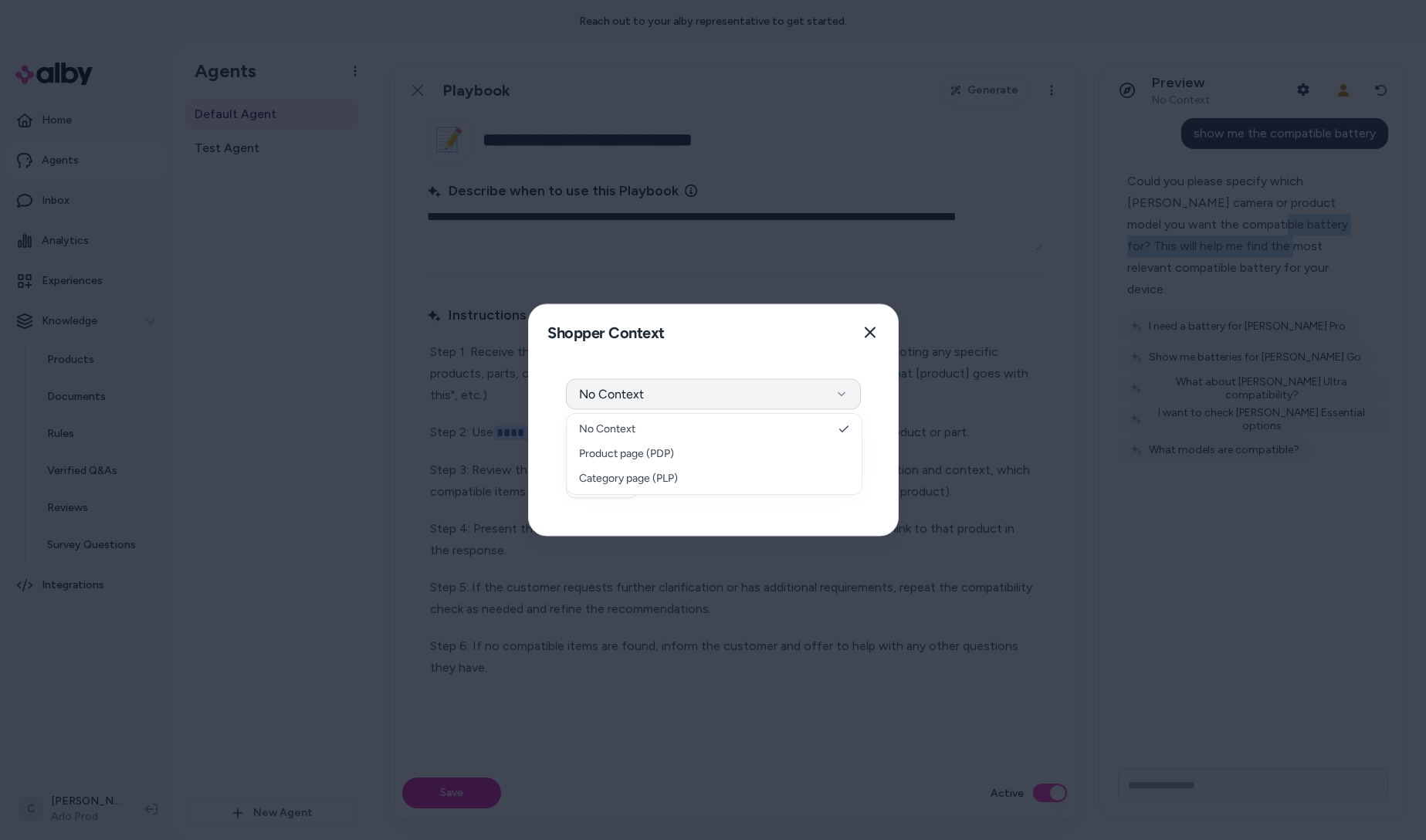
click at [753, 389] on button "No Context" at bounding box center [713, 394] width 295 height 31
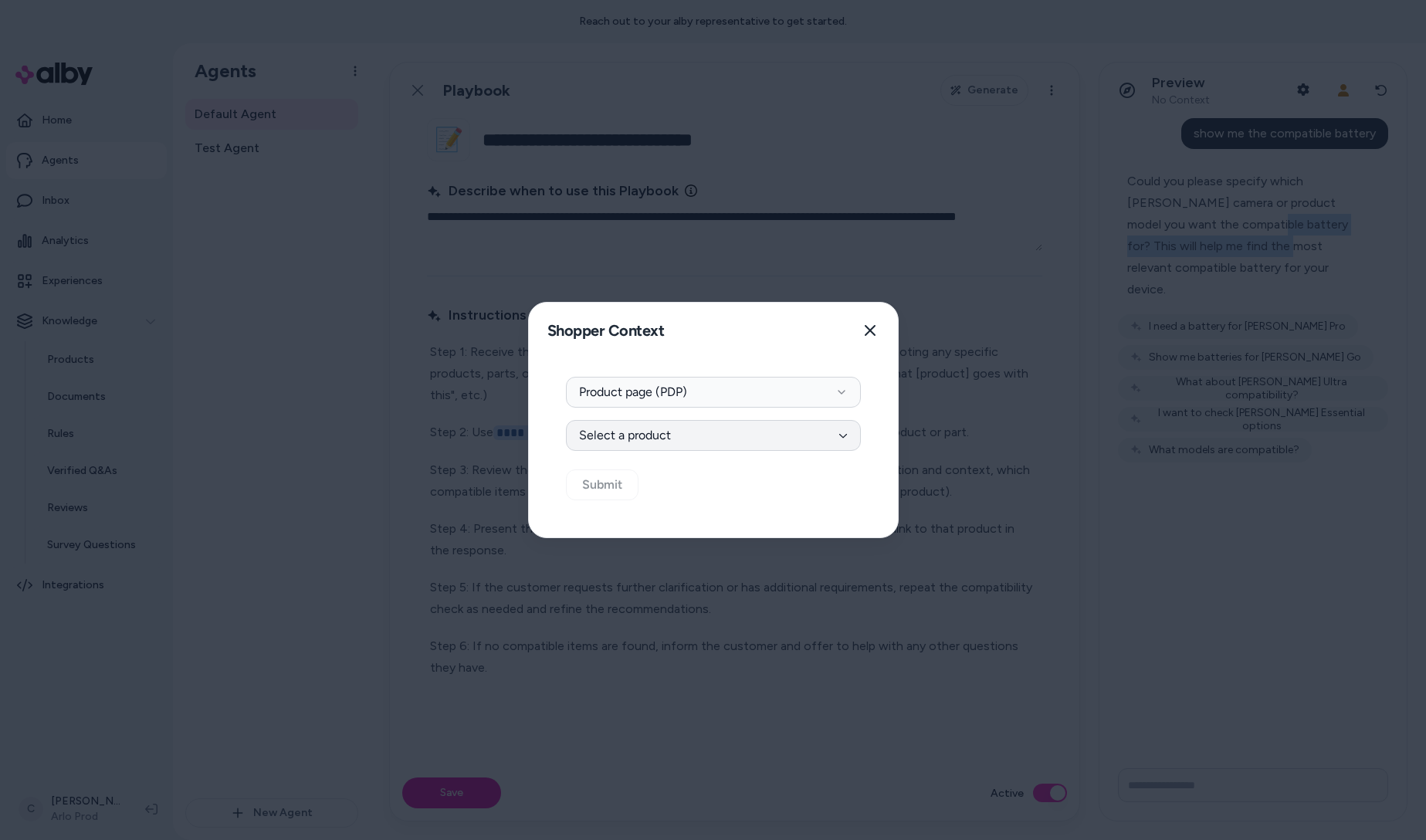
click at [672, 437] on button "Select a product" at bounding box center [713, 435] width 295 height 31
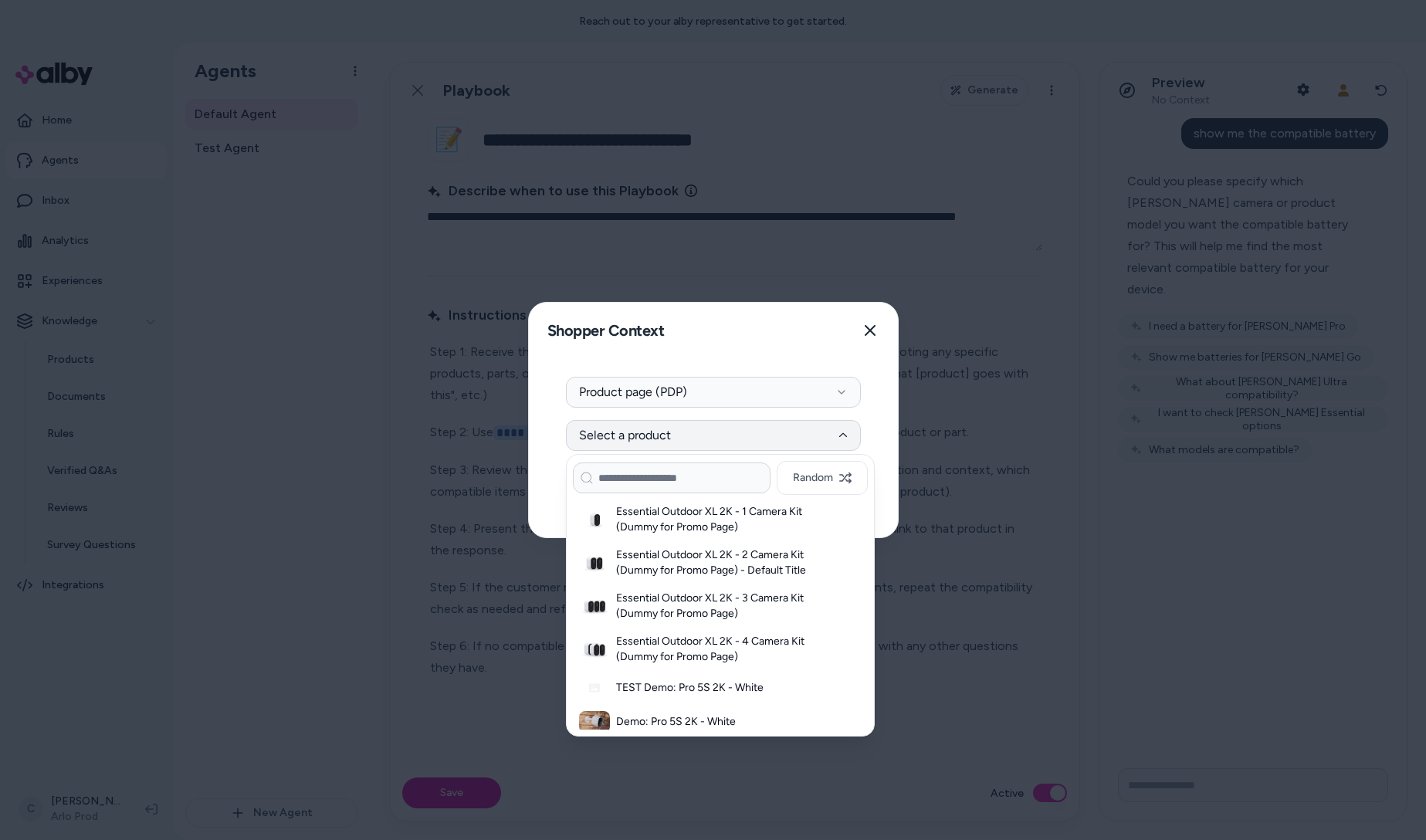
click at [667, 472] on input at bounding box center [671, 478] width 197 height 31
type input "**********"
click at [647, 440] on button "Select a product" at bounding box center [713, 435] width 295 height 31
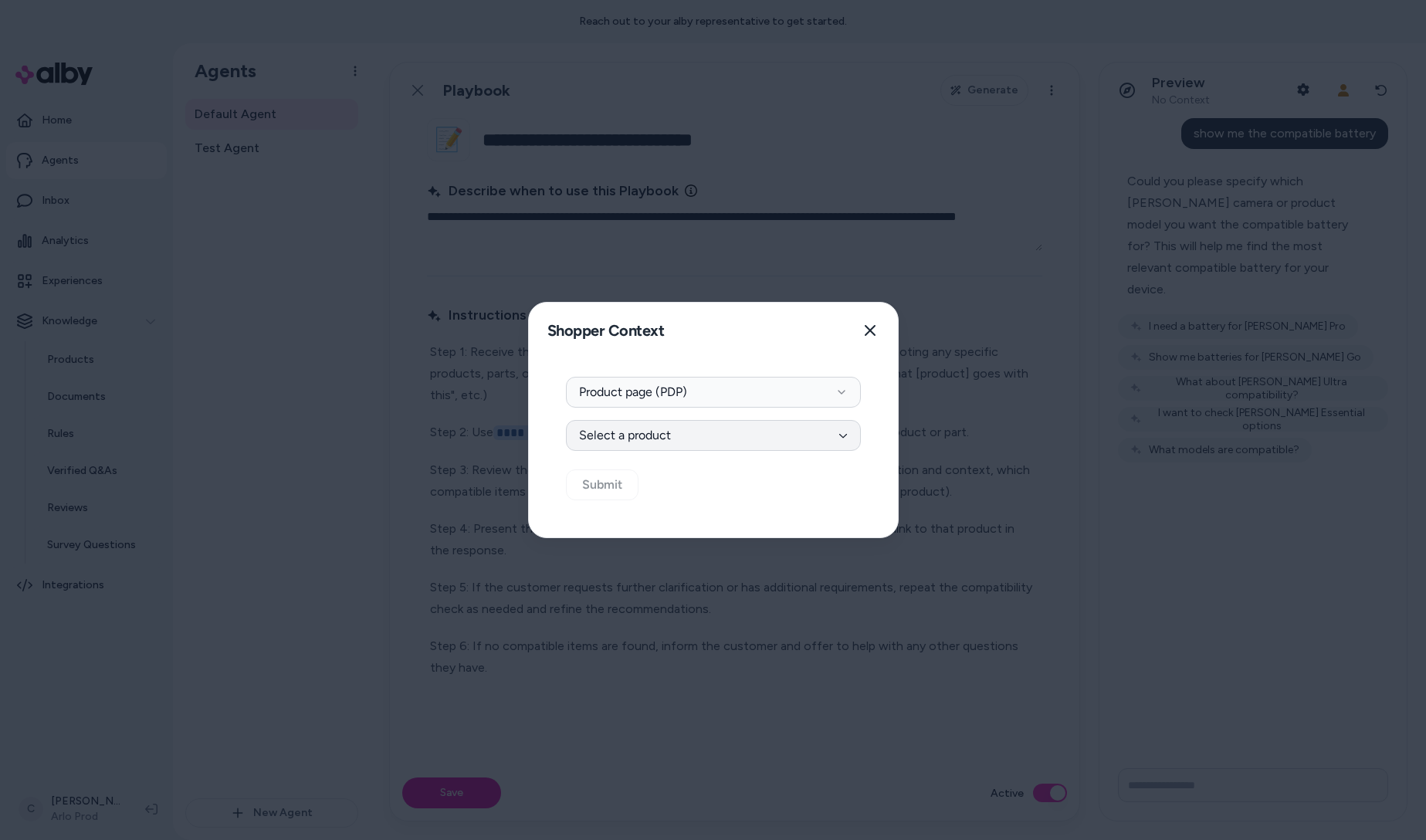
click at [652, 427] on button "Select a product" at bounding box center [713, 435] width 295 height 31
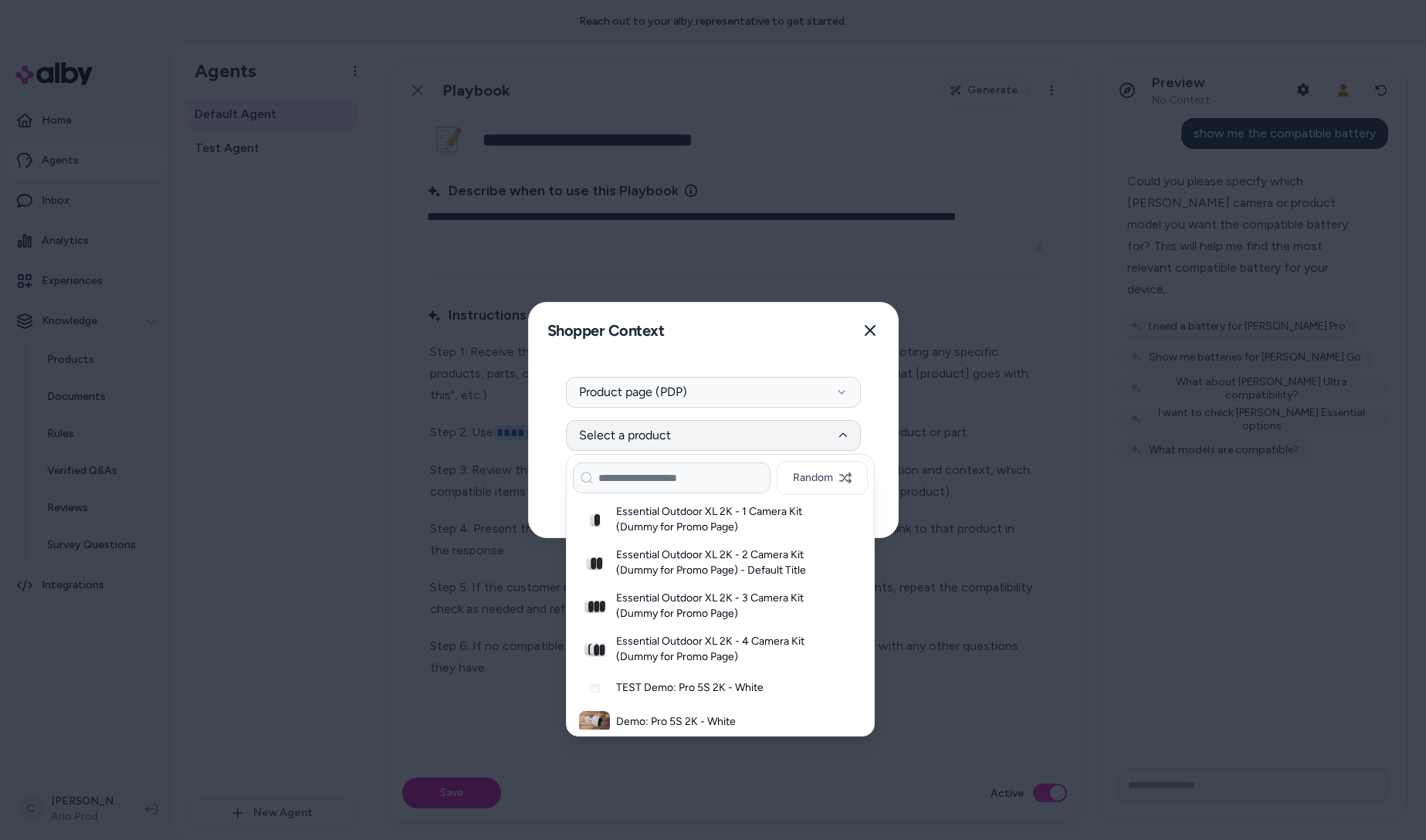
click at [649, 491] on input at bounding box center [671, 478] width 197 height 31
type input "**********"
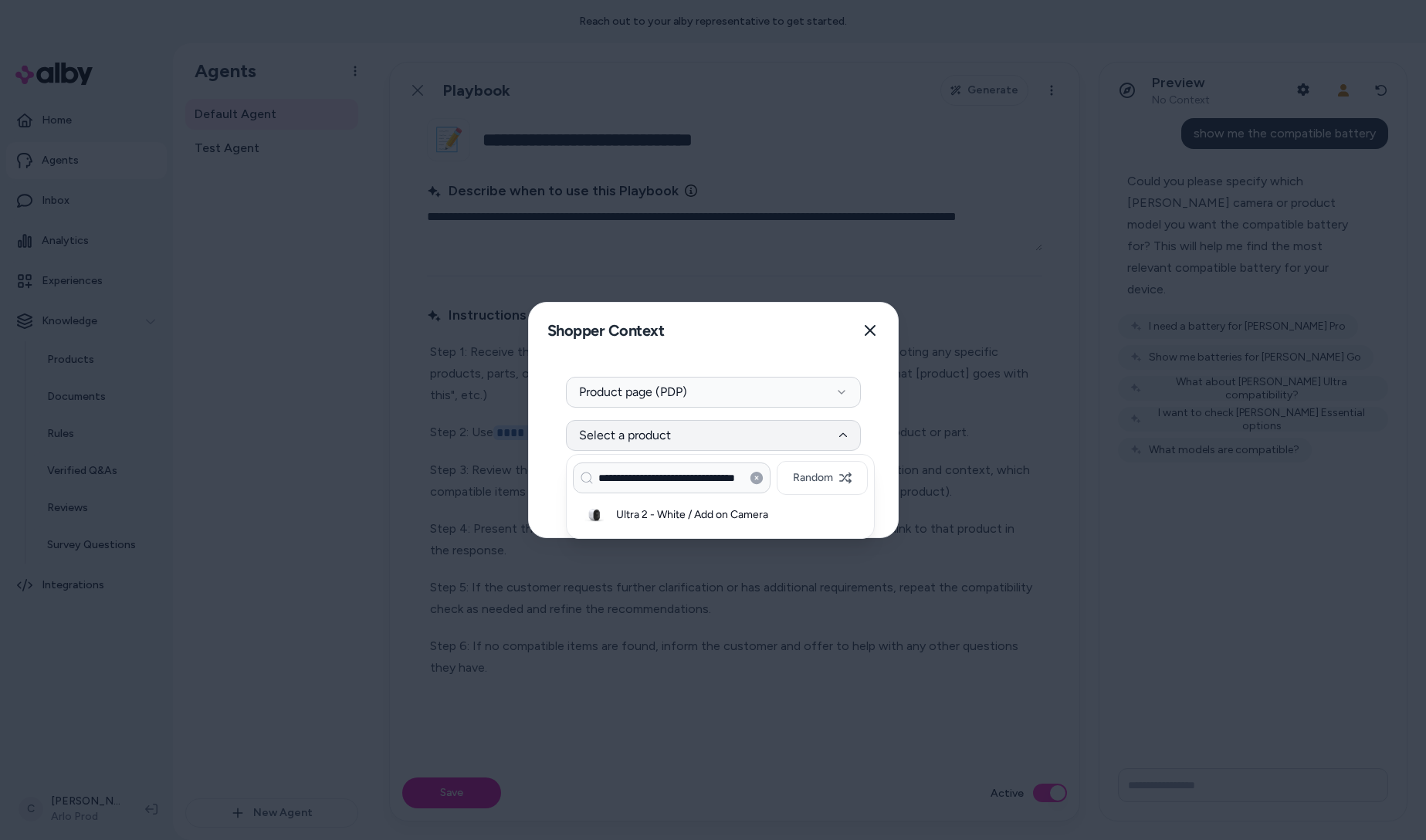
click at [877, 440] on div "Context Type Product page (PDP) Select Product Select a product Submit" at bounding box center [713, 447] width 369 height 179
click at [709, 446] on button "Select a product" at bounding box center [713, 435] width 295 height 31
click at [706, 528] on div "Ultra 2 - White / Add on Camera" at bounding box center [720, 514] width 295 height 34
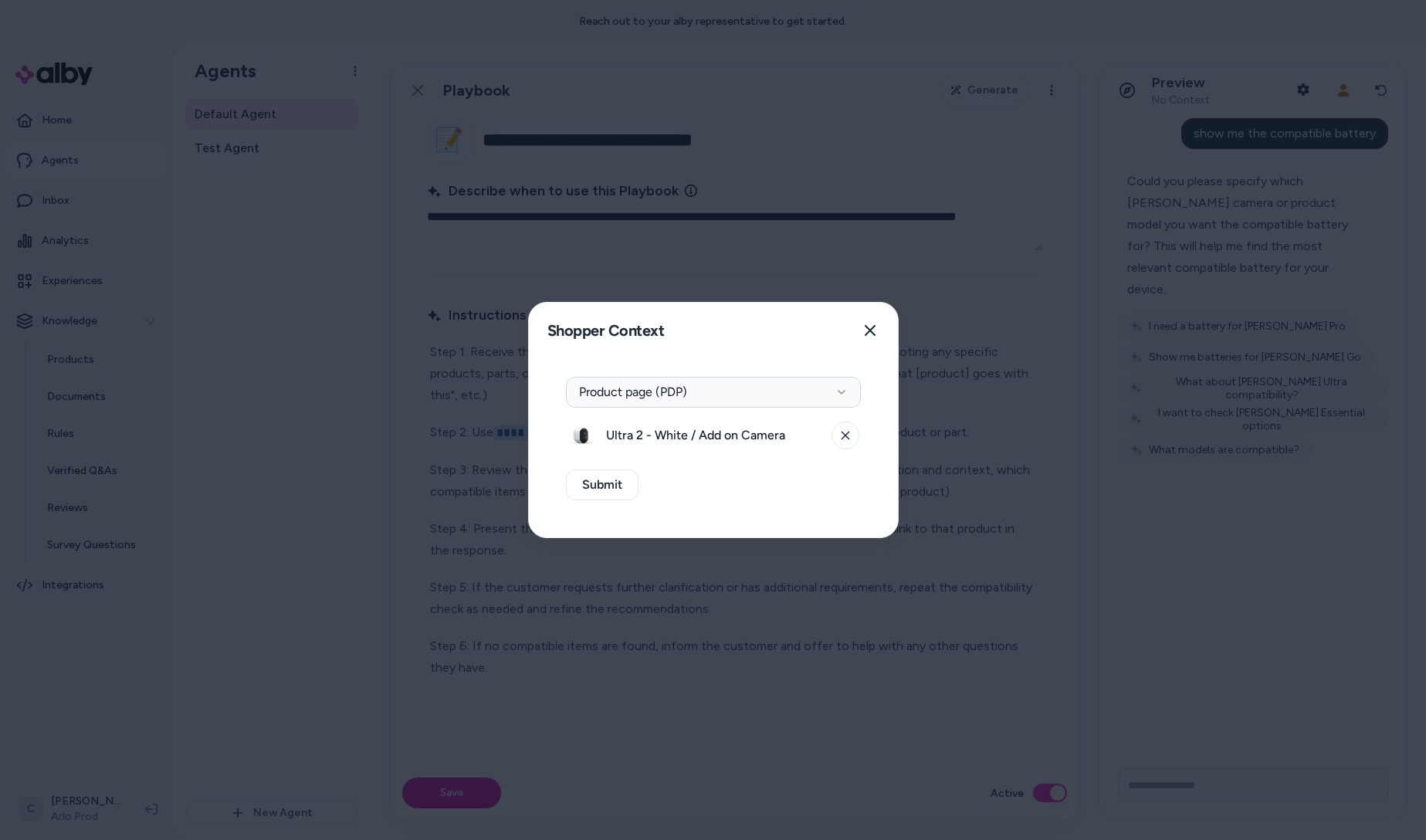
click at [675, 488] on div "Context Type Product page (PDP) Ultra 2 - White / Add on Camera Submit" at bounding box center [713, 447] width 369 height 179
click at [622, 473] on button "Submit" at bounding box center [602, 485] width 73 height 31
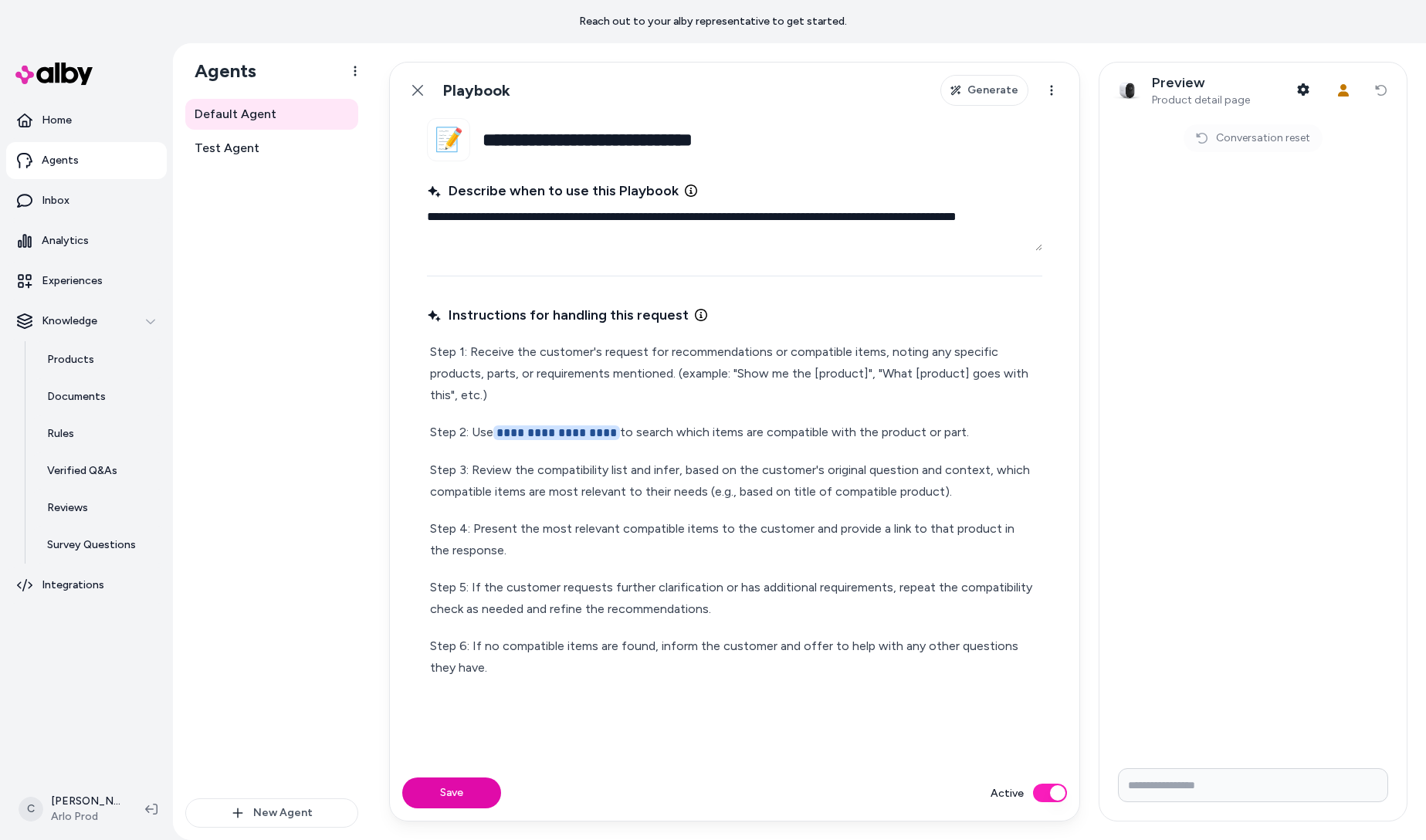
click at [1215, 804] on form at bounding box center [1253, 788] width 308 height 65
click at [1210, 796] on input "Write your prompt here" at bounding box center [1252, 784] width 270 height 34
type input "**********"
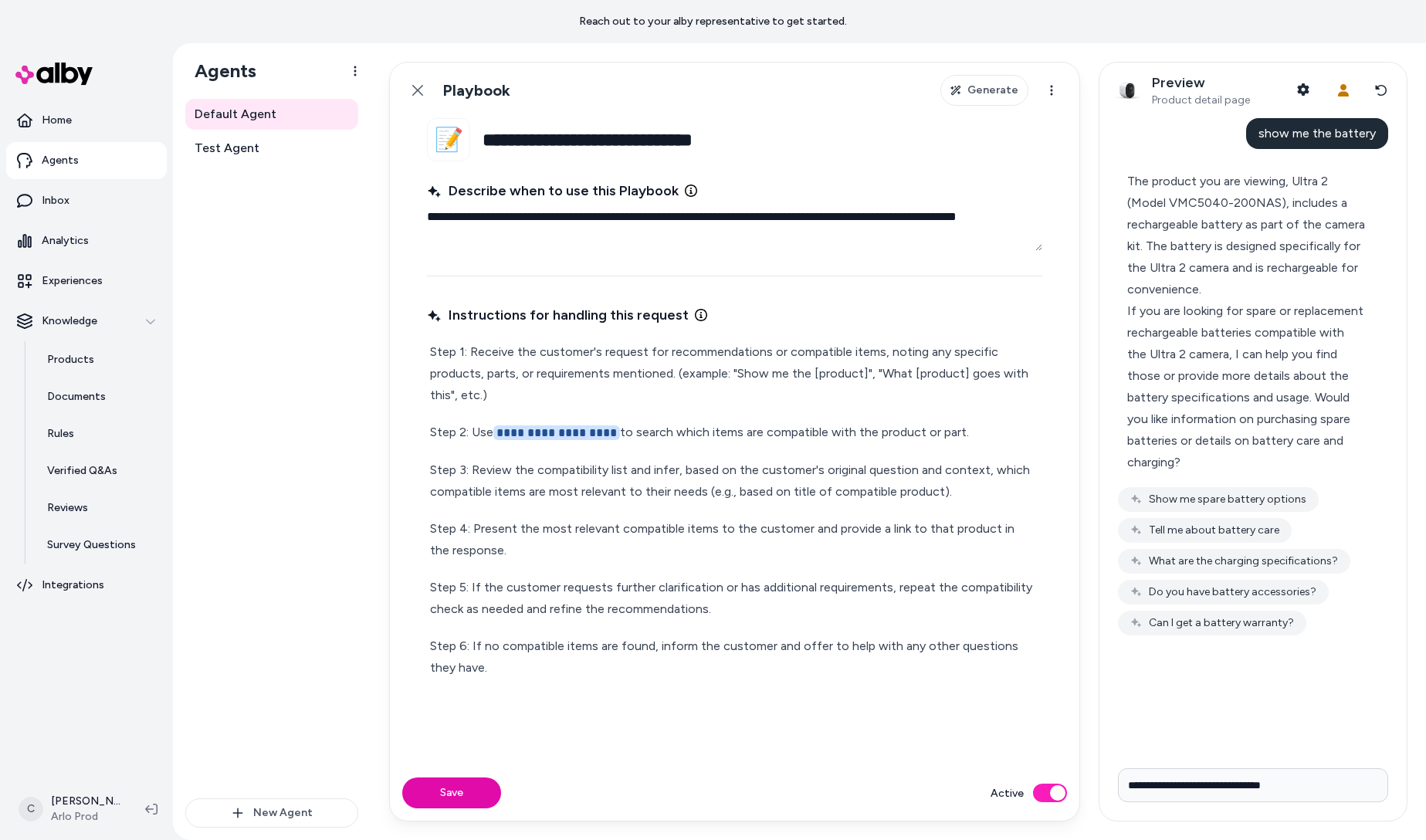
type input "**********"
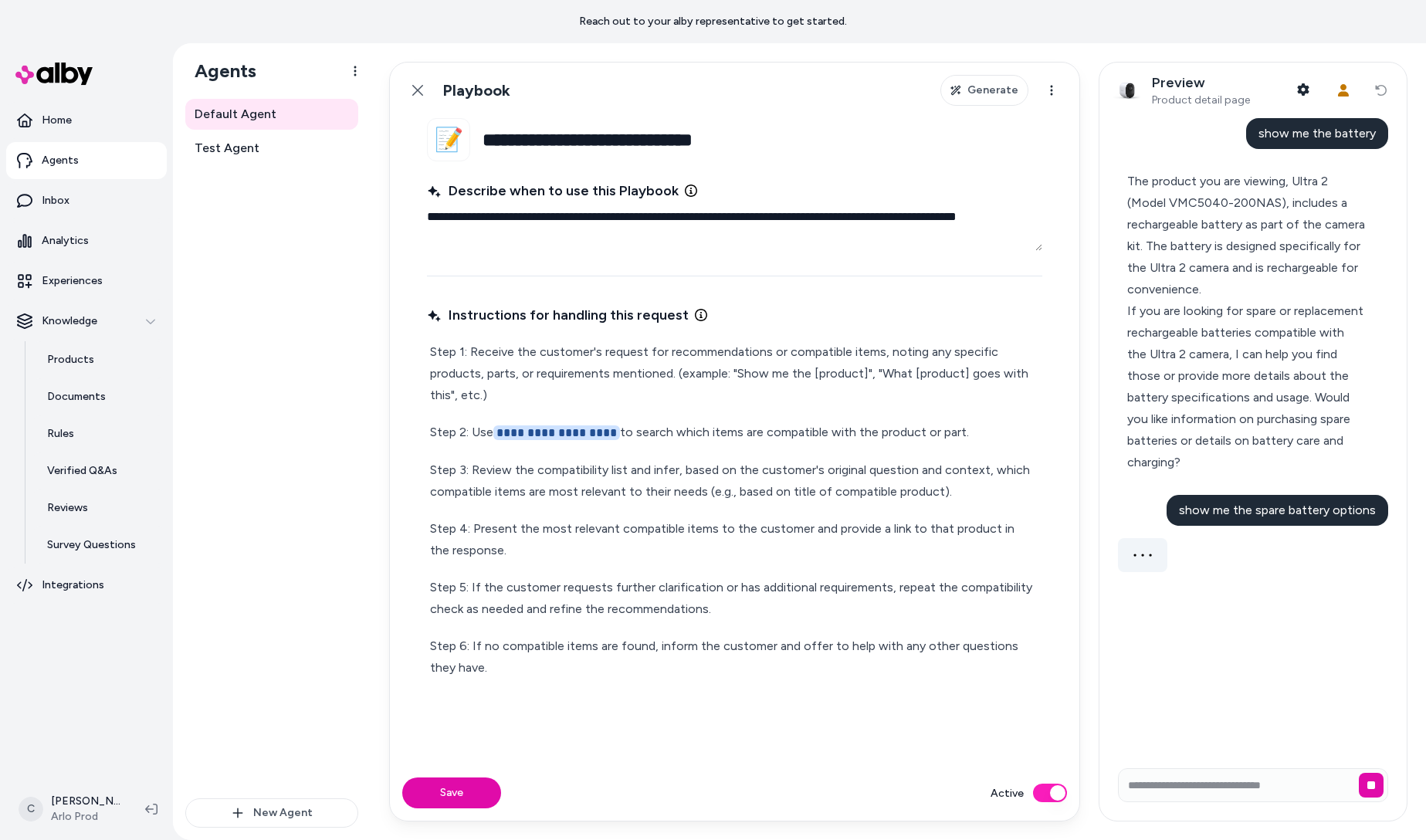
click at [604, 391] on p "Step 1: Receive the customer's request for recommendations or compatible items,…" at bounding box center [734, 374] width 609 height 65
type textarea "*"
click at [627, 387] on p "Step 1: Receive the customer's request for recommendations or compatible items,…" at bounding box center [734, 374] width 609 height 65
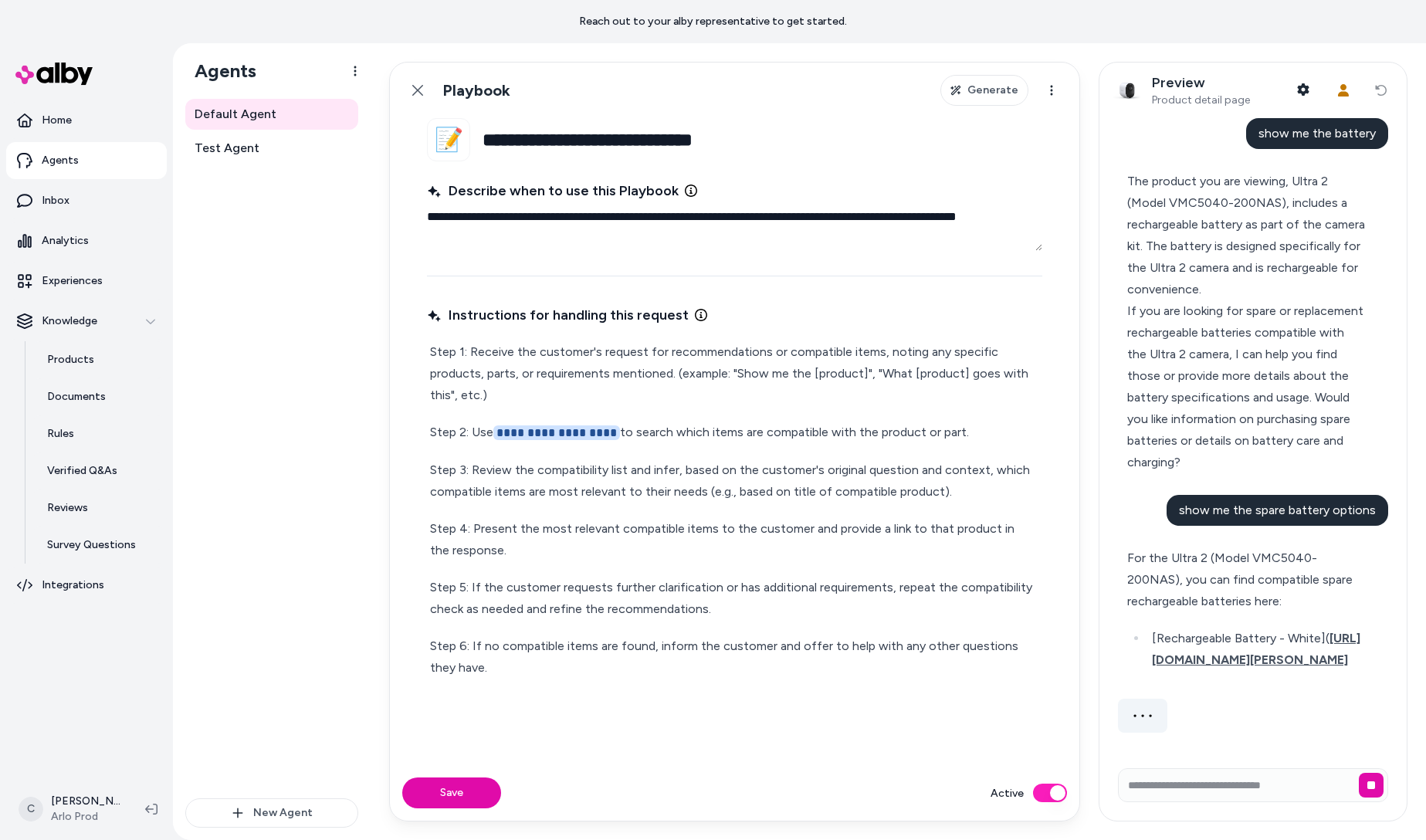
click at [653, 356] on p "Step 1: Receive the customer's request for recommendations or compatible items,…" at bounding box center [734, 374] width 609 height 65
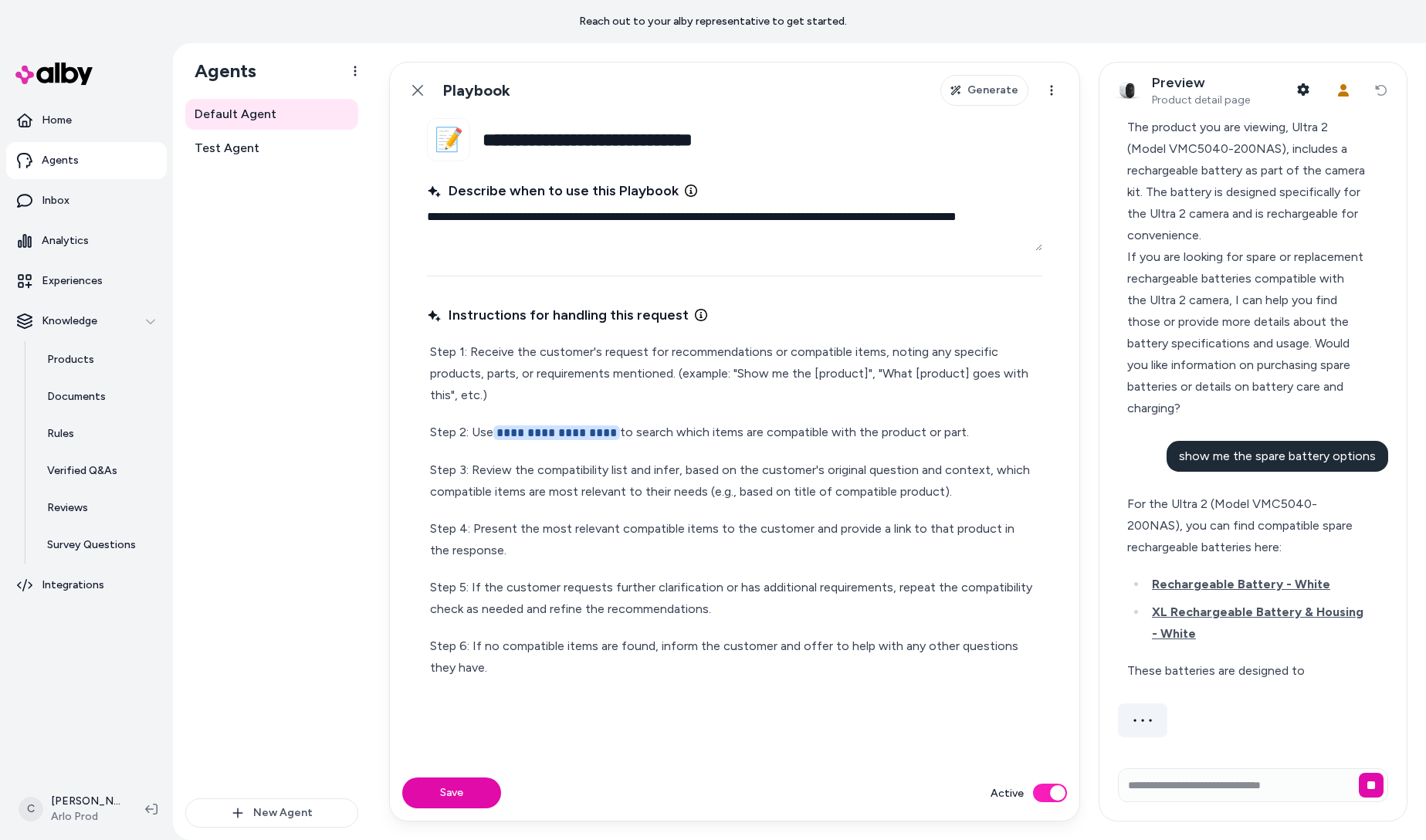
click at [838, 336] on div "**********" at bounding box center [734, 523] width 615 height 446
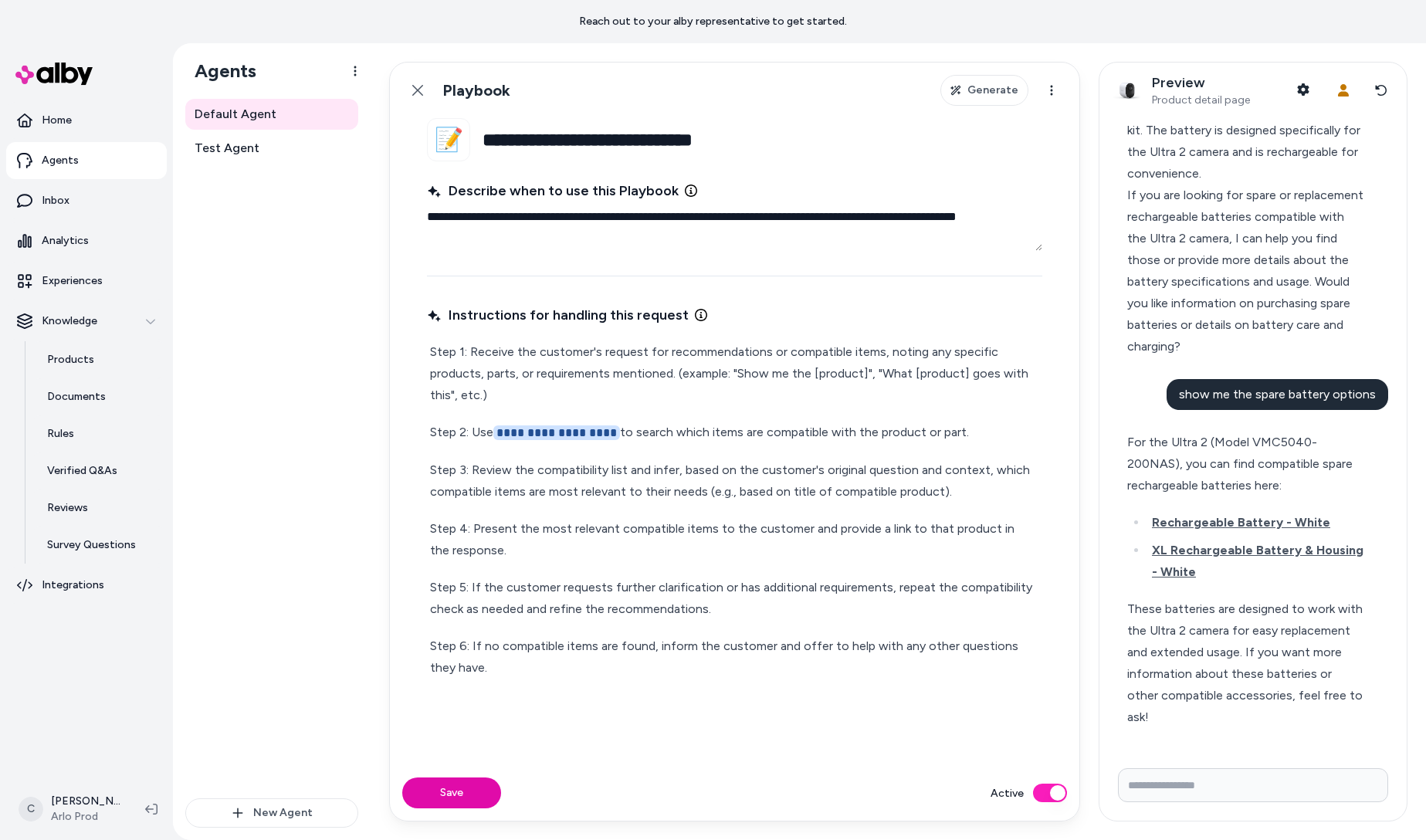
scroll to position [116, 0]
drag, startPoint x: 712, startPoint y: 357, endPoint x: 786, endPoint y: 366, distance: 74.5
click at [712, 358] on p "Step 1: Receive the customer's request for recommendations or compatible items,…" at bounding box center [734, 374] width 609 height 65
drag, startPoint x: 856, startPoint y: 355, endPoint x: 872, endPoint y: 360, distance: 16.8
click at [856, 355] on p "Step 1: Receive the customer's request for recommendations or compatible items,…" at bounding box center [734, 374] width 609 height 65
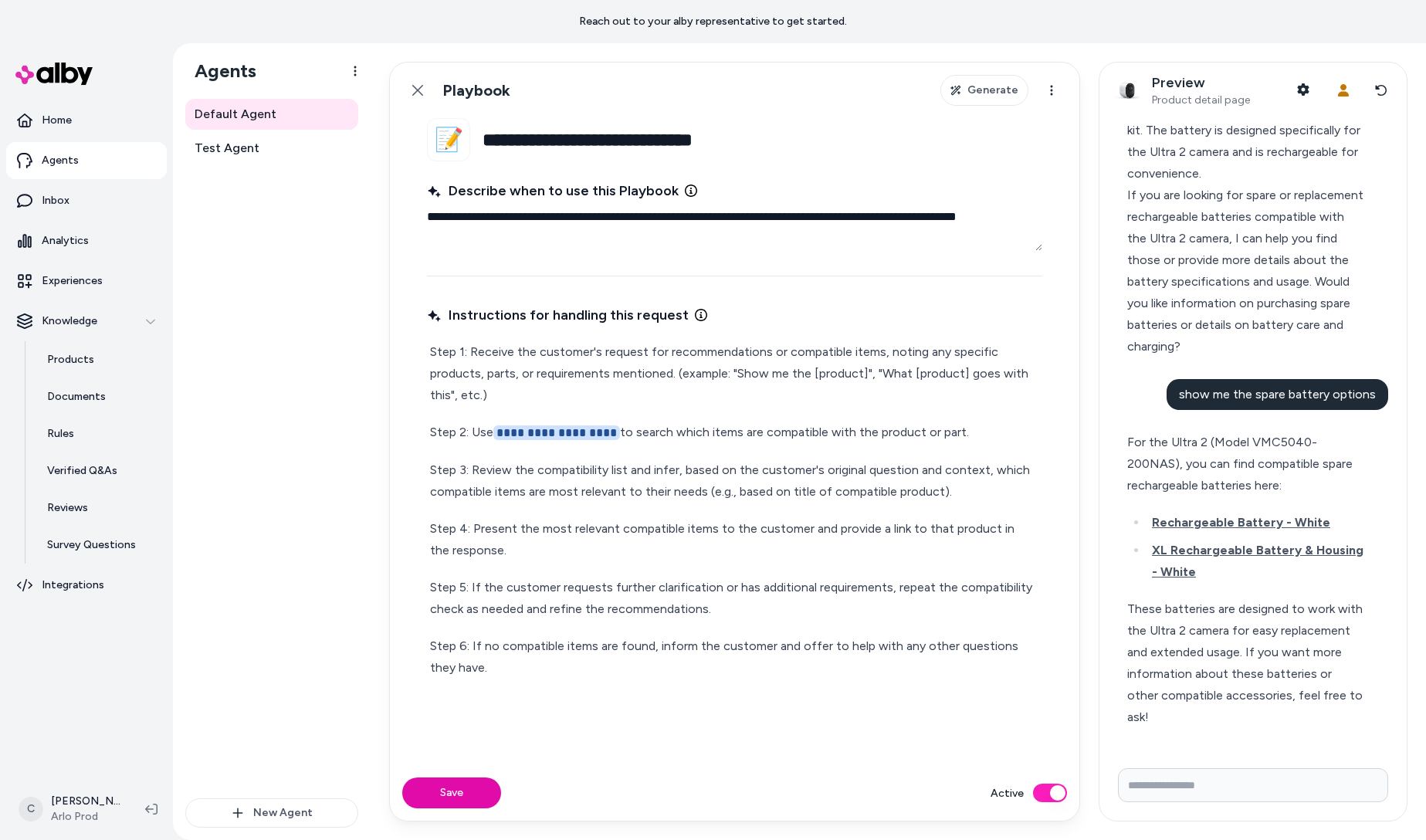
click at [810, 370] on p "Step 1: Receive the customer's request for recommendations or compatible items,…" at bounding box center [734, 374] width 609 height 65
click at [700, 378] on p "Step 1: Receive the customer's request for recommendations or compatible items,…" at bounding box center [734, 374] width 609 height 65
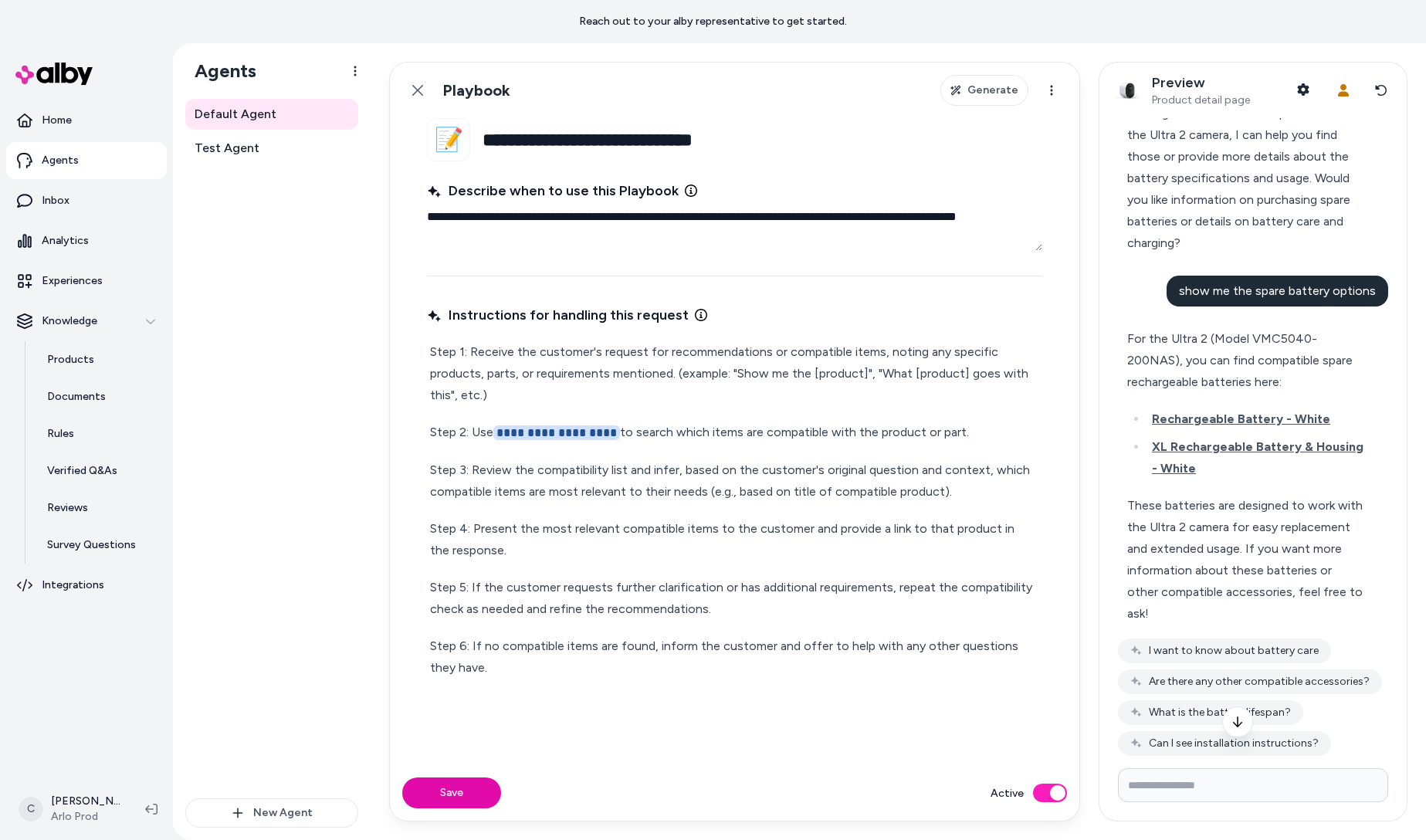
click at [772, 372] on p "Step 1: Receive the customer's request for recommendations or compatible items,…" at bounding box center [734, 374] width 609 height 65
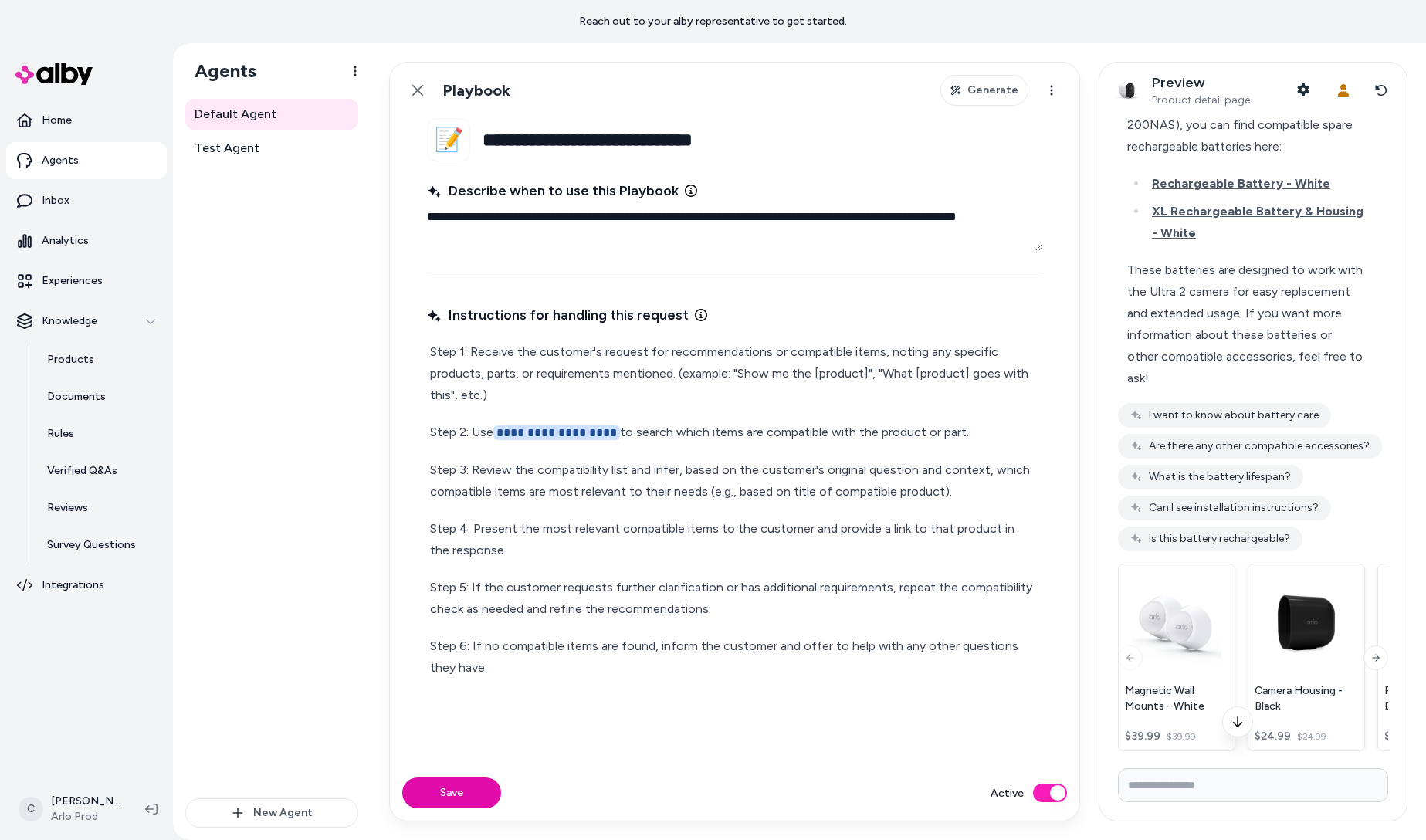
scroll to position [468, 0]
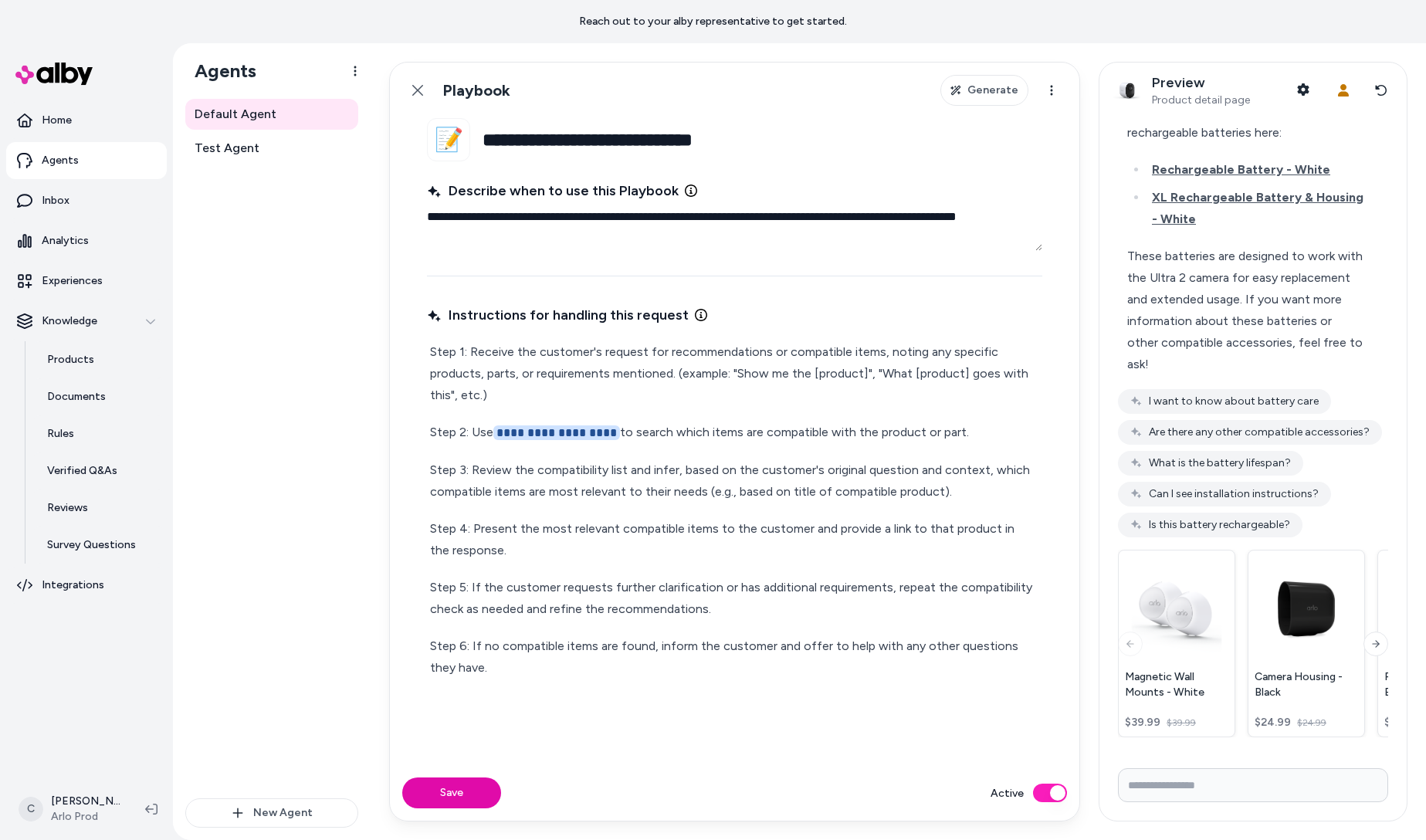
click at [719, 378] on p "Step 1: Receive the customer's request for recommendations or compatible items,…" at bounding box center [734, 374] width 609 height 65
click at [723, 377] on p "Step 1: Receive the customer's request for recommendations or compatible items,…" at bounding box center [734, 374] width 609 height 65
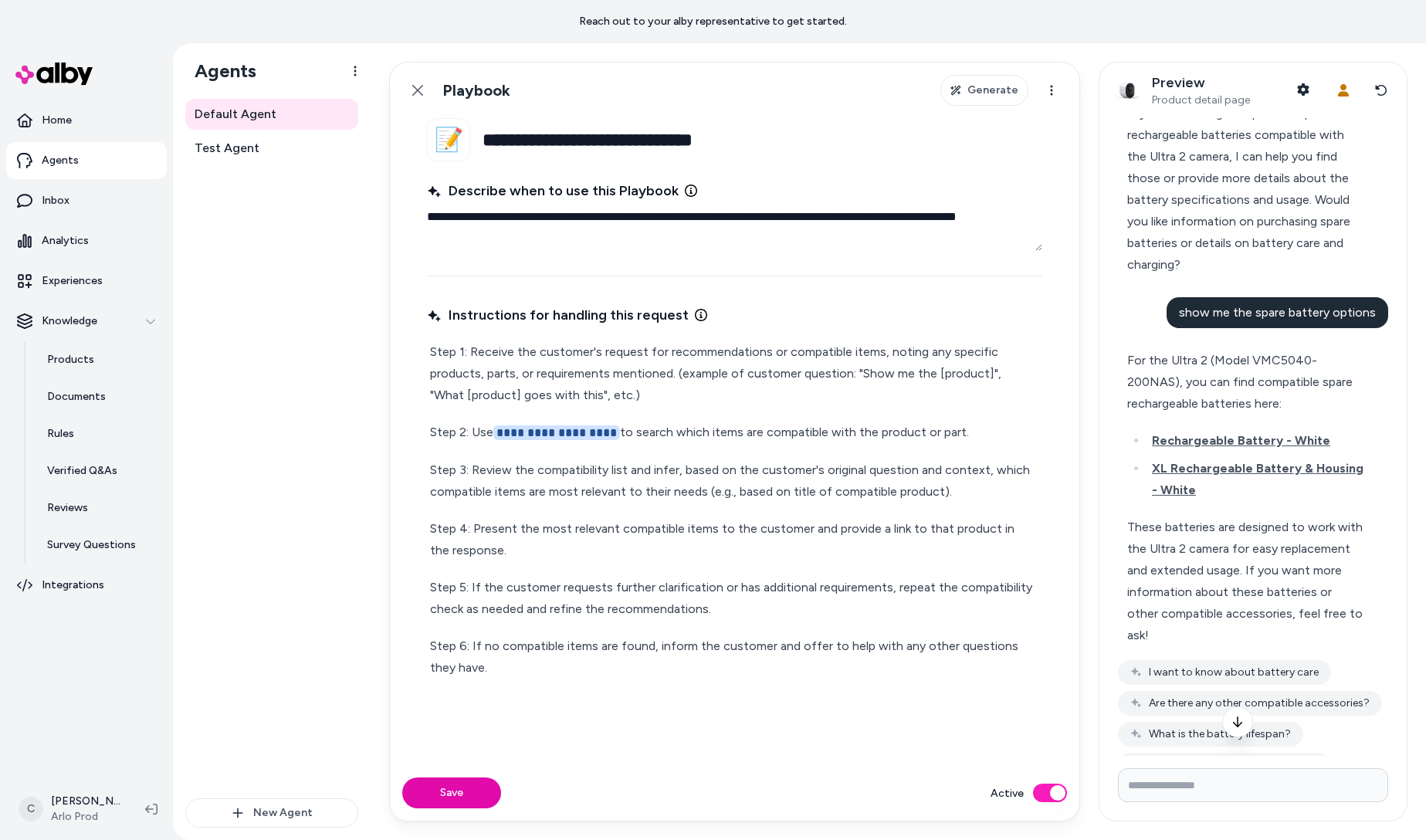
drag, startPoint x: 461, startPoint y: 778, endPoint x: 474, endPoint y: 776, distance: 13.2
click at [461, 778] on button "Save" at bounding box center [452, 793] width 99 height 31
type textarea "*"
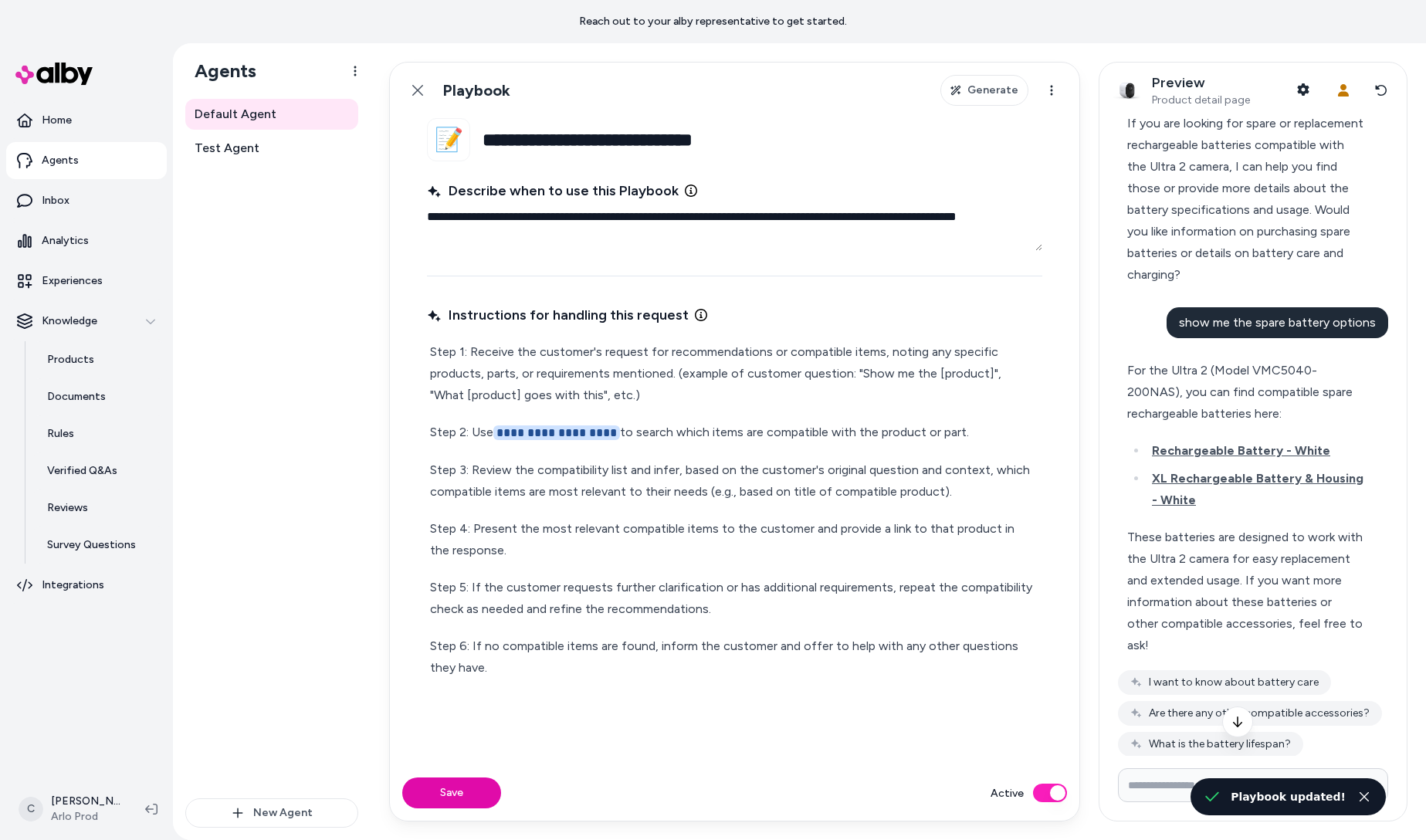
scroll to position [0, 0]
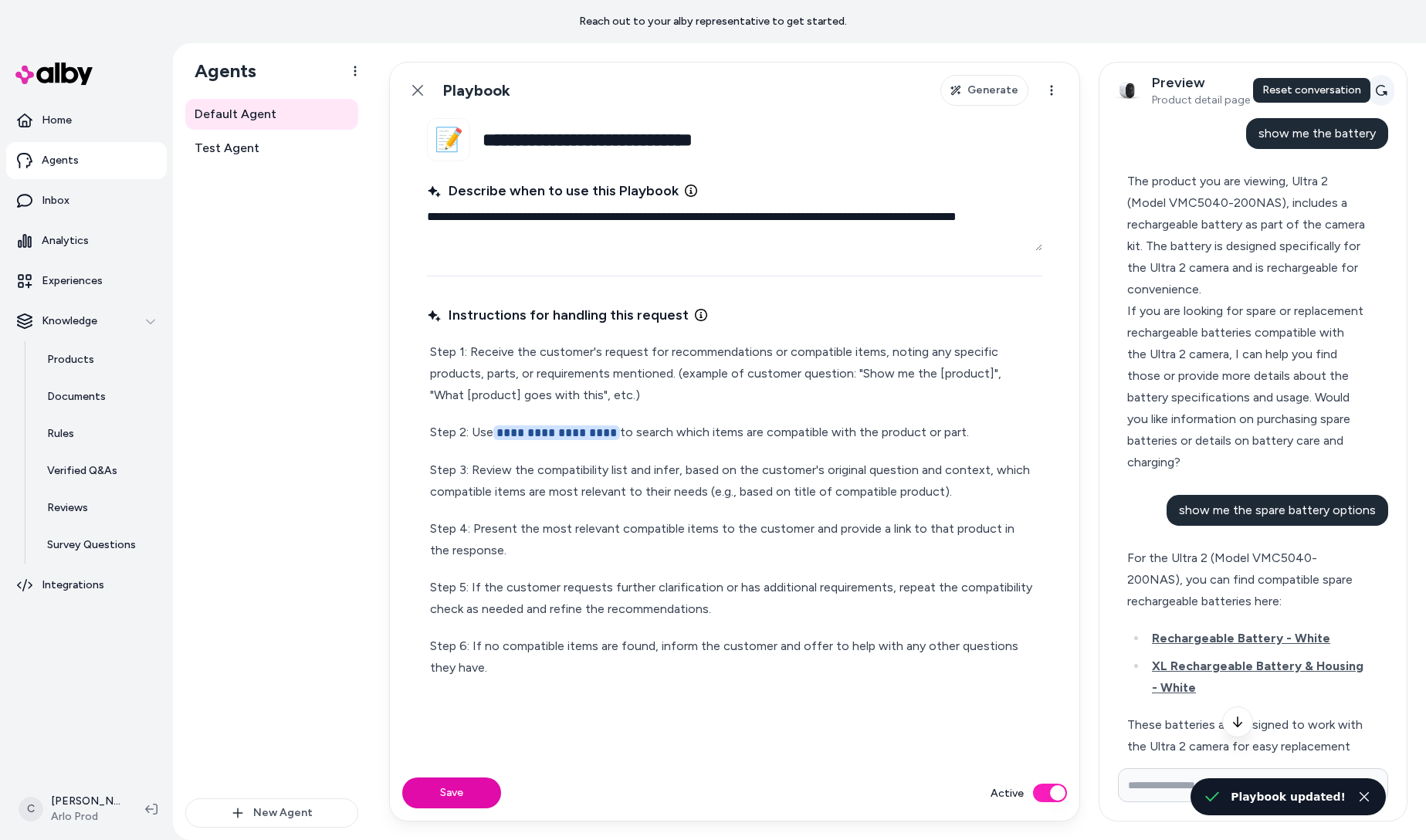
click at [1376, 95] on icon at bounding box center [1381, 90] width 12 height 12
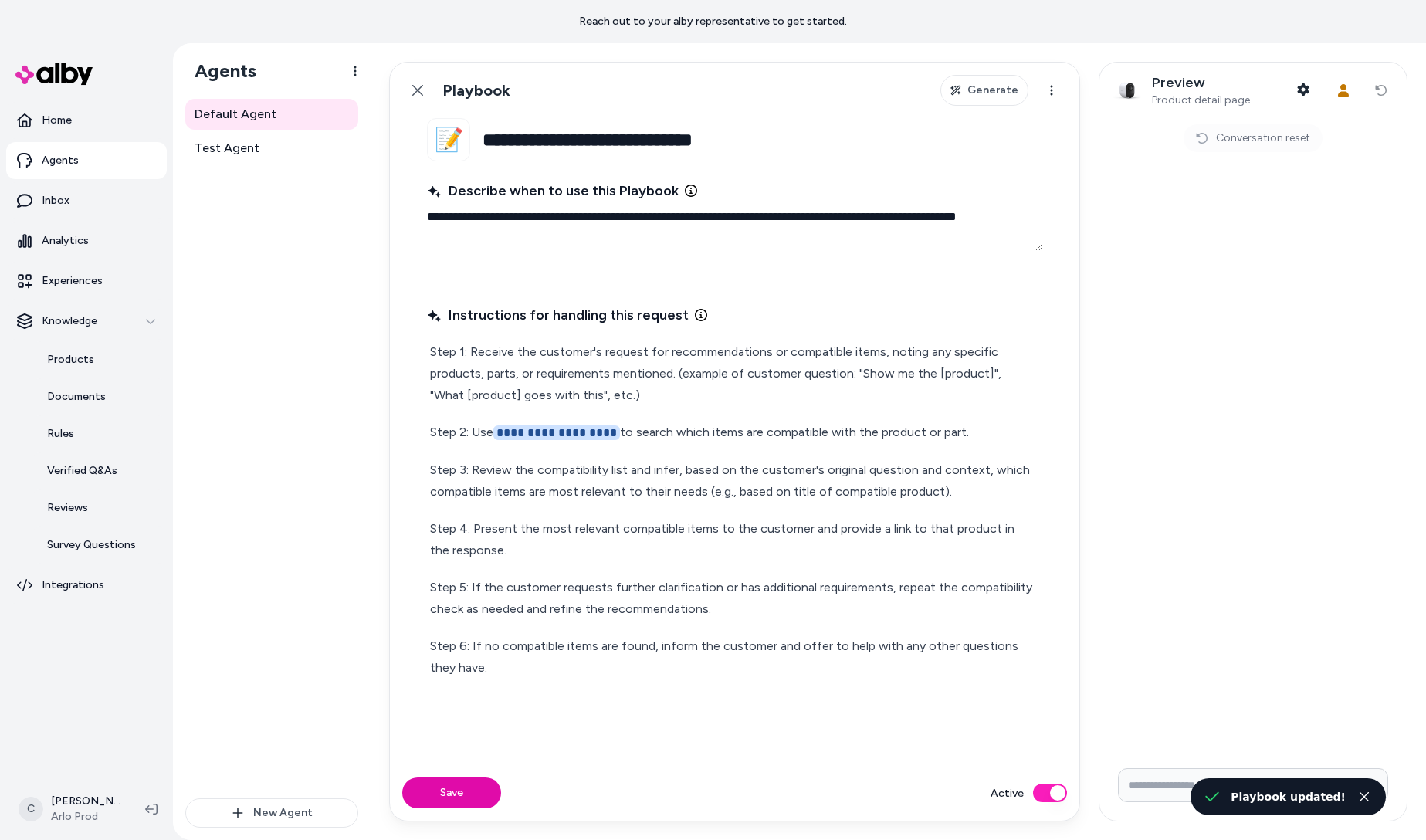
click at [1156, 789] on input "Write your prompt here" at bounding box center [1252, 784] width 270 height 34
type input "**********"
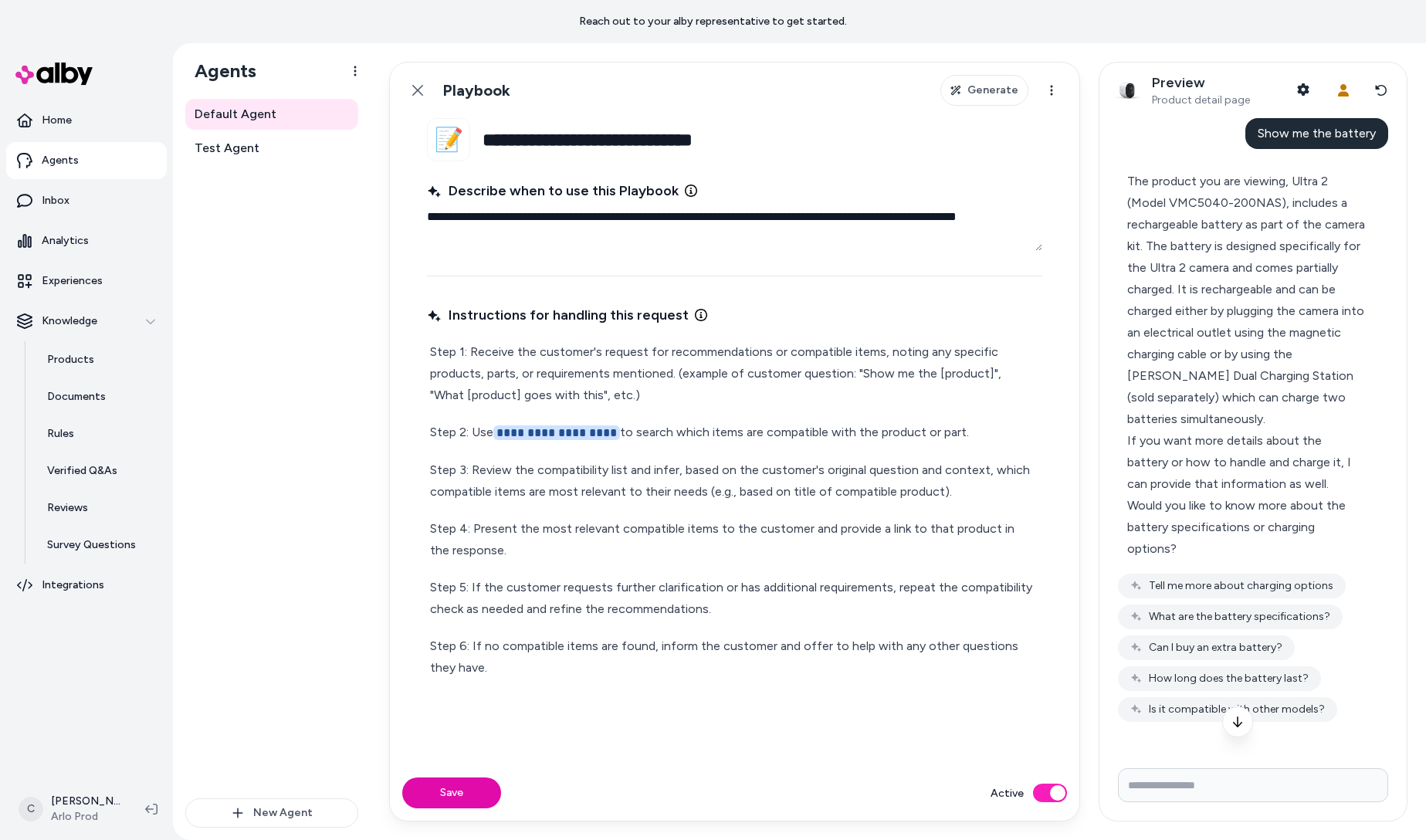
click at [978, 368] on p "Step 1: Receive the customer's request for recommendations or compatible items,…" at bounding box center [734, 374] width 609 height 65
click at [980, 372] on p "Step 1: Receive the customer's request for recommendations or compatible items,…" at bounding box center [734, 374] width 609 height 65
click at [514, 392] on p "Step 1: Receive the customer's request for recommendations or compatible items,…" at bounding box center [734, 374] width 609 height 65
click at [454, 788] on button "Save" at bounding box center [452, 793] width 99 height 31
type textarea "*"
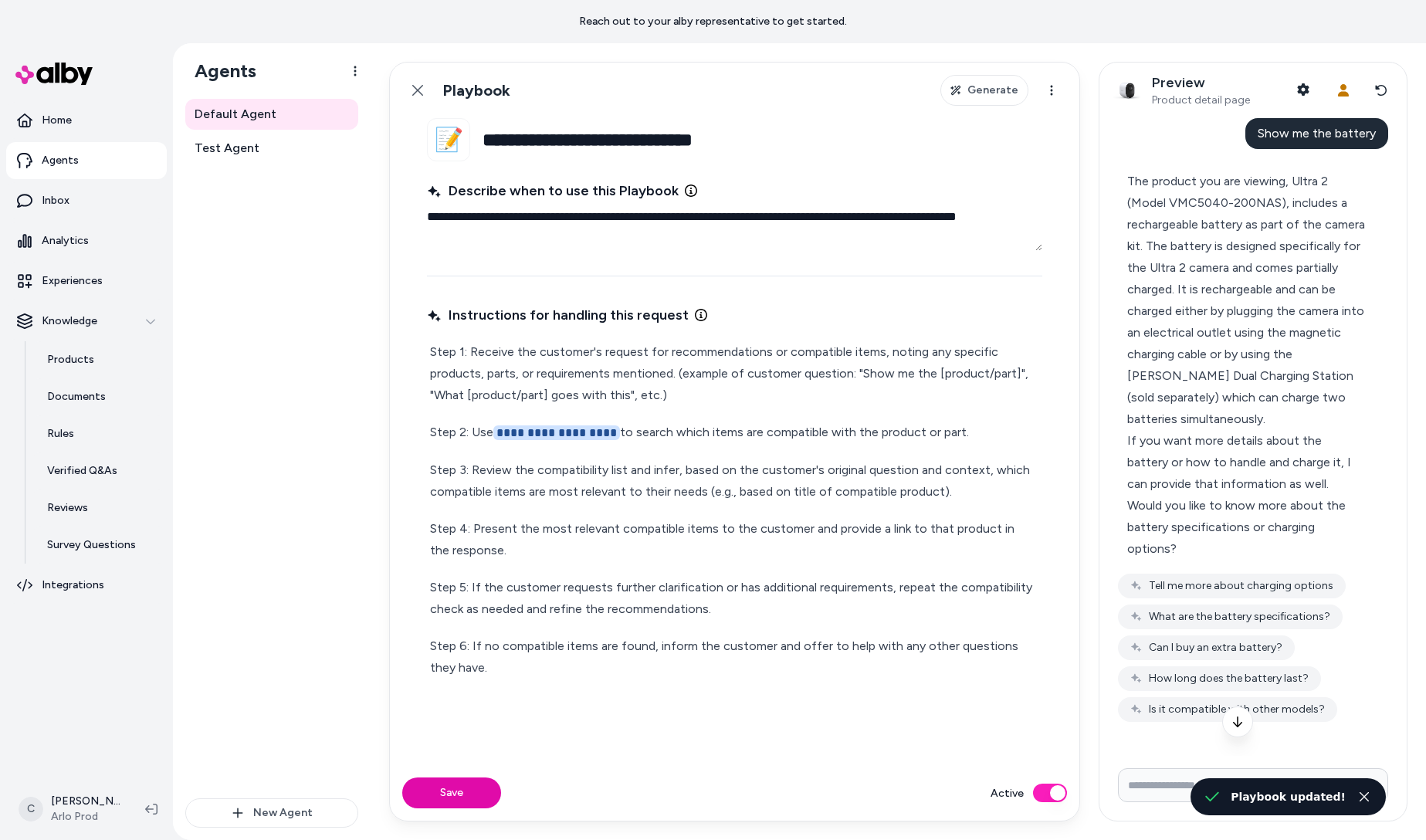
click at [1338, 131] on span "Show me the battery" at bounding box center [1317, 133] width 118 height 15
copy span "Show me the battery"
drag, startPoint x: 1376, startPoint y: 99, endPoint x: 1380, endPoint y: 89, distance: 10.8
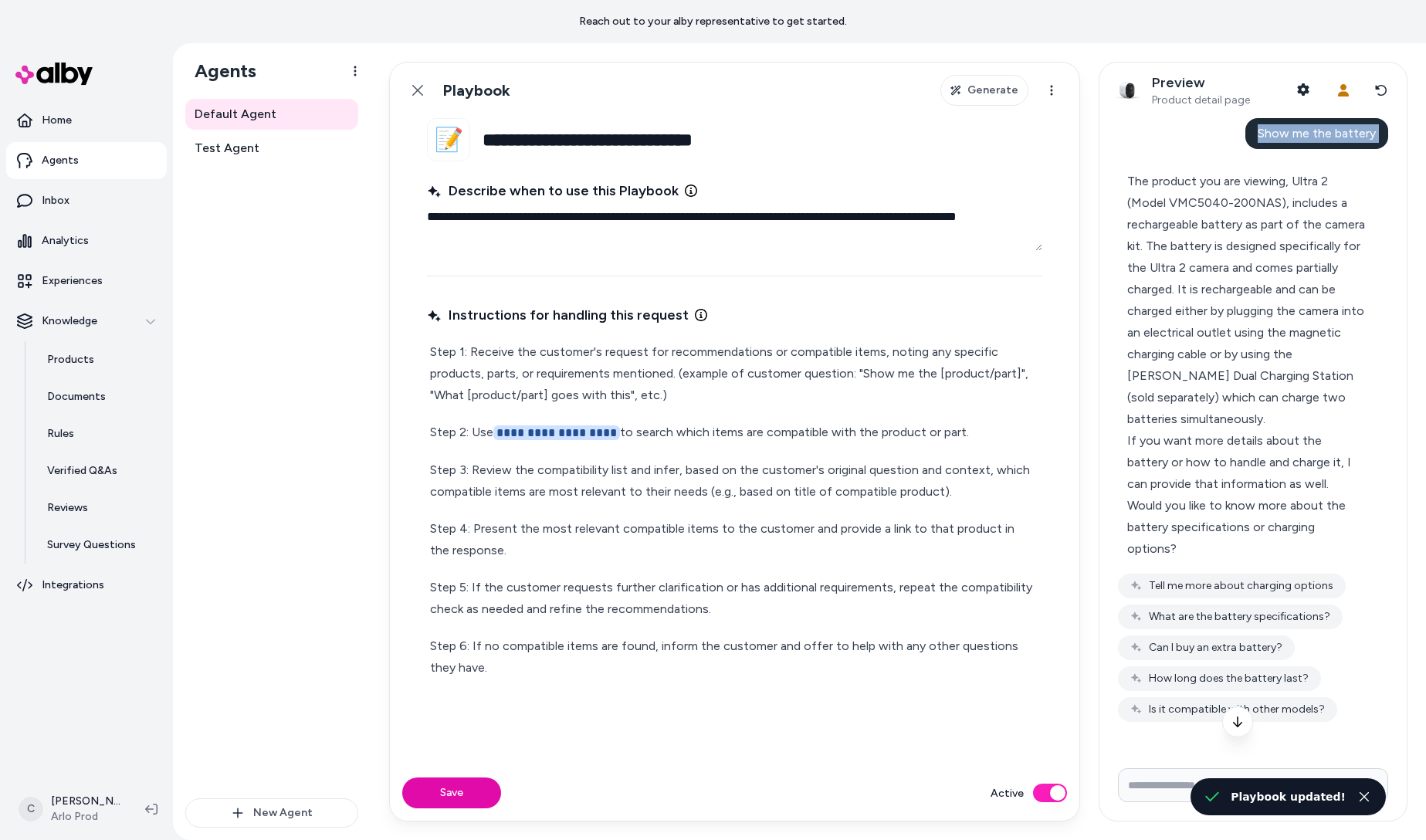
click at [1378, 94] on button "Reset conversation" at bounding box center [1381, 90] width 26 height 31
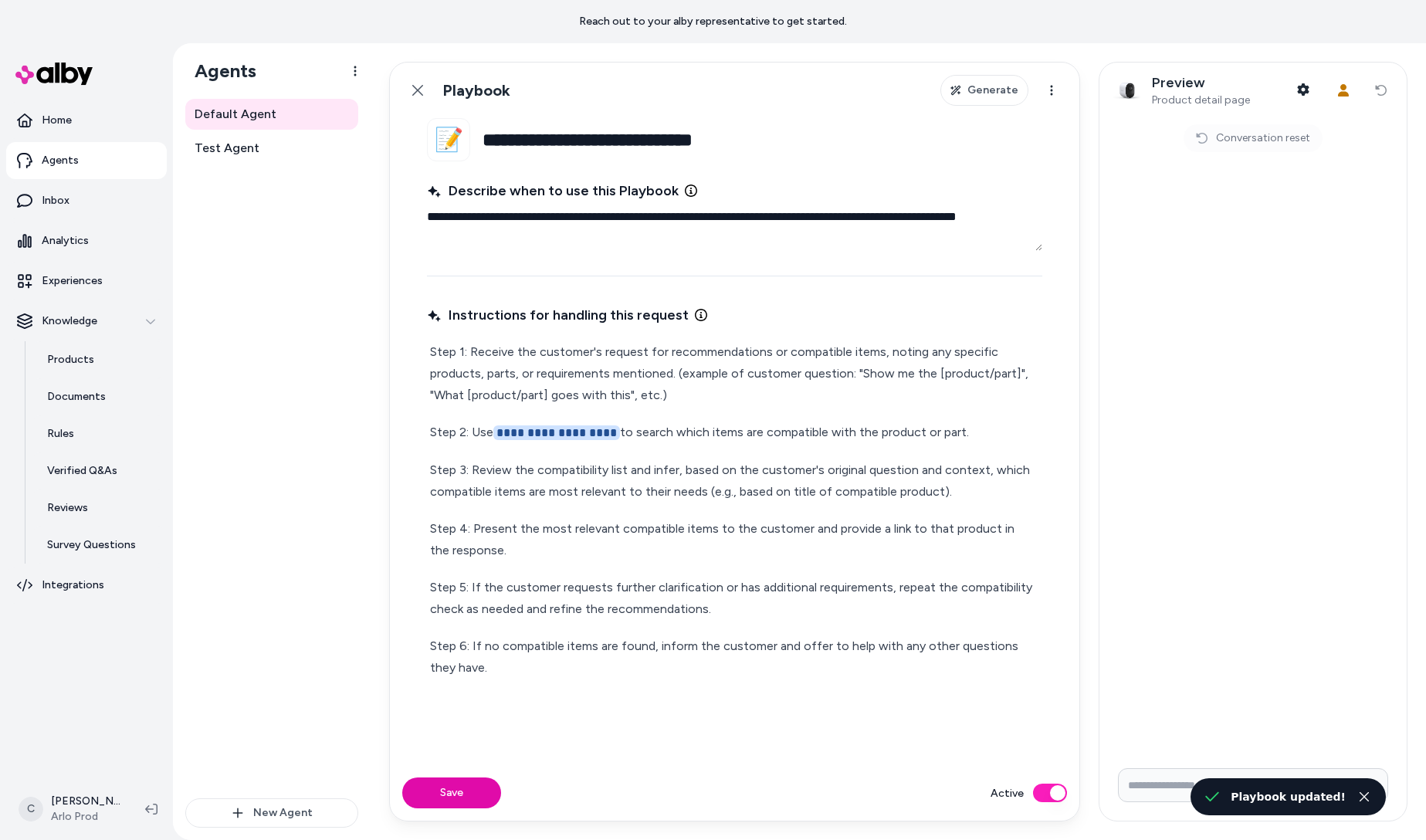
click at [1171, 776] on input "Write your prompt here" at bounding box center [1252, 784] width 270 height 34
paste input "**********"
type input "**********"
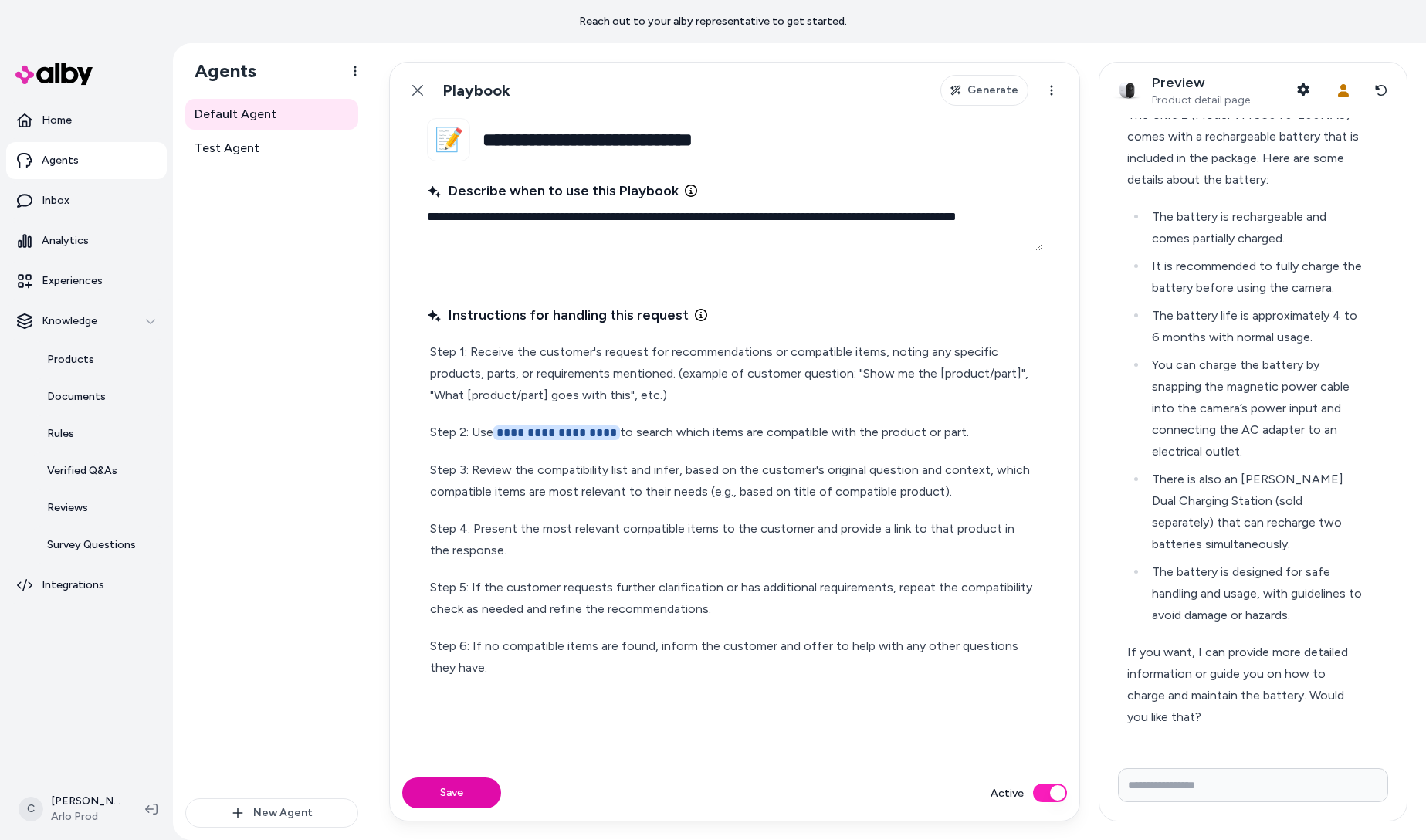
scroll to position [66, 0]
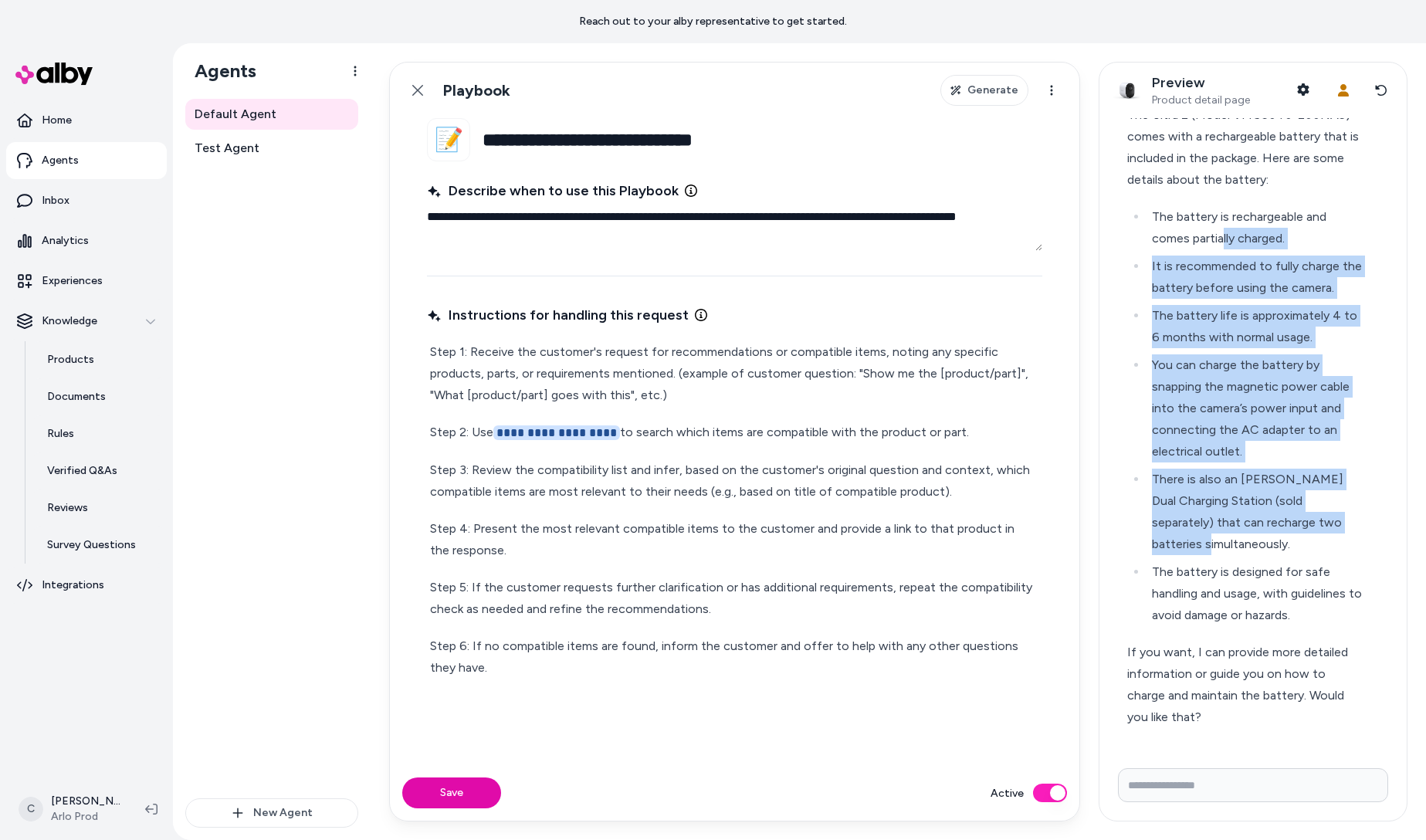
drag, startPoint x: 1224, startPoint y: 229, endPoint x: 1210, endPoint y: 553, distance: 324.3
click at [1210, 553] on ul "The battery is rechargeable and comes partially charged. It is recommended to f…" at bounding box center [1246, 415] width 239 height 420
click at [1210, 553] on li "There is also an Arlo Dual Charging Station (sold separately) that can recharge…" at bounding box center [1256, 512] width 218 height 87
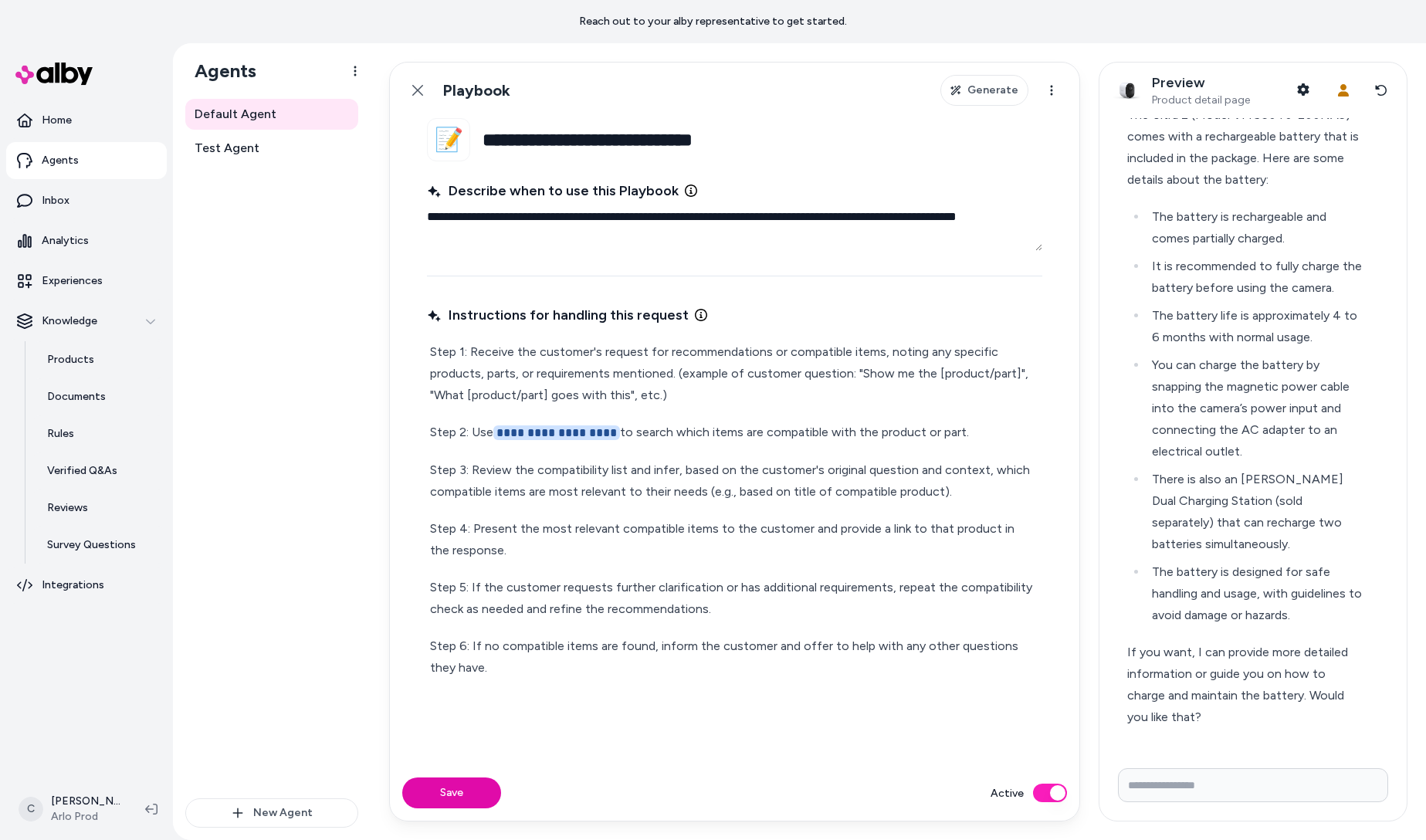
scroll to position [113, 0]
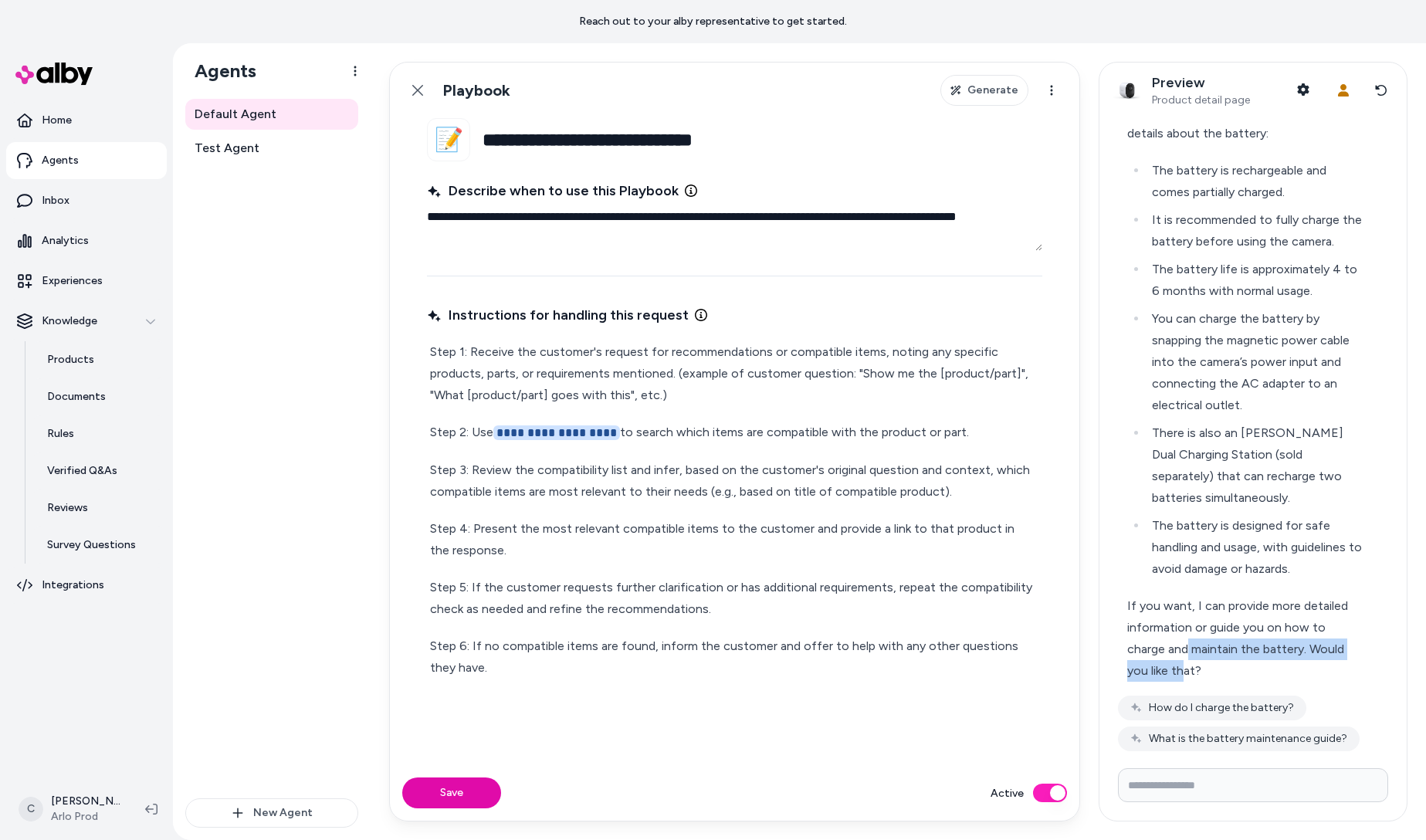
drag, startPoint x: 1186, startPoint y: 655, endPoint x: 1182, endPoint y: 689, distance: 34.2
click at [1182, 682] on div "The Ultra 2 (Model VMC5040-200NAS) comes with a rechargeable battery that is in…" at bounding box center [1246, 369] width 257 height 642
click at [1181, 603] on div "If you want, I can provide more detailed information or guide you on how to cha…" at bounding box center [1246, 638] width 239 height 87
drag, startPoint x: 1200, startPoint y: 632, endPoint x: 1183, endPoint y: 613, distance: 25.5
click at [1183, 615] on div "If you want, I can provide more detailed information or guide you on how to cha…" at bounding box center [1246, 638] width 239 height 87
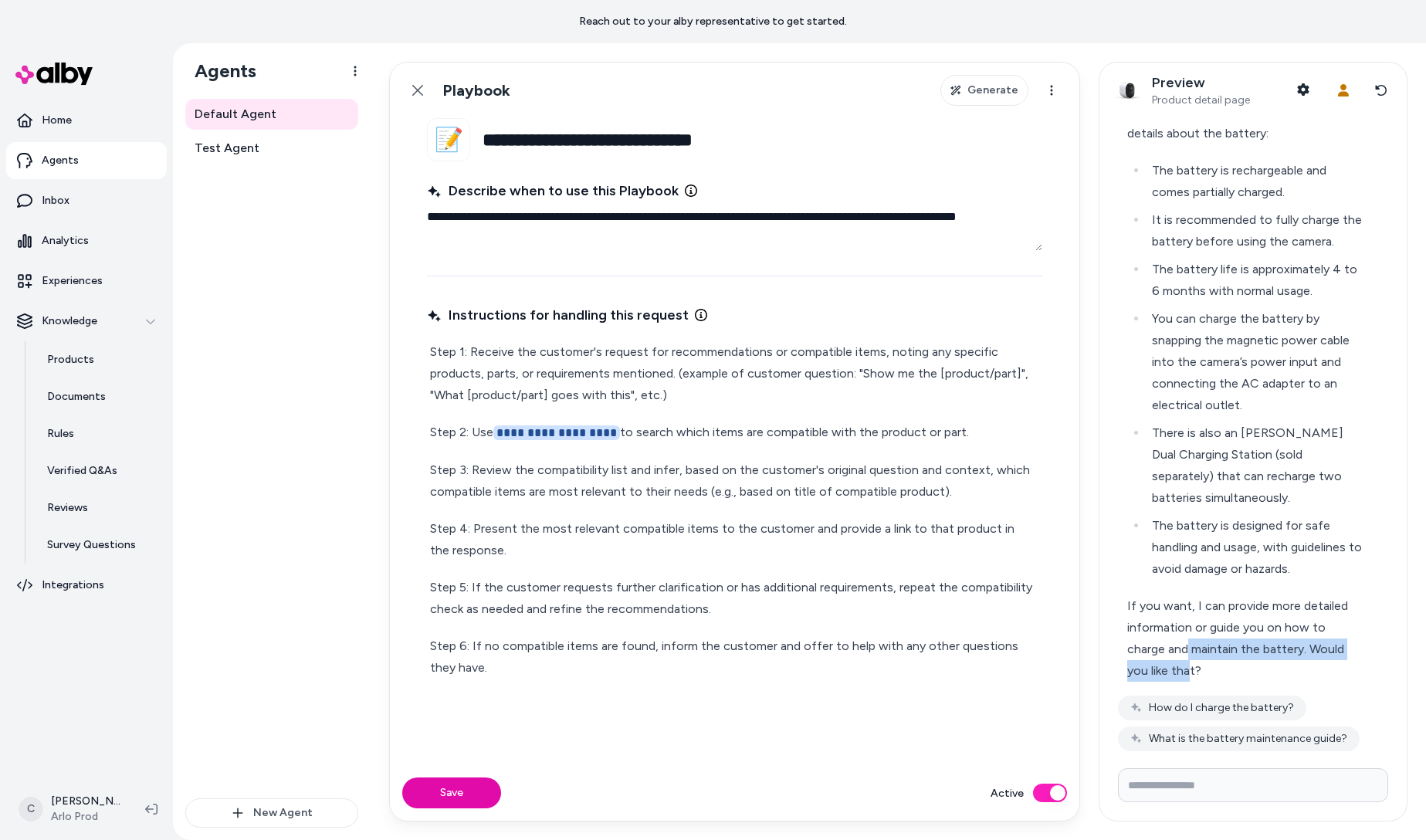
click at [1188, 668] on div "If you want, I can provide more detailed information or guide you on how to cha…" at bounding box center [1246, 638] width 239 height 87
click at [1173, 628] on div "If you want, I can provide more detailed information or guide you on how to cha…" at bounding box center [1246, 638] width 239 height 87
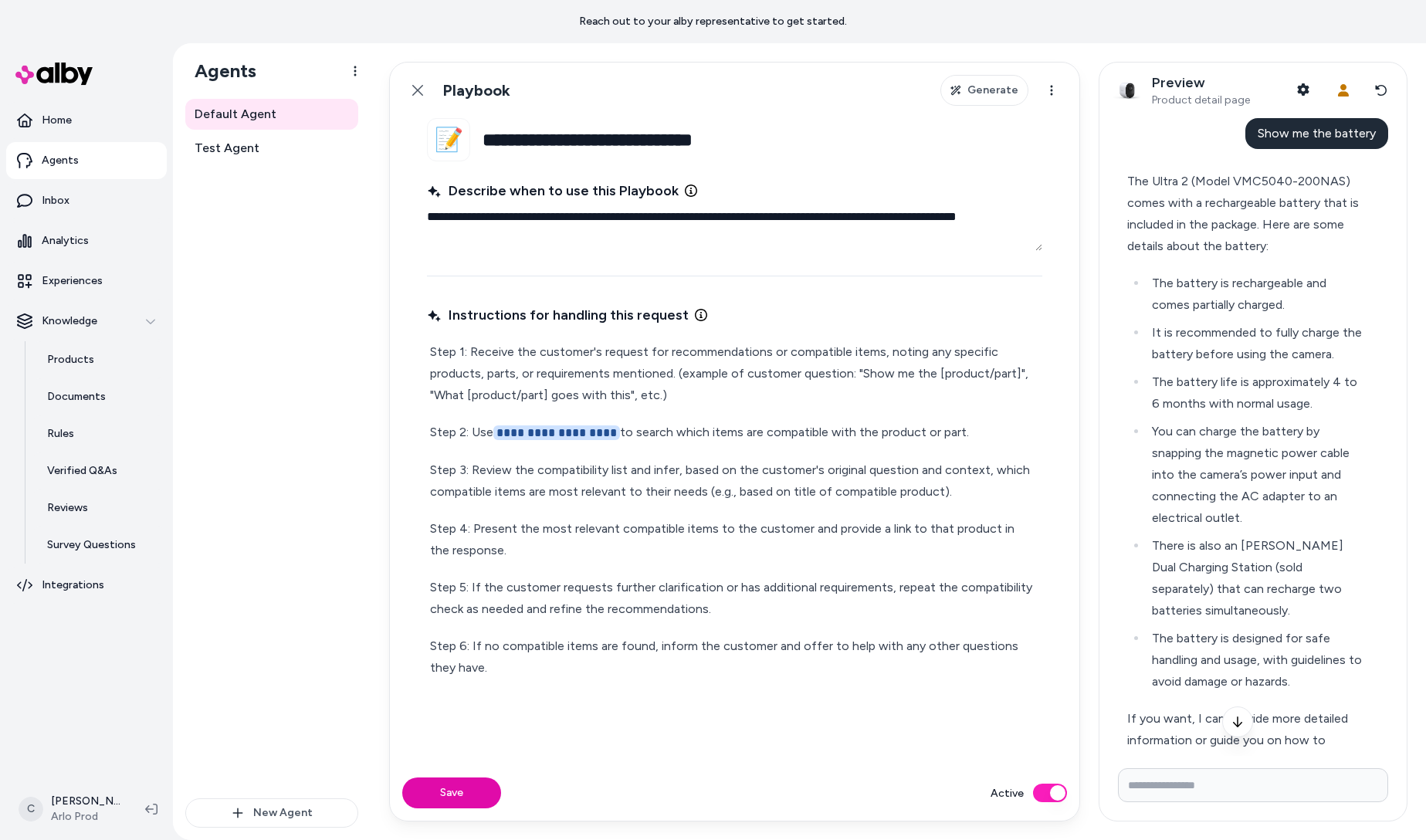
click at [722, 386] on p "Step 1: Receive the customer's request for recommendations or compatible items,…" at bounding box center [734, 374] width 609 height 65
click at [768, 398] on p "Step 1: Receive the customer's request for recommendations or compatible items,…" at bounding box center [734, 374] width 609 height 65
click at [915, 371] on p "Step 1: Receive the customer's request for recommendations or compatible items,…" at bounding box center [734, 374] width 609 height 65
drag, startPoint x: 808, startPoint y: 435, endPoint x: 819, endPoint y: 442, distance: 13.0
click at [808, 436] on p "**********" at bounding box center [734, 433] width 609 height 23
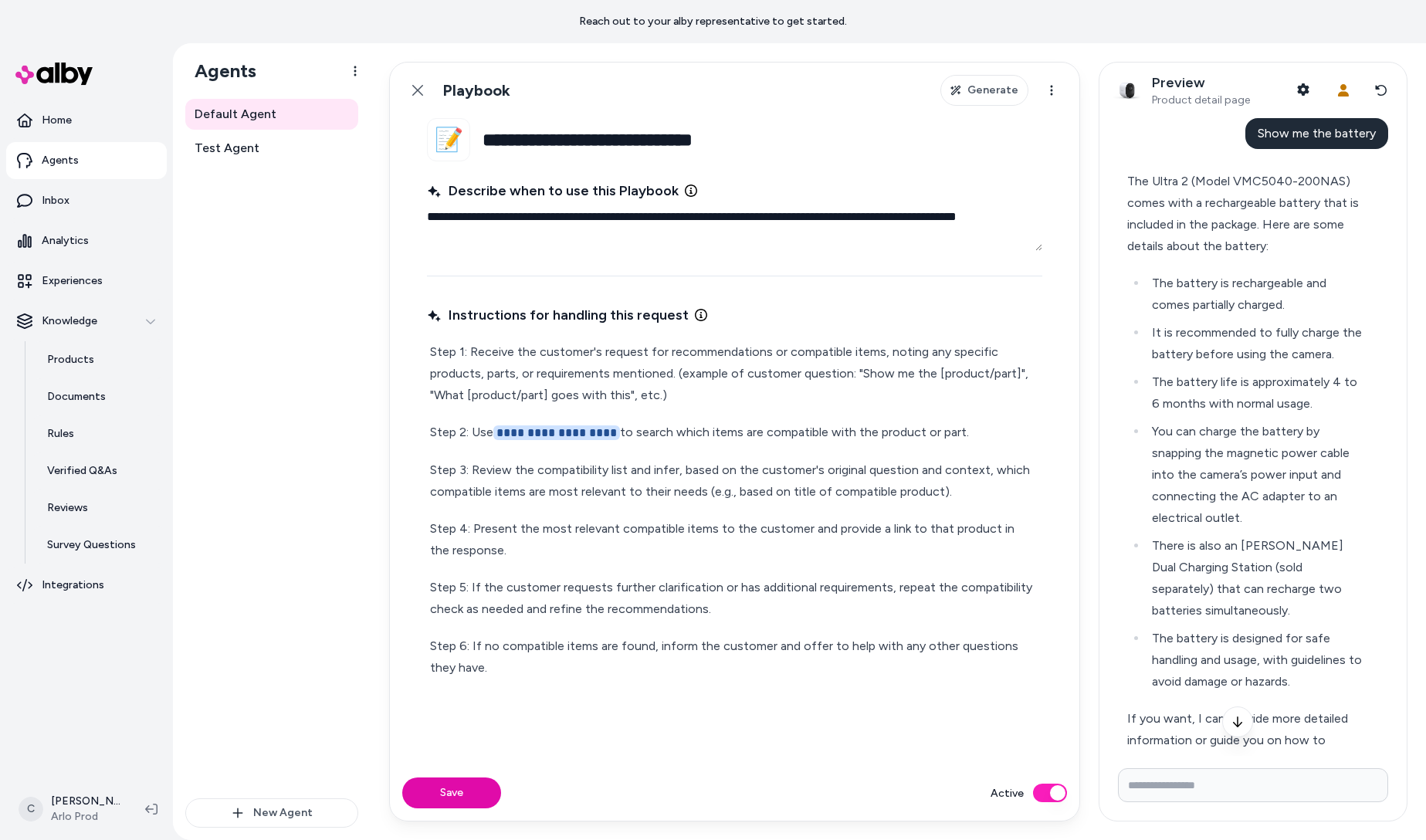
drag, startPoint x: 670, startPoint y: 397, endPoint x: 676, endPoint y: 379, distance: 19.0
click at [676, 379] on p "Step 1: Receive the customer's request for recommendations or compatible items,…" at bounding box center [734, 374] width 609 height 65
copy p "(example of customer question: "Show me the [product/part]", "What [product/par…"
click at [609, 228] on textarea "**********" at bounding box center [734, 226] width 615 height 50
paste textarea "**********"
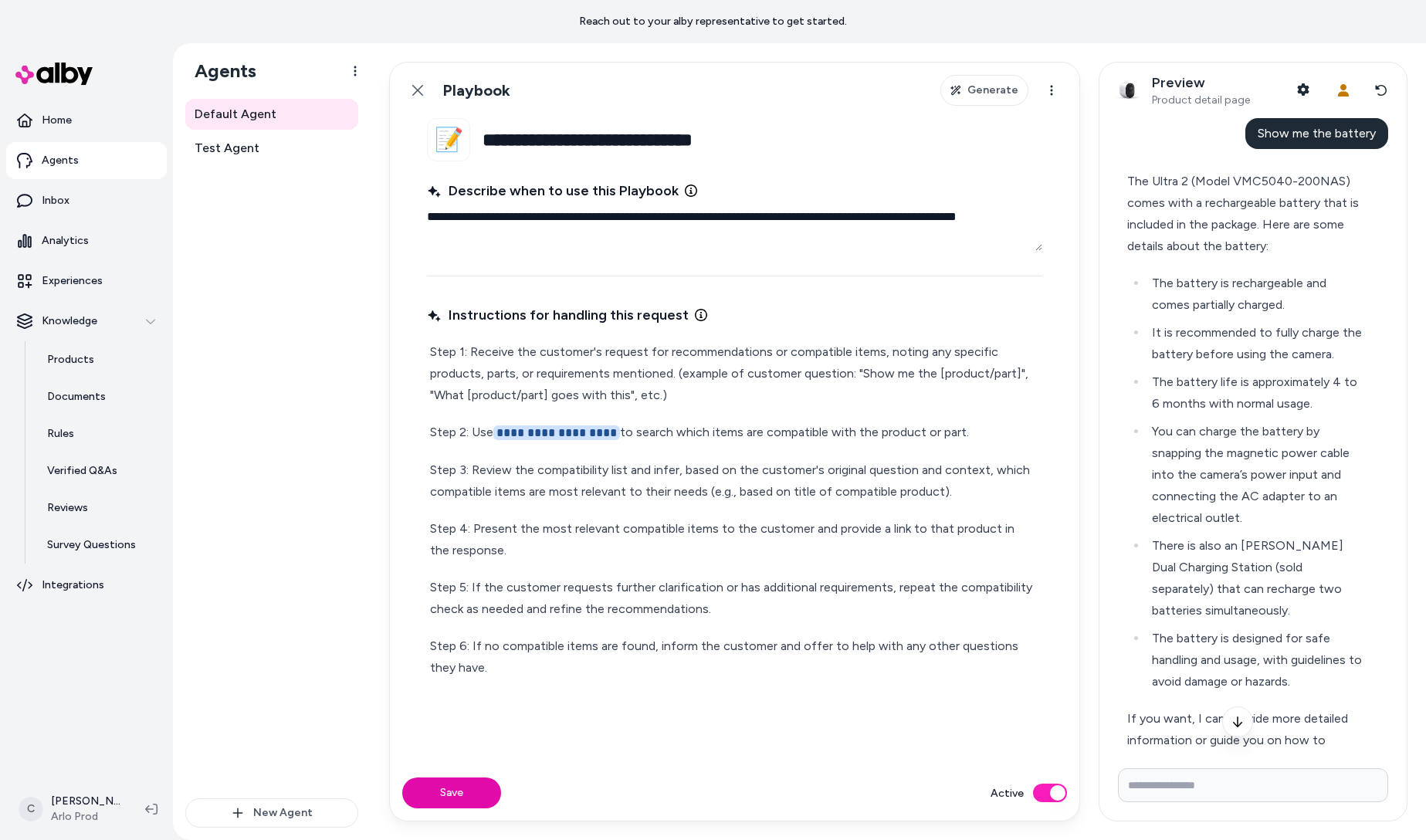
type textarea "*"
type textarea "**********"
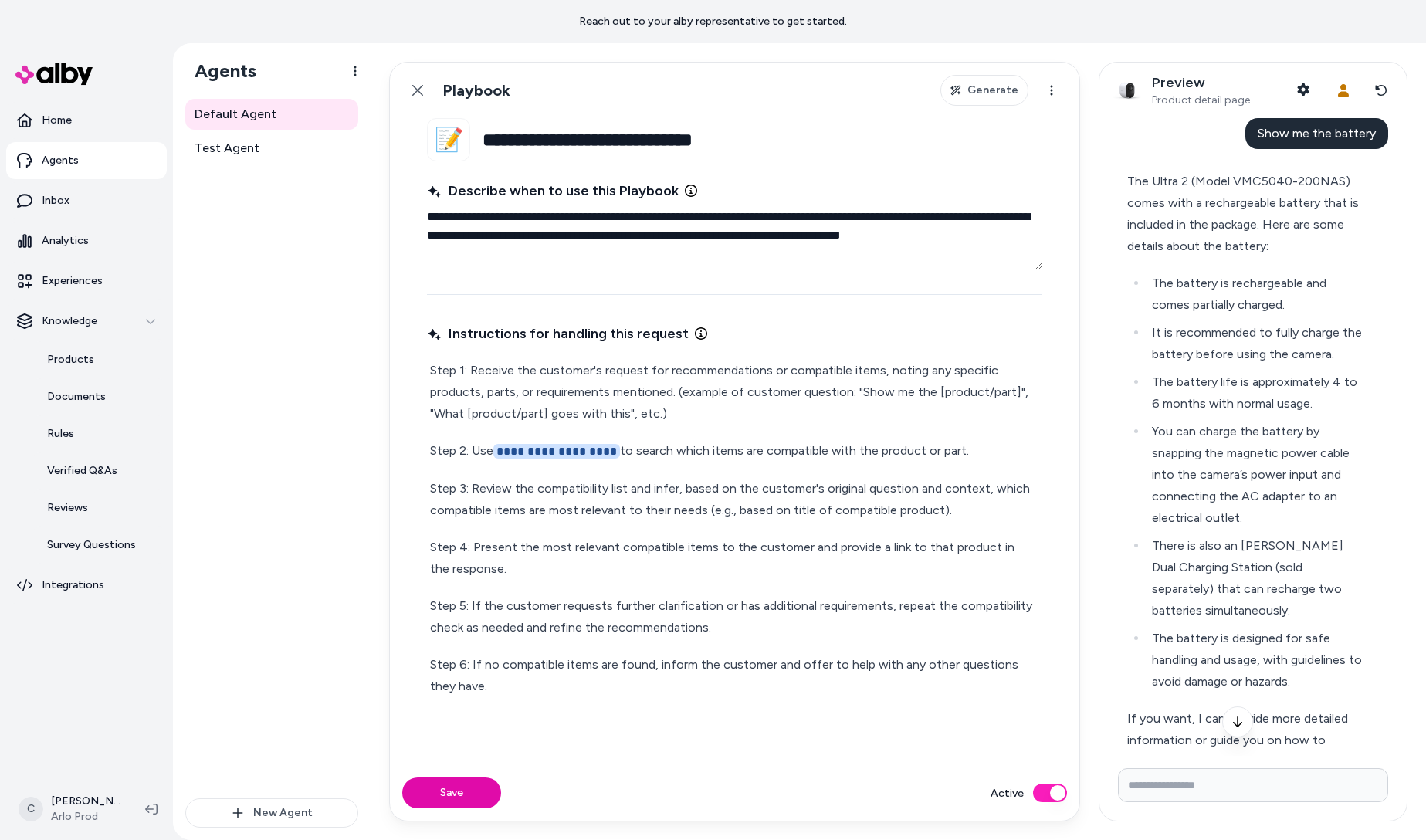
click at [527, 232] on textarea "**********" at bounding box center [734, 235] width 615 height 68
type textarea "*"
type textarea "**********"
drag, startPoint x: 682, startPoint y: 412, endPoint x: 675, endPoint y: 394, distance: 19.3
click at [675, 394] on p "Step 1: Receive the customer's request for recommendations or compatible items,…" at bounding box center [734, 392] width 609 height 65
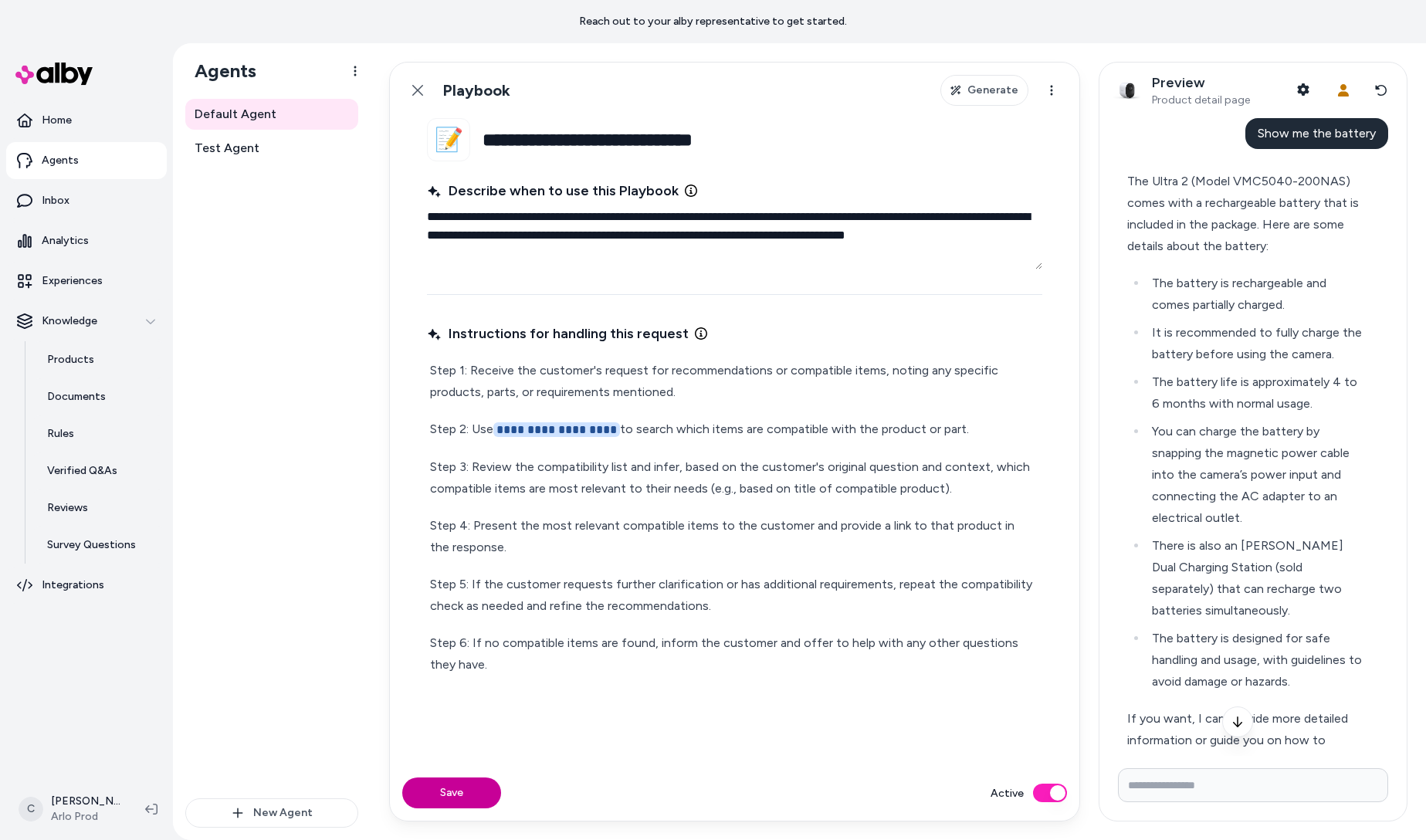
click at [467, 790] on button "Save" at bounding box center [452, 793] width 99 height 31
type textarea "*"
click at [1336, 136] on span "Show me the battery" at bounding box center [1317, 133] width 118 height 15
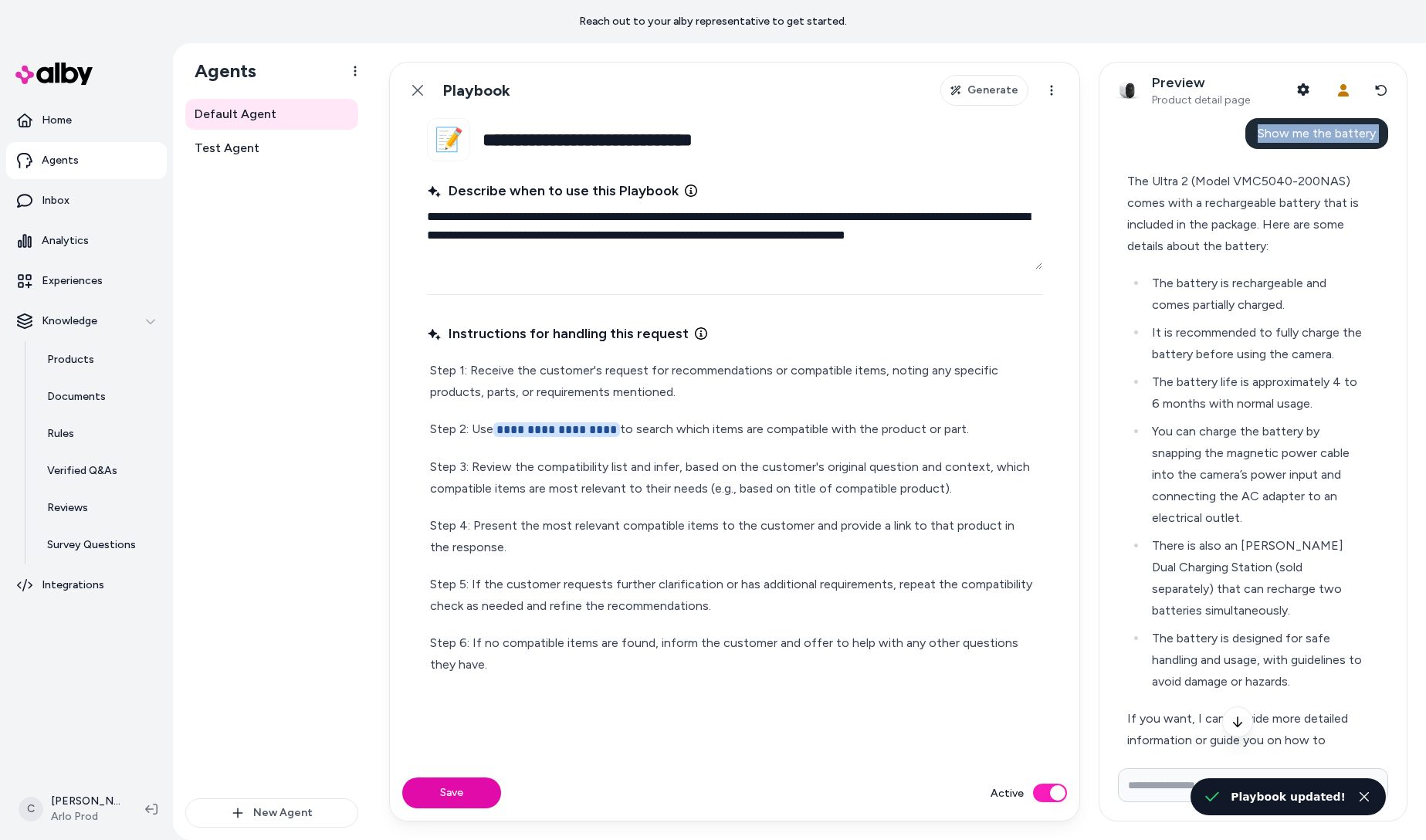
click at [1336, 136] on span "Show me the battery" at bounding box center [1317, 133] width 118 height 15
copy span "Show me the battery"
drag, startPoint x: 1386, startPoint y: 87, endPoint x: 1373, endPoint y: 497, distance: 410.2
click at [1386, 87] on icon at bounding box center [1381, 90] width 12 height 12
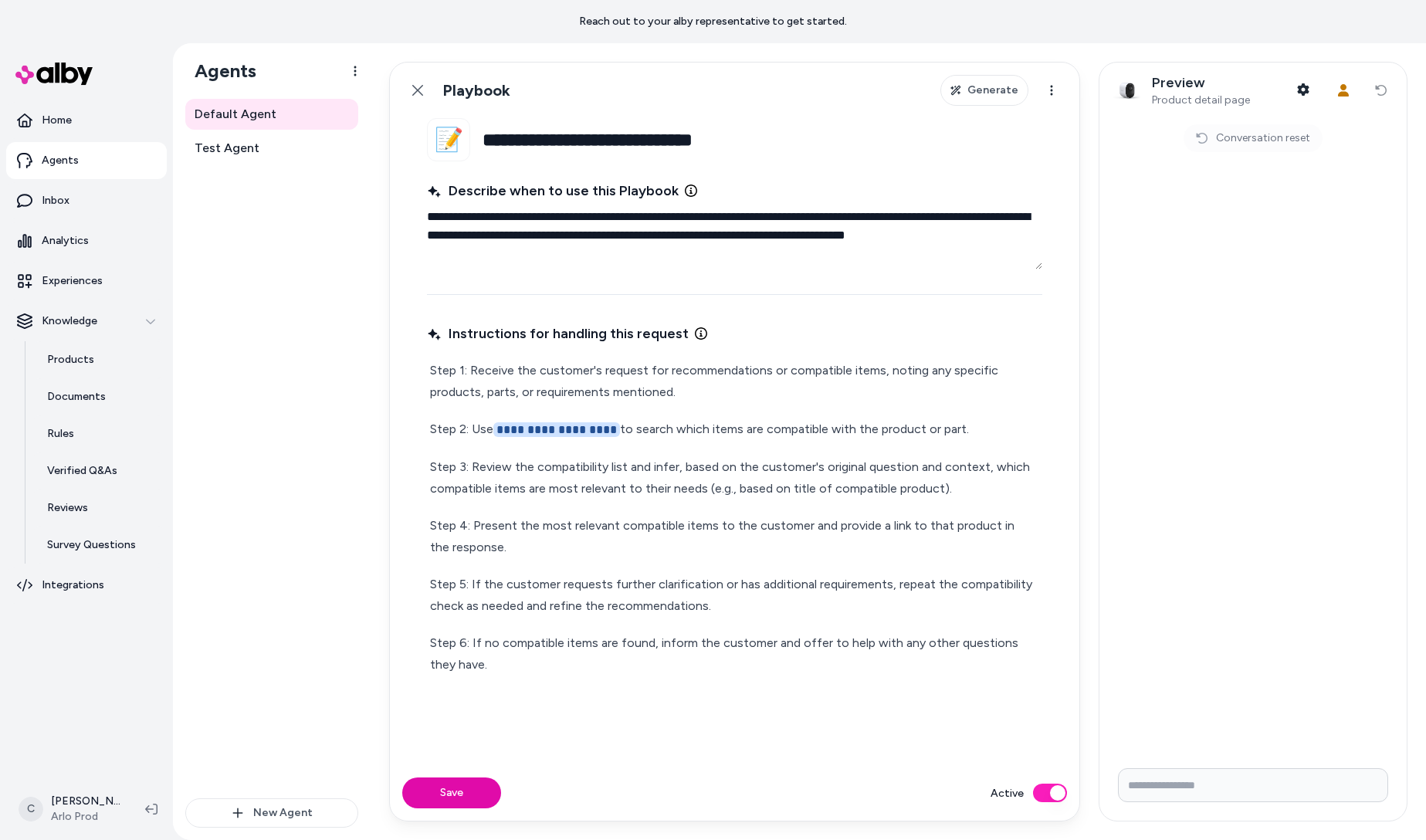
click at [1186, 795] on input "Write your prompt here" at bounding box center [1252, 784] width 270 height 34
paste input "**********"
type input "**********"
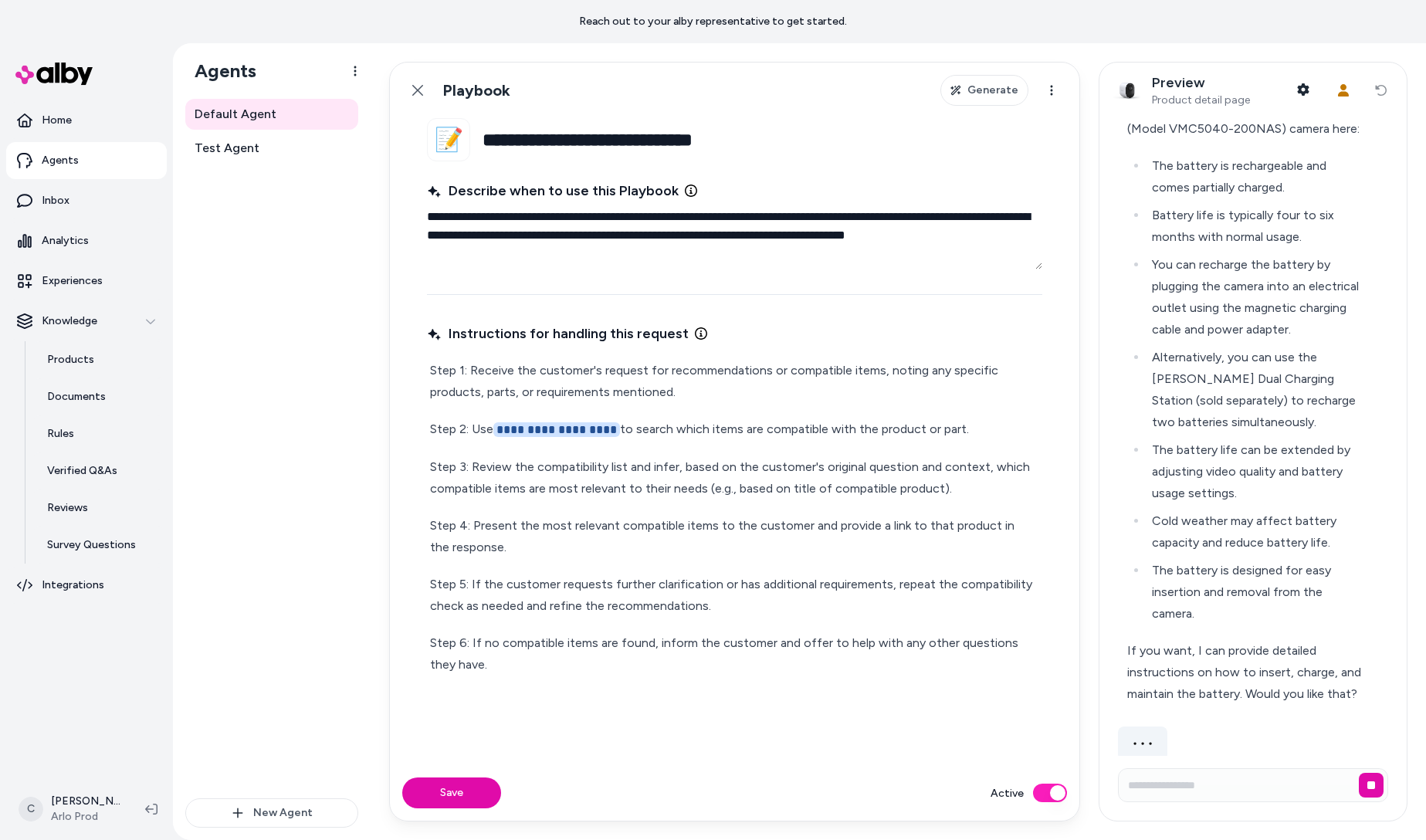
scroll to position [94, 0]
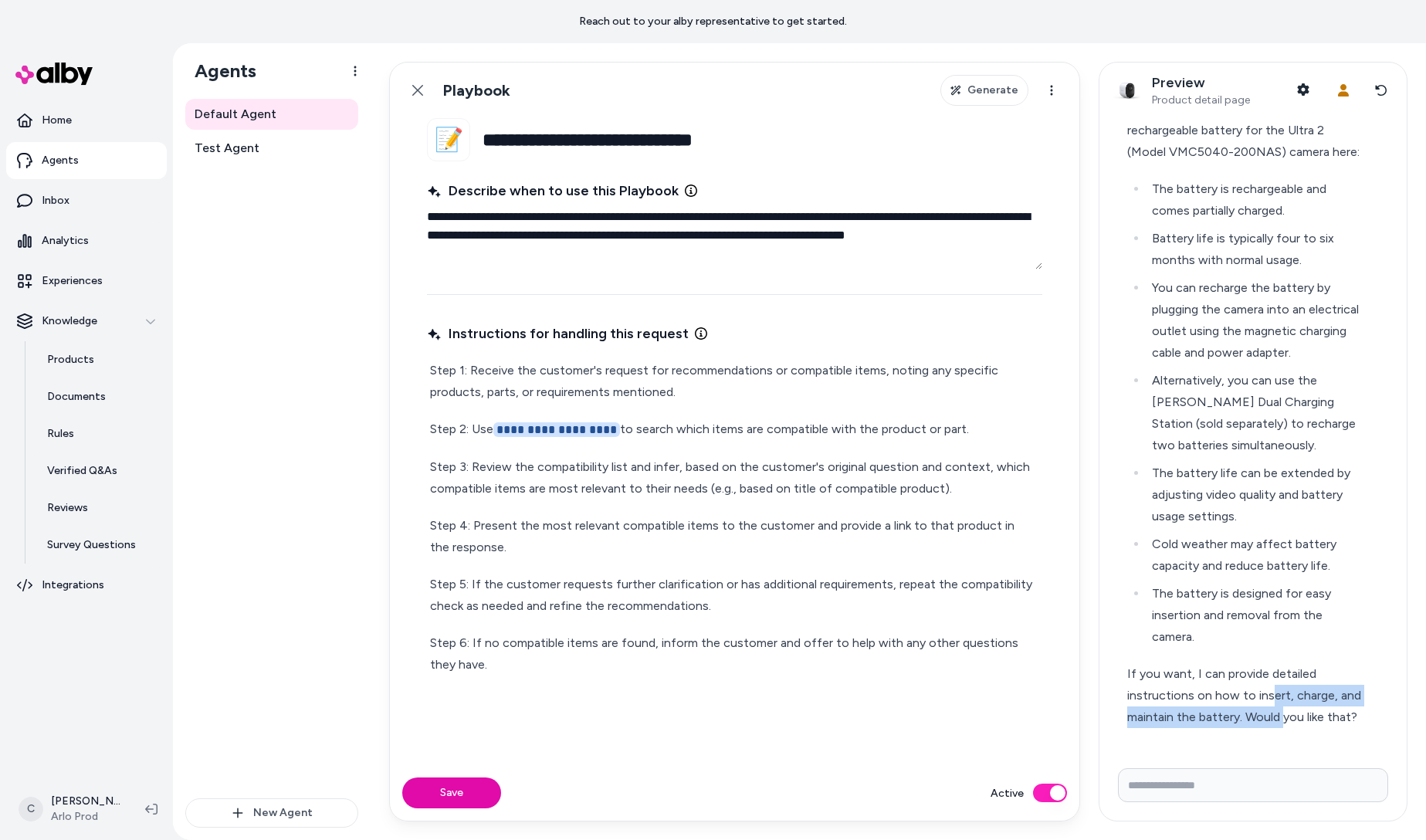
drag, startPoint x: 1268, startPoint y: 702, endPoint x: 1215, endPoint y: 701, distance: 53.0
click at [1227, 701] on div "If you want, I can provide detailed instructions on how to insert, charge, and …" at bounding box center [1246, 695] width 239 height 65
click at [1215, 701] on div "If you want, I can provide detailed instructions on how to insert, charge, and …" at bounding box center [1246, 695] width 239 height 65
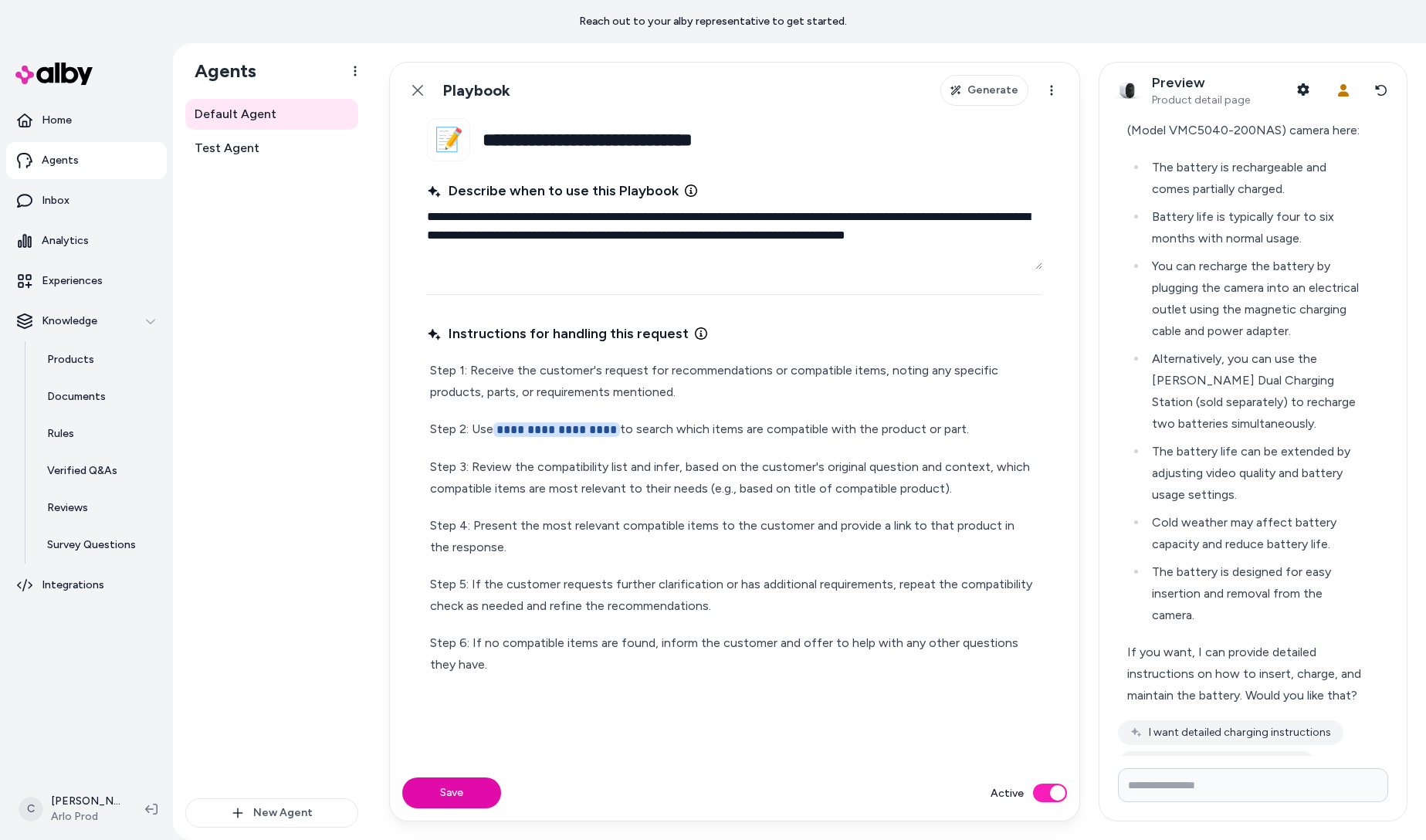
scroll to position [96, 0]
drag, startPoint x: 1249, startPoint y: 681, endPoint x: 1246, endPoint y: 696, distance: 15.3
click at [1246, 690] on div "If you want, I can provide detailed instructions on how to insert, charge, and …" at bounding box center [1246, 672] width 239 height 65
click at [1244, 700] on div "If you want, I can provide detailed instructions on how to insert, charge, and …" at bounding box center [1246, 672] width 239 height 65
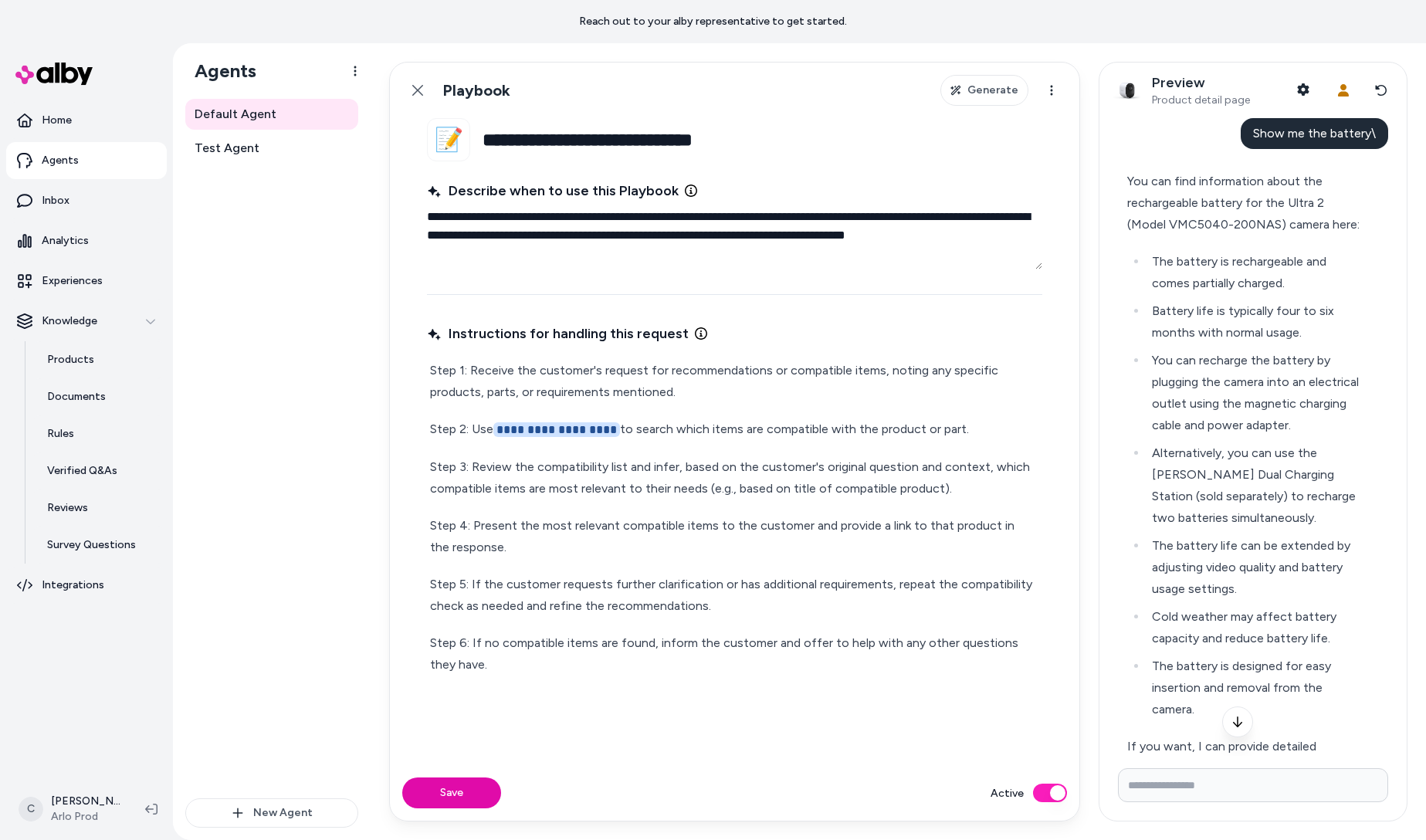
click at [1194, 789] on input "Write your prompt here" at bounding box center [1252, 784] width 270 height 34
type input "**********"
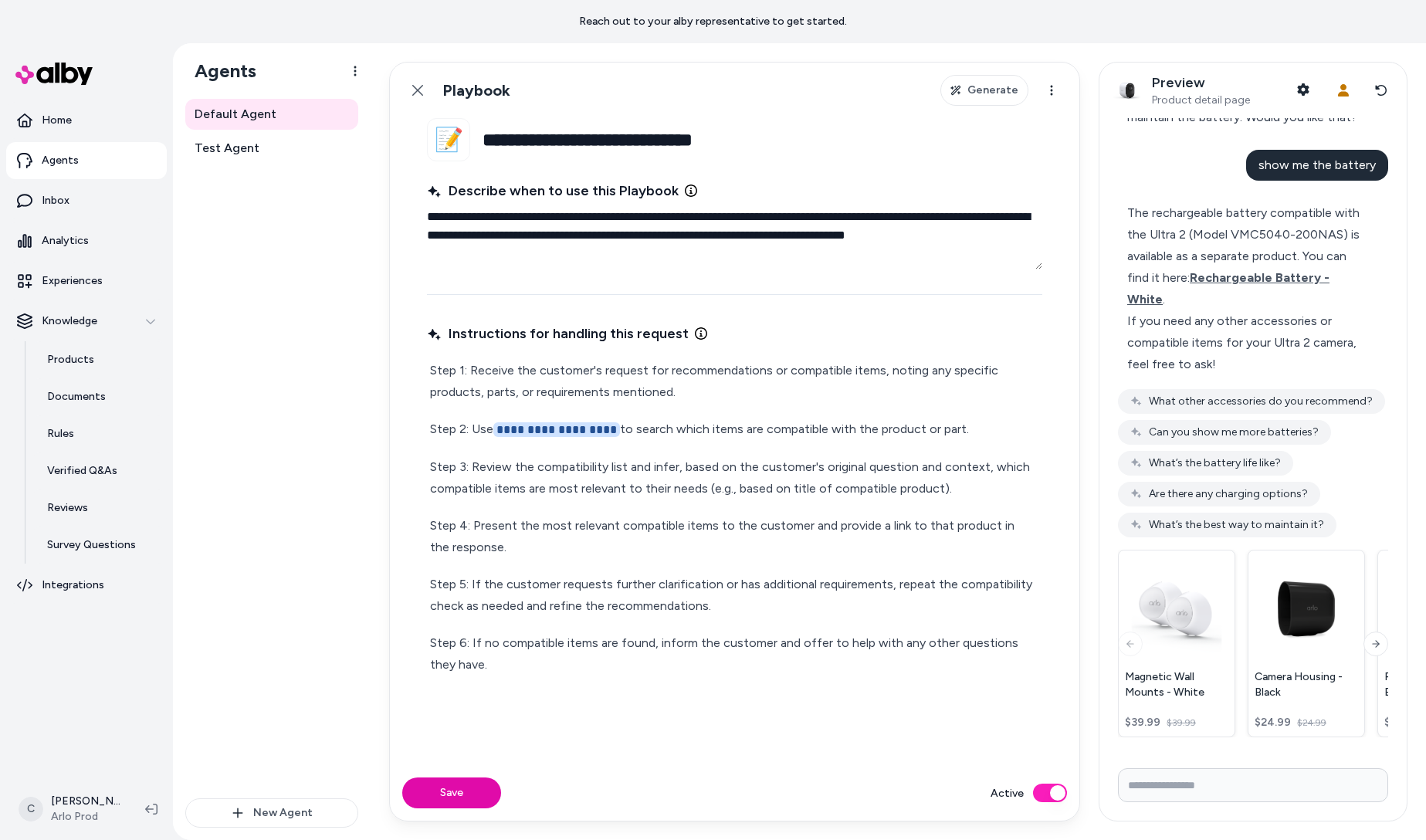
scroll to position [694, 0]
click at [1317, 176] on div "show me the battery" at bounding box center [1317, 165] width 142 height 31
click at [1319, 178] on div "show me the battery" at bounding box center [1317, 165] width 142 height 31
click at [1321, 163] on span "show me the battery" at bounding box center [1317, 164] width 117 height 15
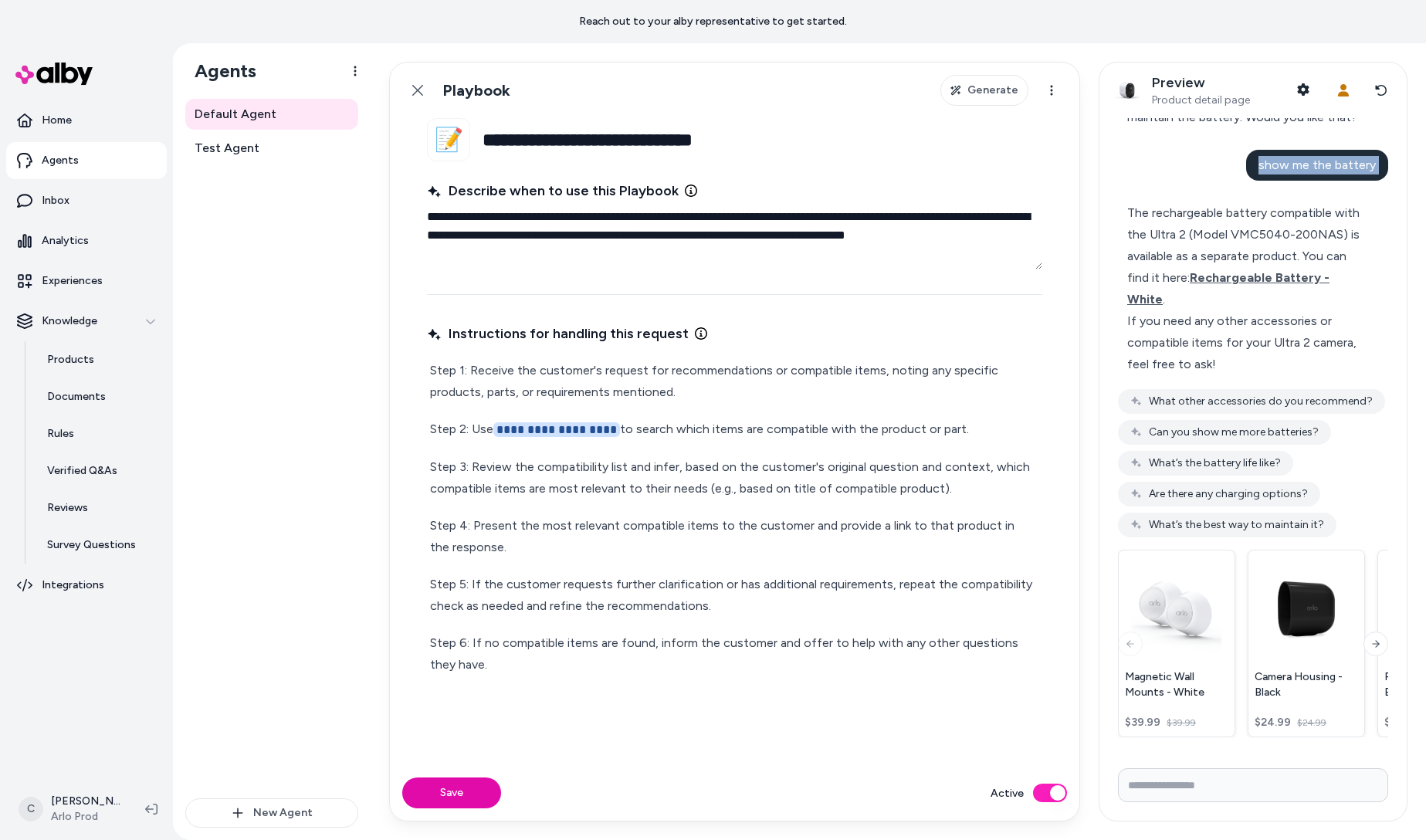
click at [1321, 163] on span "show me the battery" at bounding box center [1317, 164] width 117 height 15
copy span "show me the battery"
click at [1378, 82] on button "Reset conversation" at bounding box center [1381, 90] width 26 height 31
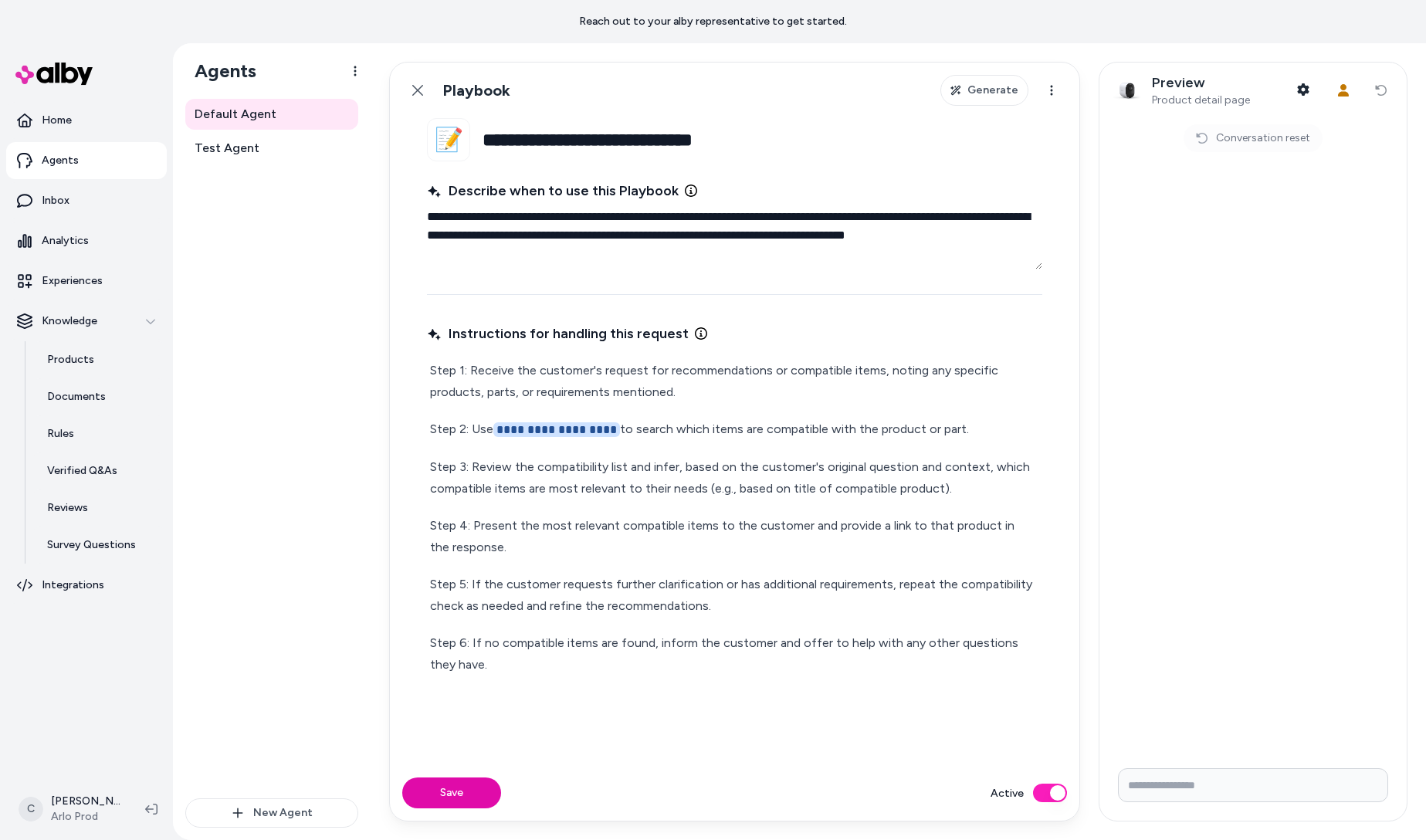
click at [1169, 777] on input "Write your prompt here" at bounding box center [1252, 784] width 270 height 34
paste input "**********"
type input "**********"
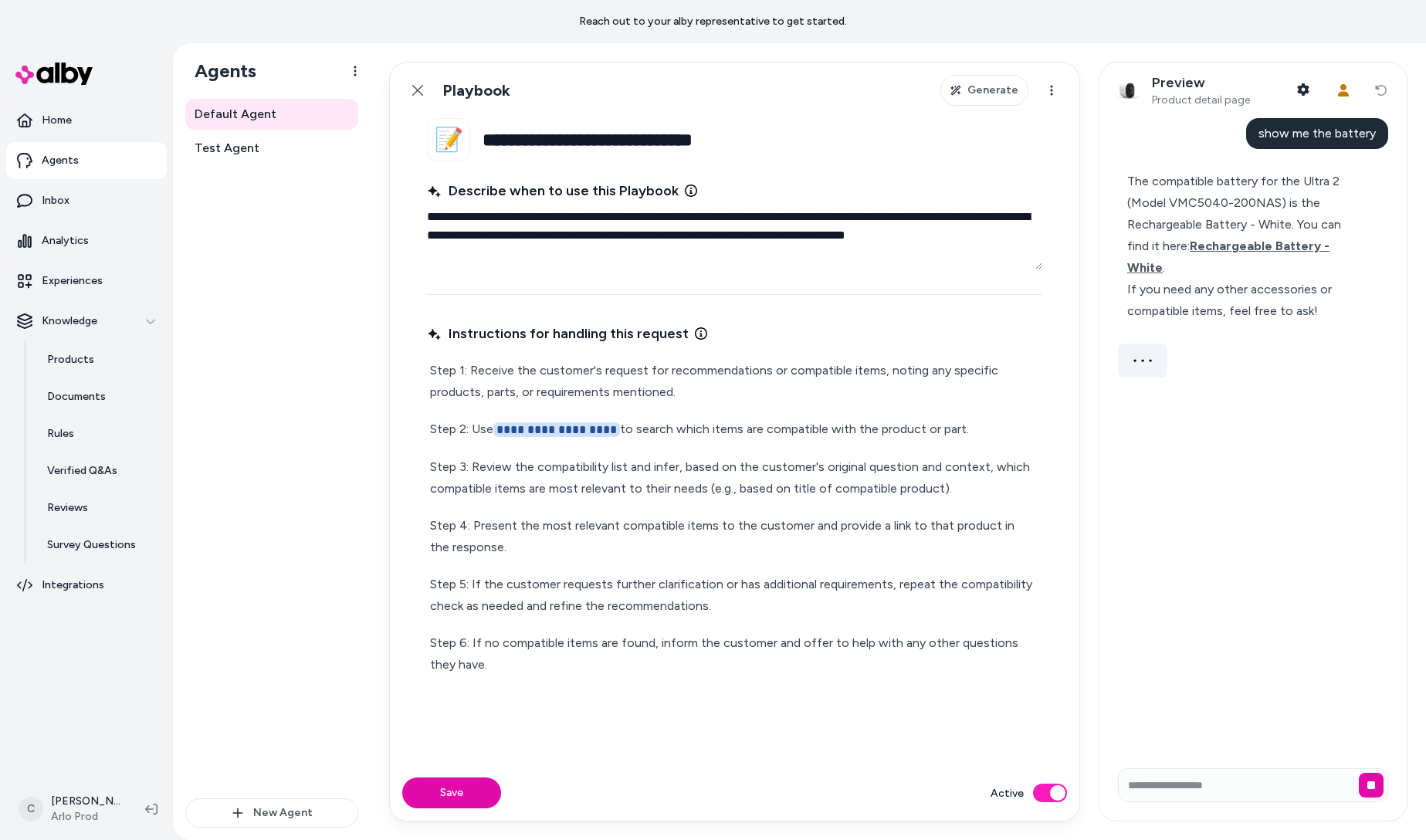
drag, startPoint x: 1210, startPoint y: 190, endPoint x: 1206, endPoint y: 235, distance: 45.2
click at [1206, 235] on div "The compatible battery for the Ultra 2 (Model VMC5040-200NAS) is the Rechargeab…" at bounding box center [1246, 224] width 239 height 108
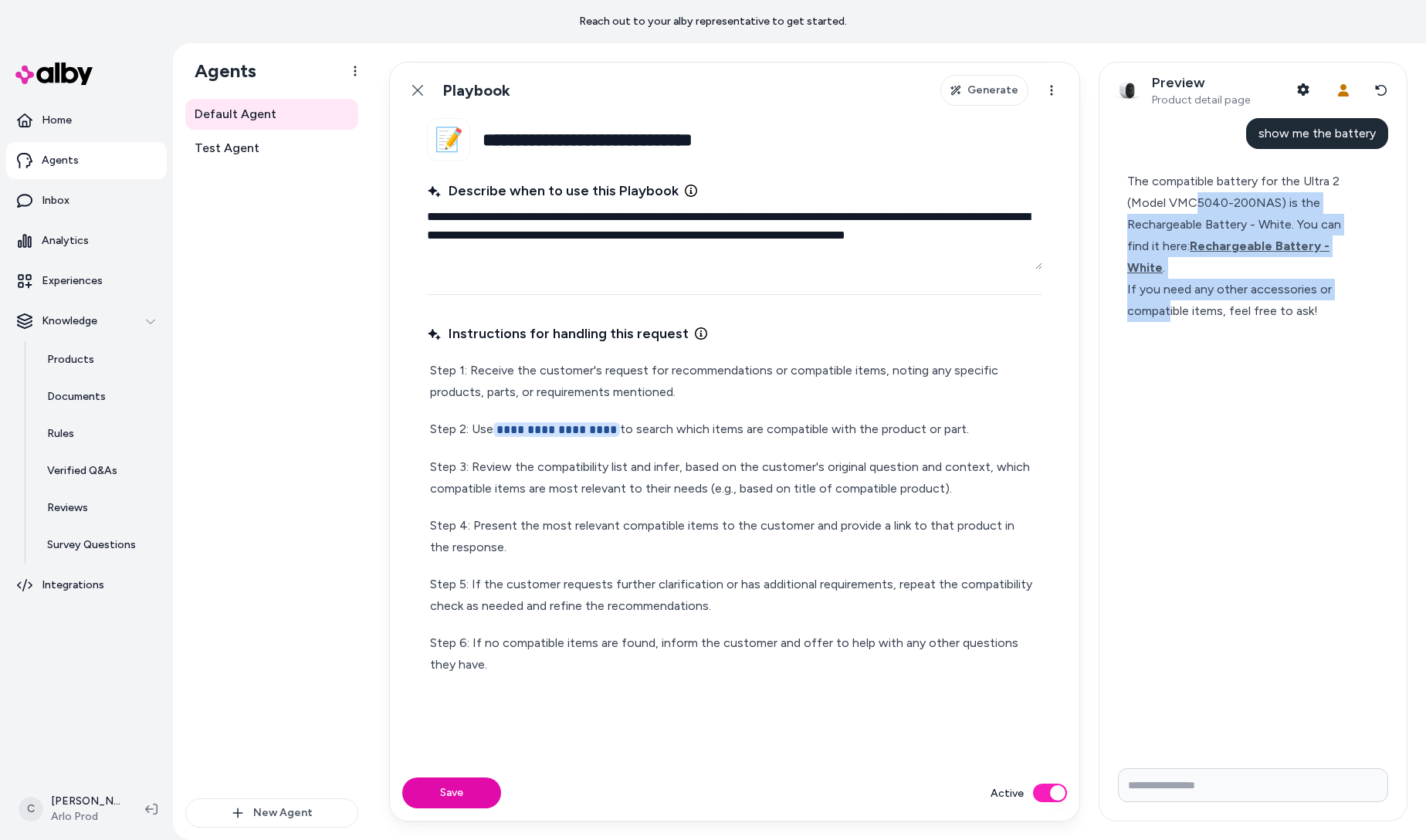
drag, startPoint x: 1188, startPoint y: 212, endPoint x: 1170, endPoint y: 293, distance: 83.0
click at [1170, 293] on div "The compatible battery for the Ultra 2 (Model VMC5040-200NAS) is the Rechargeab…" at bounding box center [1246, 246] width 239 height 151
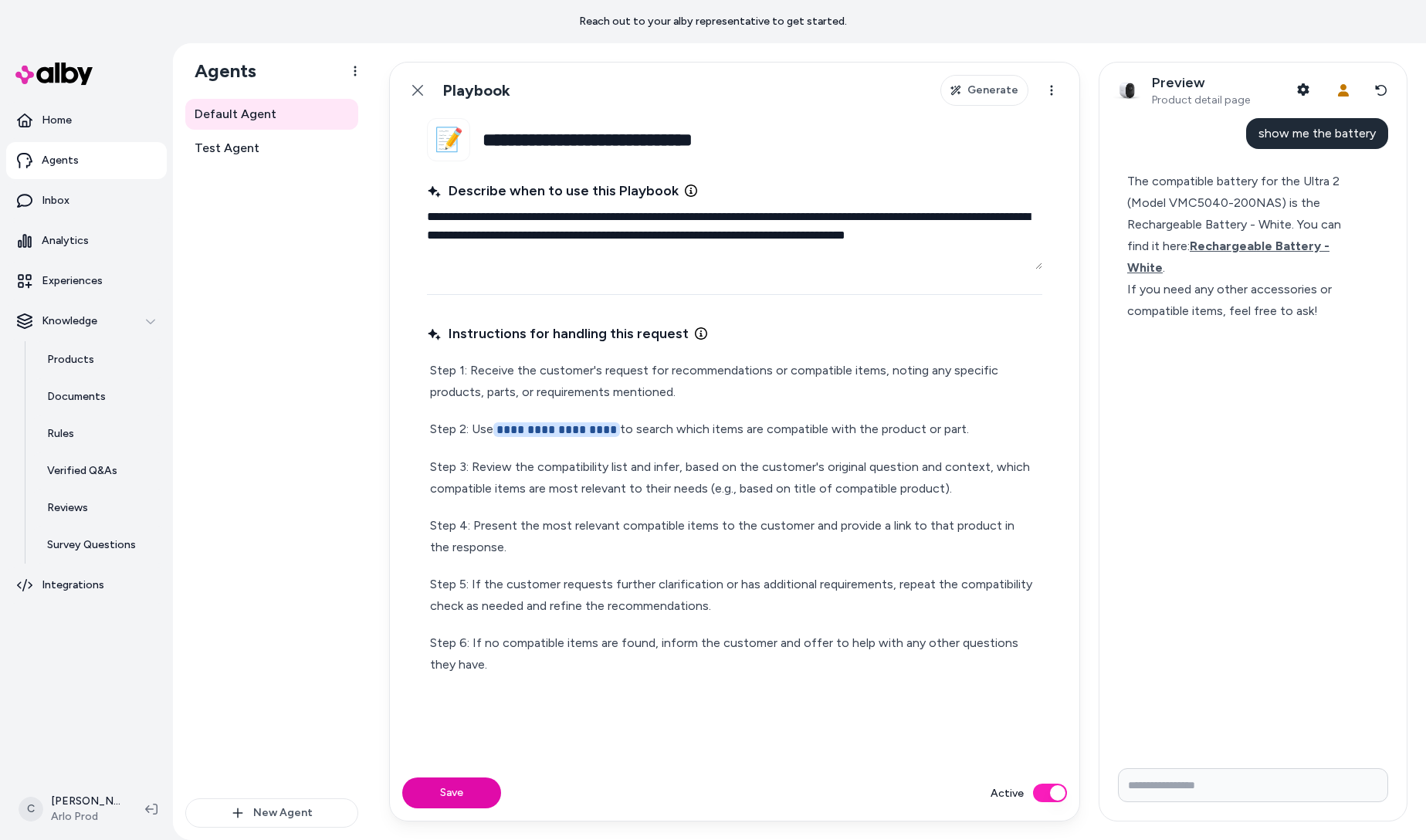
click at [1197, 292] on div "If you need any other accessories or compatible items, feel free to ask!" at bounding box center [1246, 301] width 239 height 43
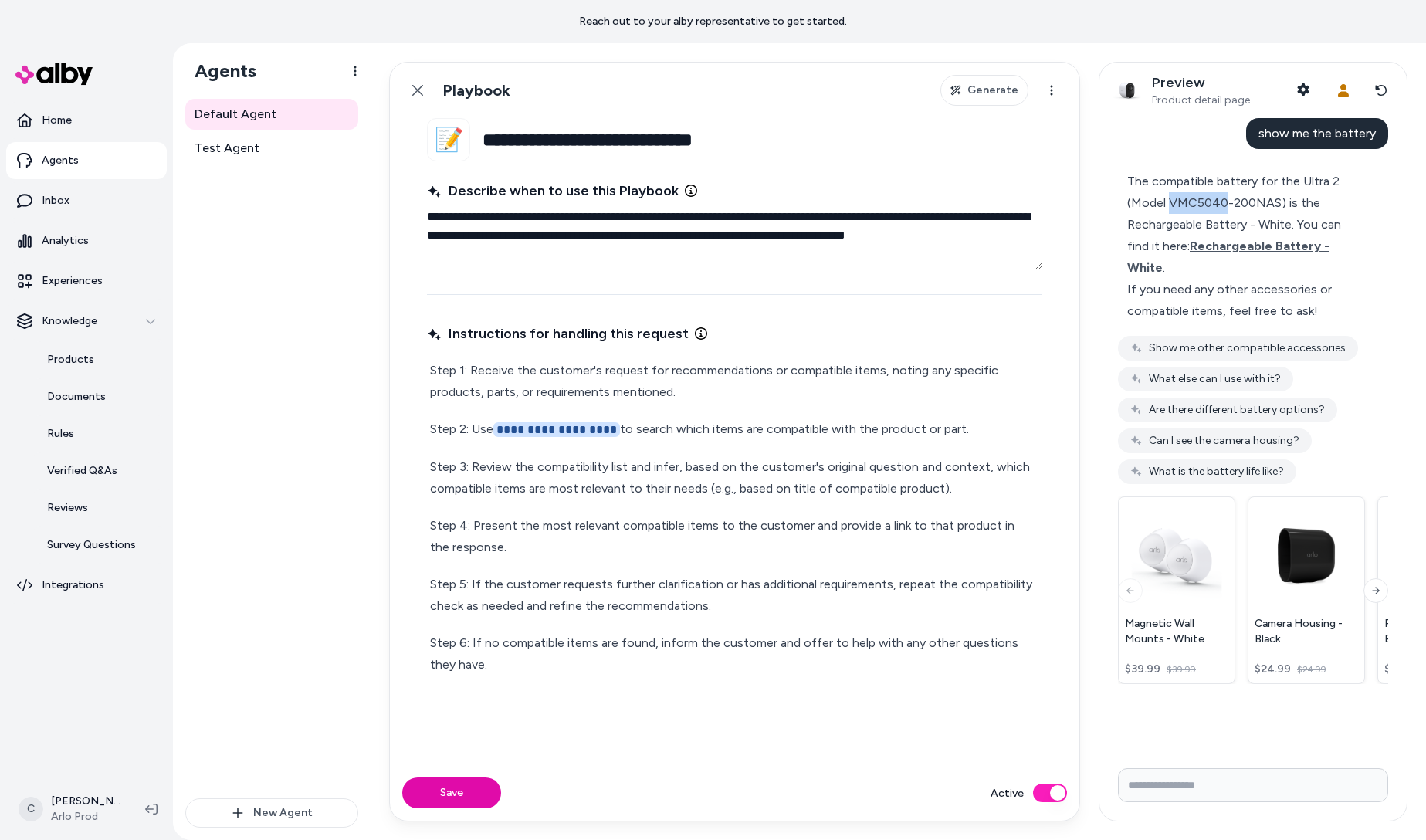
drag, startPoint x: 1224, startPoint y: 203, endPoint x: 1164, endPoint y: 202, distance: 60.0
click at [1164, 202] on div "The compatible battery for the Ultra 2 (Model VMC5040-200NAS) is the Rechargeab…" at bounding box center [1246, 224] width 239 height 108
click at [1165, 202] on div "The compatible battery for the Ultra 2 (Model VMC5040-200NAS) is the Rechargeab…" at bounding box center [1246, 224] width 239 height 108
drag, startPoint x: 707, startPoint y: 232, endPoint x: 758, endPoint y: 249, distance: 53.8
click at [758, 249] on textarea "**********" at bounding box center [734, 235] width 615 height 68
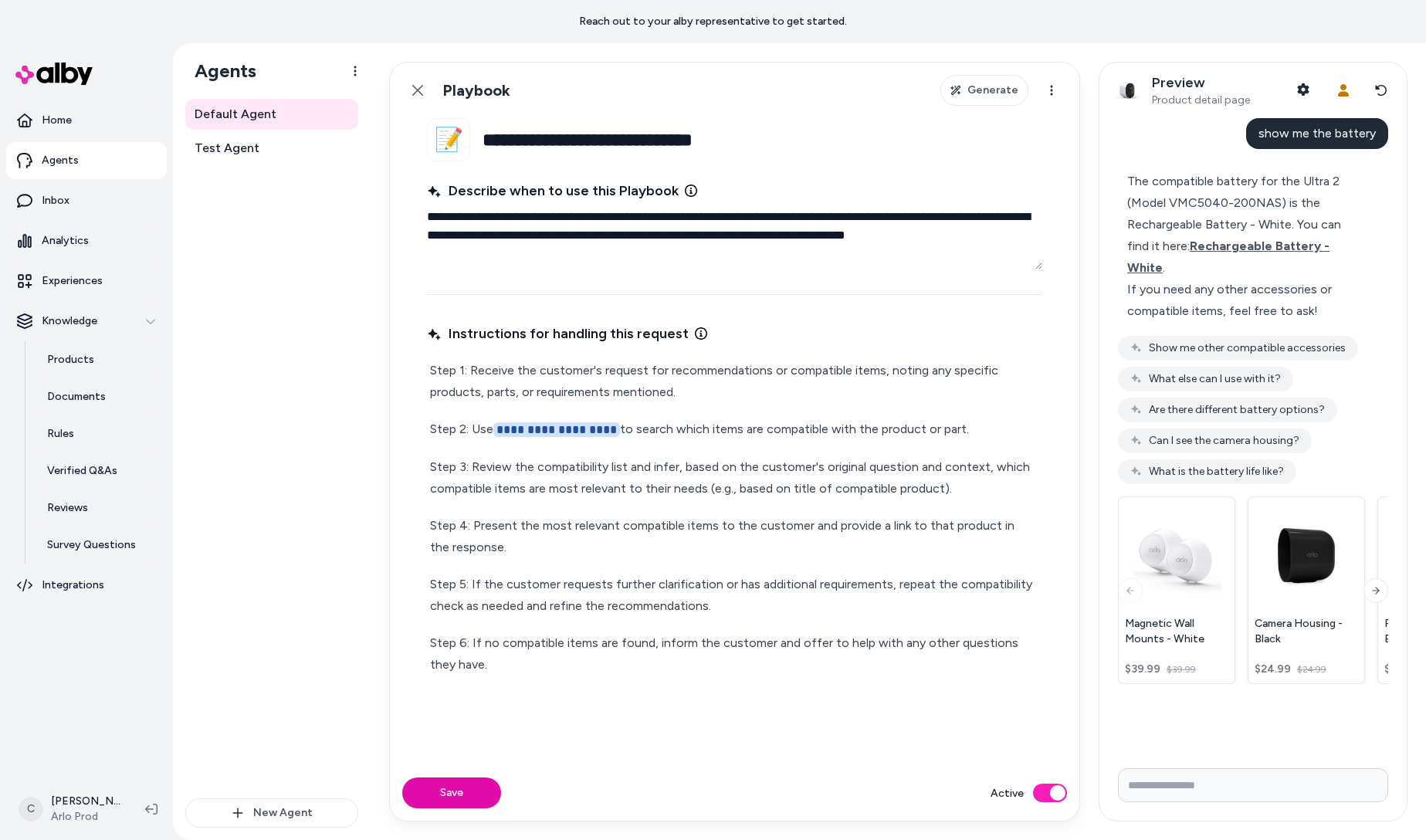
click at [686, 384] on p "Step 1: Receive the customer's request for recommendations or compatible items,…" at bounding box center [734, 381] width 609 height 43
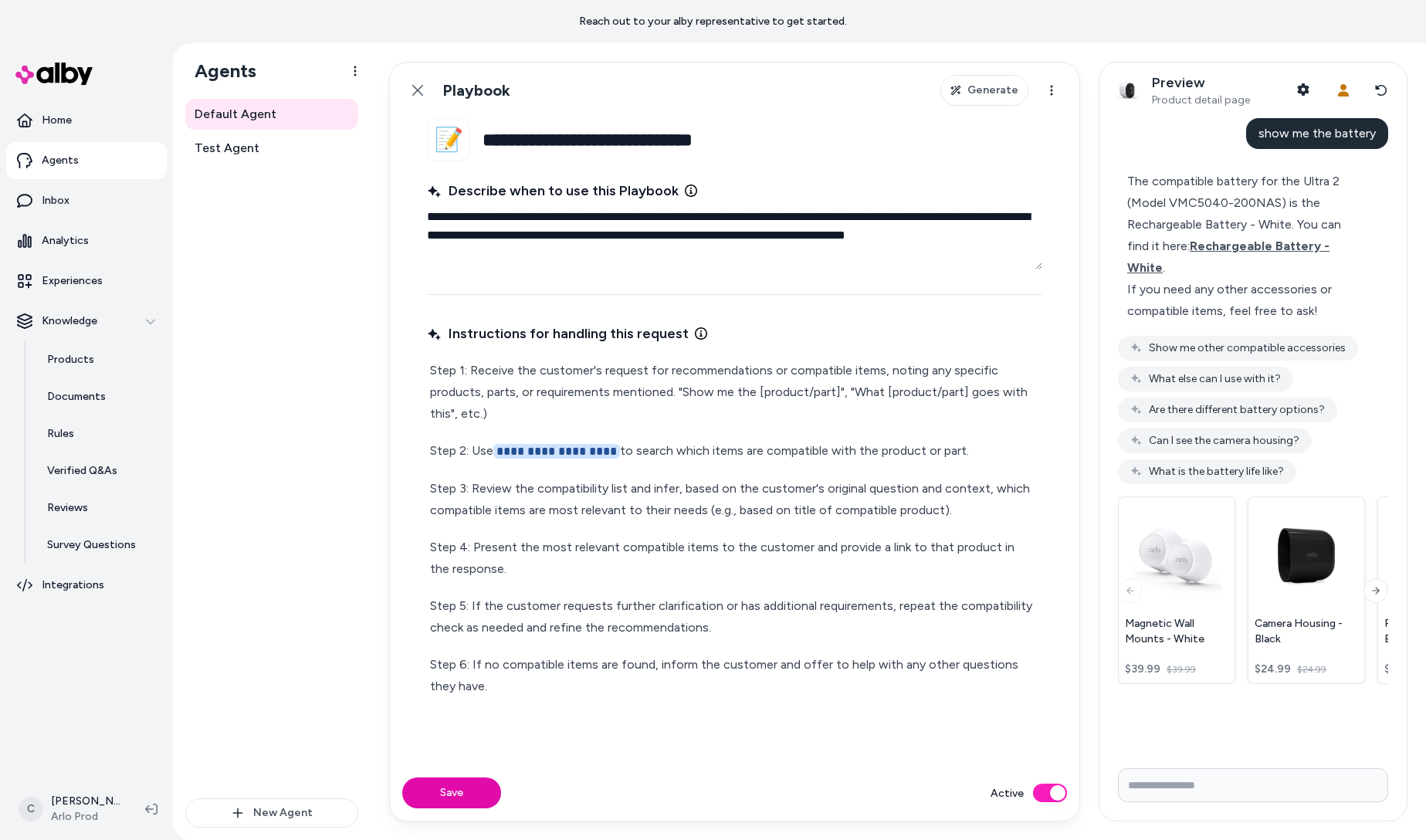
click at [708, 238] on textarea "**********" at bounding box center [734, 235] width 615 height 68
click at [718, 406] on p "Step 1: Receive the customer's request for recommendations or compatible items,…" at bounding box center [734, 392] width 609 height 65
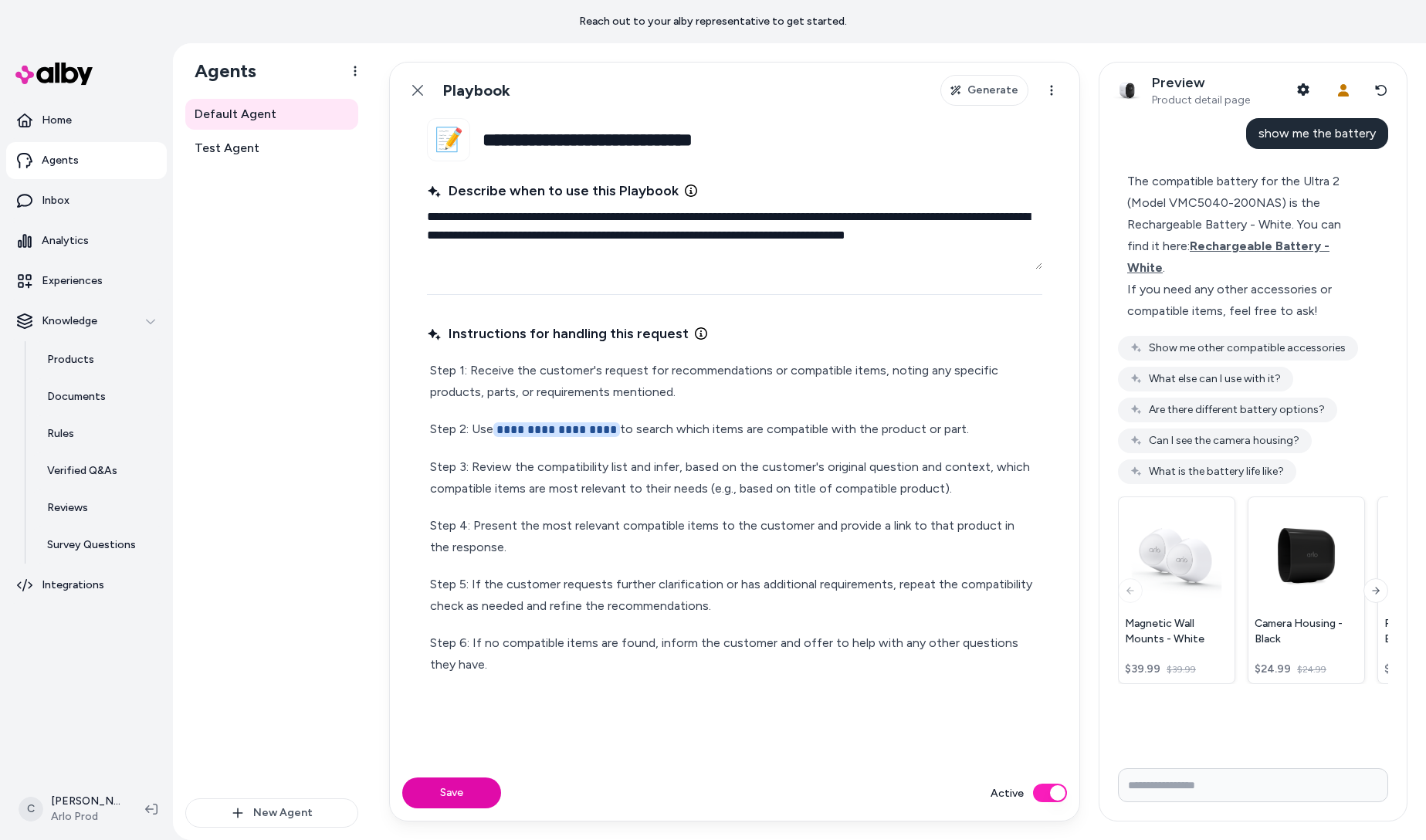
drag, startPoint x: 529, startPoint y: 231, endPoint x: 536, endPoint y: 247, distance: 17.5
click at [536, 247] on textarea "**********" at bounding box center [734, 235] width 615 height 68
click at [701, 393] on p "Step 1: Receive the customer's request for recommendations or compatible items,…" at bounding box center [734, 381] width 609 height 43
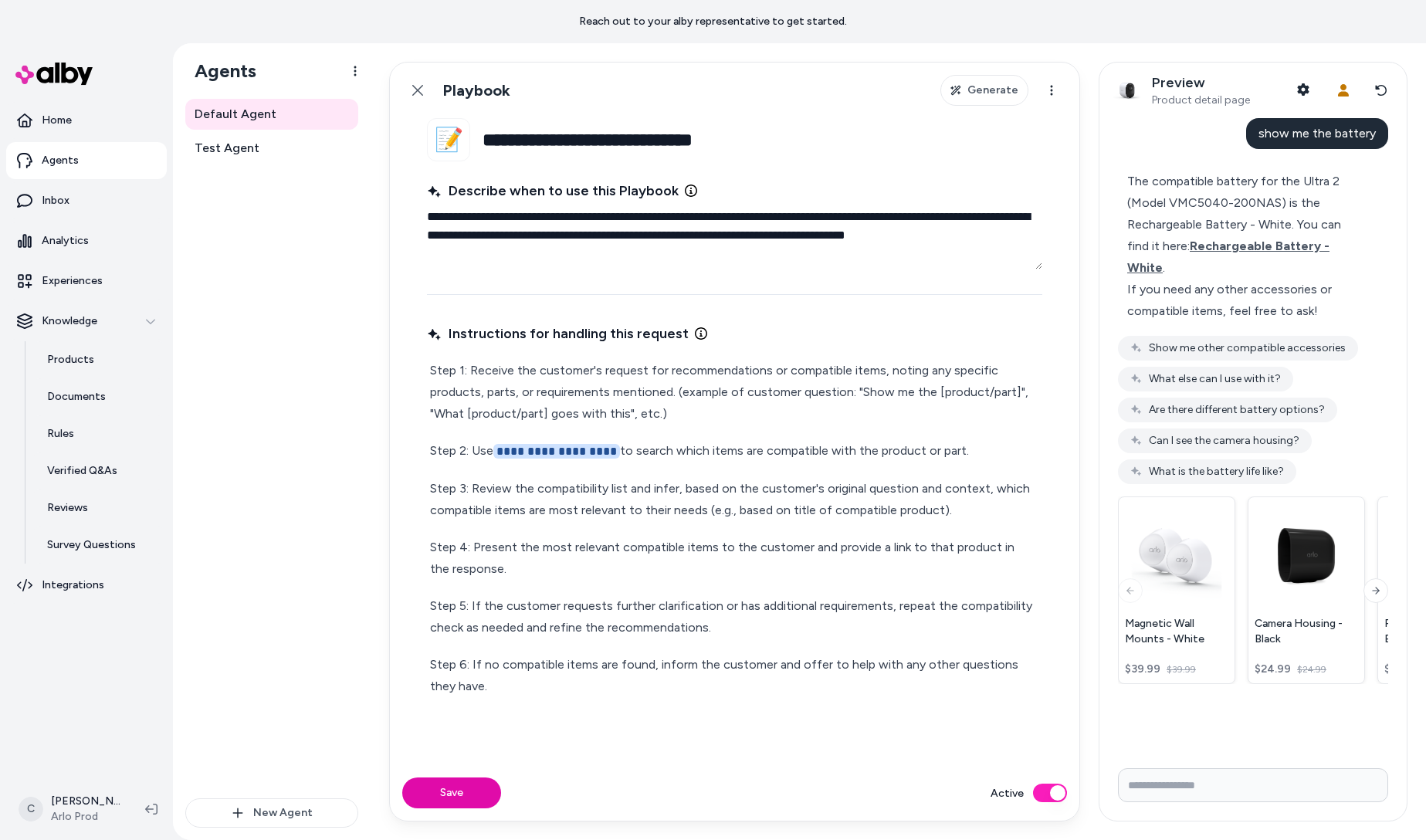
drag, startPoint x: 557, startPoint y: 265, endPoint x: 528, endPoint y: 236, distance: 41.0
click at [528, 236] on textarea "**********" at bounding box center [734, 235] width 615 height 68
type textarea "*"
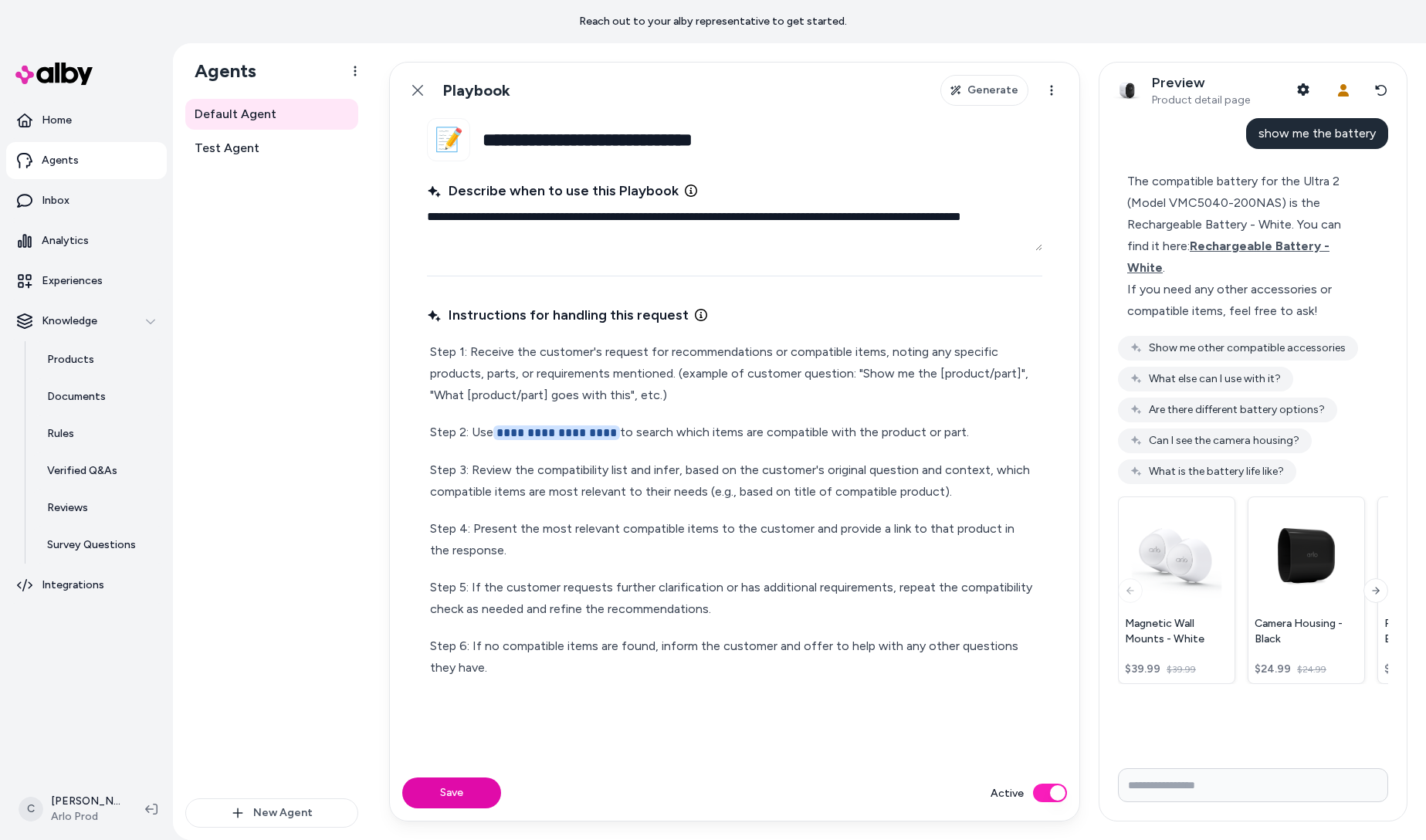
type textarea "**********"
click at [747, 387] on p "Step 1: Receive the customer's request for recommendations or compatible items,…" at bounding box center [734, 374] width 609 height 65
click at [786, 434] on p "**********" at bounding box center [734, 433] width 609 height 23
click at [908, 427] on p "**********" at bounding box center [734, 433] width 609 height 23
drag, startPoint x: 952, startPoint y: 429, endPoint x: 941, endPoint y: 428, distance: 11.0
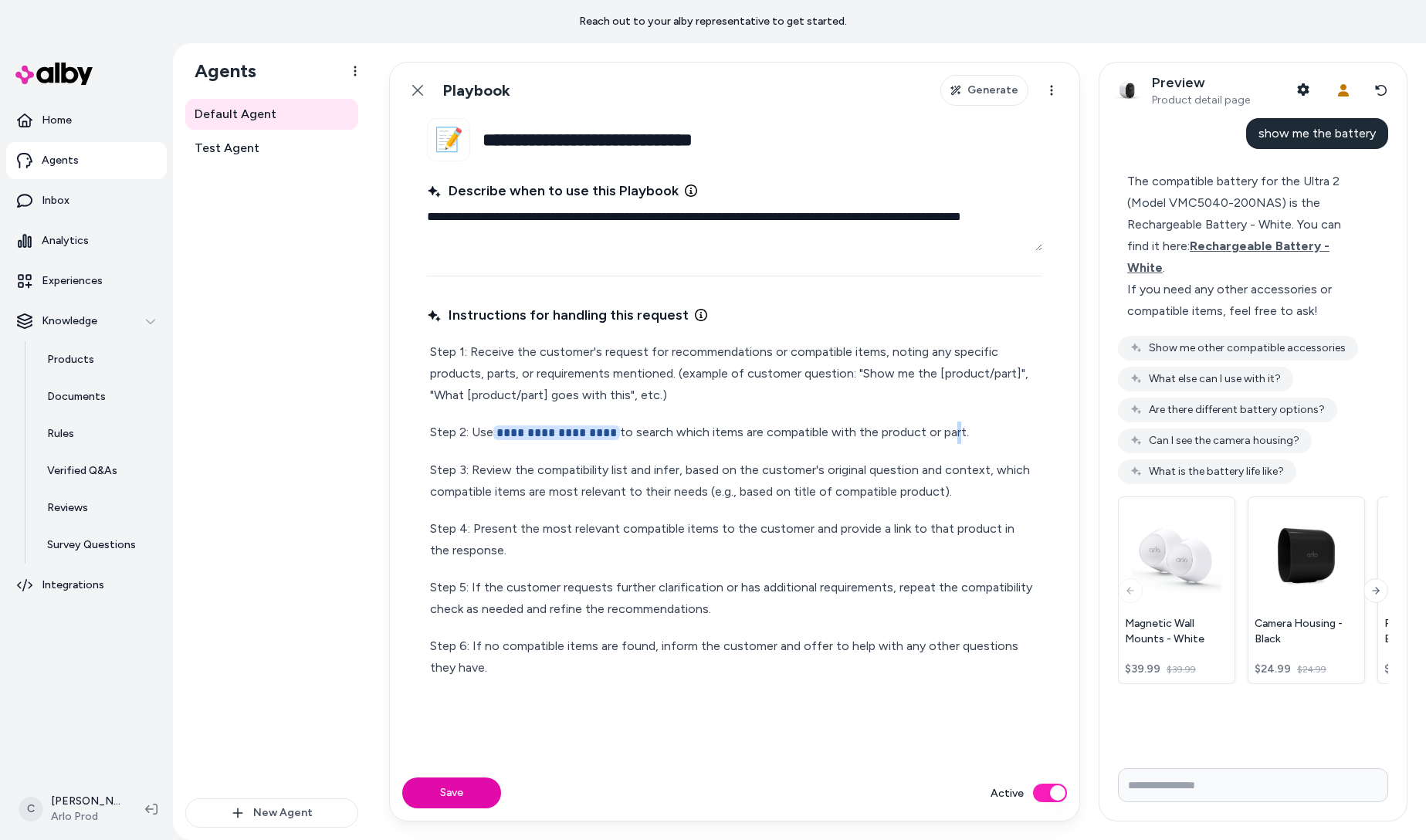
click at [941, 428] on p "**********" at bounding box center [734, 433] width 609 height 23
click at [965, 429] on p "**********" at bounding box center [734, 433] width 609 height 23
click at [743, 481] on p "Step 3: Review the compatibility list and infer, based on the customer's origin…" at bounding box center [734, 481] width 609 height 43
click at [889, 482] on p "Step 3: Review the compatibility list and infer, based on the customer's origin…" at bounding box center [734, 481] width 609 height 43
click at [953, 499] on p "Step 3: Review the compatibility list and infer, based on the customer's origin…" at bounding box center [734, 481] width 609 height 43
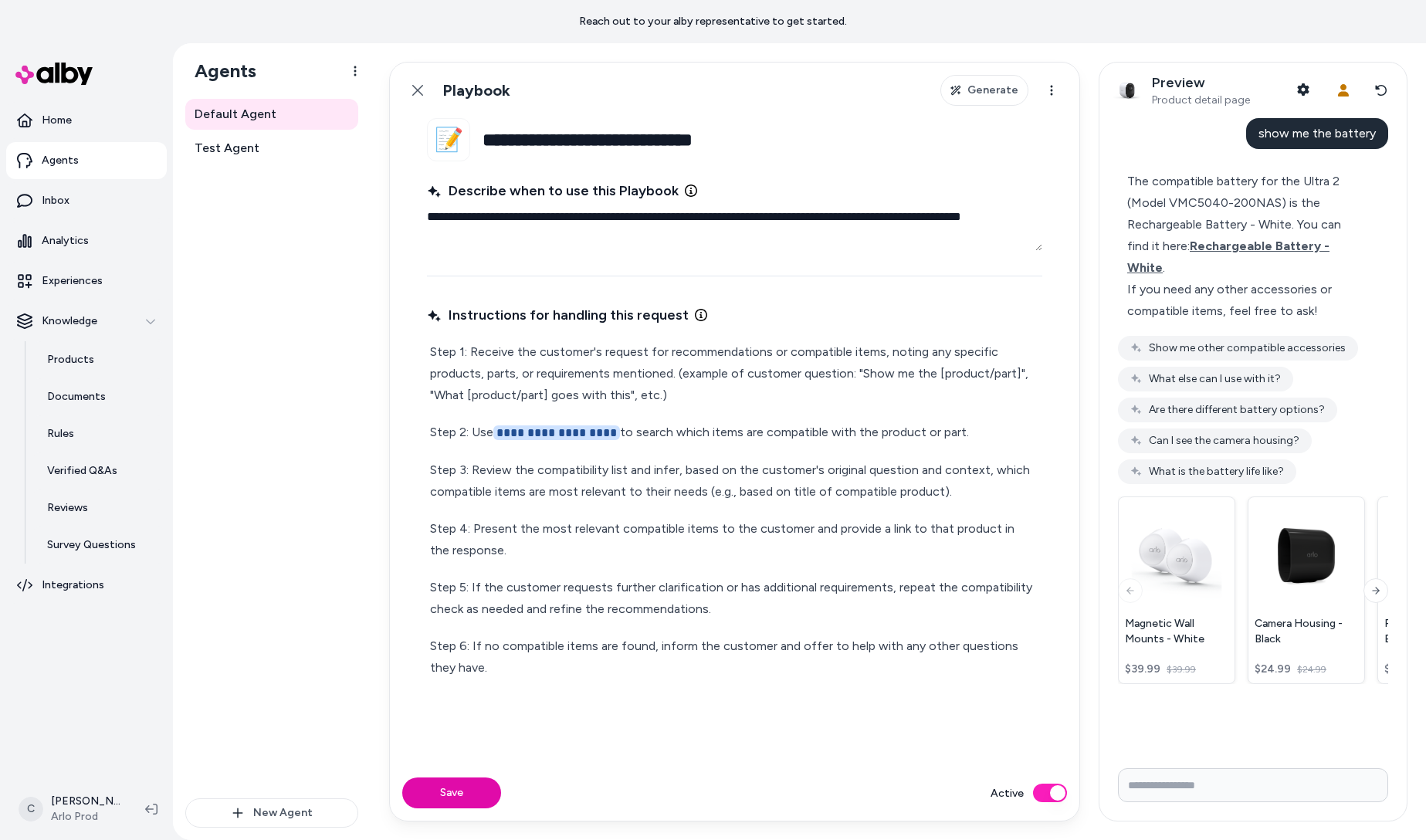
click at [793, 432] on p "**********" at bounding box center [734, 433] width 609 height 23
click at [766, 407] on div "**********" at bounding box center [734, 509] width 615 height 343
click at [770, 378] on p "Step 1: Receive the customer's request for recommendations or compatible items,…" at bounding box center [734, 374] width 609 height 65
click at [817, 389] on p "Step 1: Receive the customer's request for recommendations or compatible items,…" at bounding box center [734, 374] width 609 height 65
drag, startPoint x: 720, startPoint y: 391, endPoint x: 671, endPoint y: 377, distance: 51.0
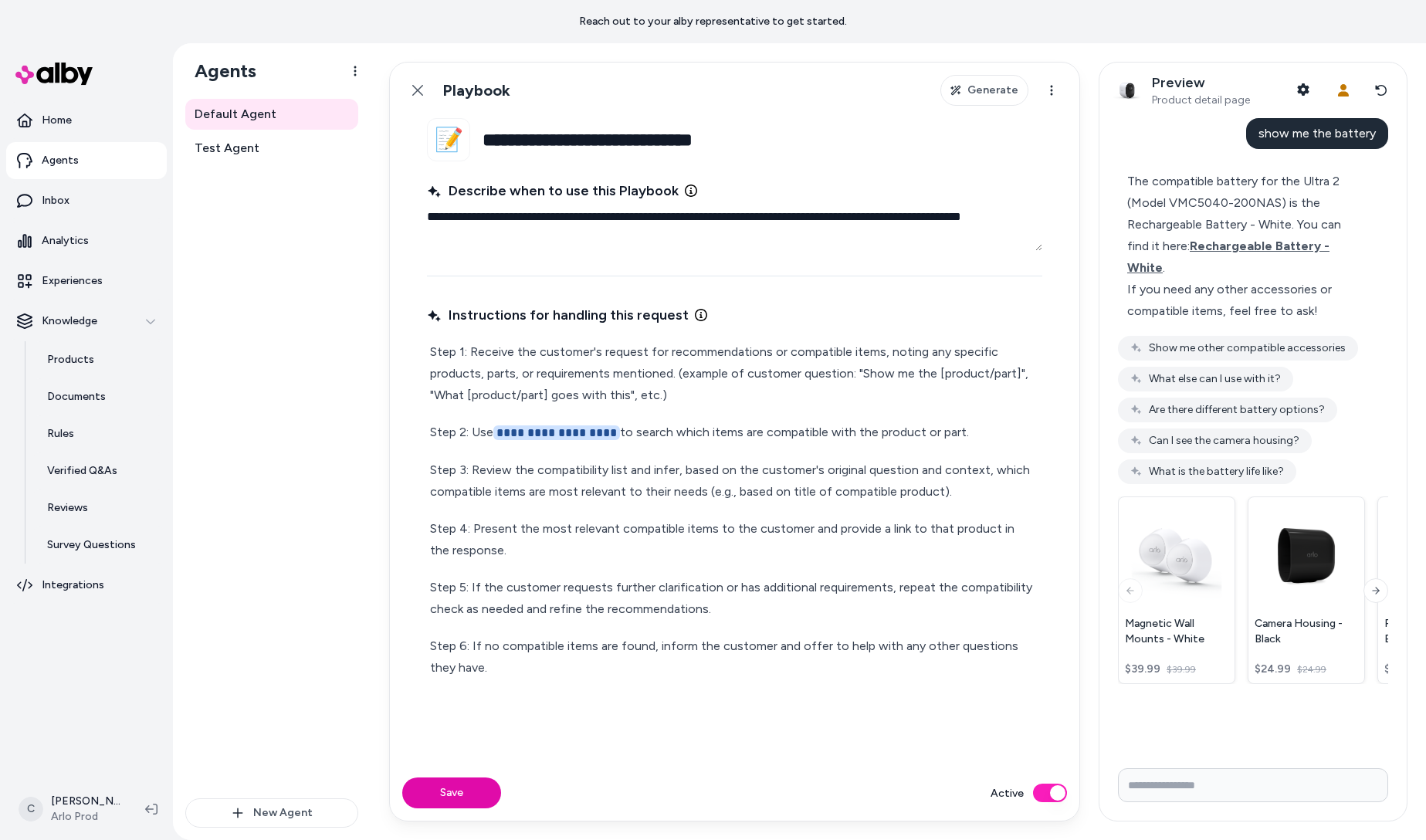
click at [671, 377] on p "Step 1: Receive the customer's request for recommendations or compatible items,…" at bounding box center [734, 374] width 609 height 65
click at [680, 373] on p "Step 1: Receive the customer's request for recommendations or compatible items,…" at bounding box center [734, 374] width 609 height 65
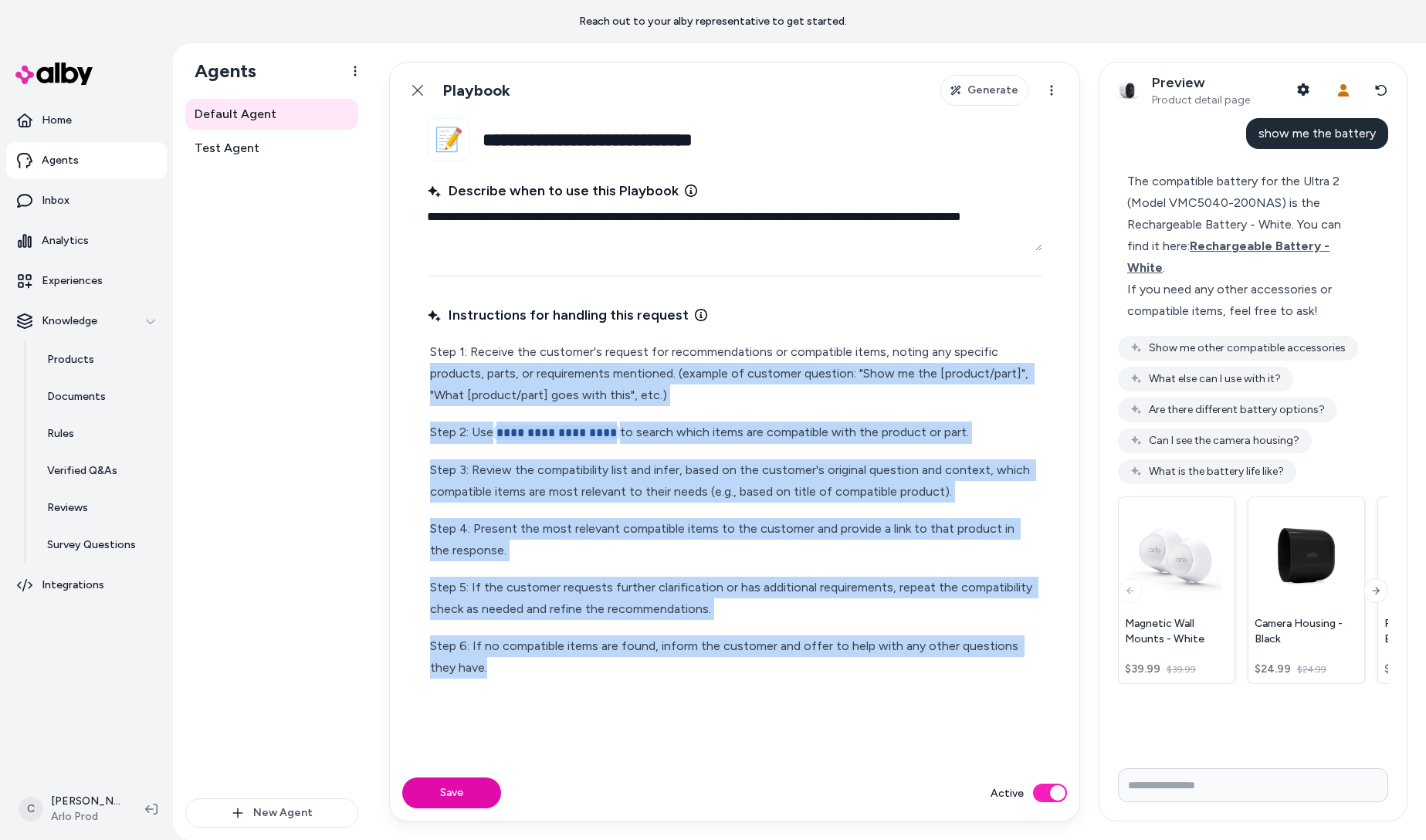
drag, startPoint x: 488, startPoint y: 642, endPoint x: 385, endPoint y: 366, distance: 294.6
click at [385, 366] on div "**********" at bounding box center [898, 441] width 1055 height 797
drag, startPoint x: 433, startPoint y: 347, endPoint x: 536, endPoint y: 700, distance: 367.7
click at [536, 700] on div "**********" at bounding box center [734, 523] width 615 height 446
copy div "**********"
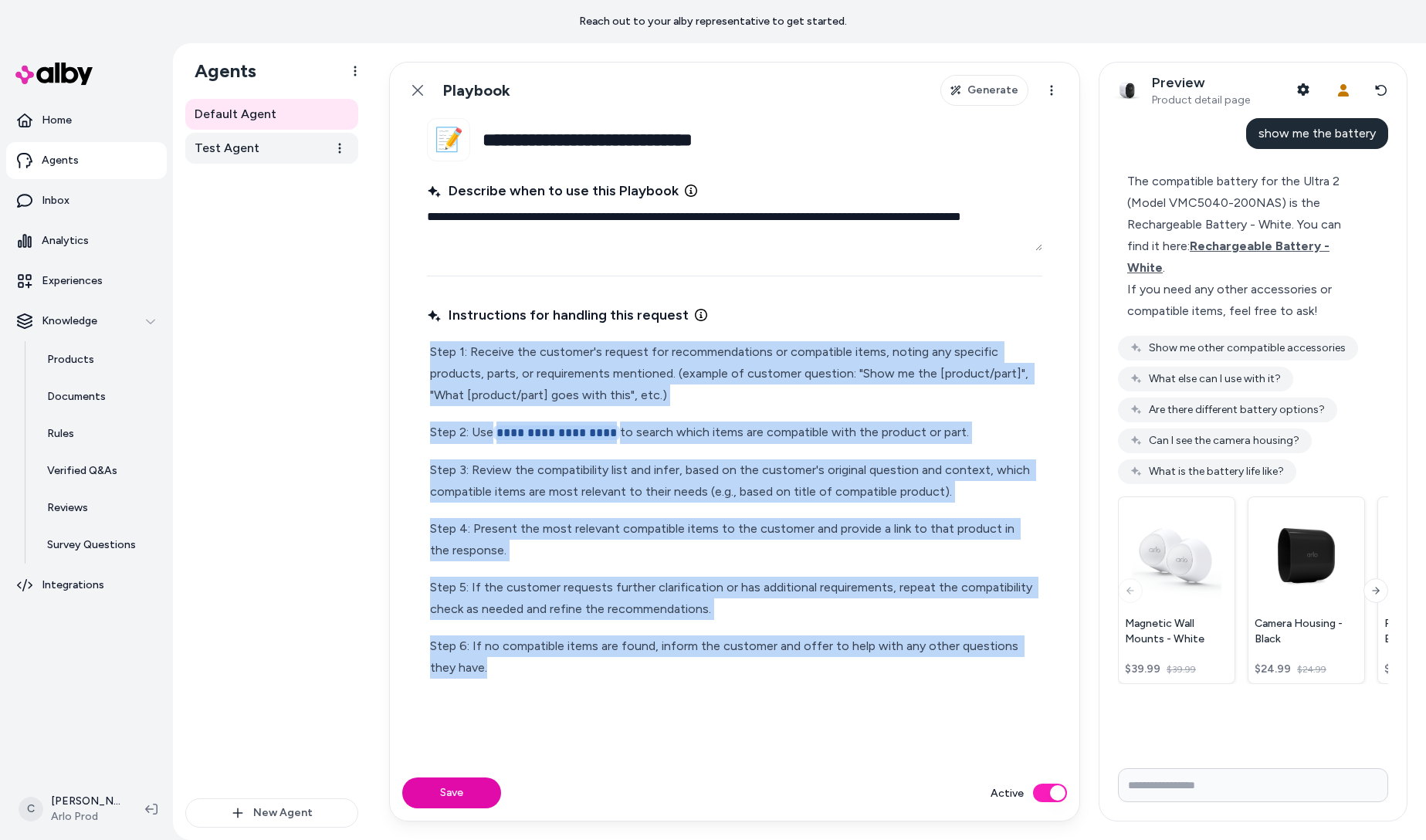
click at [239, 139] on span "Test Agent" at bounding box center [227, 148] width 65 height 18
click at [614, 653] on p "Step 6: If no compatible items are found, inform the customer and offer to help…" at bounding box center [734, 657] width 609 height 43
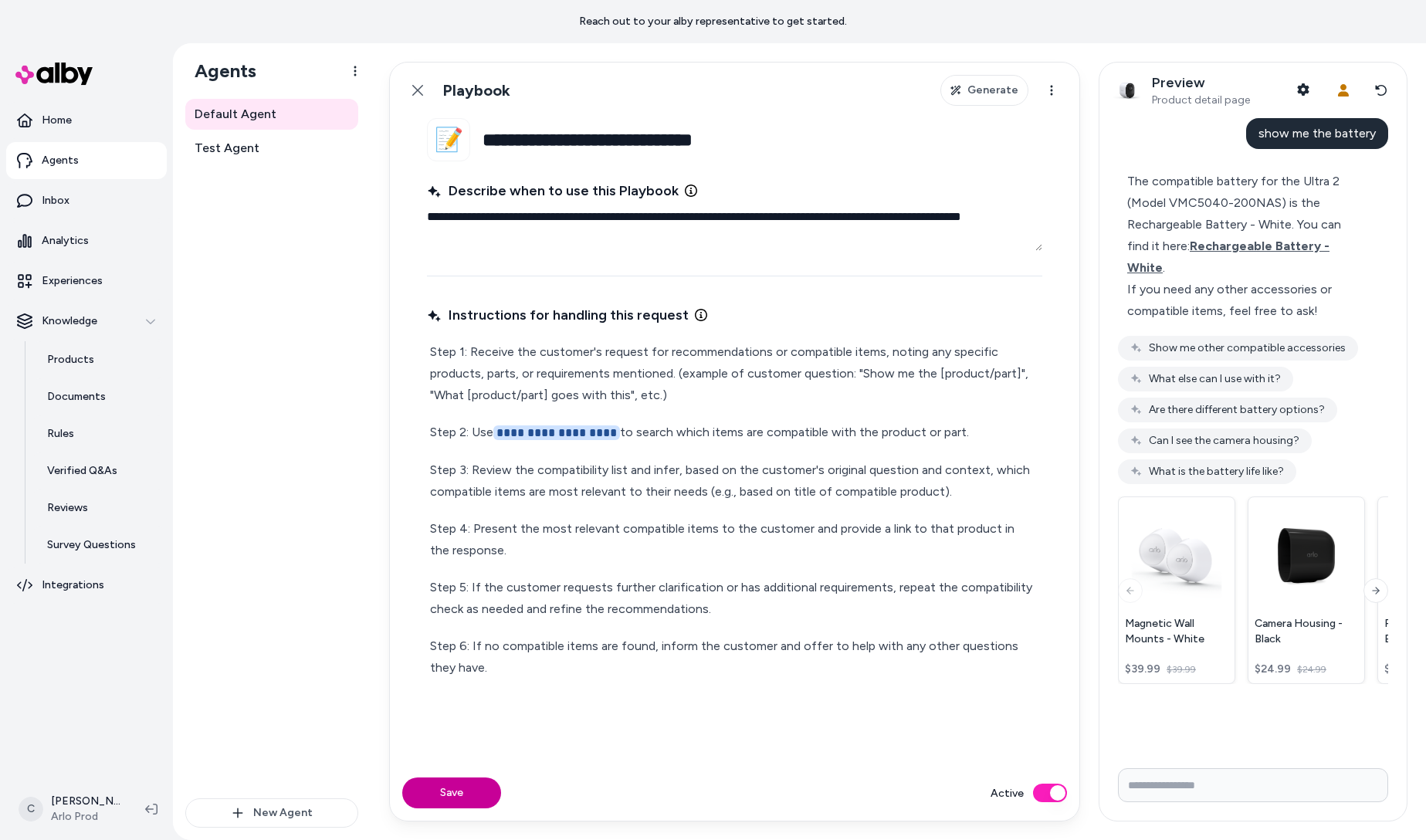
click at [469, 793] on button "Save" at bounding box center [452, 793] width 99 height 31
drag, startPoint x: 674, startPoint y: 369, endPoint x: 680, endPoint y: 390, distance: 21.8
click at [680, 390] on p "Step 1: Receive the customer's request for recommendations or compatible items,…" at bounding box center [734, 374] width 609 height 65
click at [749, 384] on p "Step 1: Receive the customer's request for recommendations or compatible items,…" at bounding box center [734, 374] width 609 height 65
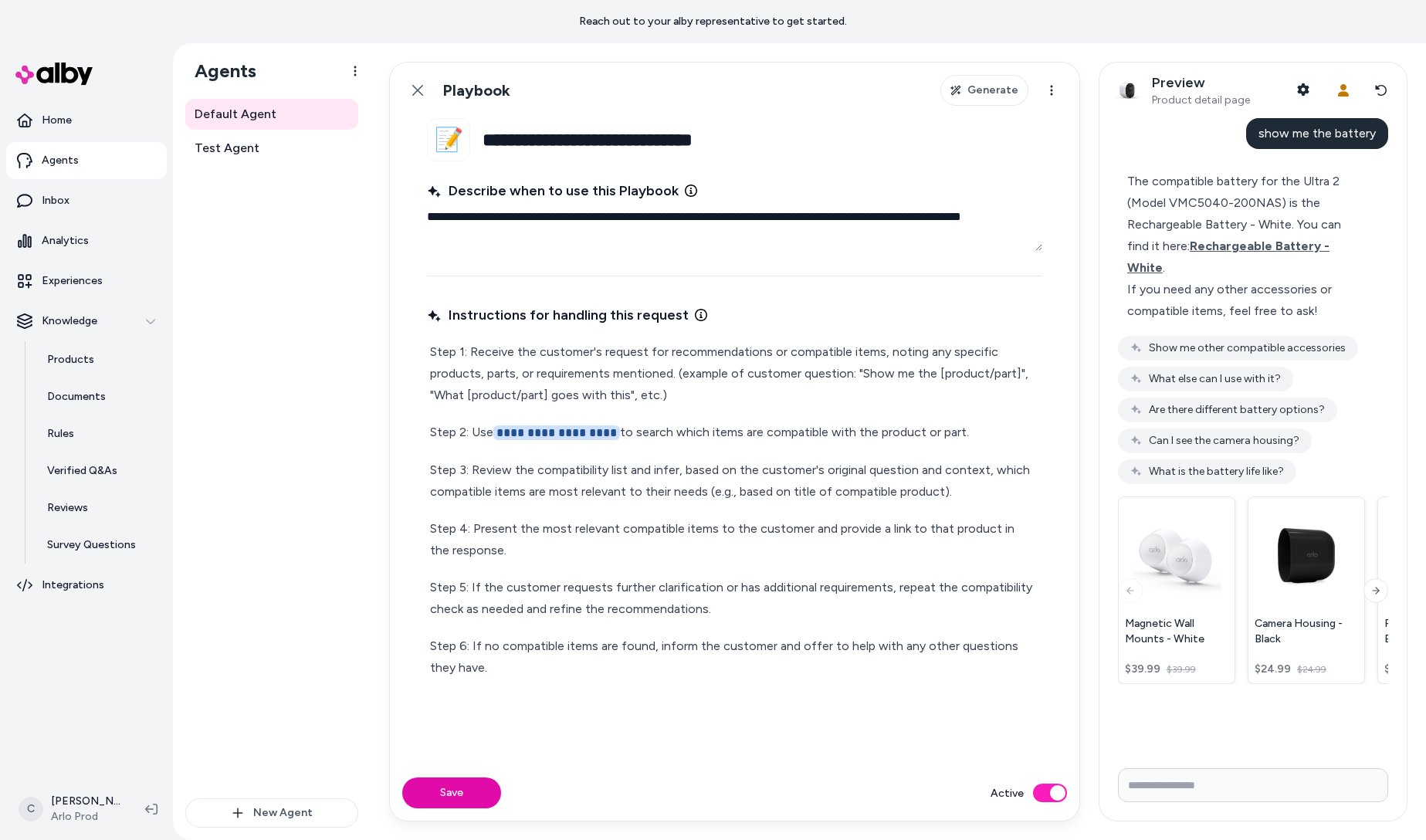
click at [713, 589] on p "Step 5: If the customer requests further clarification or has additional requir…" at bounding box center [734, 599] width 609 height 43
drag, startPoint x: 252, startPoint y: 171, endPoint x: 250, endPoint y: 158, distance: 13.2
click at [251, 170] on div "Default Agent Test Agent" at bounding box center [271, 448] width 173 height 699
click at [252, 155] on span "Test Agent" at bounding box center [227, 148] width 65 height 18
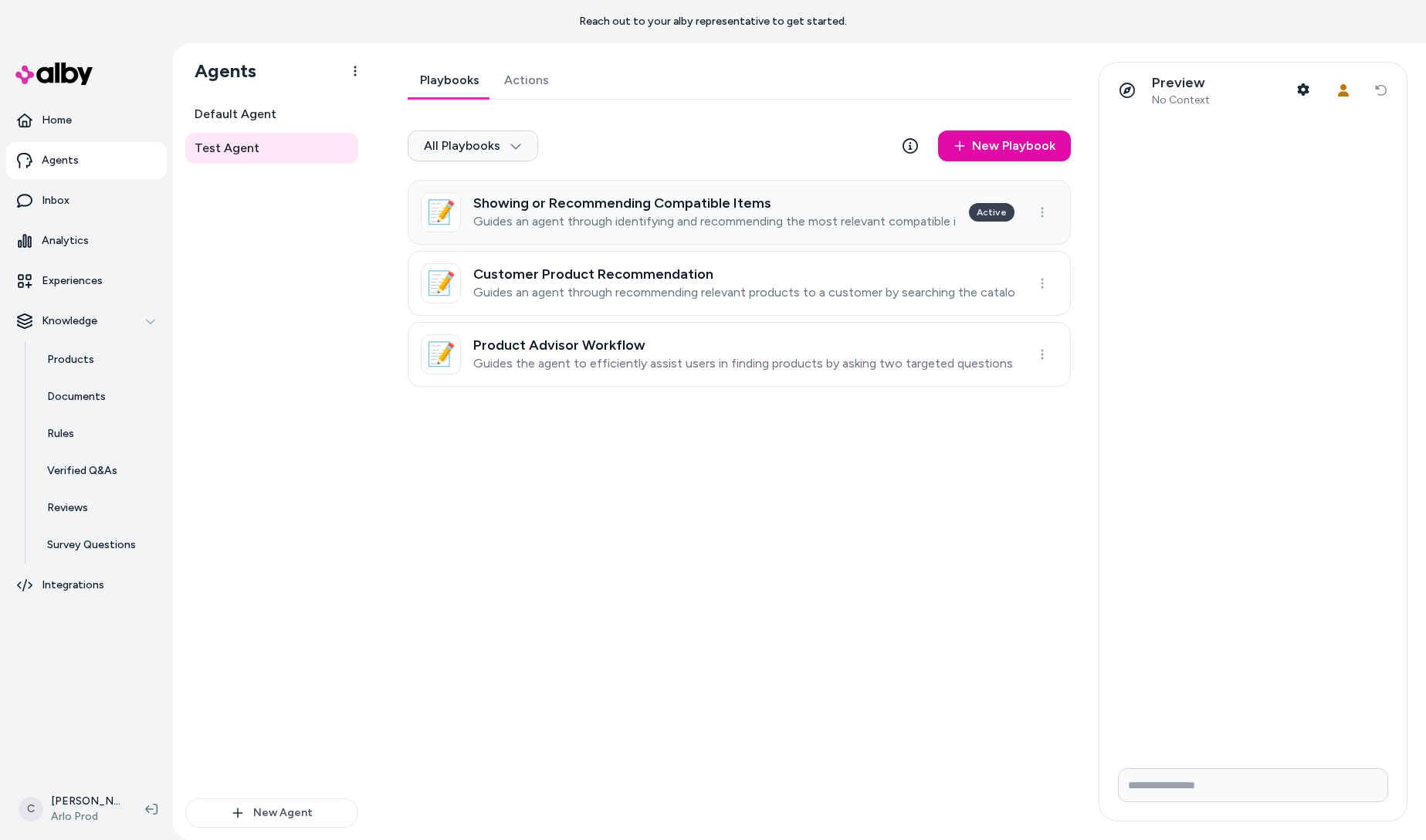
click at [614, 228] on p "Guides an agent through identifying and recommending the most relevant compatib…" at bounding box center [715, 222] width 483 height 16
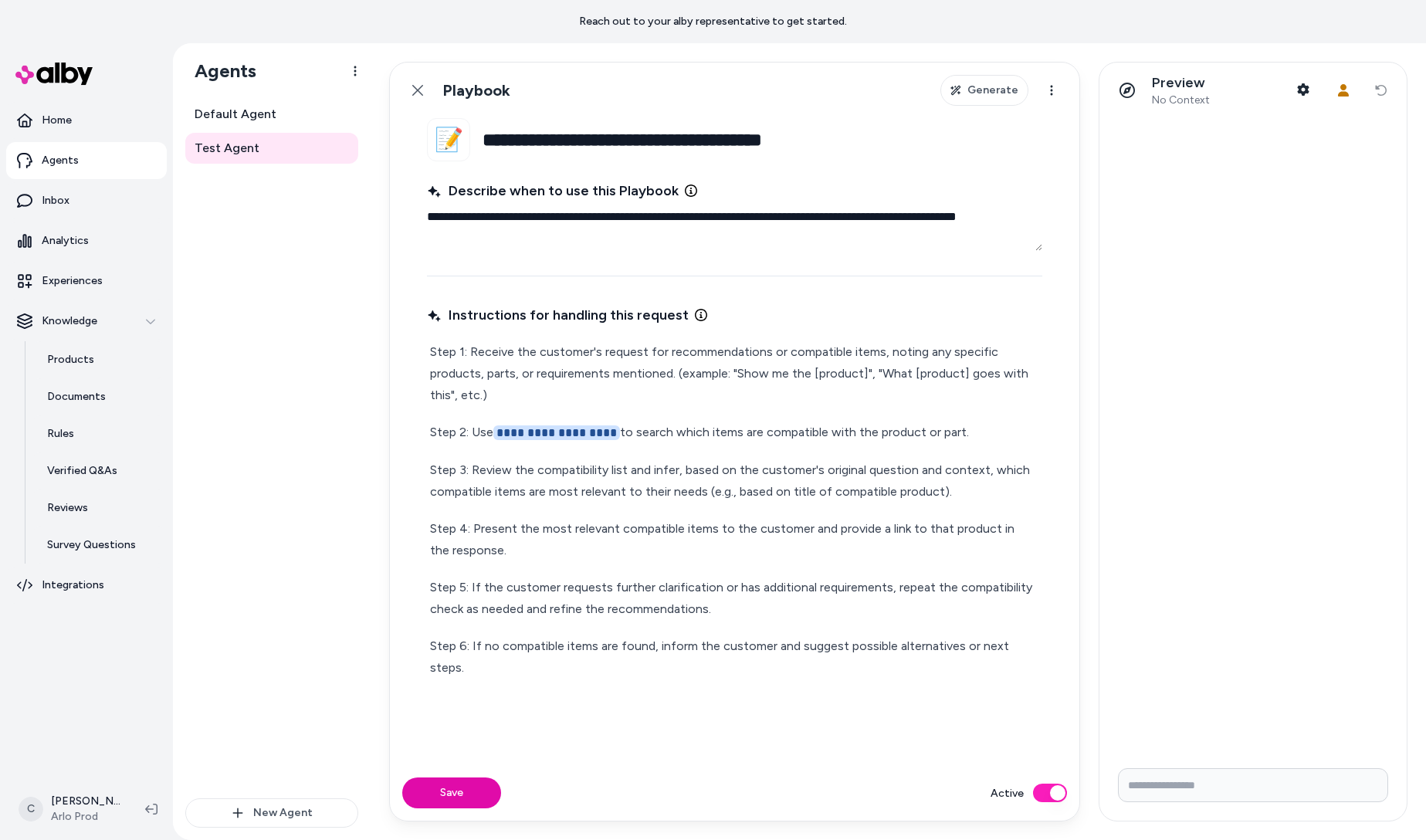
click at [545, 387] on p "Step 1: Receive the customer's request for recommendations or compatible items,…" at bounding box center [734, 374] width 609 height 65
drag, startPoint x: 1039, startPoint y: 649, endPoint x: 637, endPoint y: 453, distance: 447.2
click at [614, 451] on fieldset "**********" at bounding box center [734, 441] width 689 height 647
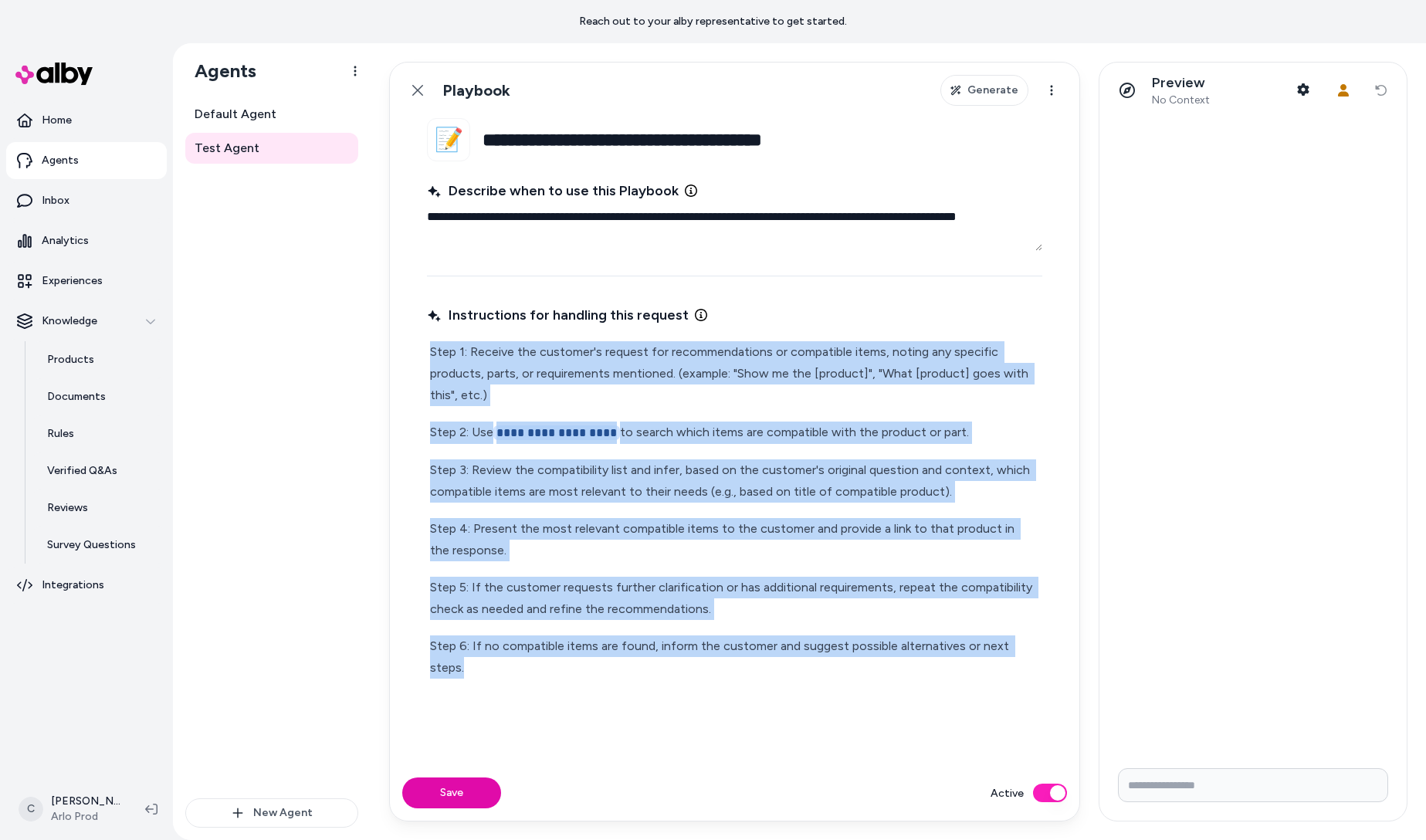
drag, startPoint x: 1038, startPoint y: 647, endPoint x: 396, endPoint y: 347, distance: 708.6
click at [396, 347] on fieldset "**********" at bounding box center [734, 441] width 689 height 647
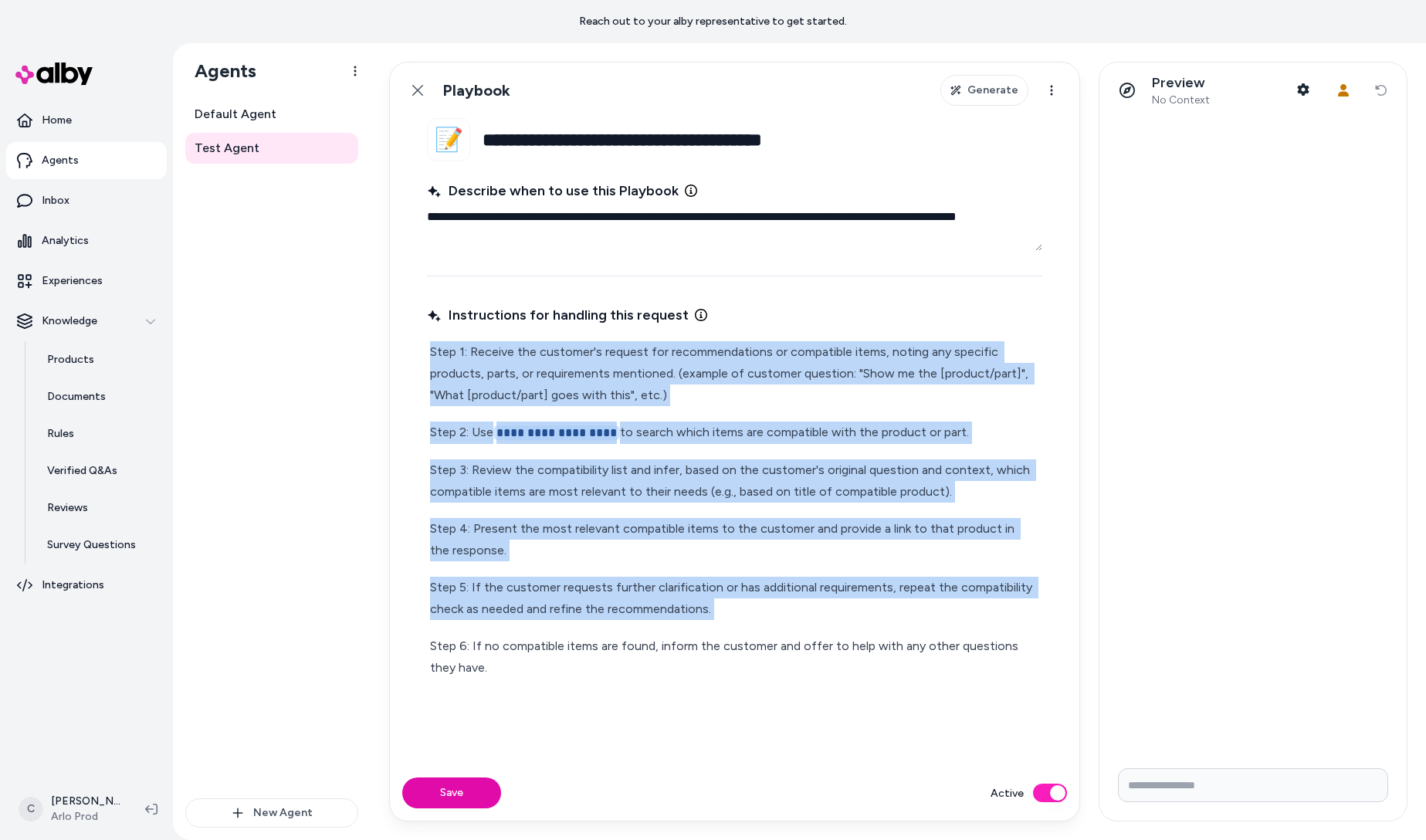
drag, startPoint x: 672, startPoint y: 402, endPoint x: 674, endPoint y: 377, distance: 25.1
click at [674, 377] on p "Step 1: Receive the customer's request for recommendations or compatible items,…" at bounding box center [734, 374] width 609 height 65
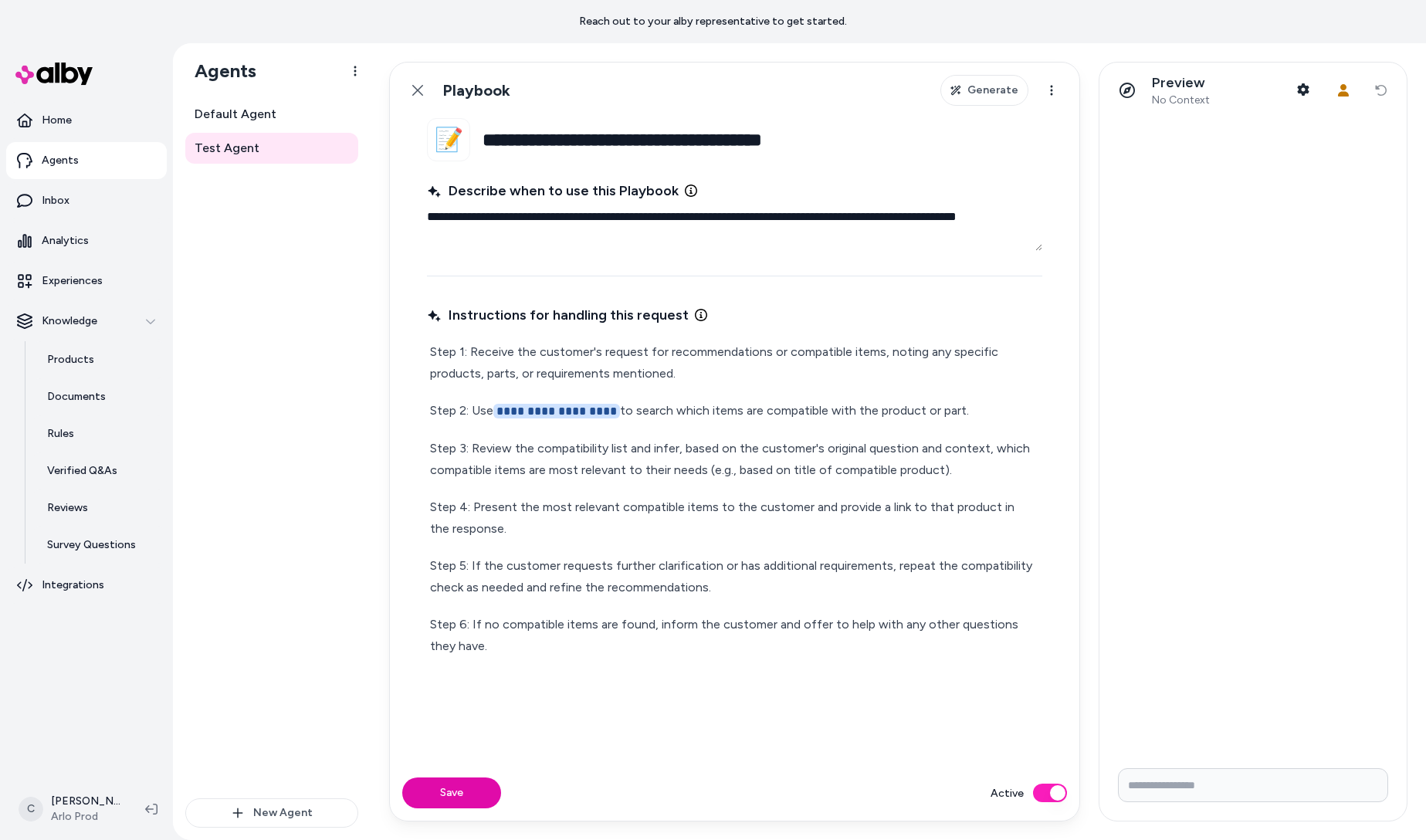
click at [557, 235] on textarea "**********" at bounding box center [734, 226] width 615 height 50
type textarea "*"
type textarea "**********"
paste textarea "**********"
type textarea "*"
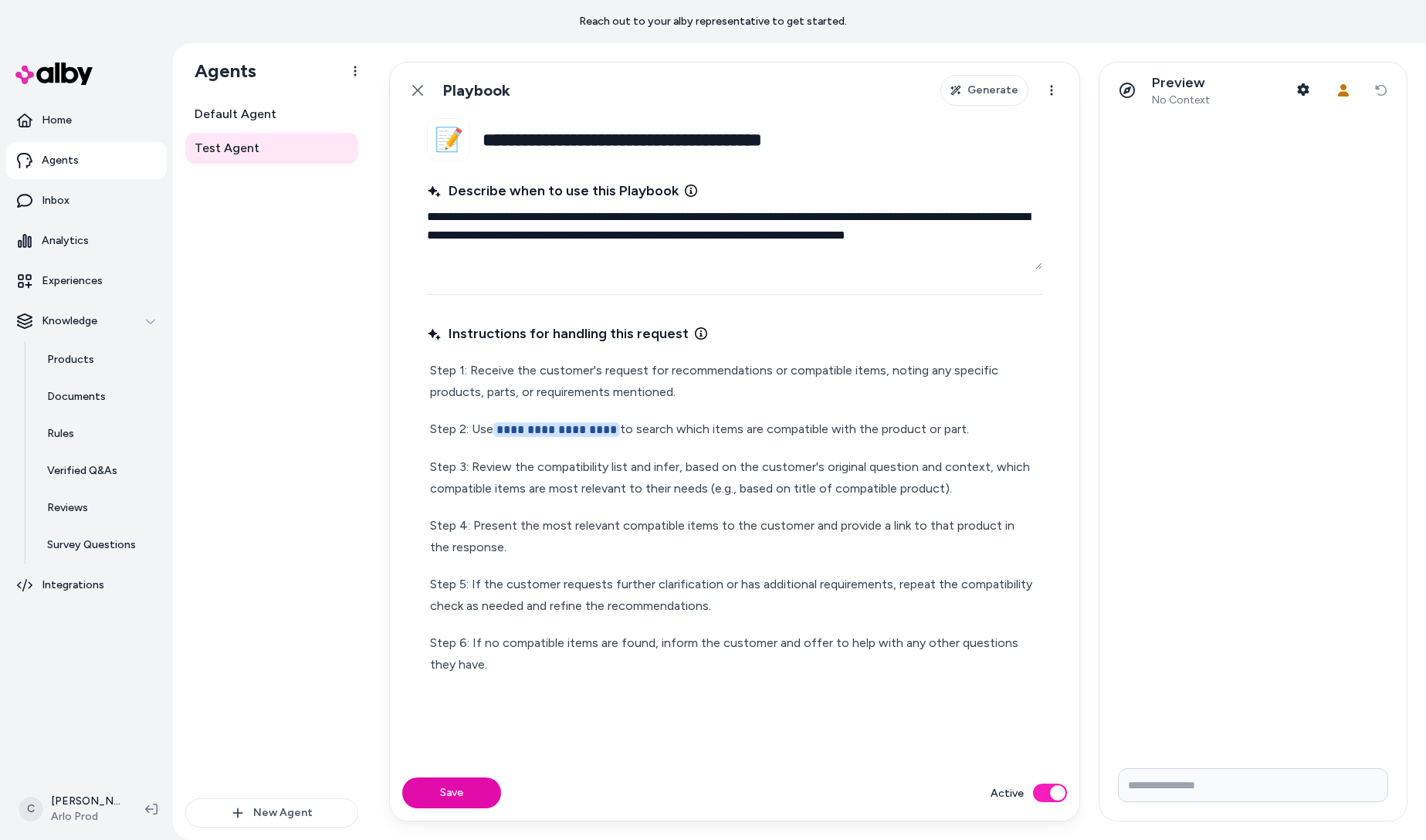
type textarea "**********"
type textarea "*"
click at [714, 407] on div "**********" at bounding box center [734, 517] width 615 height 321
click at [741, 392] on p "Step 1: Receive the customer's request for recommendations or compatible items,…" at bounding box center [734, 381] width 609 height 43
click at [462, 431] on p "**********" at bounding box center [734, 430] width 609 height 23
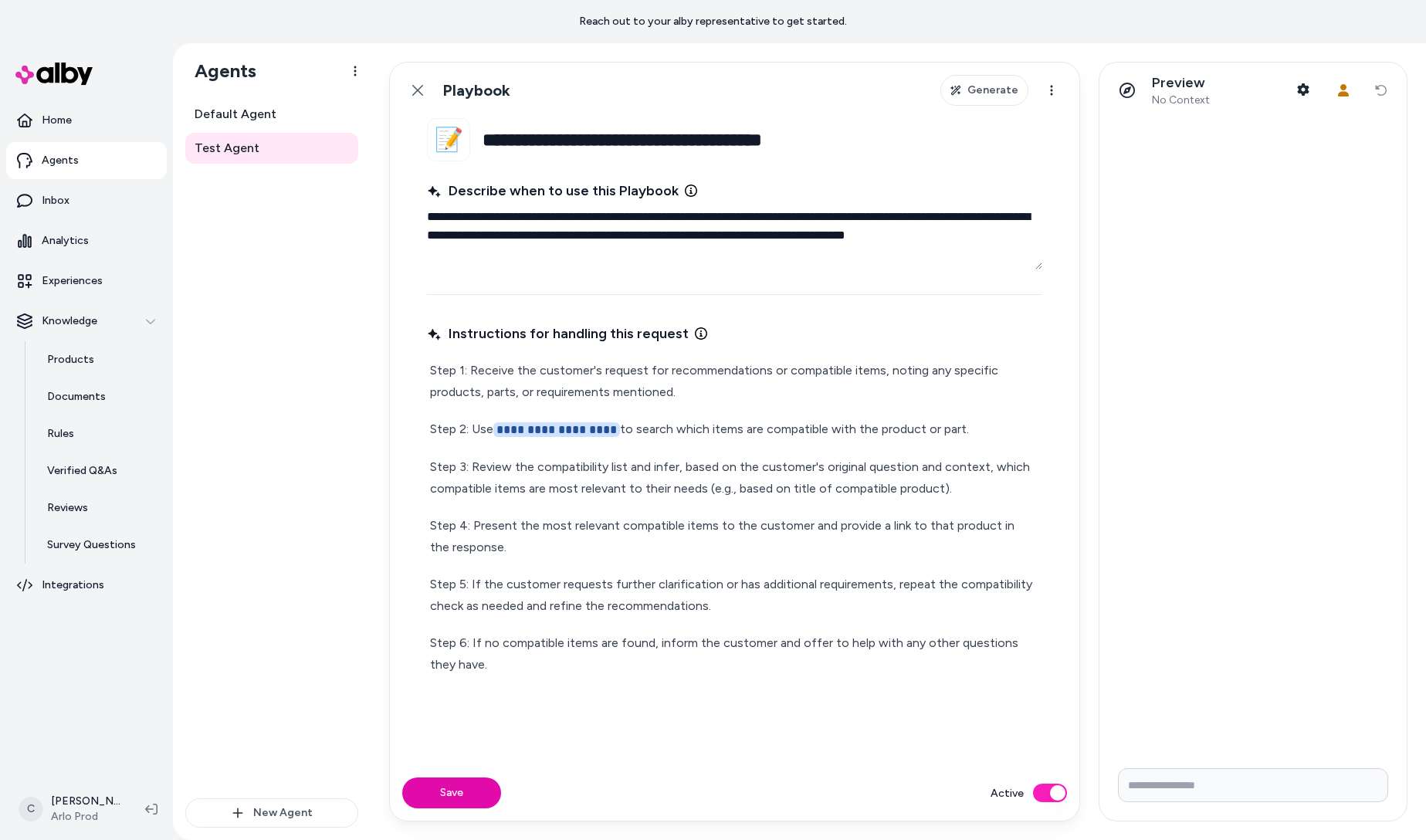
click at [714, 477] on p "Step 3: Review the compatibility list and infer, based on the customer's origin…" at bounding box center [734, 478] width 609 height 43
click at [820, 449] on div "**********" at bounding box center [734, 517] width 615 height 321
click at [852, 469] on p "Step 3: Review the compatibility list and infer, based on the customer's origin…" at bounding box center [734, 478] width 609 height 43
click at [535, 480] on p "Step 3: Review the compatibility list and infer, based on the customer's origin…" at bounding box center [734, 478] width 609 height 43
click at [702, 405] on div "**********" at bounding box center [734, 517] width 615 height 321
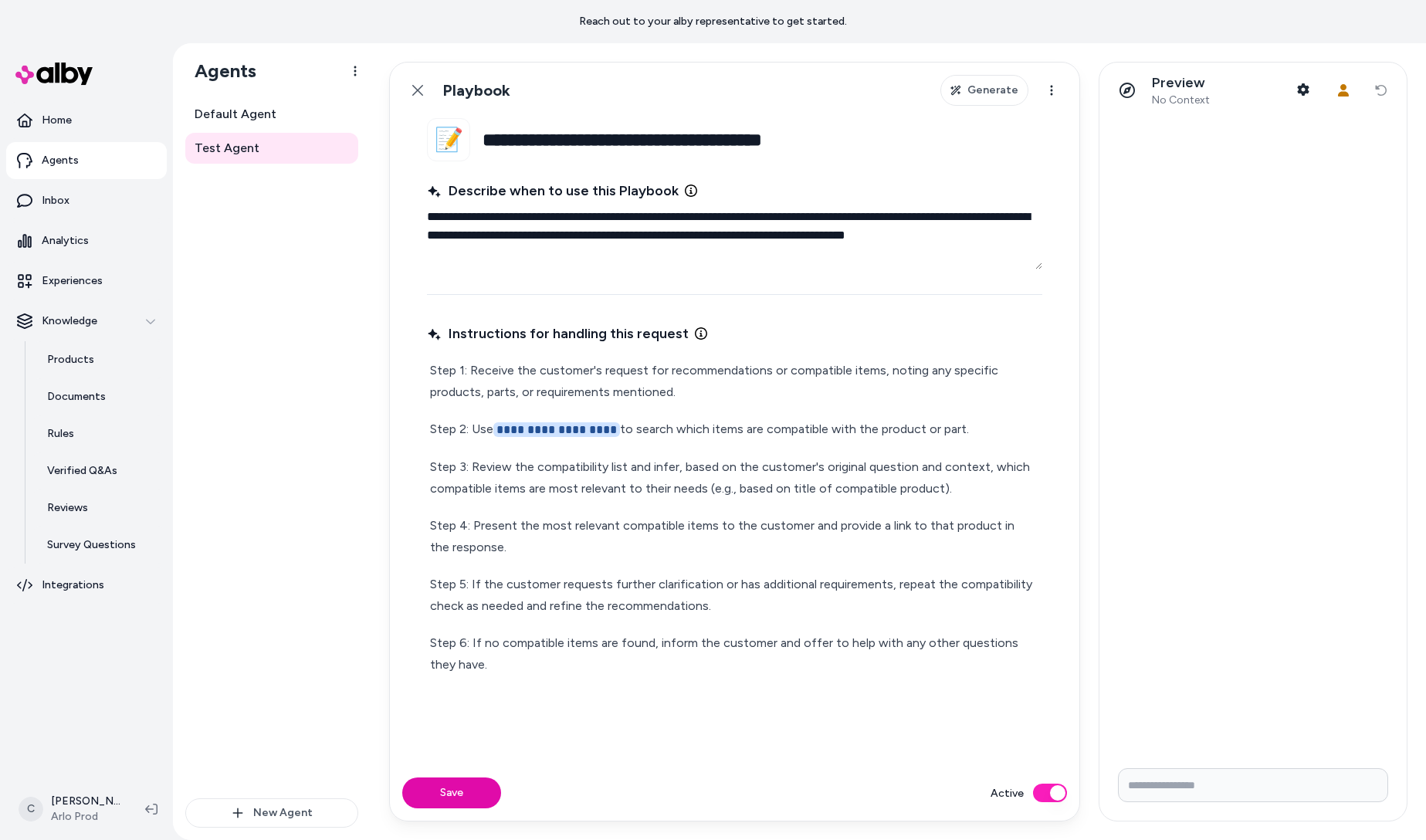
click at [715, 387] on p "Step 1: Receive the customer's request for recommendations or compatible items,…" at bounding box center [734, 381] width 609 height 43
click at [461, 427] on p "**********" at bounding box center [734, 430] width 609 height 23
click at [680, 394] on p "Step 1: Receive the customer's request for recommendations or compatible items,…" at bounding box center [734, 381] width 609 height 43
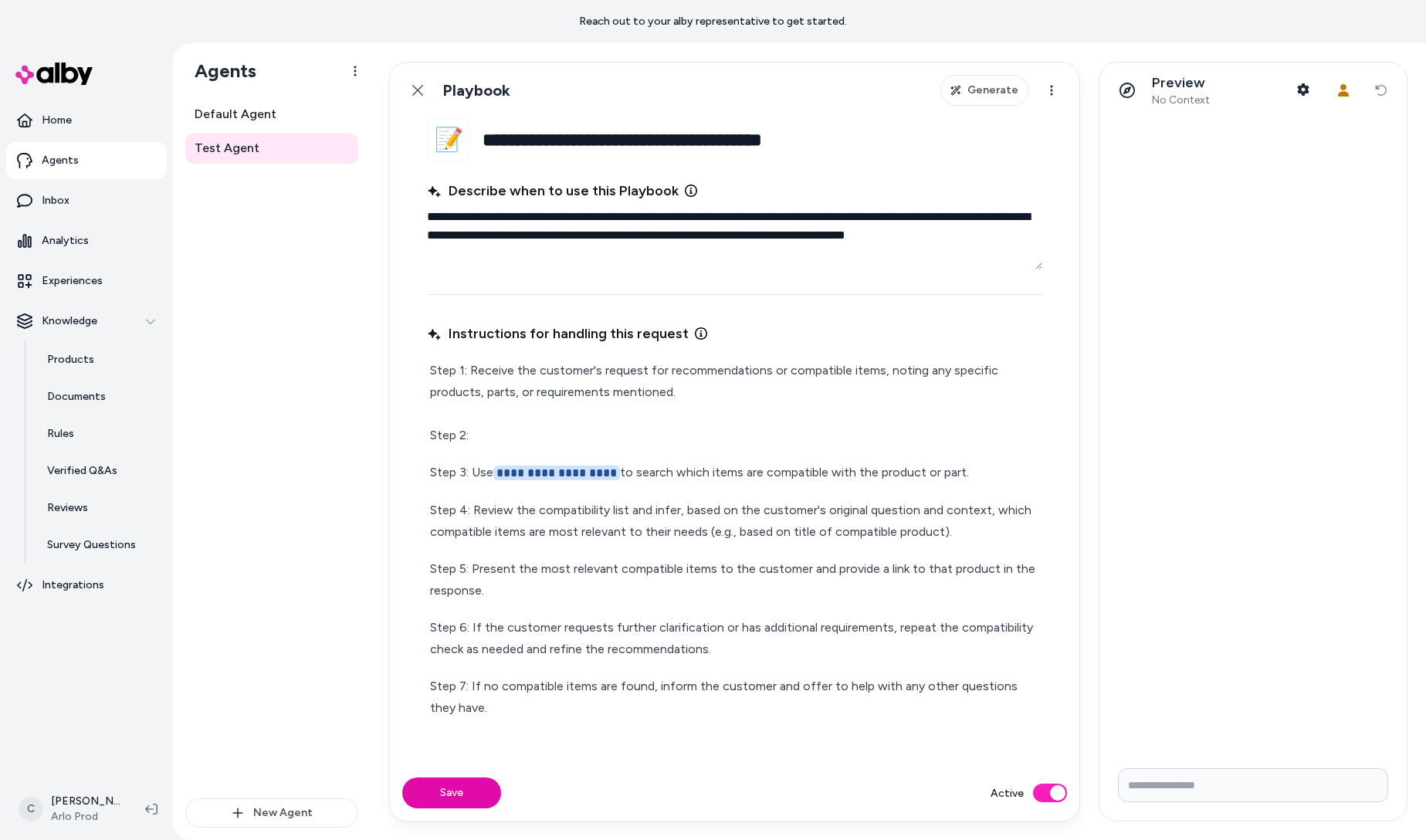
click at [636, 422] on p "Step 1: Receive the customer's request for recommendations or compatible items,…" at bounding box center [734, 403] width 609 height 87
click at [645, 440] on p "Step 1: Receive the customer's request for recommendations or compatible items,…" at bounding box center [734, 403] width 609 height 87
click at [481, 469] on p "**********" at bounding box center [734, 473] width 609 height 23
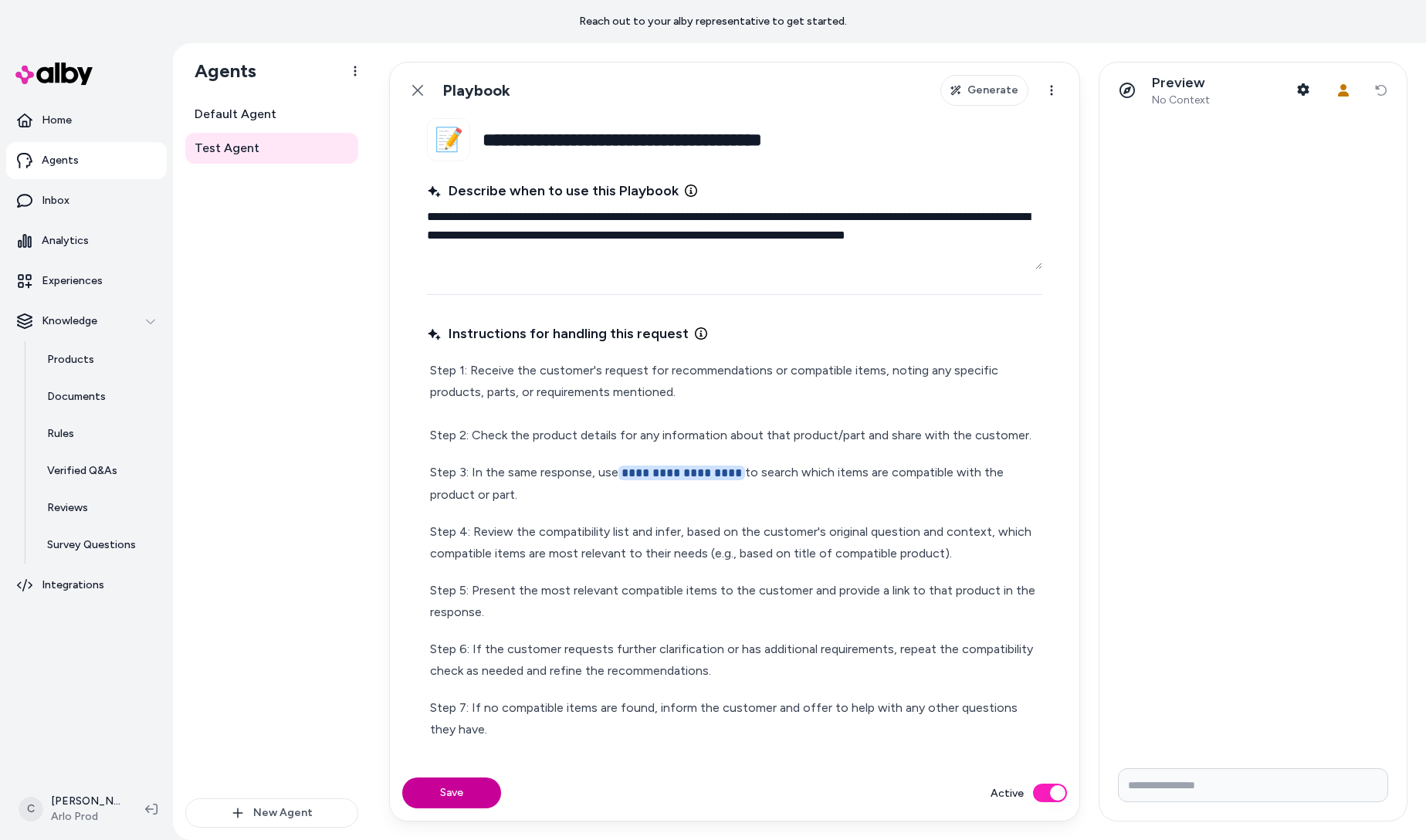
click at [435, 780] on button "Save" at bounding box center [452, 793] width 99 height 31
click at [1182, 786] on input "Write your prompt here" at bounding box center [1252, 784] width 270 height 34
type textarea "*"
drag, startPoint x: 1192, startPoint y: 87, endPoint x: 1215, endPoint y: 96, distance: 24.7
click at [1192, 87] on p "Preview" at bounding box center [1181, 83] width 58 height 17
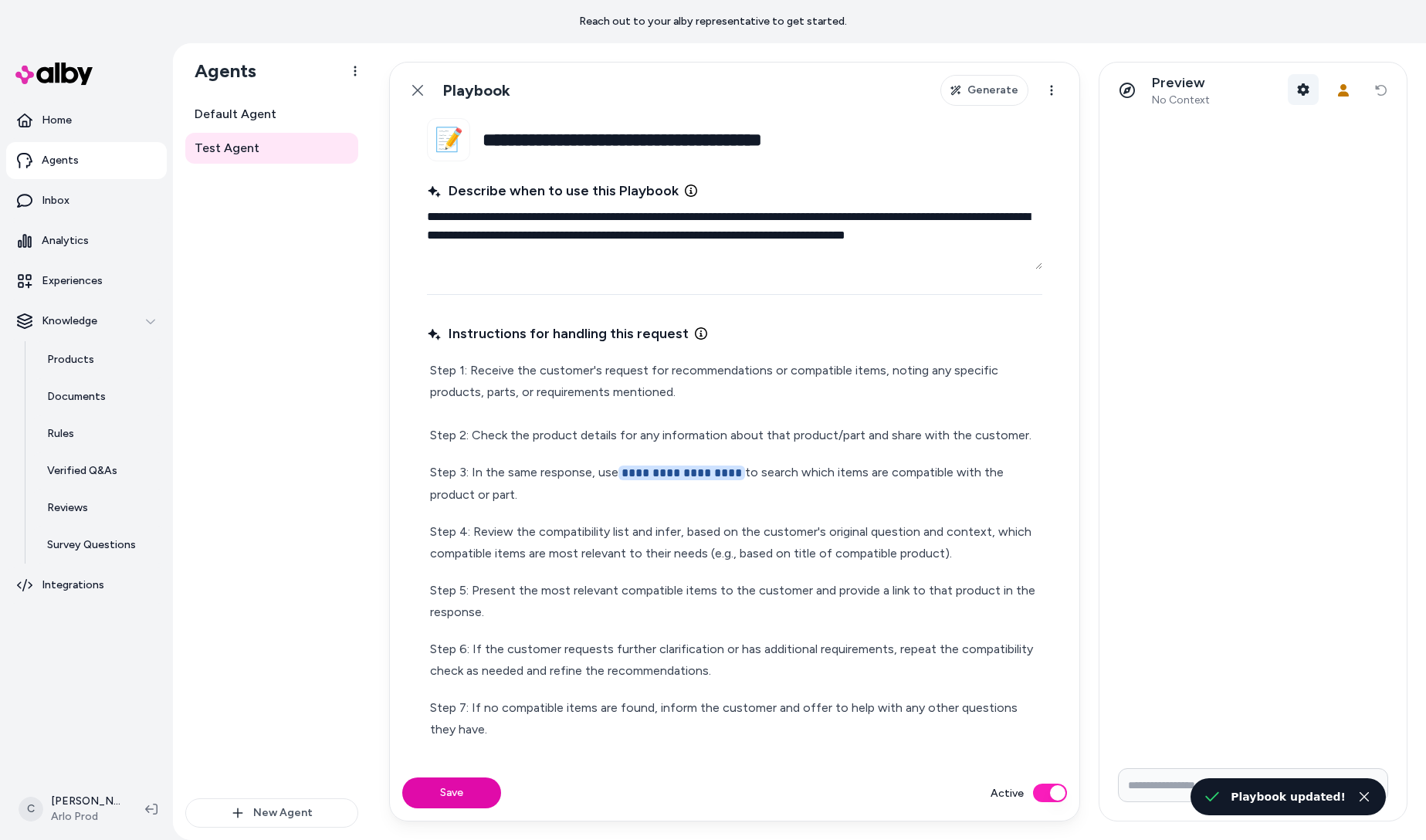
click at [1300, 89] on icon "button" at bounding box center [1303, 89] width 11 height 12
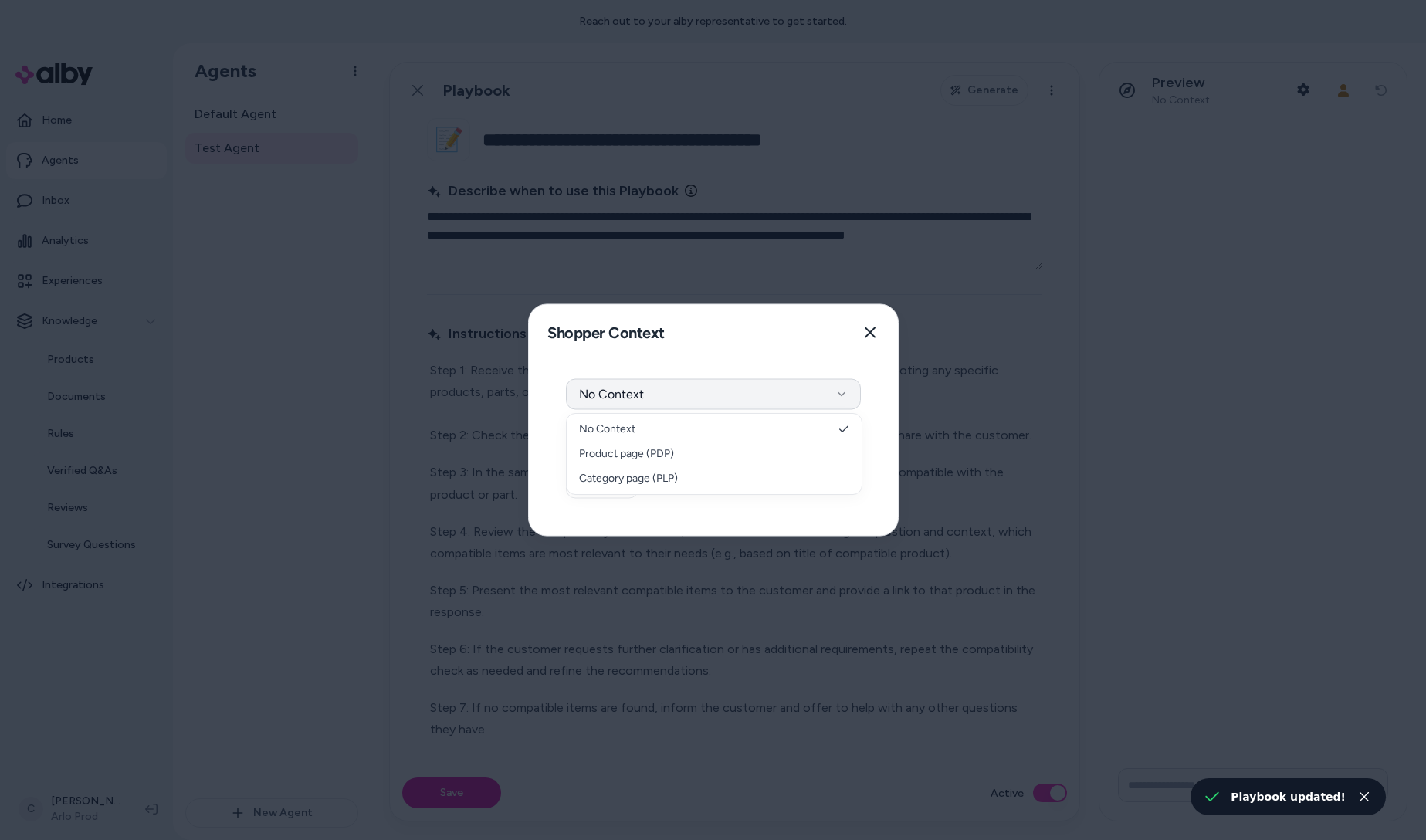
click at [700, 408] on button "No Context" at bounding box center [713, 394] width 295 height 31
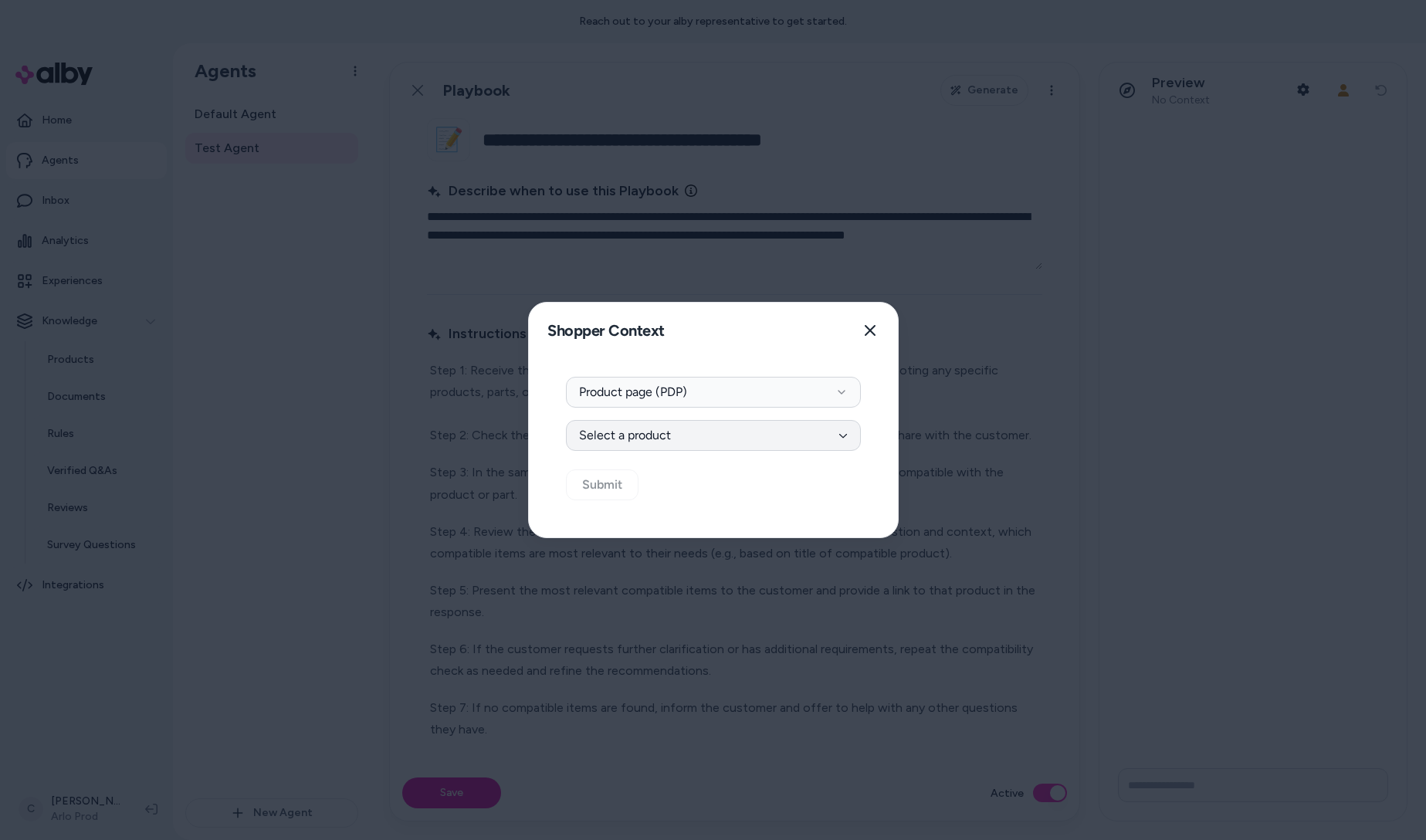
drag, startPoint x: 674, startPoint y: 434, endPoint x: 669, endPoint y: 443, distance: 10.3
click at [672, 433] on button "Select a product" at bounding box center [713, 435] width 295 height 31
click at [642, 471] on input at bounding box center [671, 478] width 197 height 31
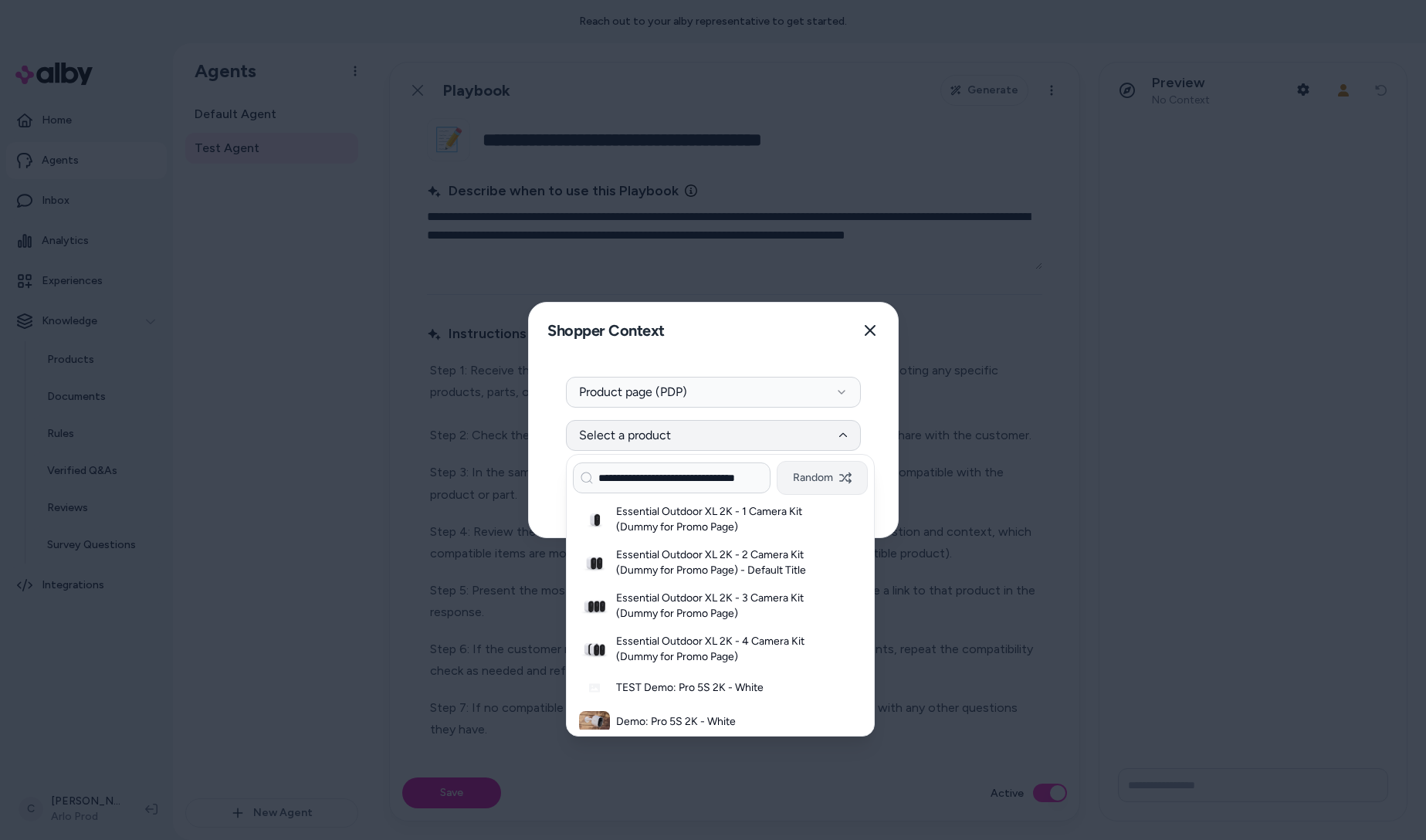
scroll to position [0, 28]
type input "**********"
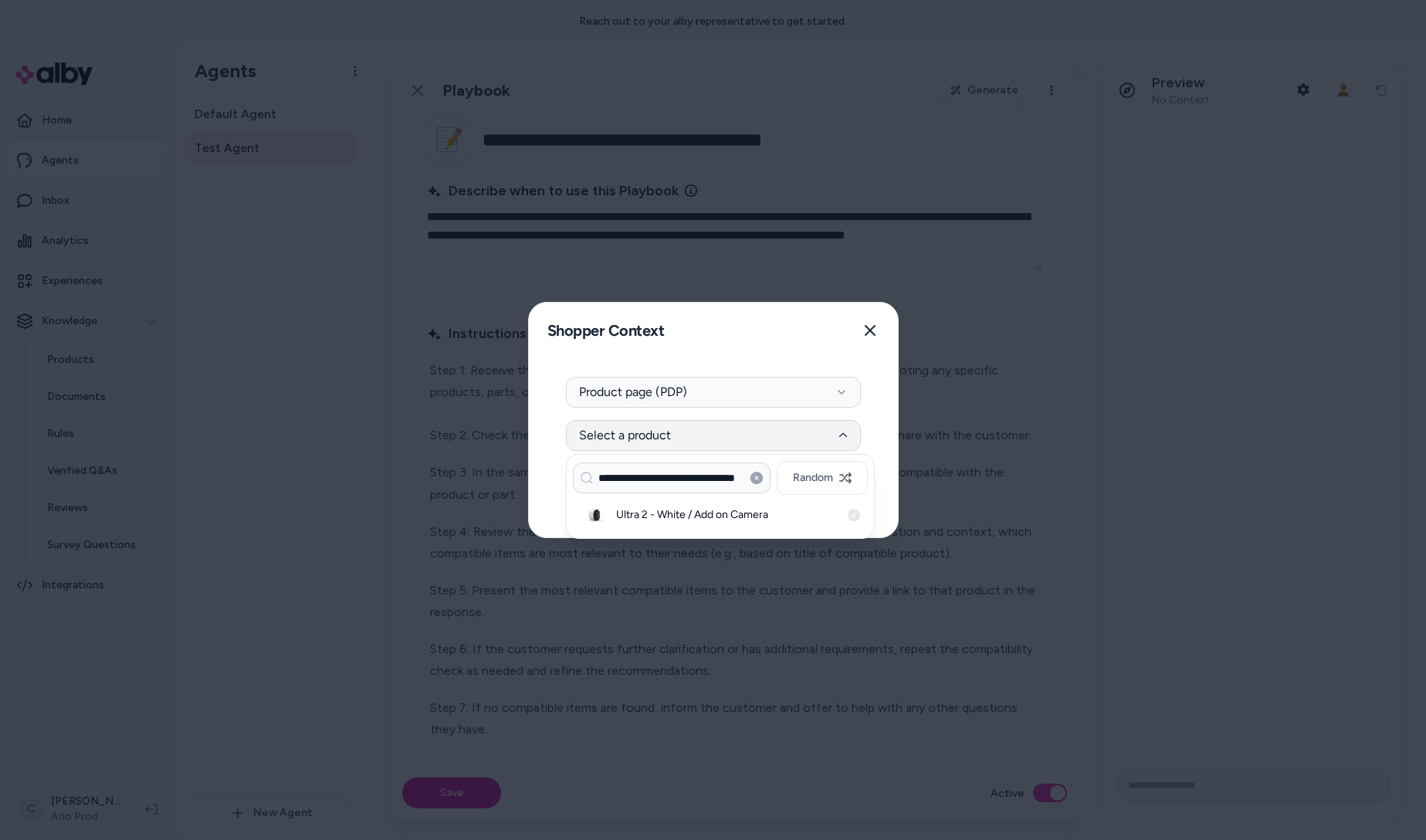
scroll to position [0, 0]
click at [711, 518] on h3 "Ultra 2 - White / Add on Camera" at bounding box center [728, 515] width 224 height 16
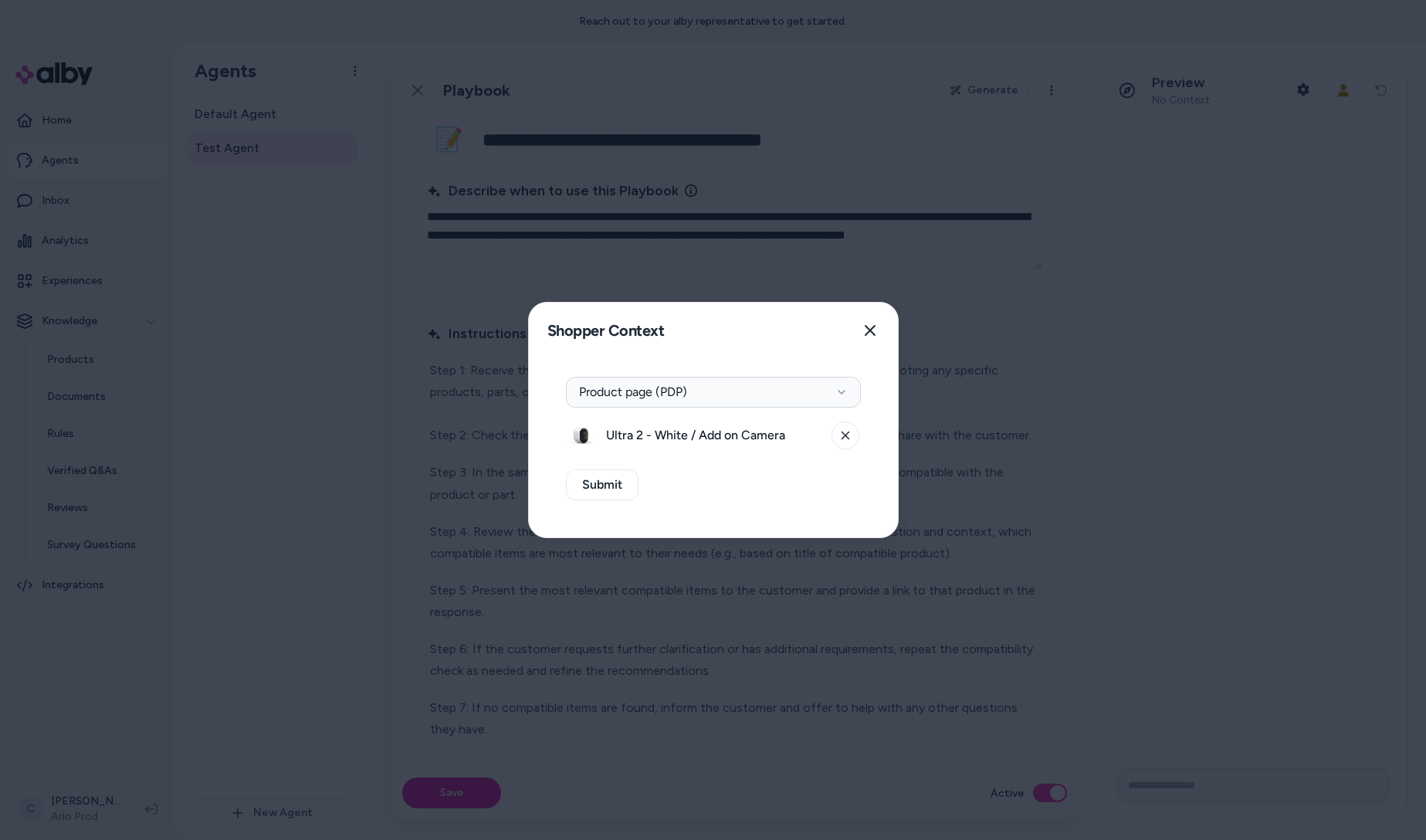
drag, startPoint x: 745, startPoint y: 506, endPoint x: 668, endPoint y: 504, distance: 77.0
click at [726, 505] on div "Context Type Product page (PDP) Ultra 2 - White / Add on Camera Submit" at bounding box center [713, 447] width 369 height 179
click at [582, 486] on button "Submit" at bounding box center [602, 485] width 73 height 31
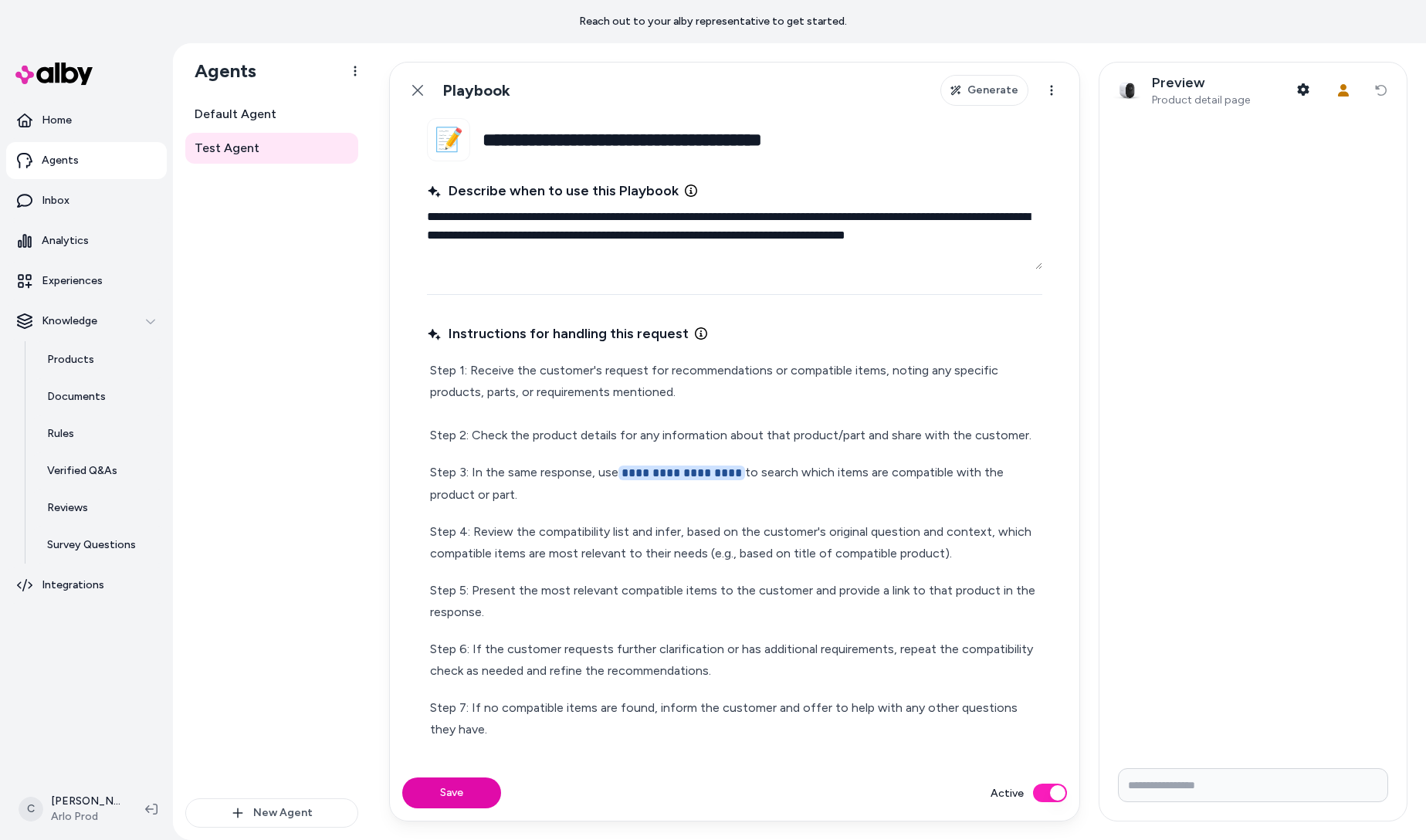
click at [1224, 774] on input "Write your prompt here" at bounding box center [1252, 784] width 270 height 34
type input "**********"
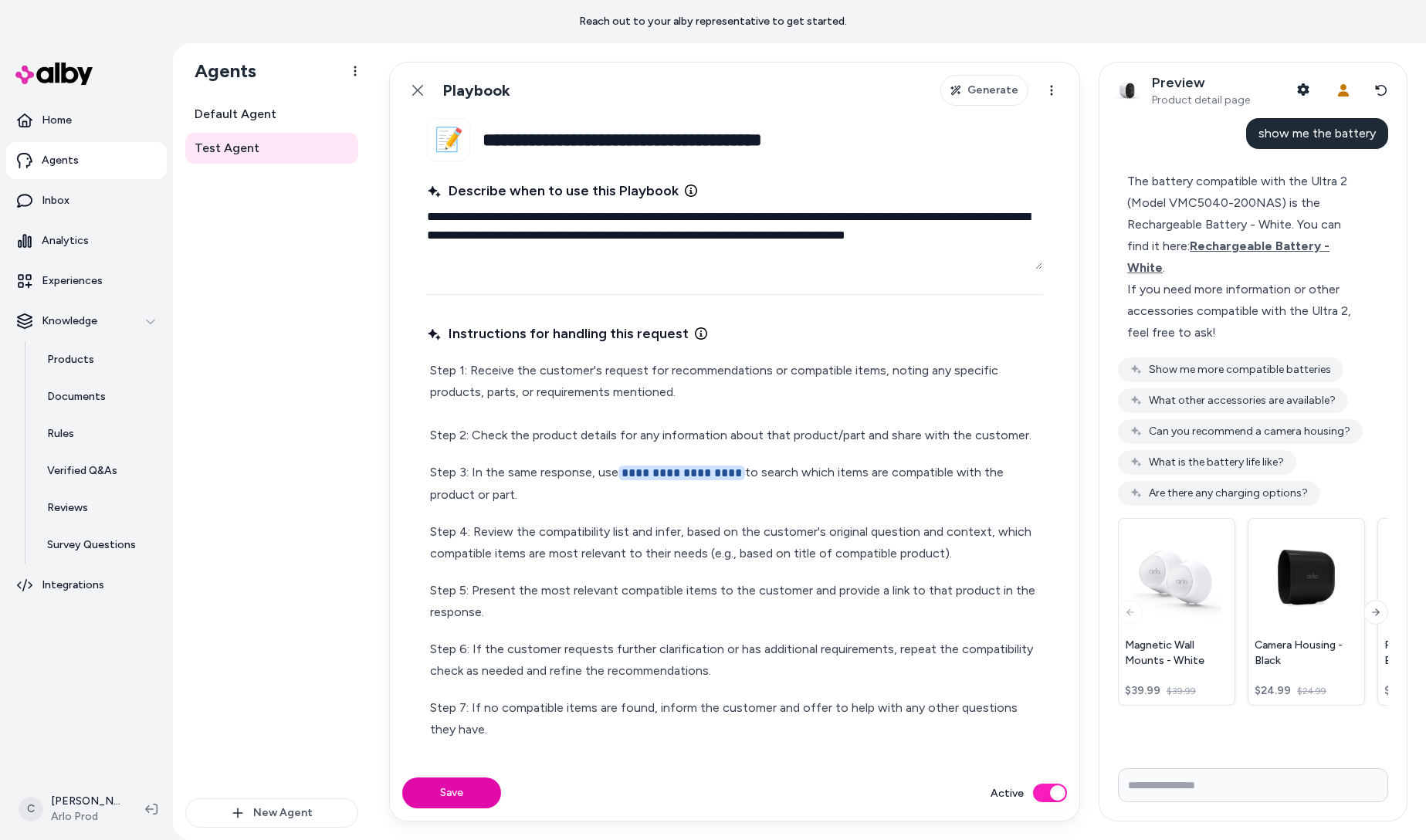
drag, startPoint x: 867, startPoint y: 446, endPoint x: 829, endPoint y: 486, distance: 55.2
click at [866, 445] on p "Step 1: Receive the customer's request for recommendations or compatible items,…" at bounding box center [734, 403] width 609 height 87
drag, startPoint x: 274, startPoint y: 123, endPoint x: 289, endPoint y: 130, distance: 16.6
click at [274, 123] on link "Default Agent" at bounding box center [271, 115] width 173 height 31
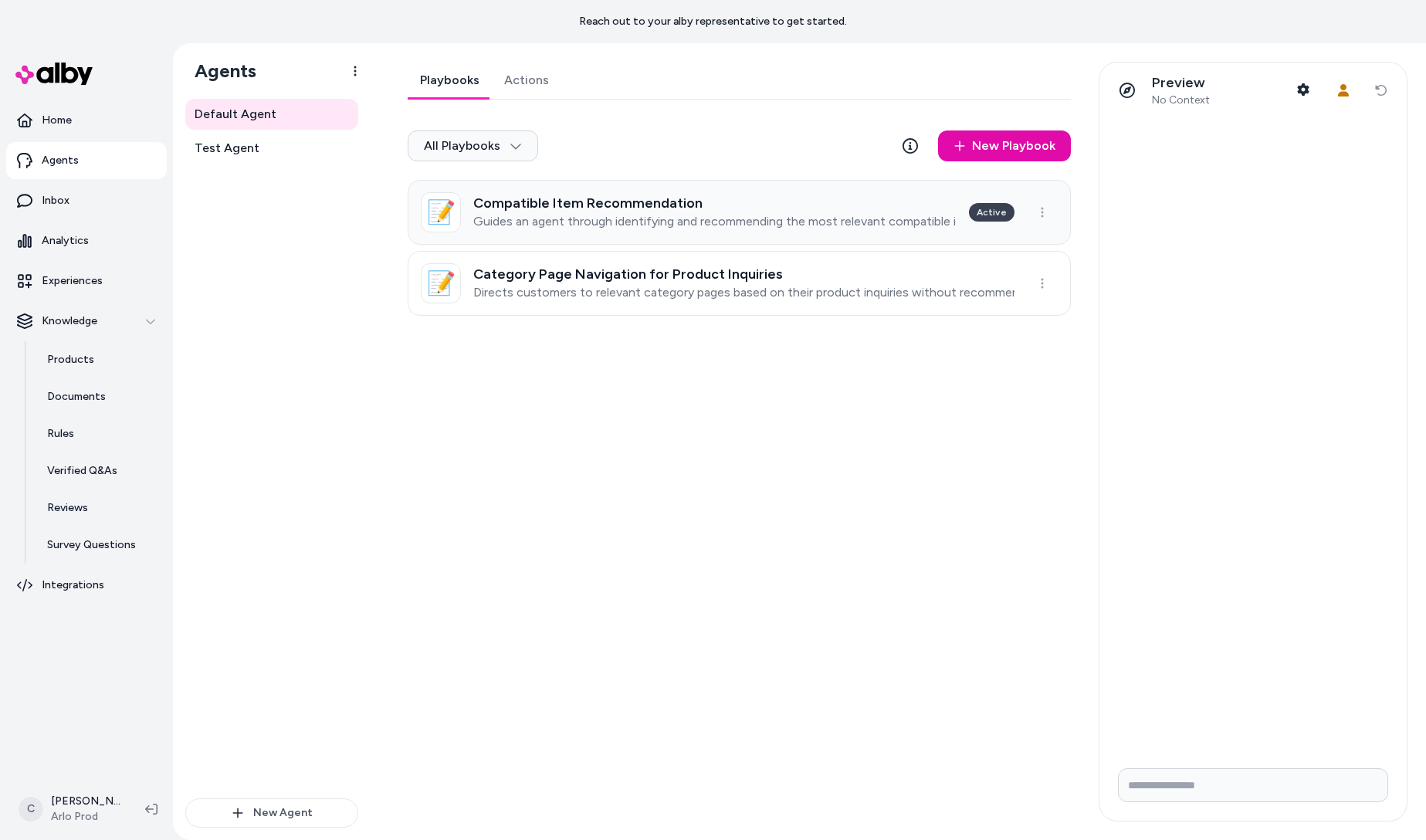
click at [762, 235] on link "📝 Compatible Item Recommendation Guides an agent through identifying and recomm…" at bounding box center [739, 212] width 663 height 65
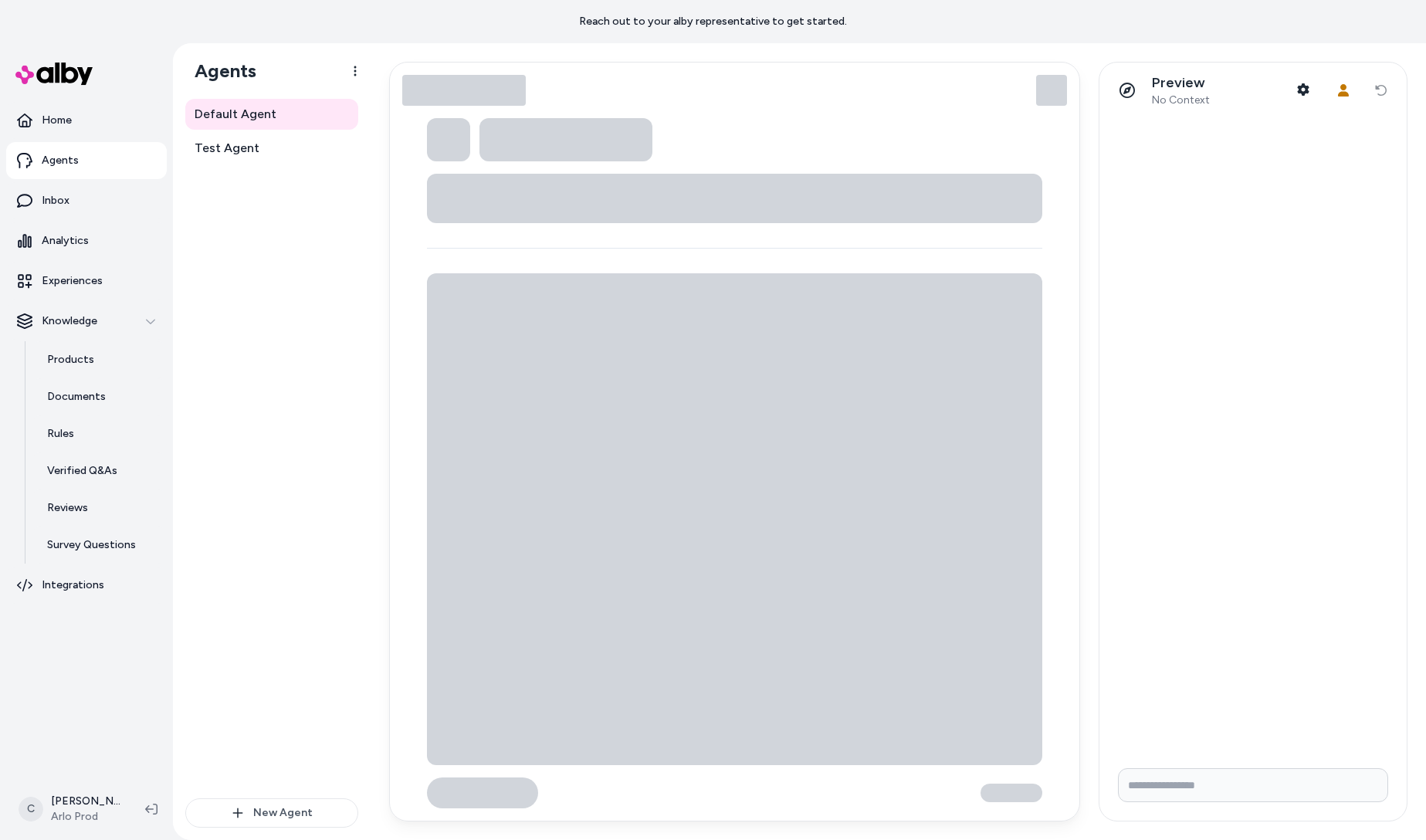
type textarea "*"
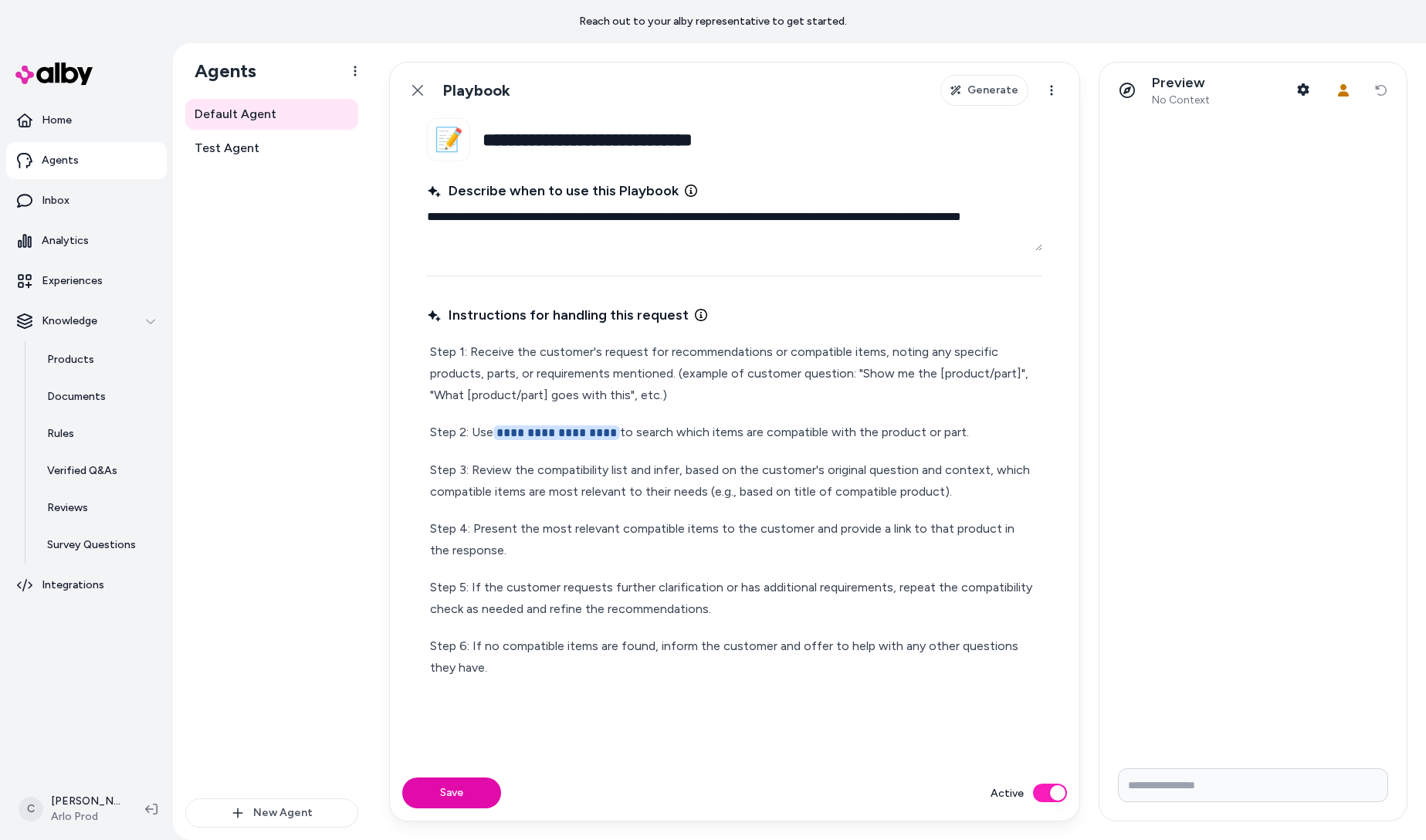
click at [1165, 785] on input "Write your prompt here" at bounding box center [1252, 784] width 270 height 34
type input "**********"
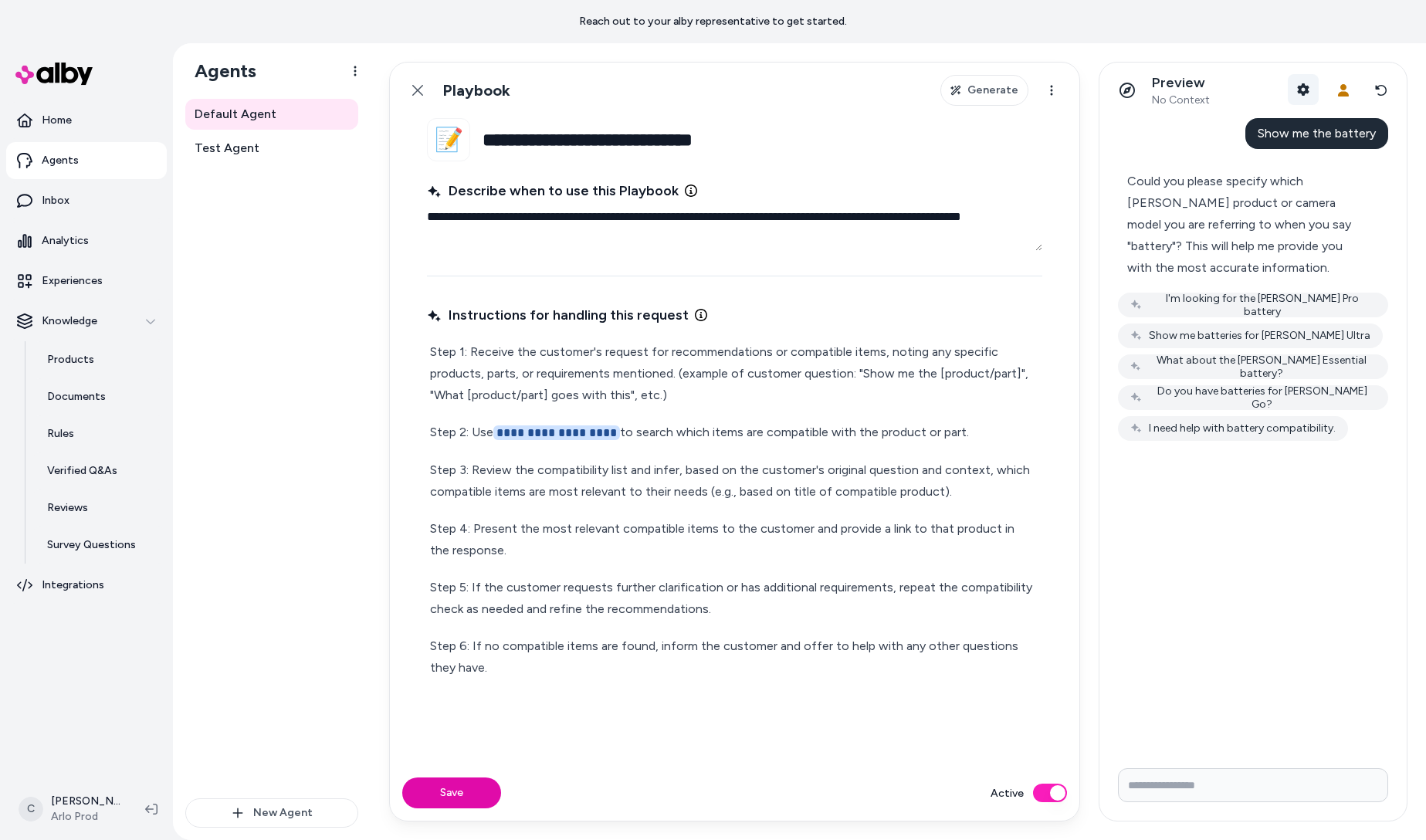
click at [1295, 89] on button "Shopper Context" at bounding box center [1303, 89] width 31 height 31
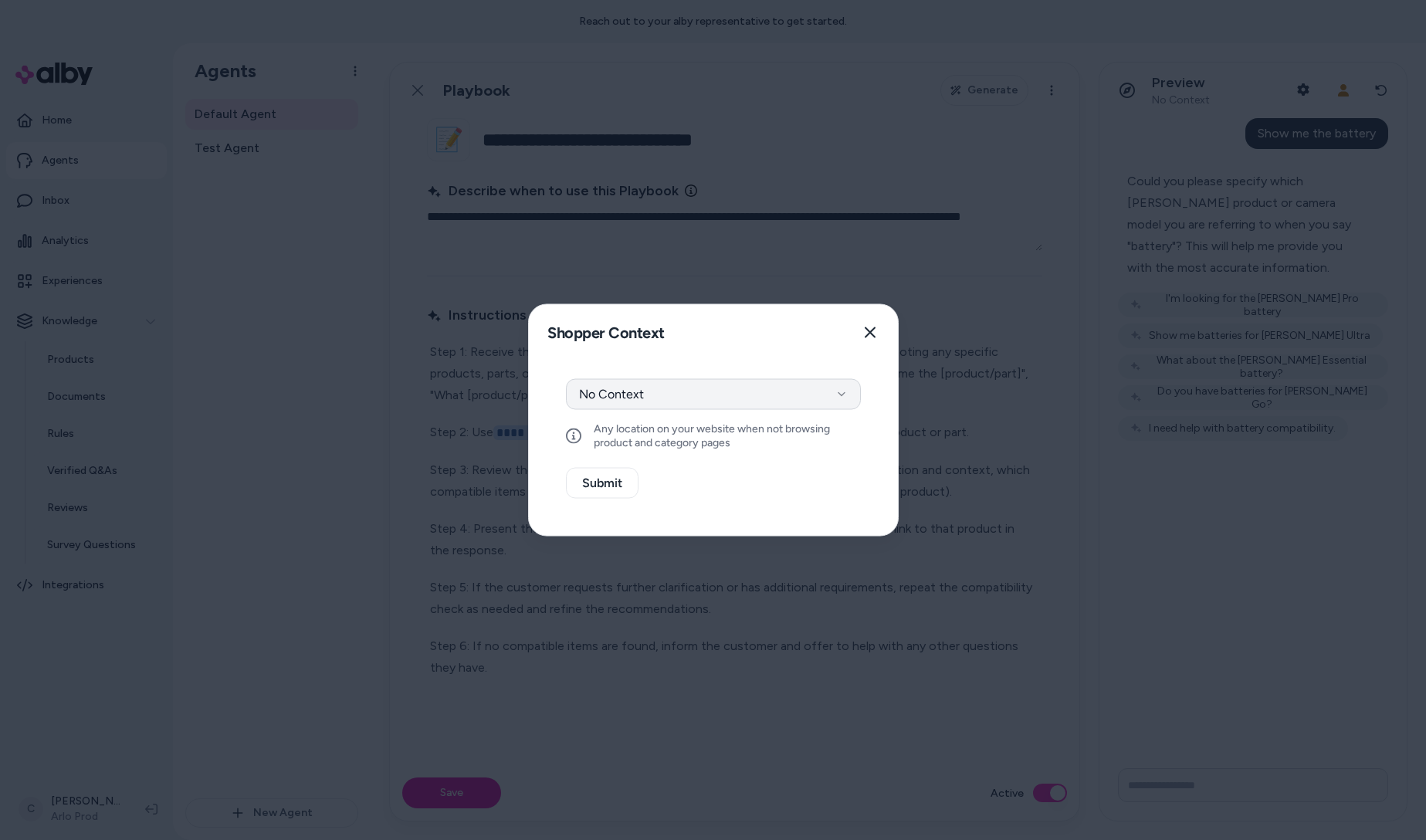
click at [716, 390] on button "No Context" at bounding box center [713, 394] width 295 height 31
click at [656, 444] on button "Select a product" at bounding box center [713, 435] width 295 height 31
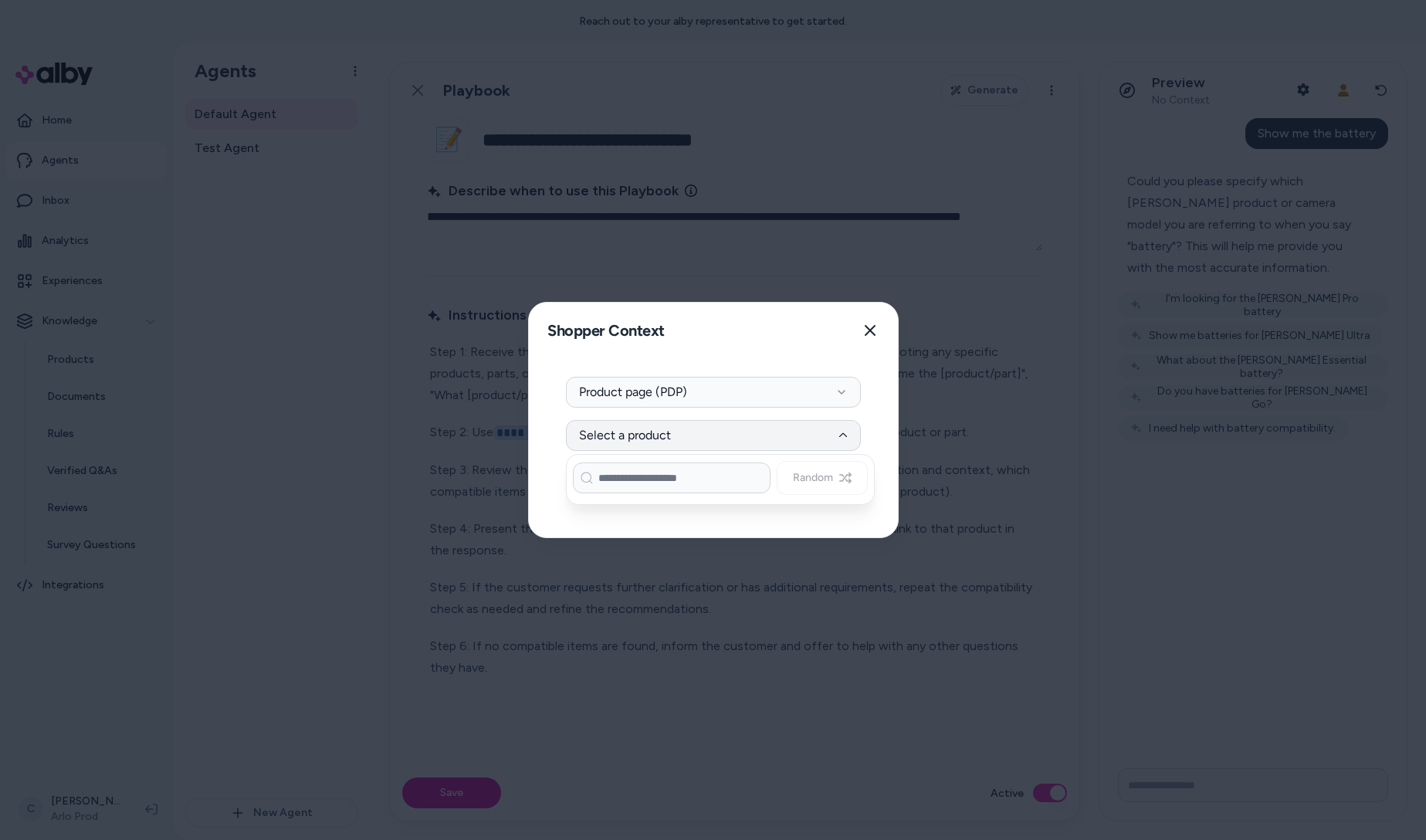
click at [650, 468] on input at bounding box center [671, 478] width 197 height 31
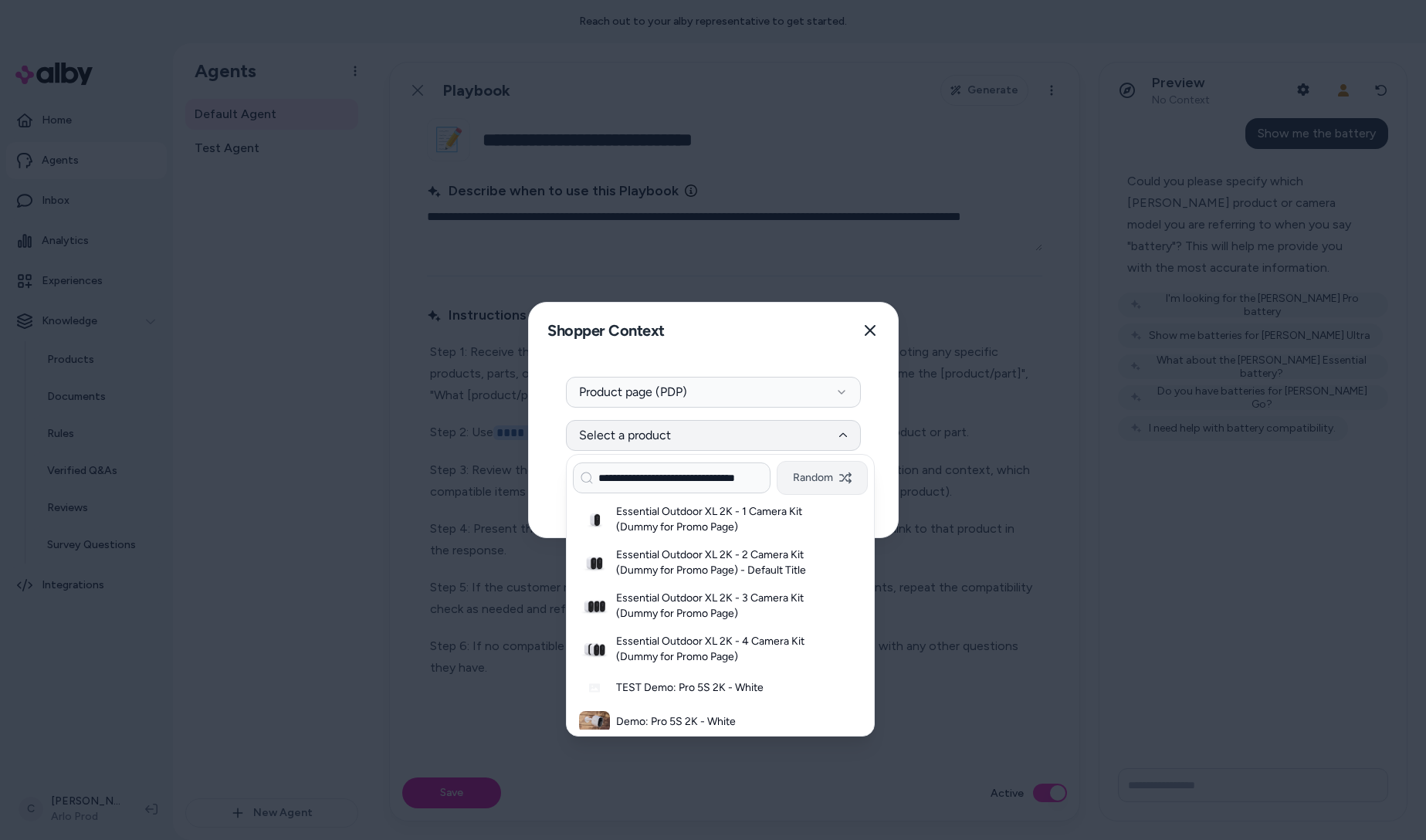
scroll to position [0, 28]
type input "**********"
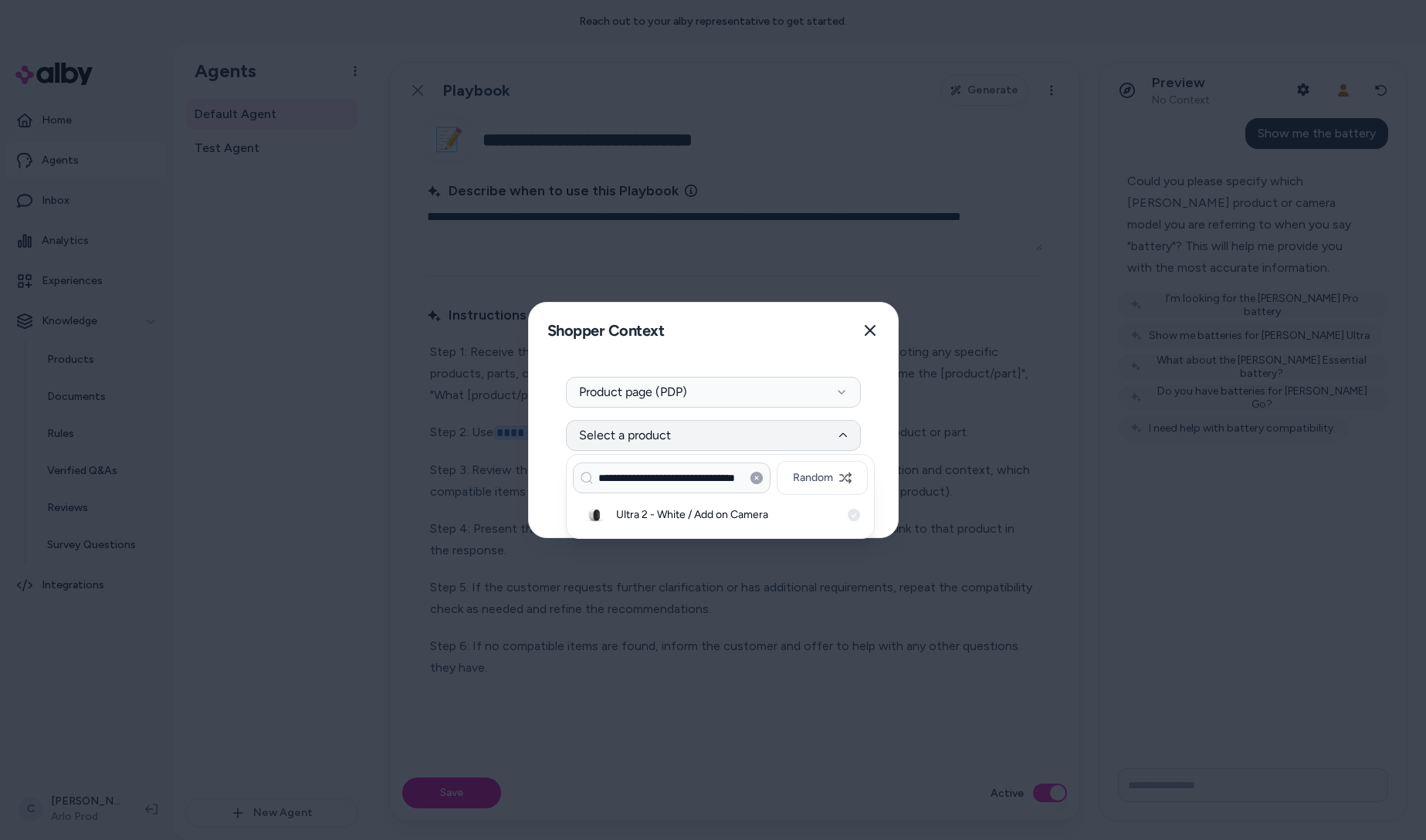
click at [720, 522] on div "Ultra 2 - White / Add on Camera" at bounding box center [720, 514] width 295 height 34
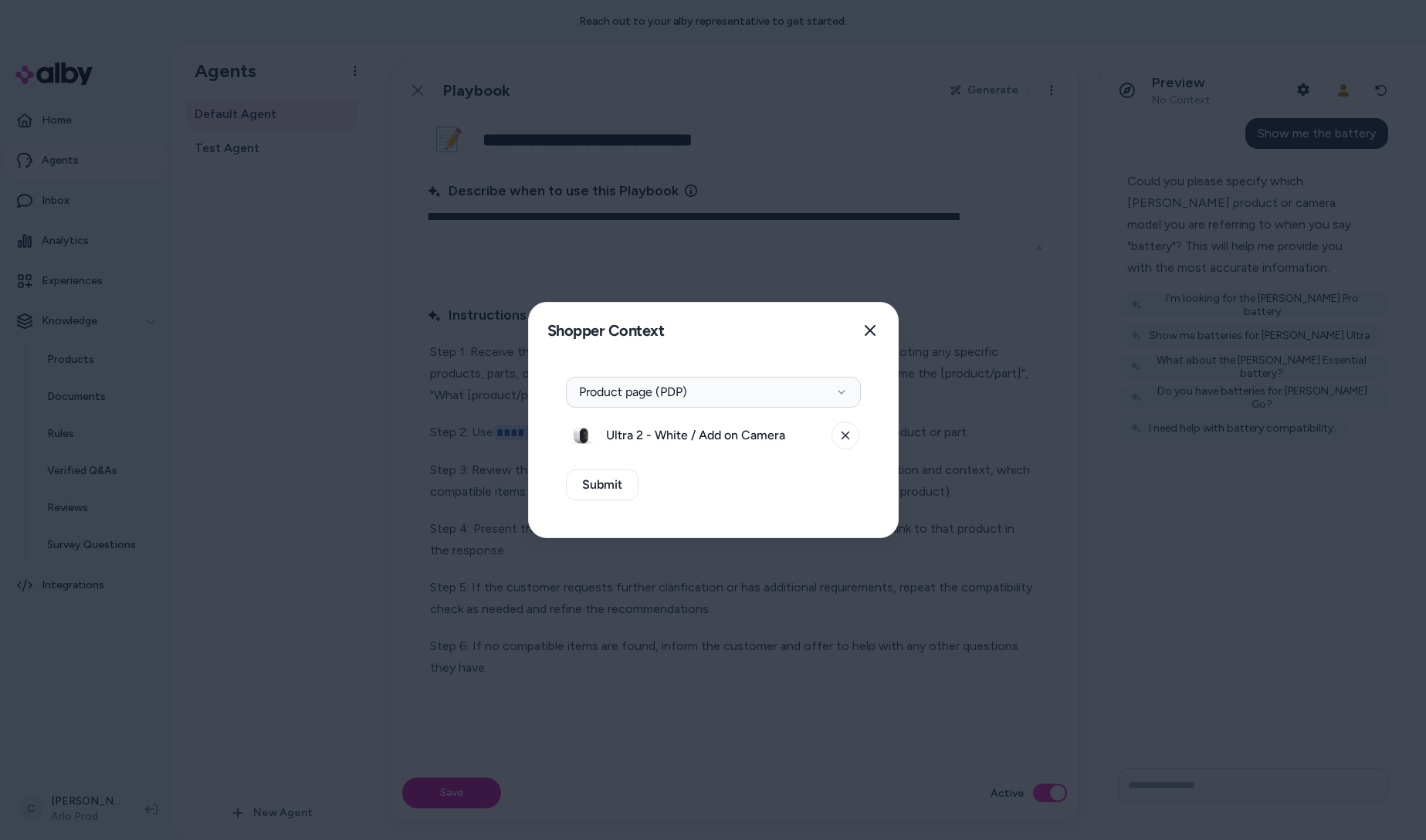
click at [687, 504] on div "Context Type Product page (PDP) Ultra 2 - White / Add on Camera Submit" at bounding box center [713, 447] width 369 height 179
click at [586, 489] on button "Submit" at bounding box center [602, 485] width 73 height 31
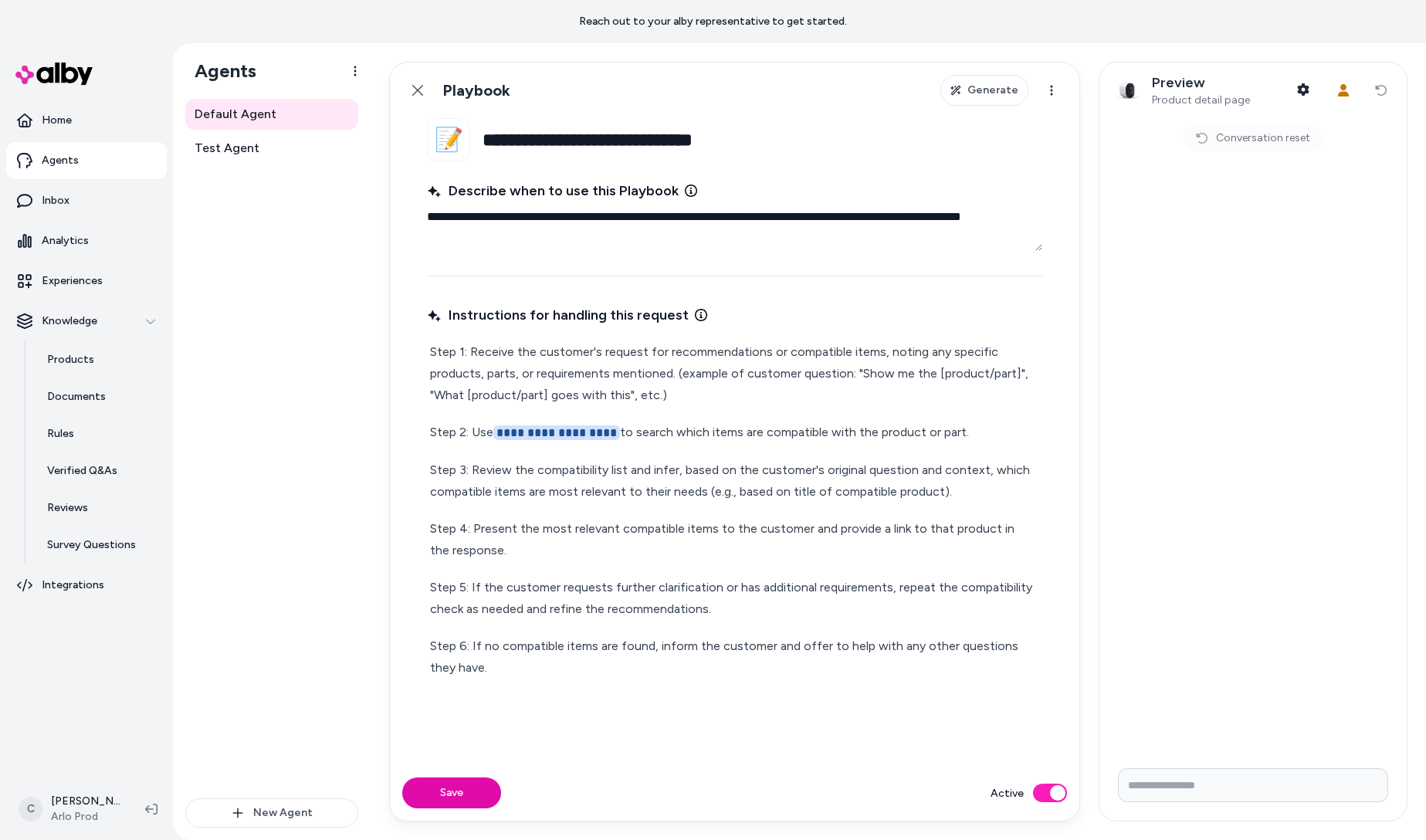
click at [1206, 779] on input "Write your prompt here" at bounding box center [1252, 784] width 270 height 34
type input "**********"
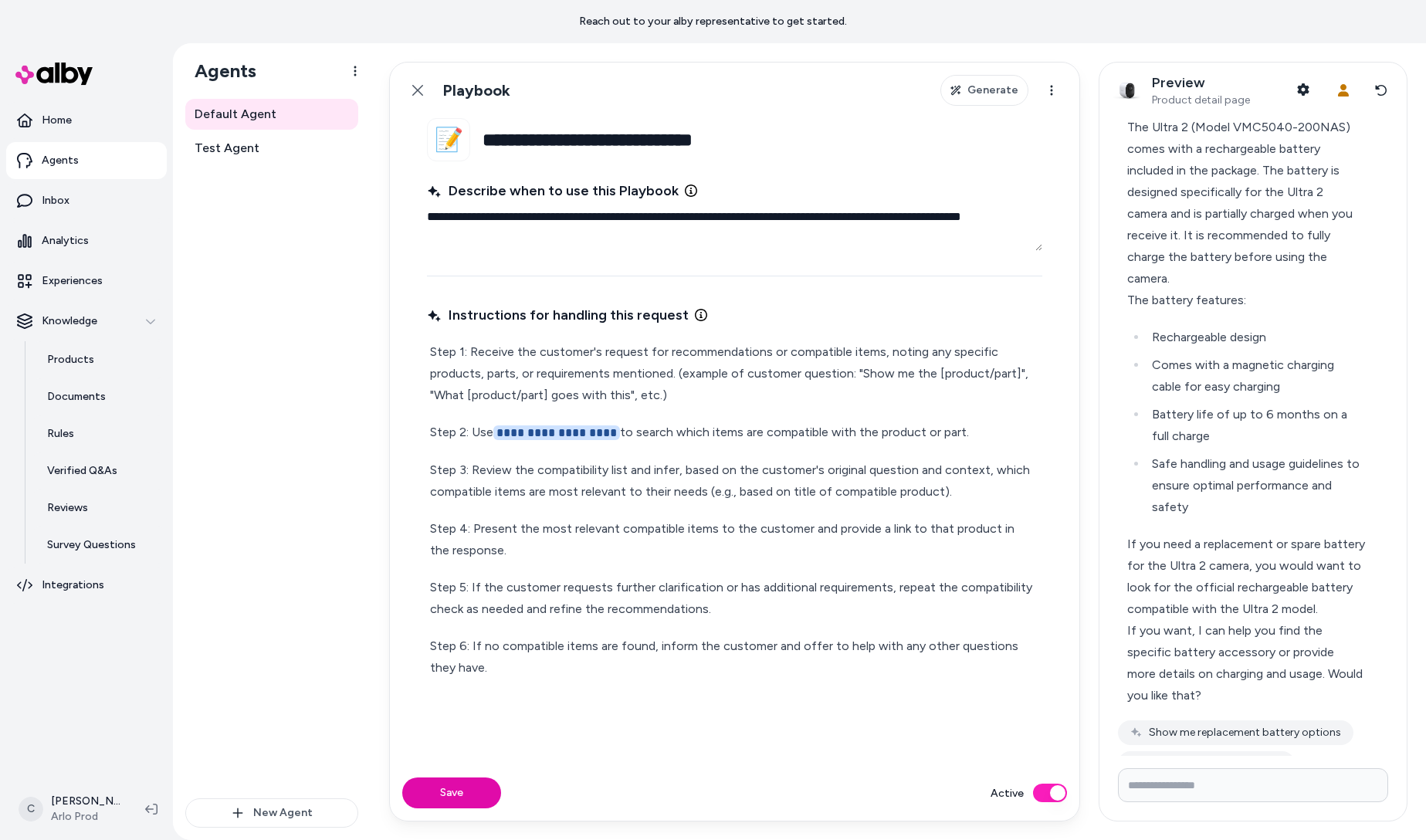
scroll to position [100, 0]
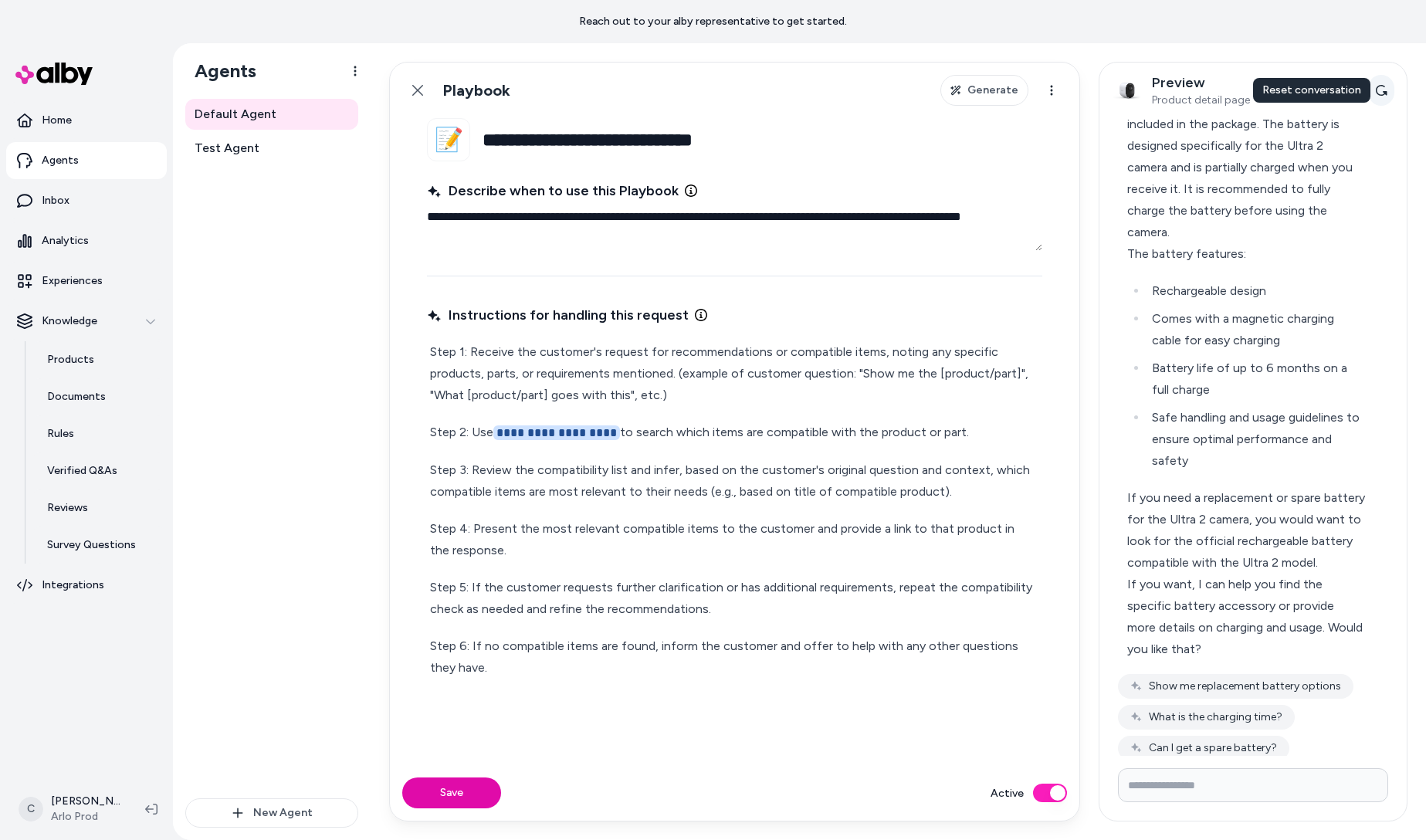
click at [1378, 96] on icon at bounding box center [1381, 90] width 12 height 12
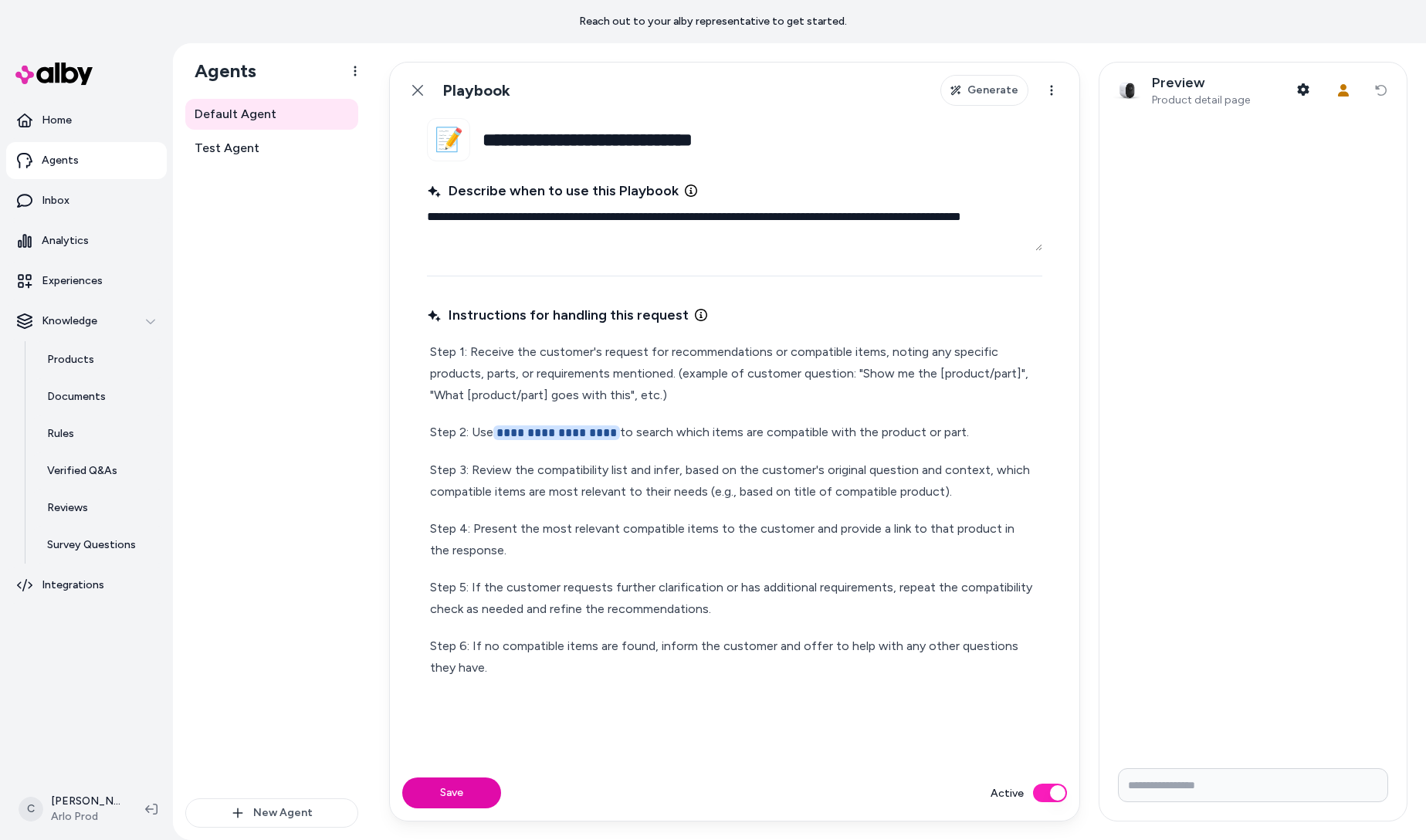
scroll to position [0, 0]
click at [1208, 778] on input "Write your prompt here" at bounding box center [1252, 784] width 270 height 34
type input "*"
type input "**********"
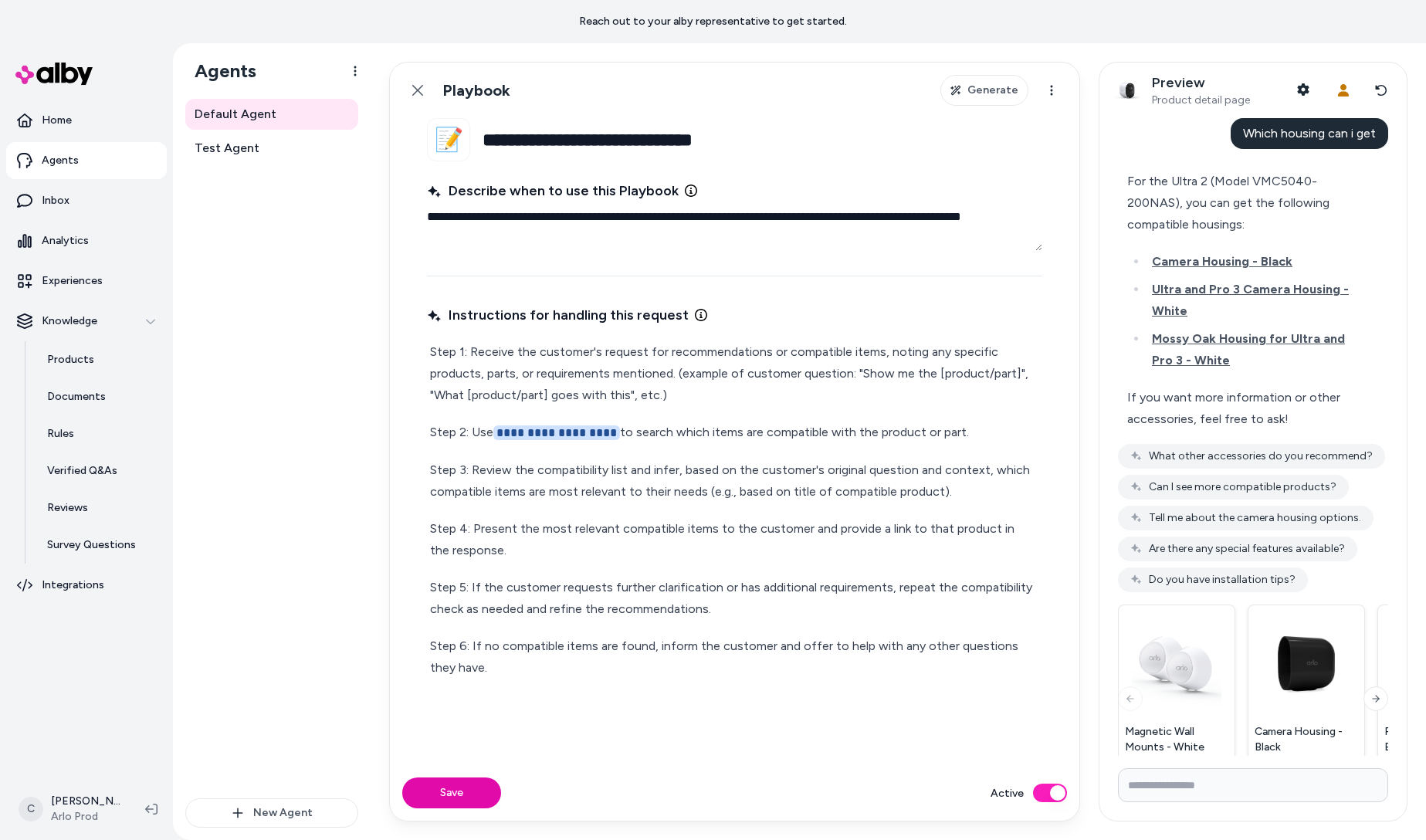
scroll to position [55, 0]
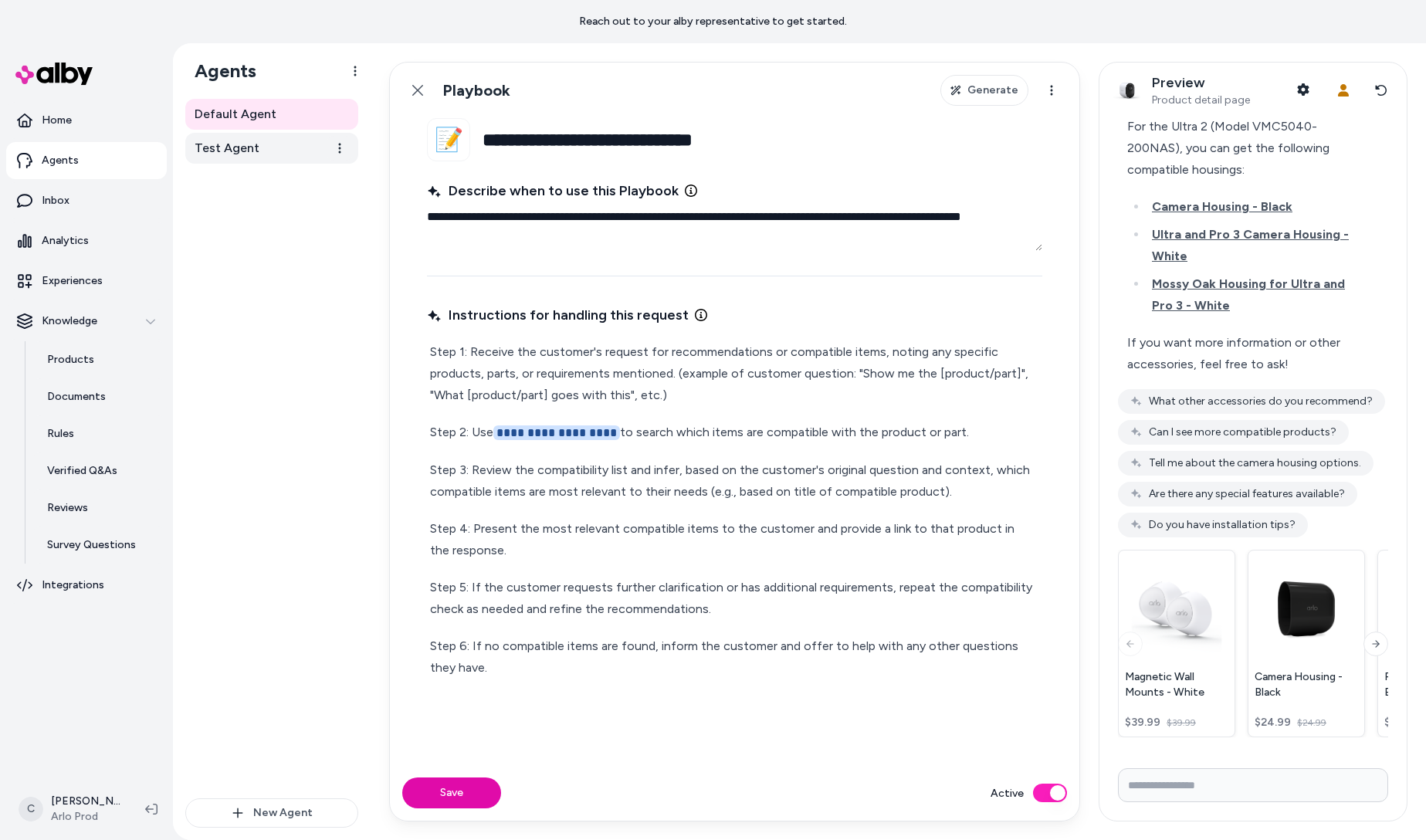
drag, startPoint x: 223, startPoint y: 142, endPoint x: 274, endPoint y: 140, distance: 51.0
click at [224, 142] on span "Test Agent" at bounding box center [227, 148] width 65 height 18
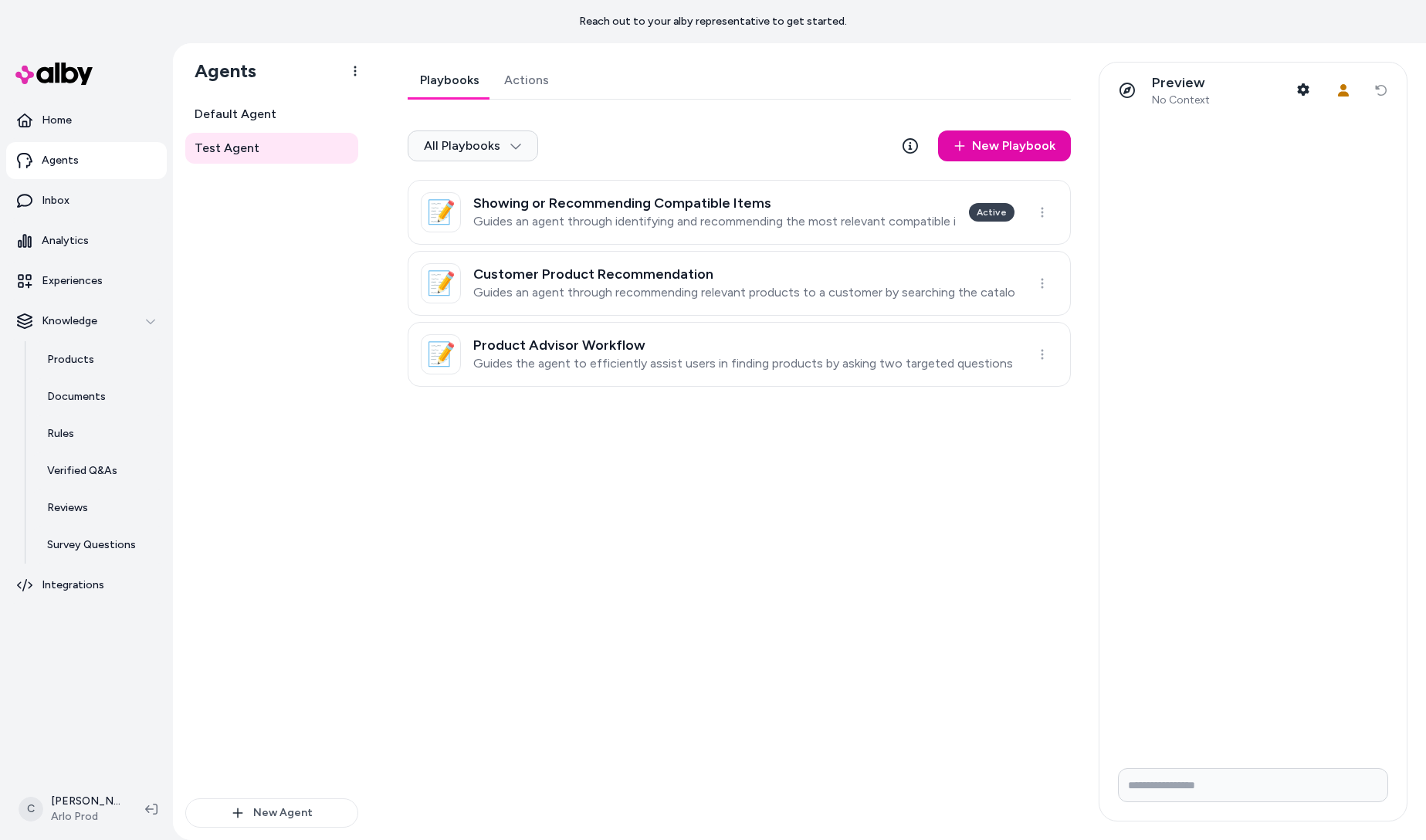
click at [1186, 788] on input "Write your prompt here" at bounding box center [1252, 784] width 270 height 34
type input "**********"
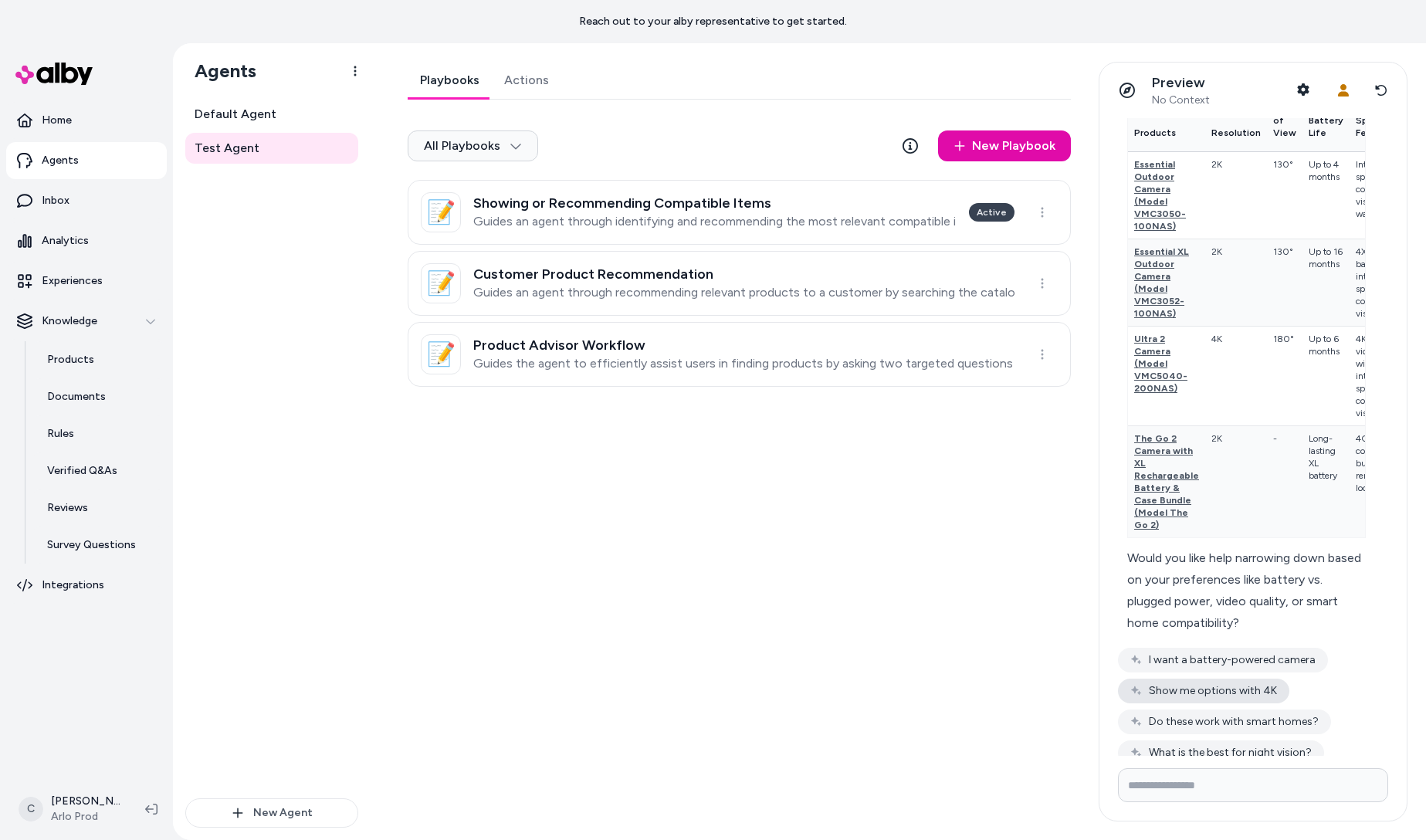
scroll to position [463, 0]
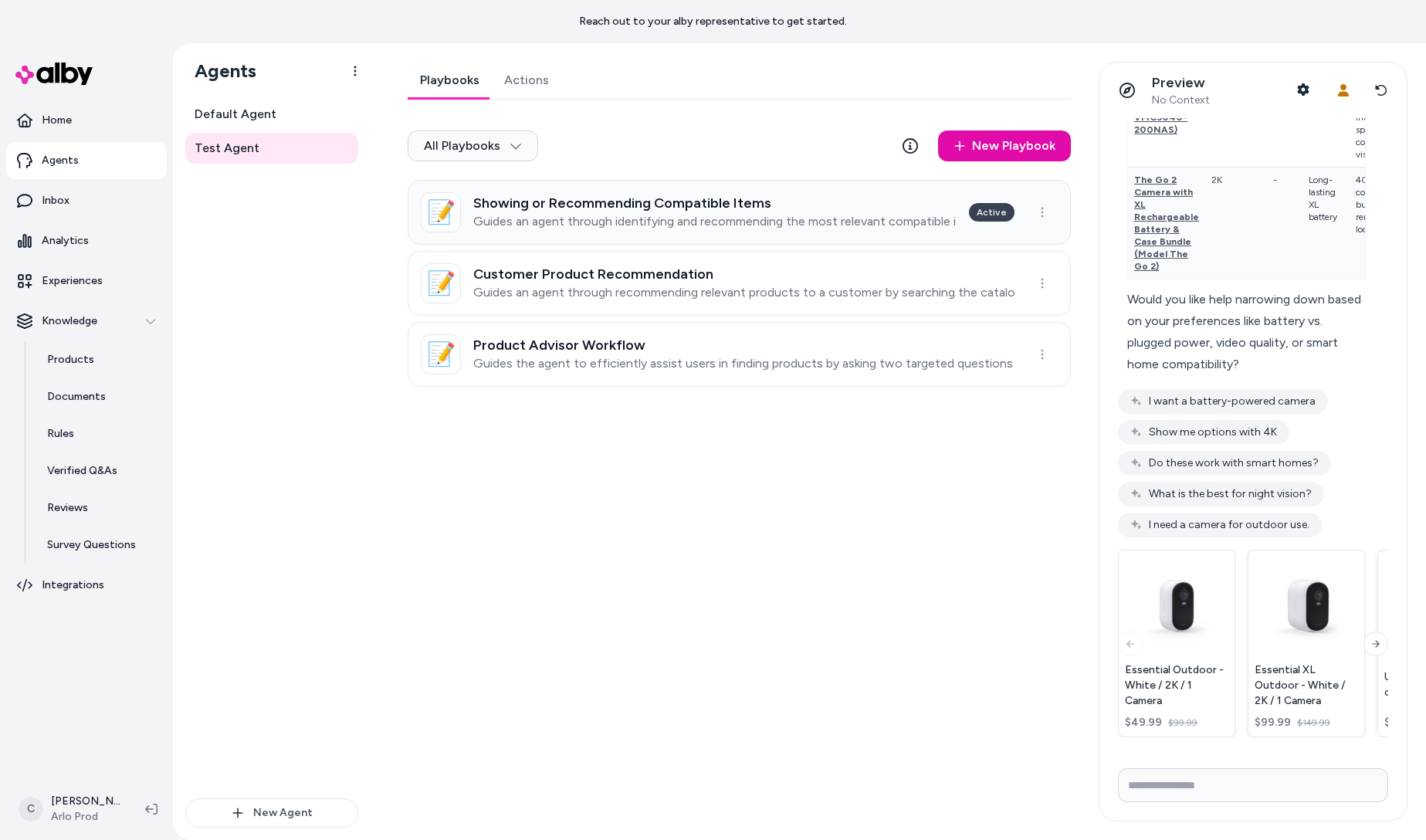
click at [743, 204] on h3 "Showing or Recommending Compatible Items" at bounding box center [715, 203] width 483 height 16
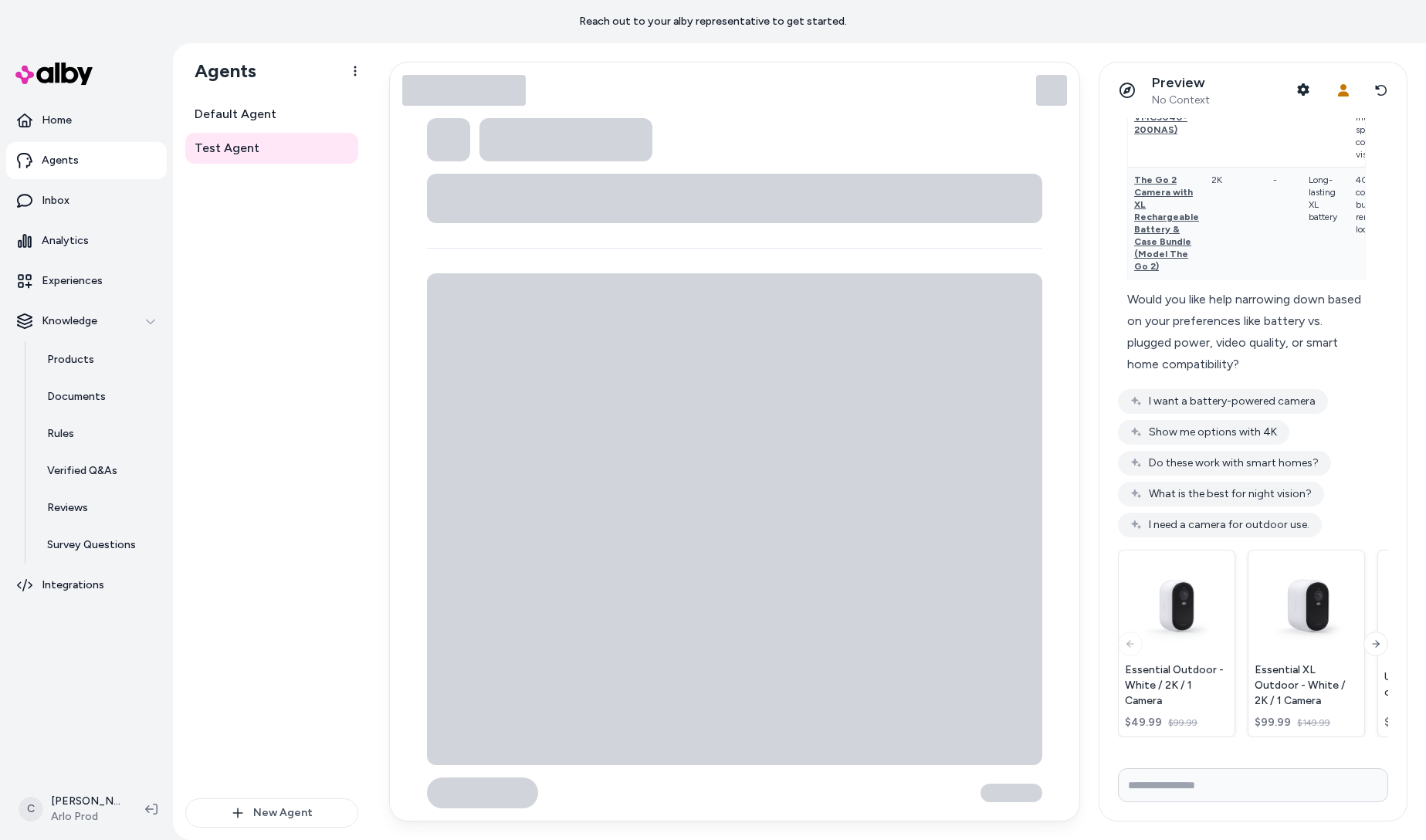
type textarea "*"
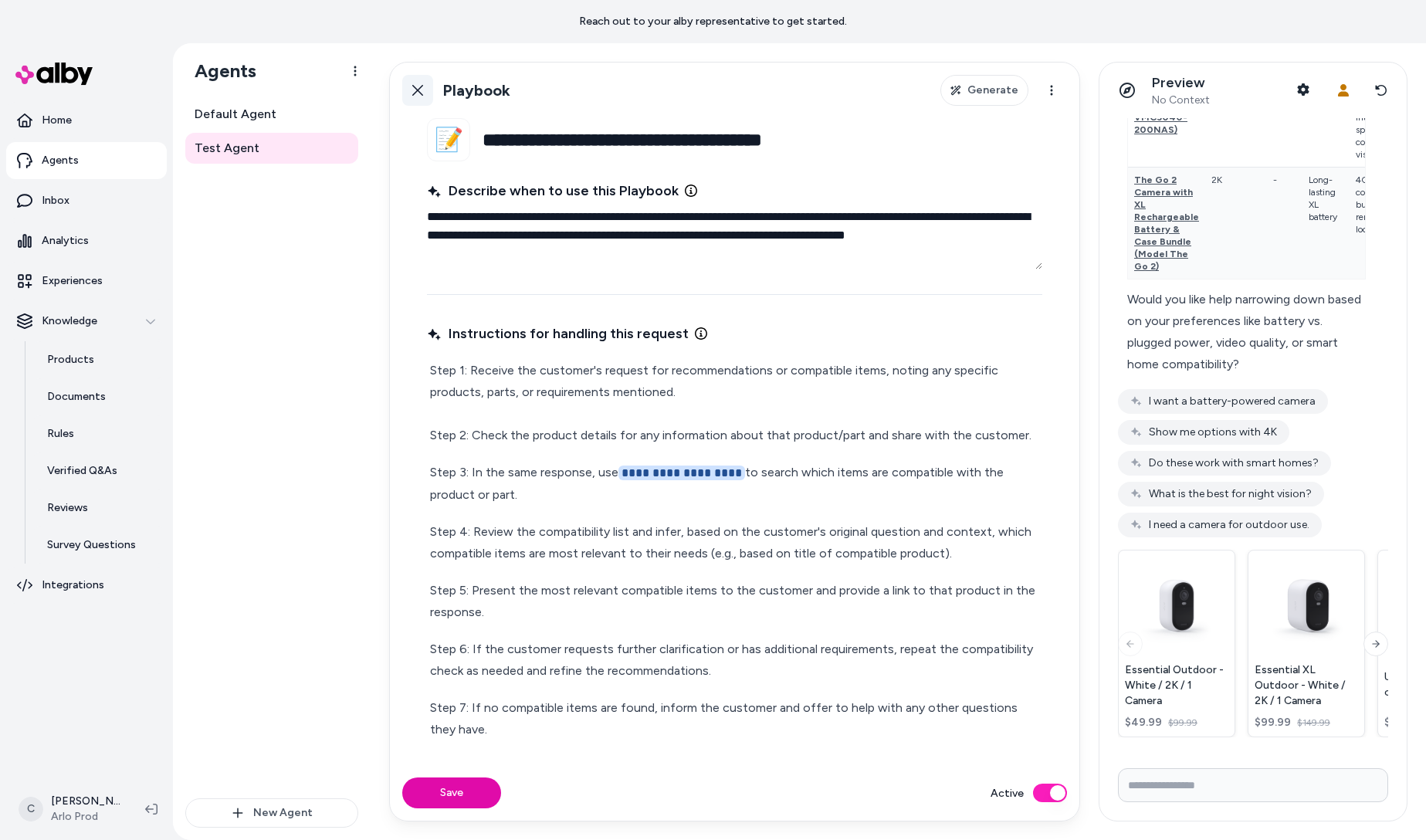
click at [428, 94] on link "Back" at bounding box center [418, 90] width 31 height 31
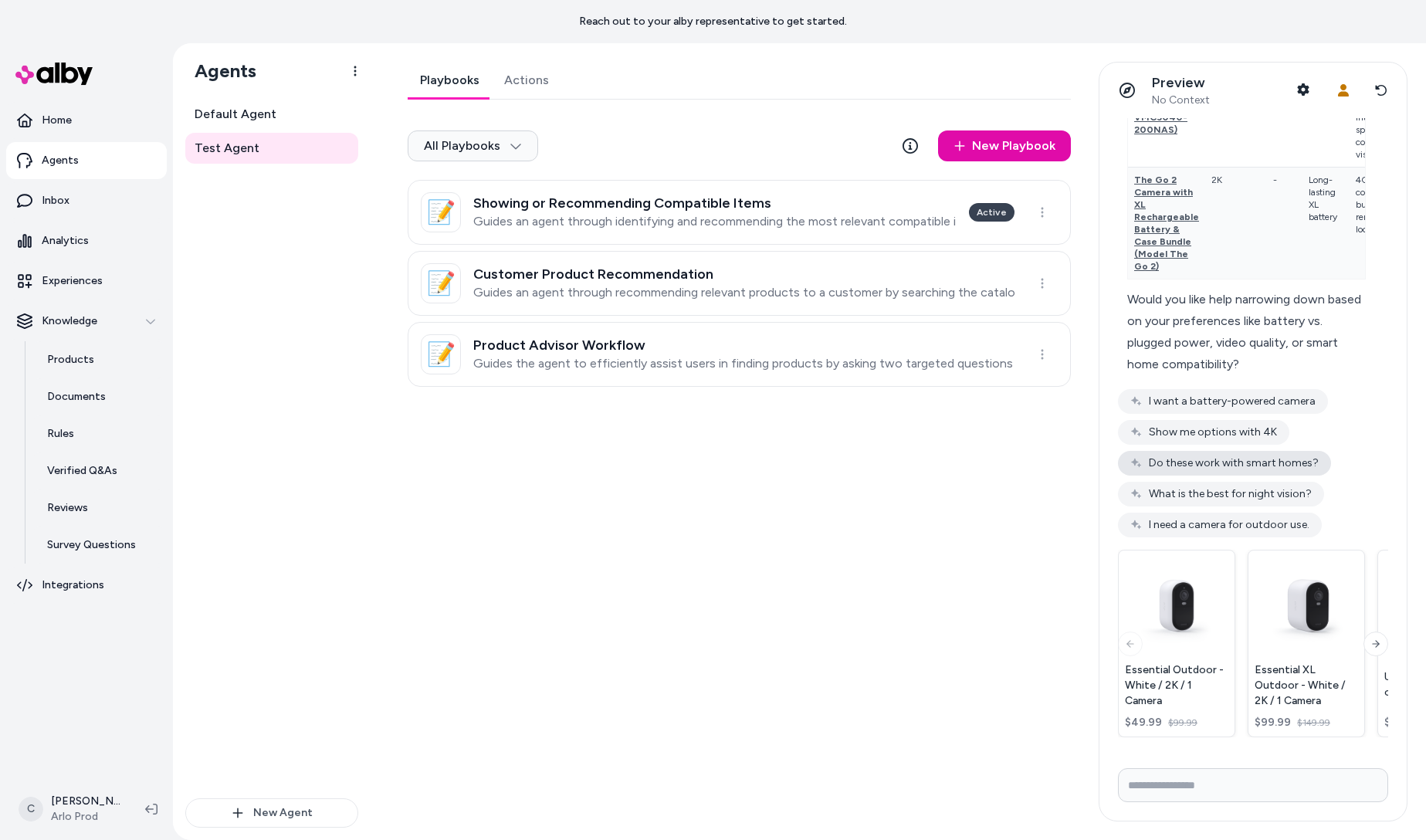
scroll to position [443, 0]
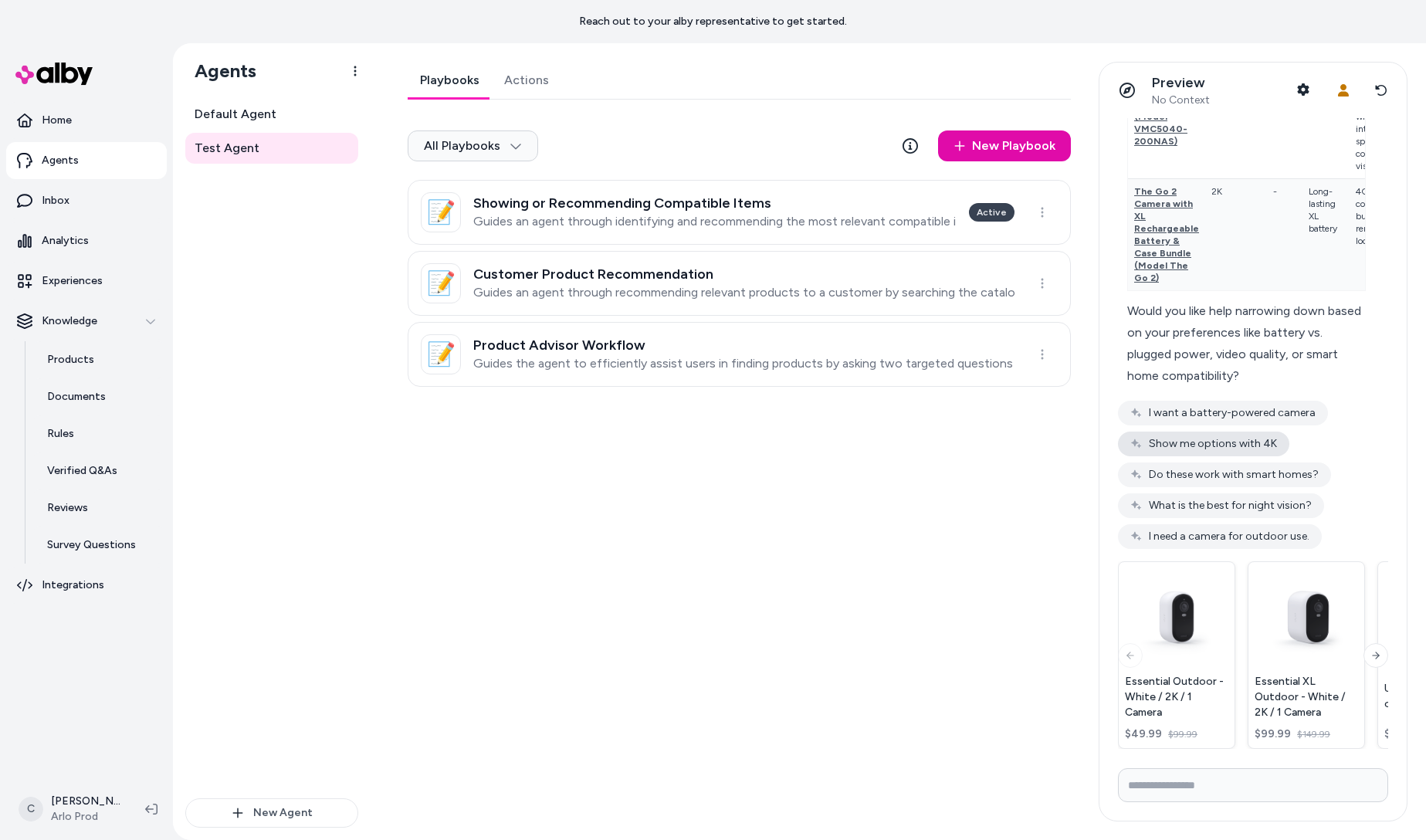
click at [1214, 452] on button "Show me options with 4K" at bounding box center [1203, 444] width 171 height 24
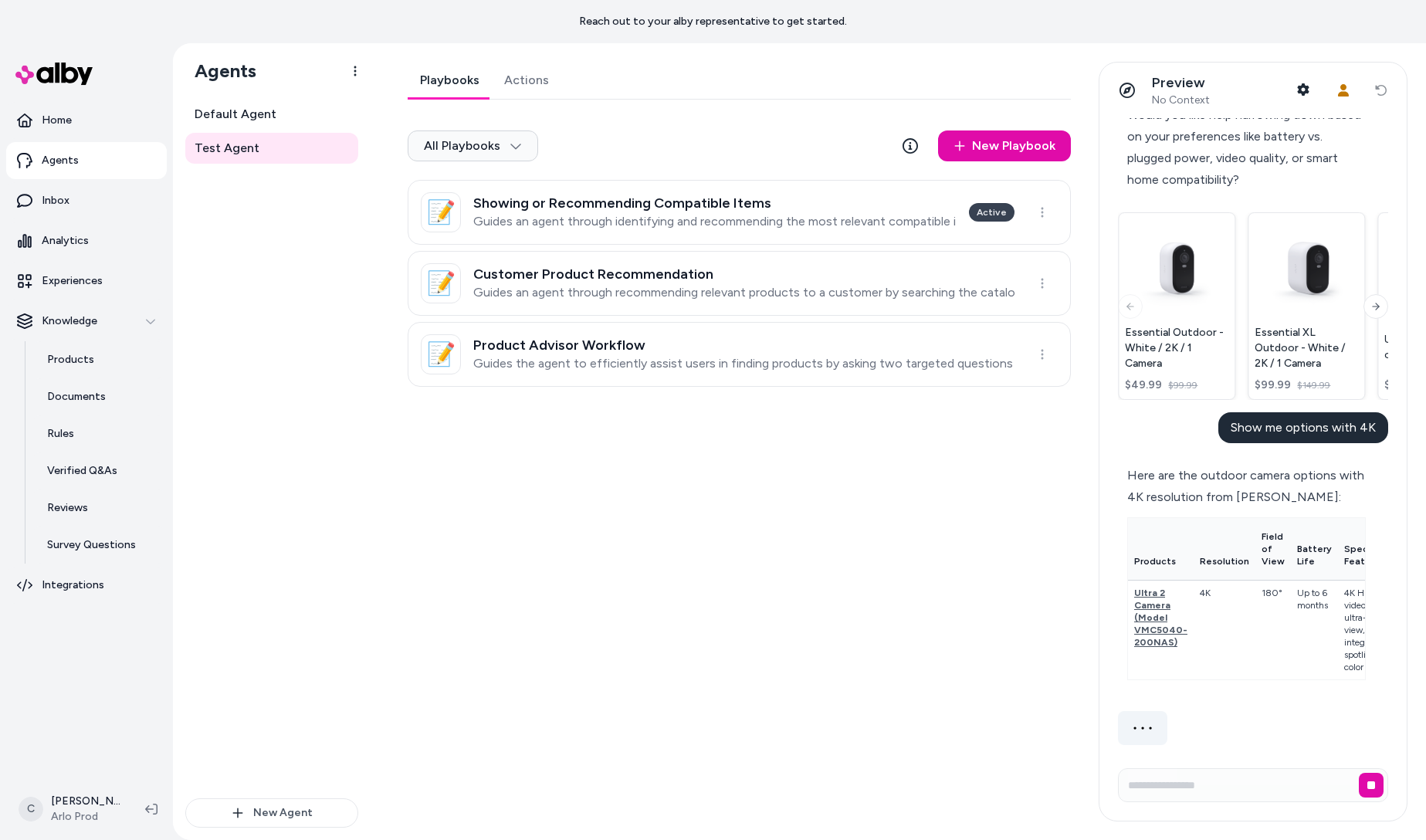
click at [1210, 303] on div "Essential Outdoor - White / 2K / 1 Camera $ 49.99 $ 99.99" at bounding box center [1176, 306] width 117 height 188
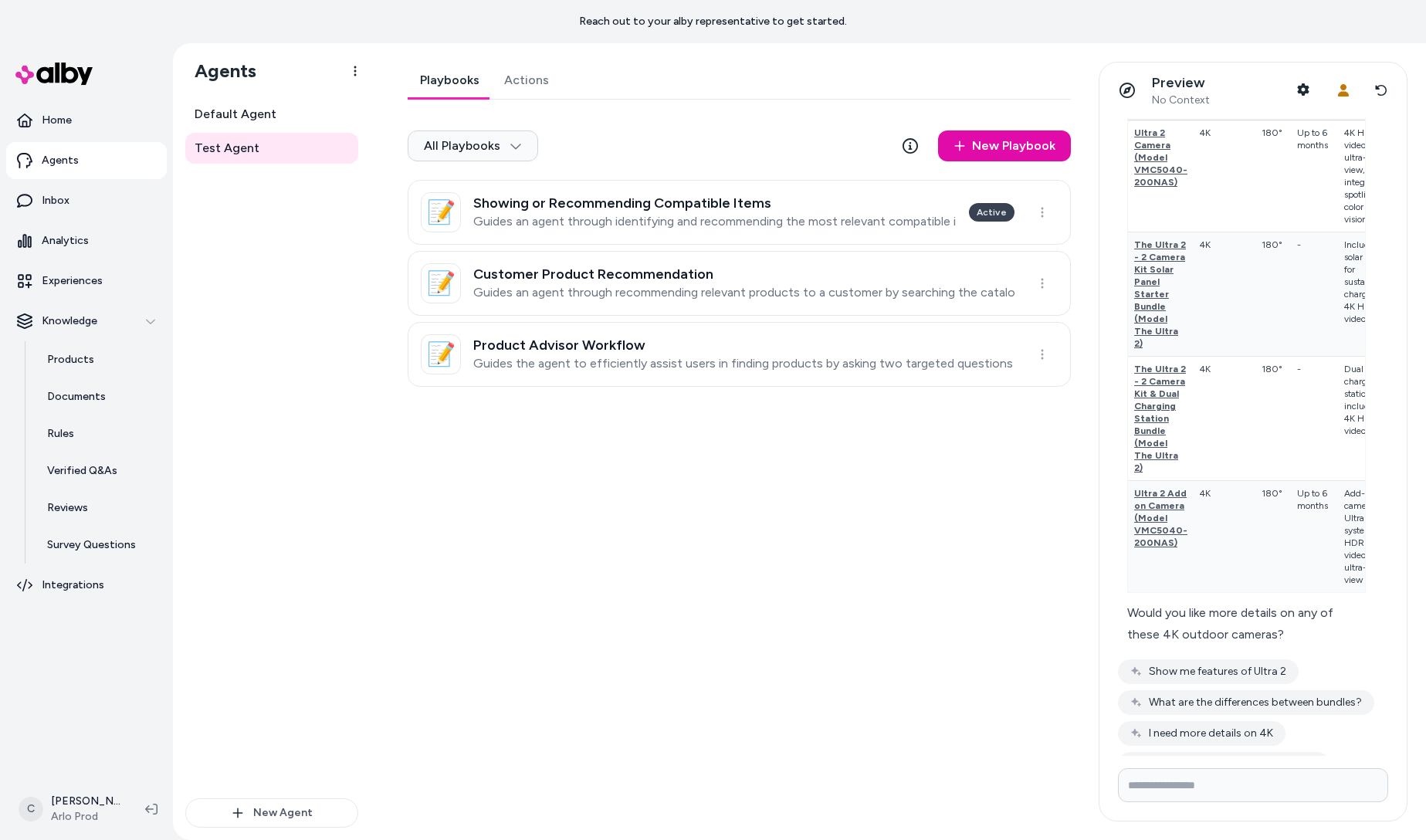
scroll to position [1149, 0]
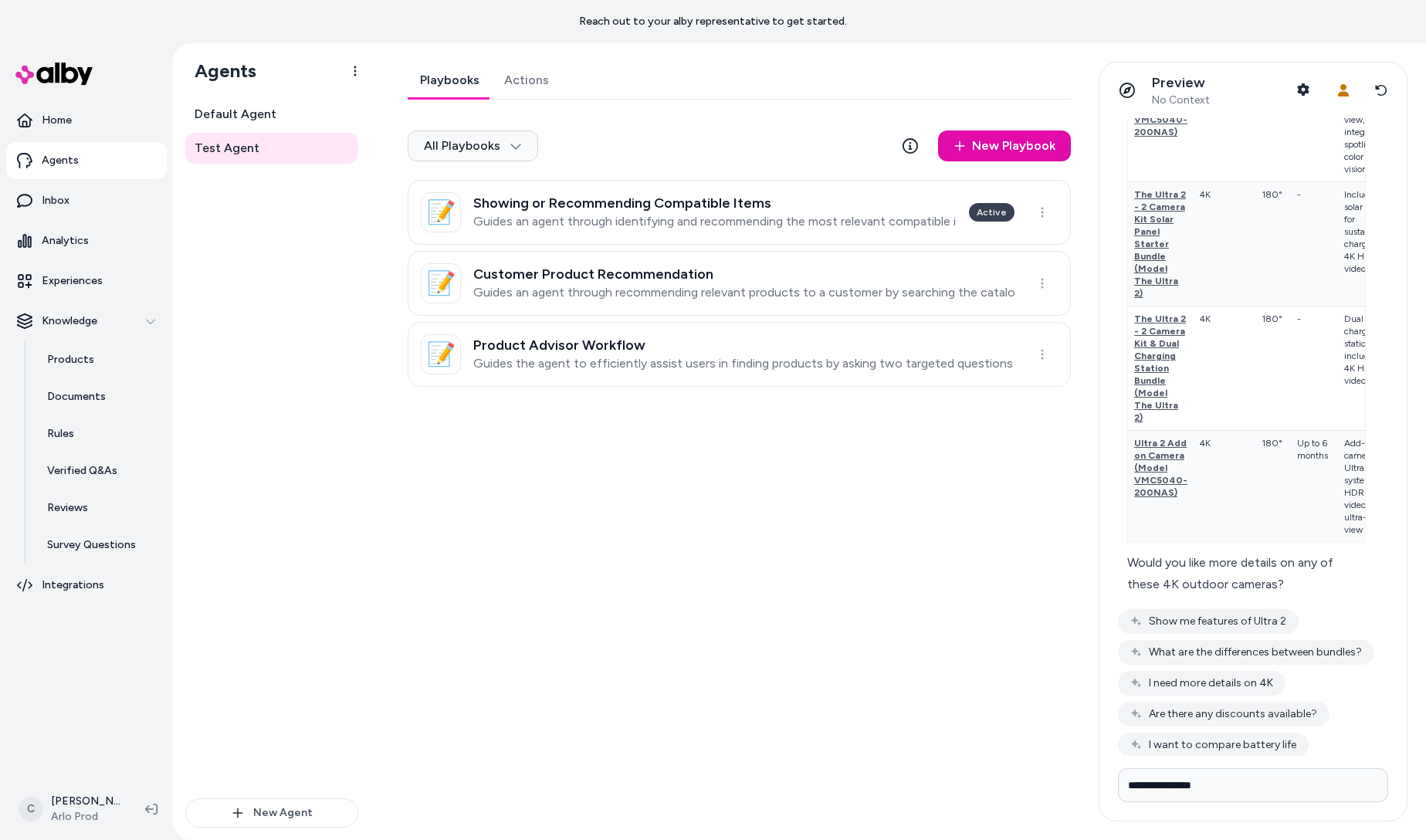
type input "**********"
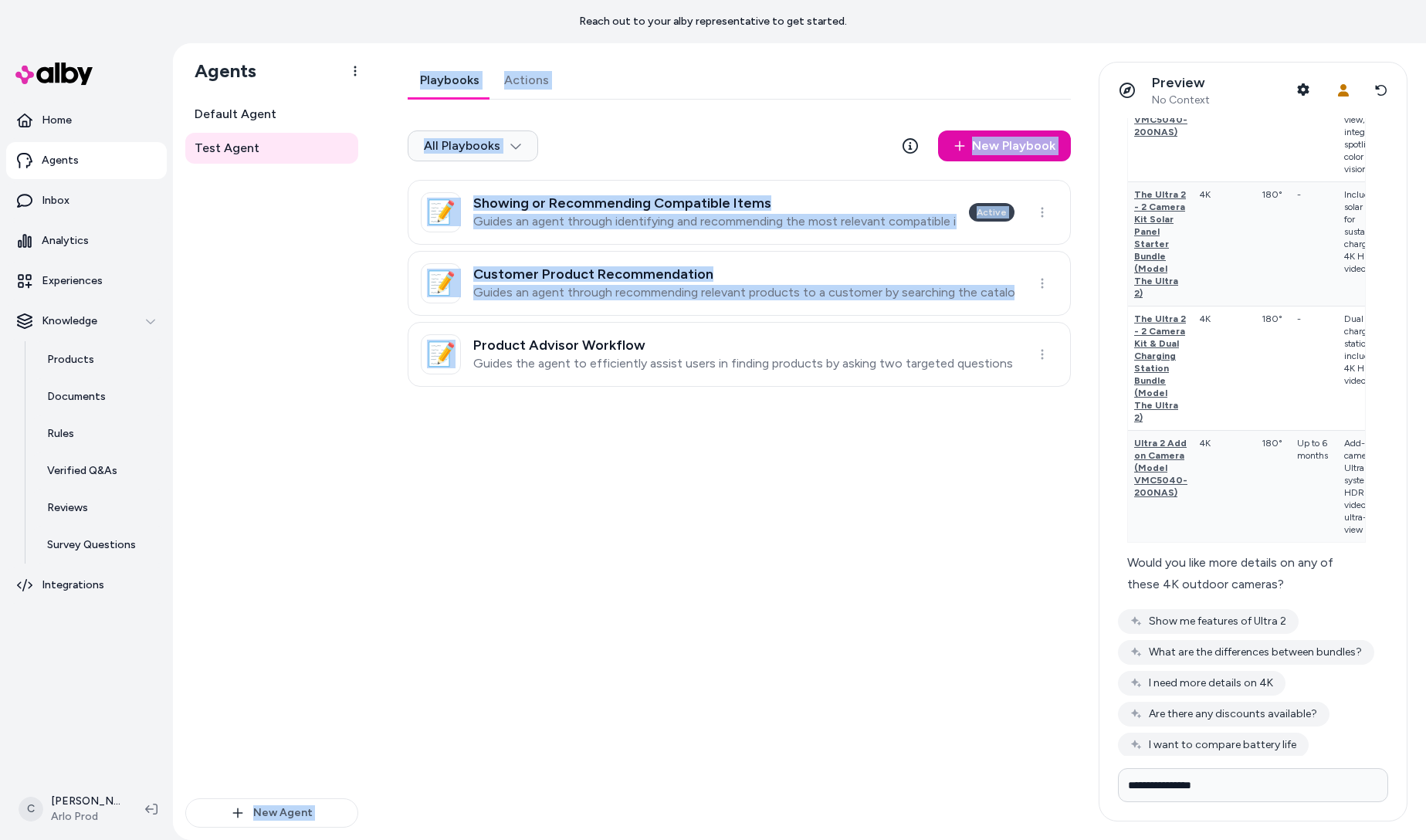
click at [356, 670] on div "Agents Default Agent Test Agent New Agent Test Agent Playbooks Actions All Play…" at bounding box center [799, 441] width 1253 height 797
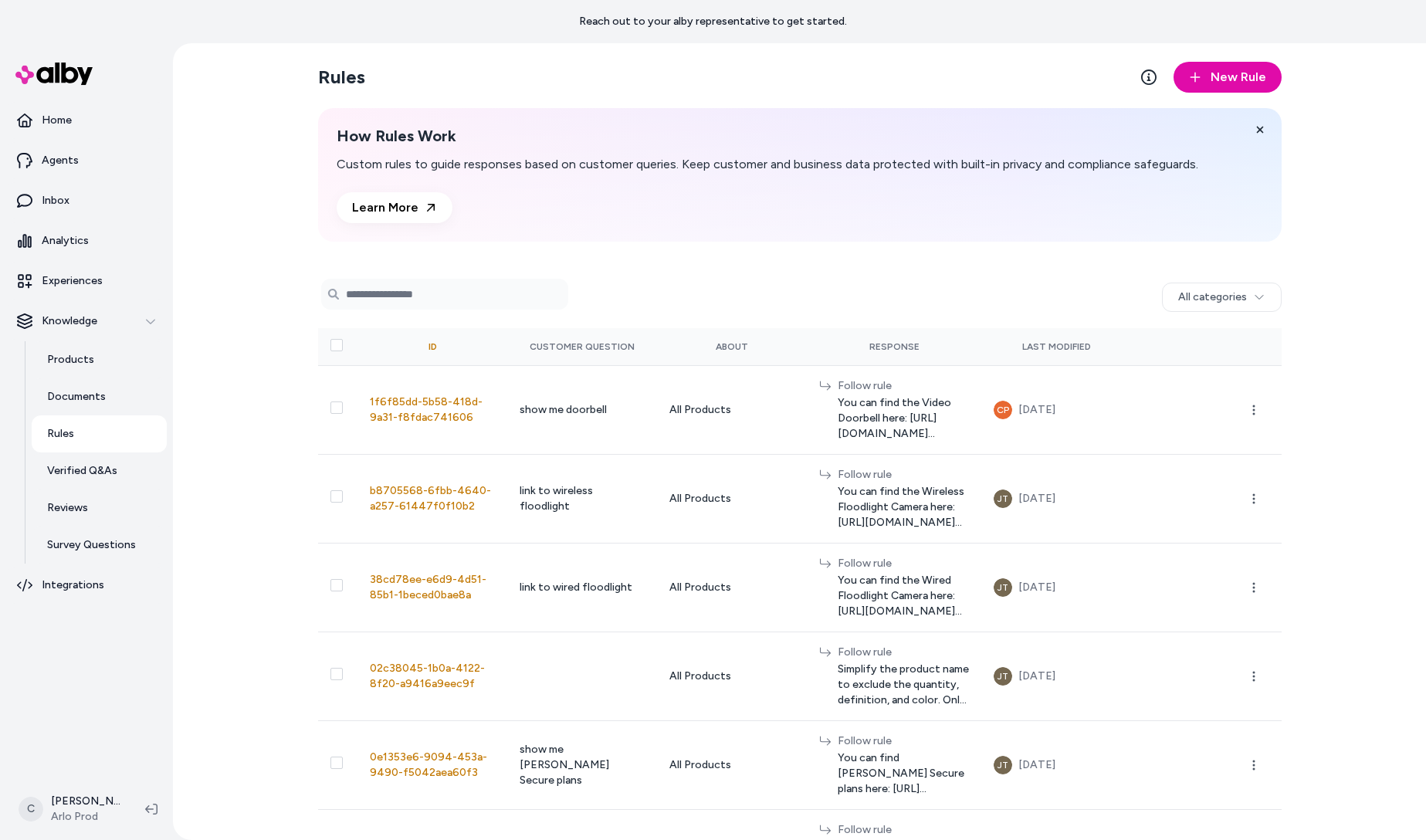
scroll to position [267, 0]
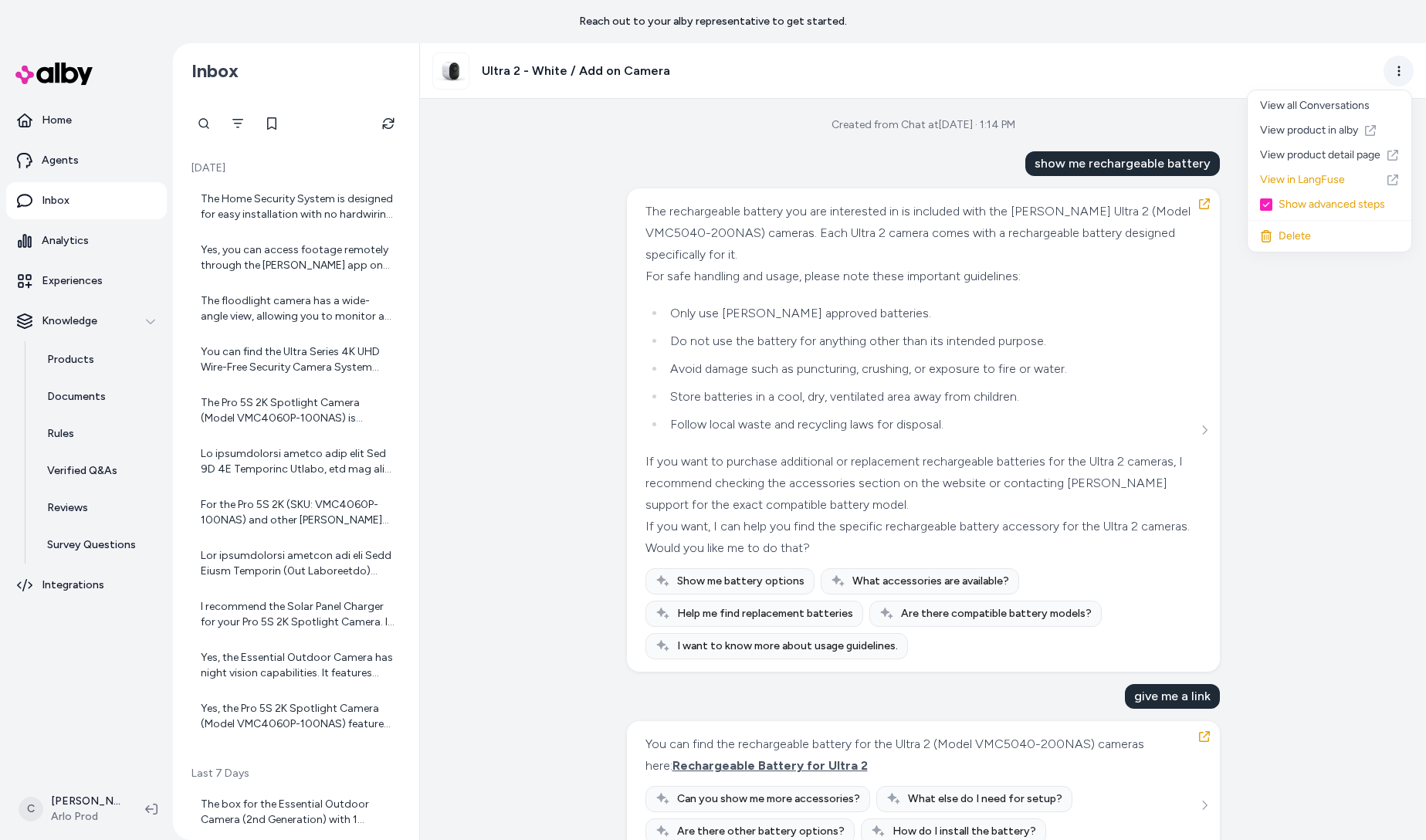
click at [1395, 71] on html "Reach out to your alby representative to get started. Home Agents Inbox Analyti…" at bounding box center [713, 420] width 1426 height 840
click at [1372, 128] on icon at bounding box center [1370, 130] width 10 height 10
click at [1181, 155] on div "show me rechargeable battery" at bounding box center [1123, 163] width 195 height 24
click at [1180, 154] on div "show me rechargeable battery" at bounding box center [1123, 163] width 195 height 24
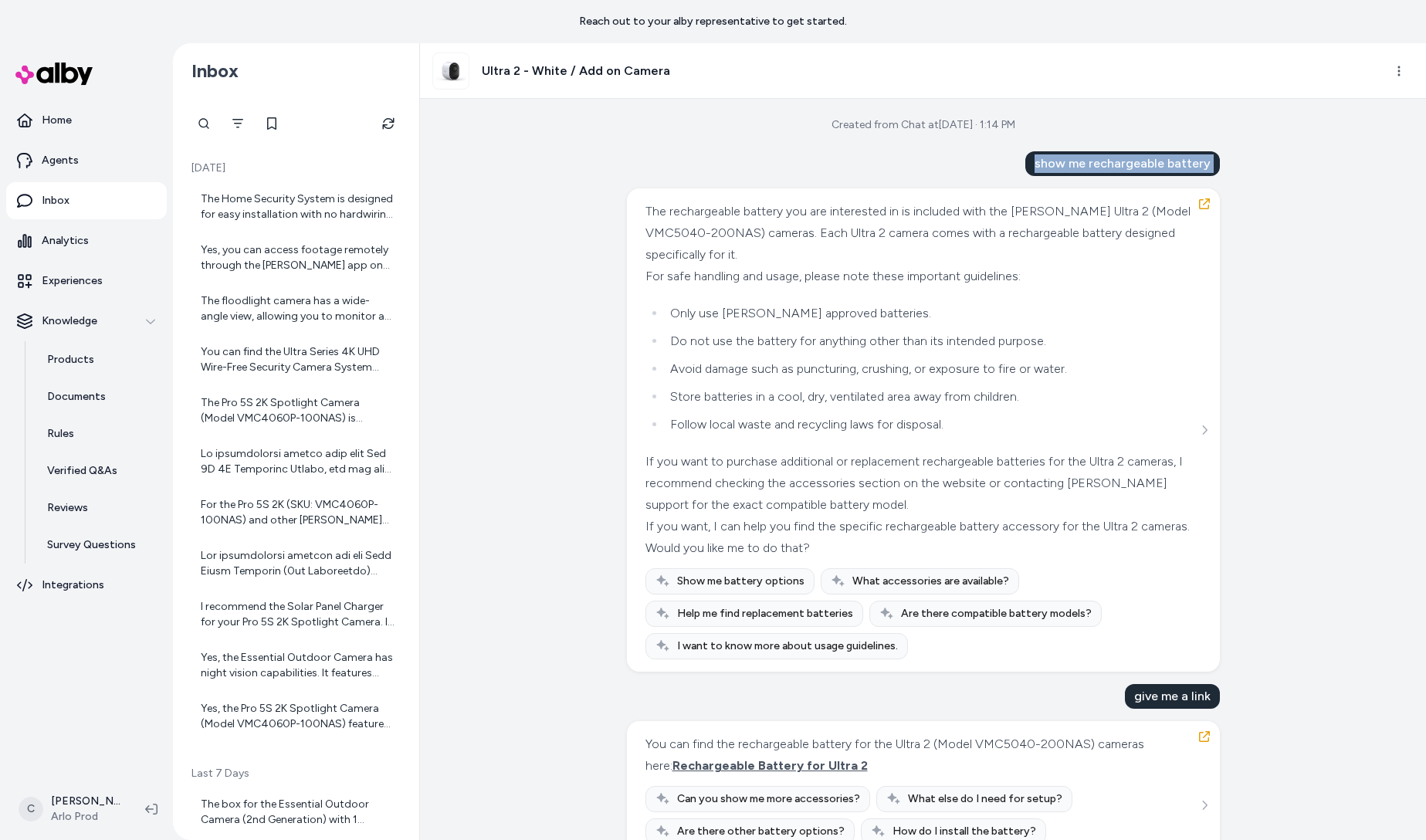
click at [1180, 154] on div "show me rechargeable battery" at bounding box center [1123, 163] width 195 height 24
copy div "show me rechargeable battery"
click at [1132, 165] on div "show me rechargeable battery" at bounding box center [1123, 163] width 195 height 24
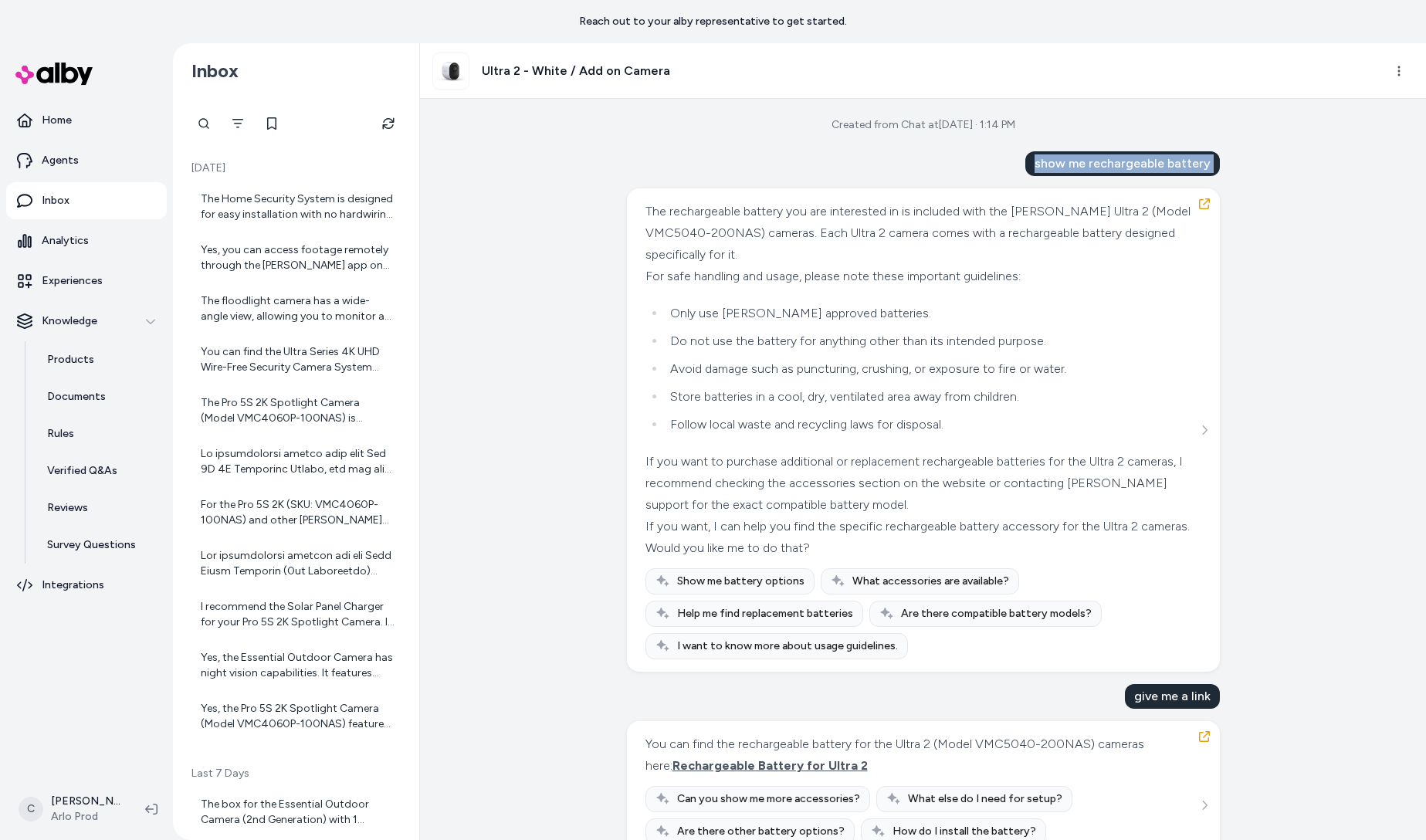
click at [1132, 165] on div "show me rechargeable battery" at bounding box center [1123, 163] width 195 height 24
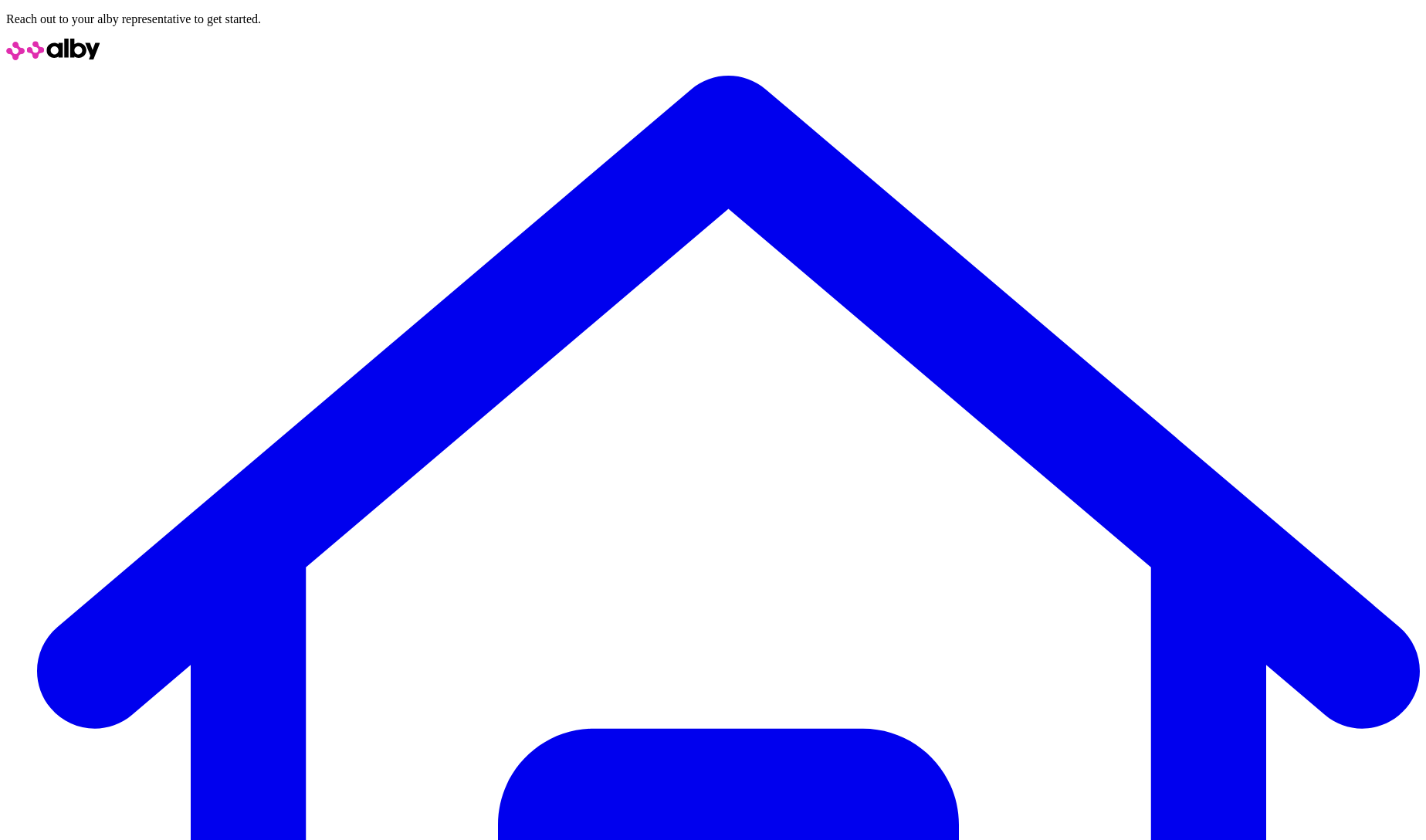
drag, startPoint x: 1115, startPoint y: 125, endPoint x: 1091, endPoint y: 129, distance: 24.3
copy span "gid://shopify/Product/9949622599999"
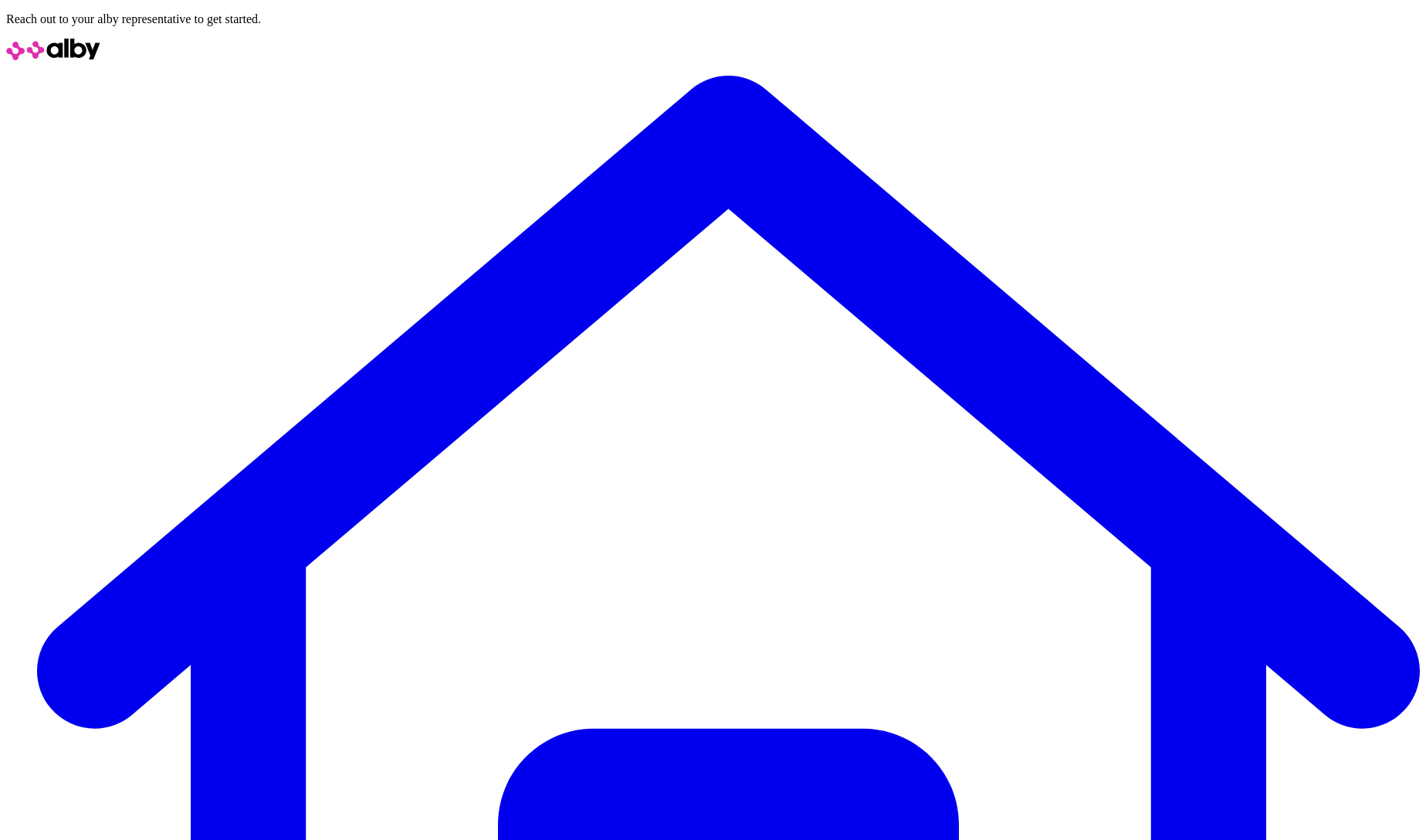
copy span "gid://shopify/Product/9949622599999"
